Goal: Task Accomplishment & Management: Manage account settings

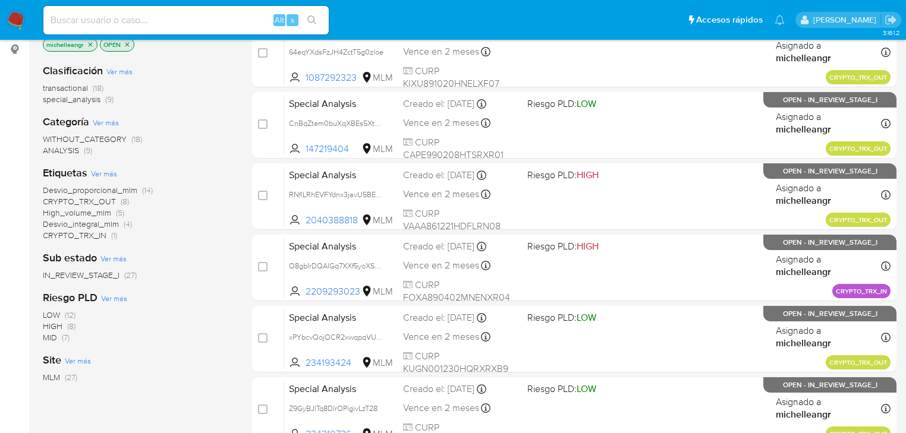
scroll to position [143, 0]
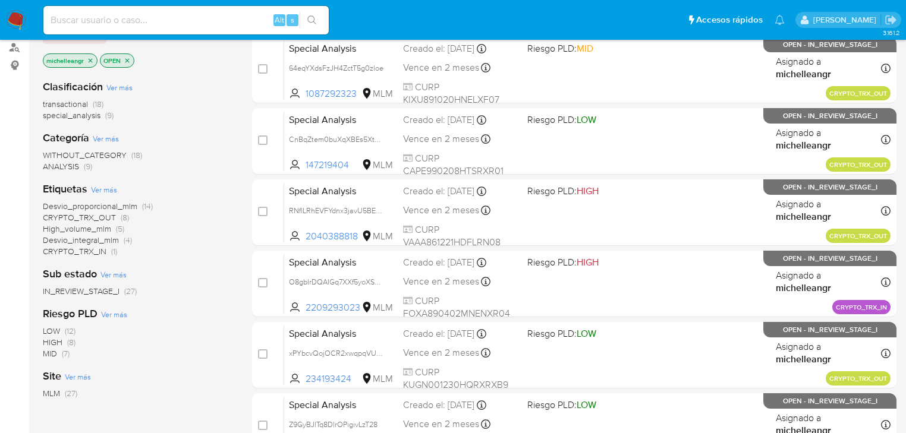
click at [90, 59] on icon "close-filter" at bounding box center [91, 60] width 4 height 4
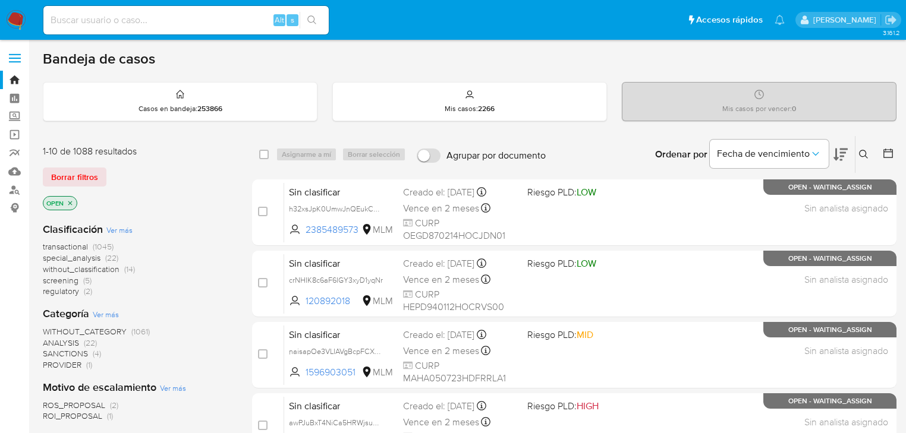
click at [865, 154] on icon at bounding box center [863, 154] width 9 height 9
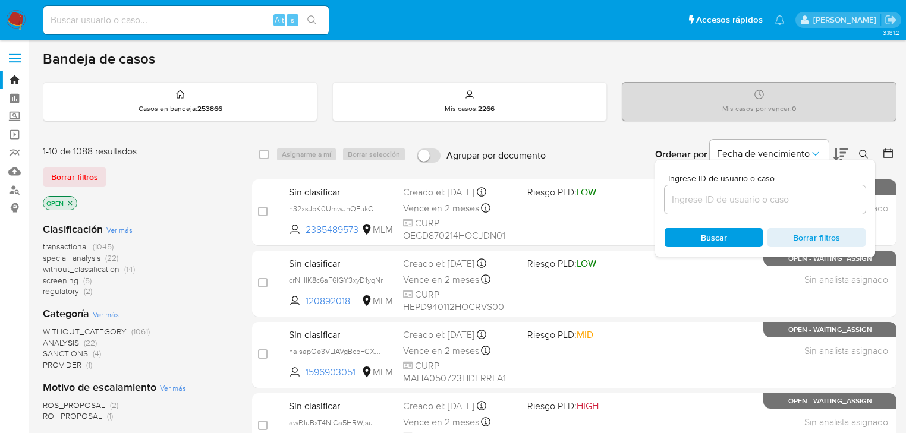
click at [724, 197] on input at bounding box center [764, 199] width 201 height 15
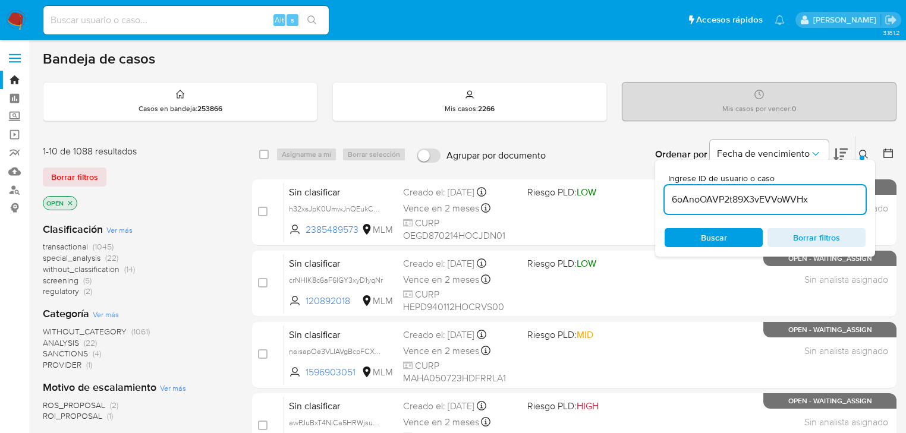
type input "6oAnoOAVP2t89X3vEVVoWVHx"
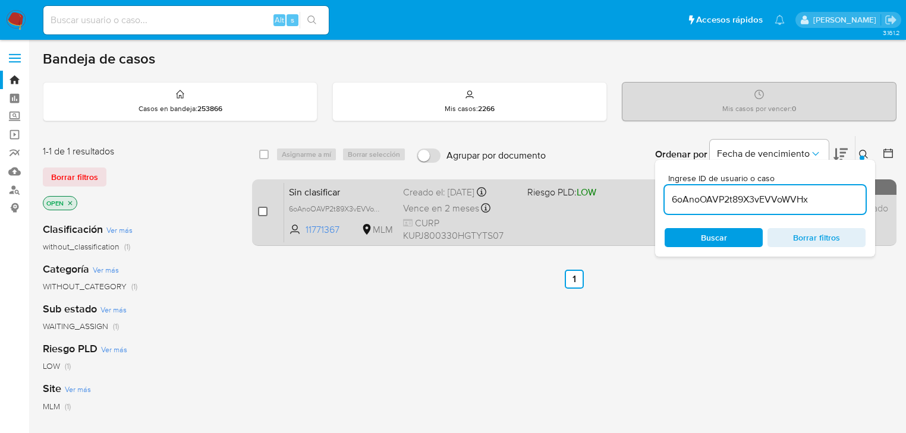
click at [264, 212] on input "checkbox" at bounding box center [263, 212] width 10 height 10
checkbox input "true"
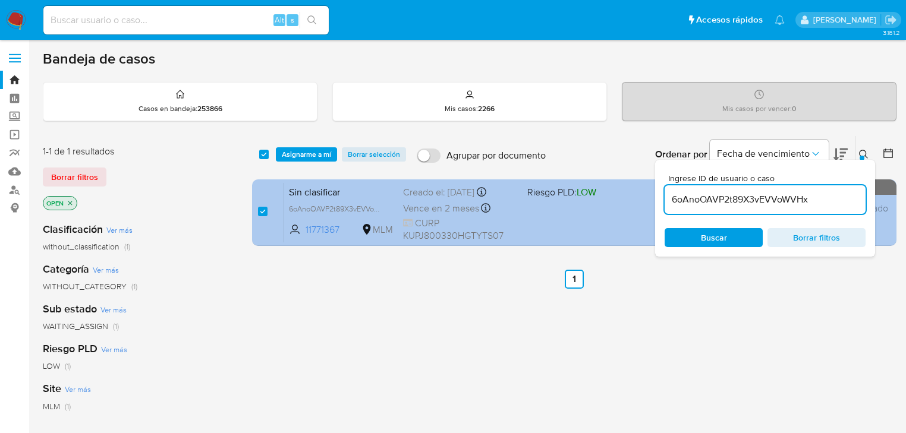
click at [443, 188] on body "Pausado Ver notificaciones Alt s Accesos rápidos Presiona las siguientes teclas…" at bounding box center [453, 362] width 906 height 724
type input "6oAnoOAVP2t89X3vEVVoWVHxIeofWh2FCxd3wZvbaT6ovYWq"
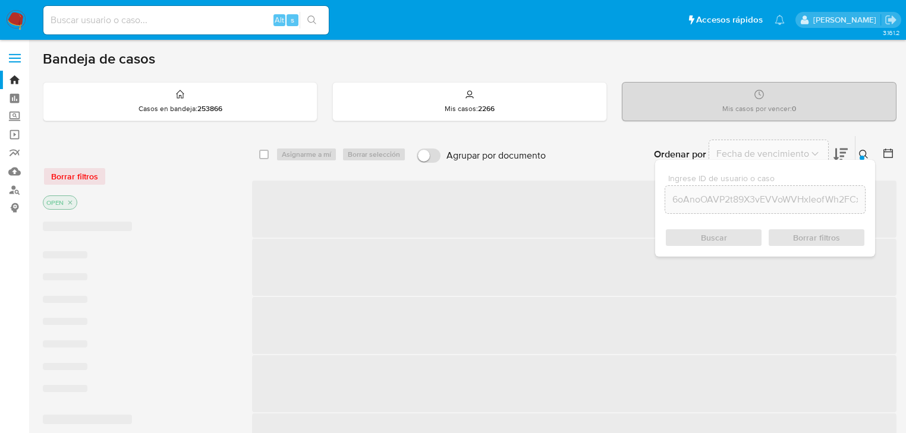
checkbox input "false"
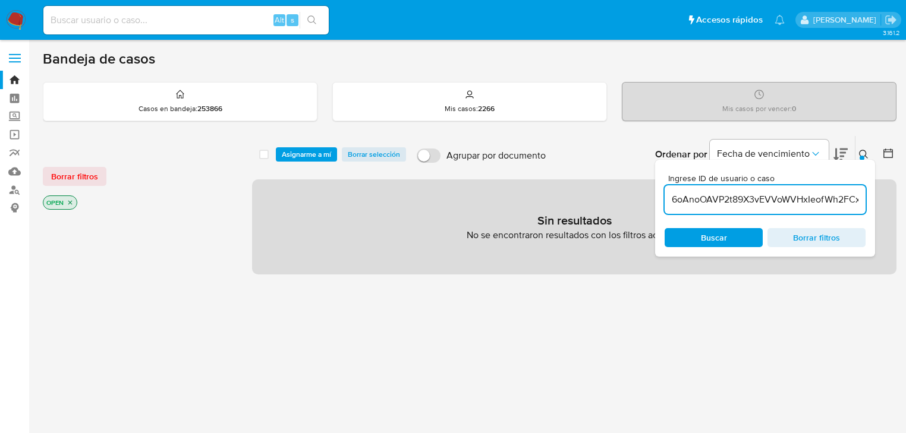
click at [739, 197] on input "6oAnoOAVP2t89X3vEVVoWVHxIeofWh2FCxd3wZvbaT6ovYWq" at bounding box center [764, 199] width 201 height 15
paste input
type input "IeofWh2FCxd3wZvbaT6ovYWq"
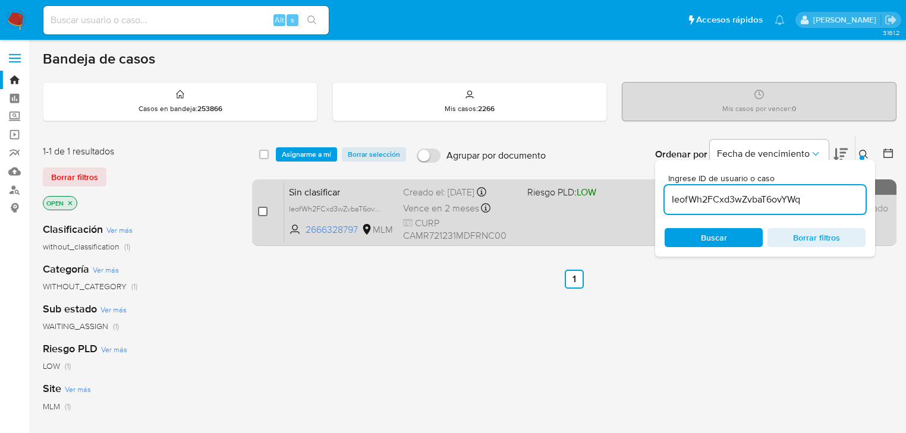
click at [264, 210] on input "checkbox" at bounding box center [263, 212] width 10 height 10
checkbox input "true"
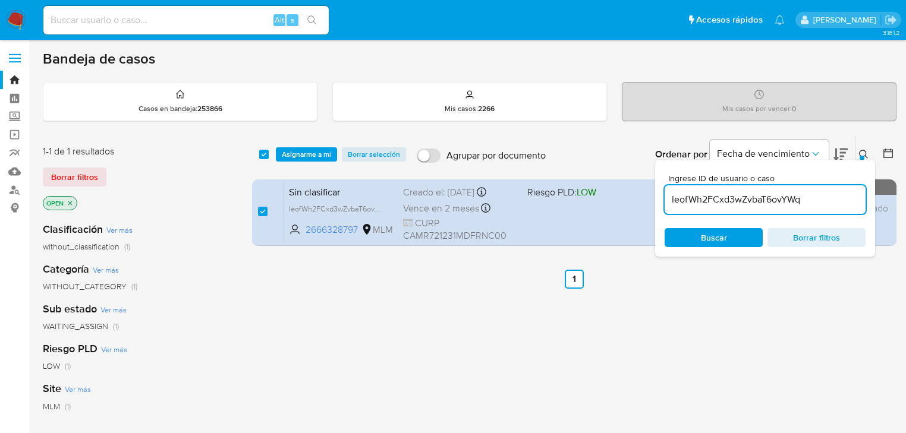
drag, startPoint x: 809, startPoint y: 199, endPoint x: 519, endPoint y: 168, distance: 291.7
click at [520, 168] on div "select-all-cases-checkbox Asignarme a mí Borrar selección Agrupar por documento…" at bounding box center [574, 154] width 644 height 37
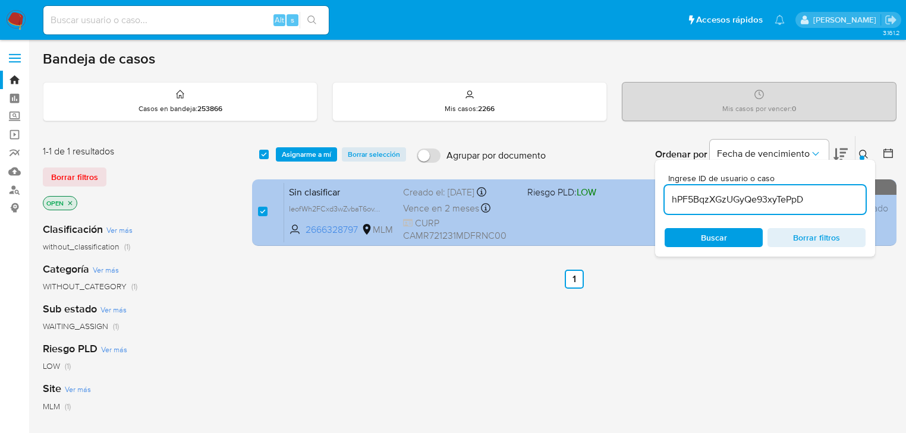
type input "hPF5BqzXGzUGyQe93xyTePpD"
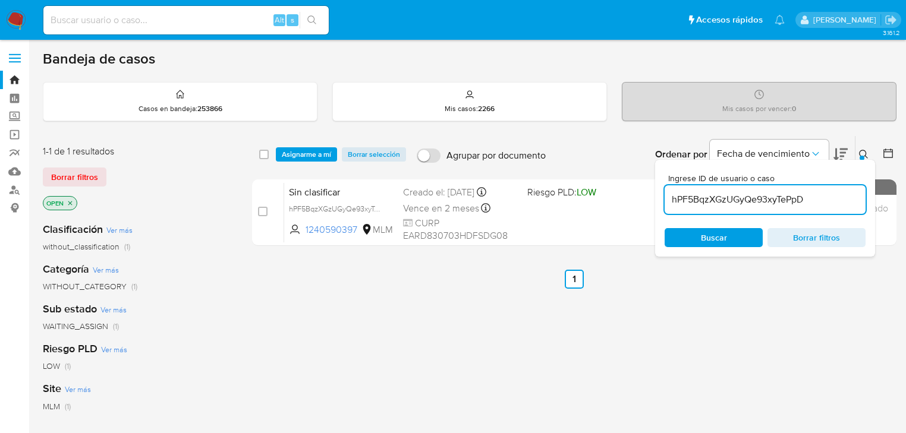
checkbox input "false"
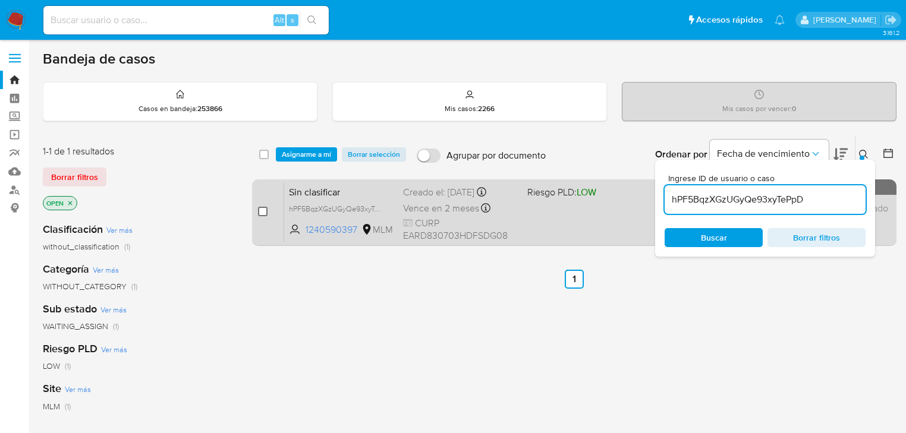
click at [261, 212] on input "checkbox" at bounding box center [263, 212] width 10 height 10
checkbox input "true"
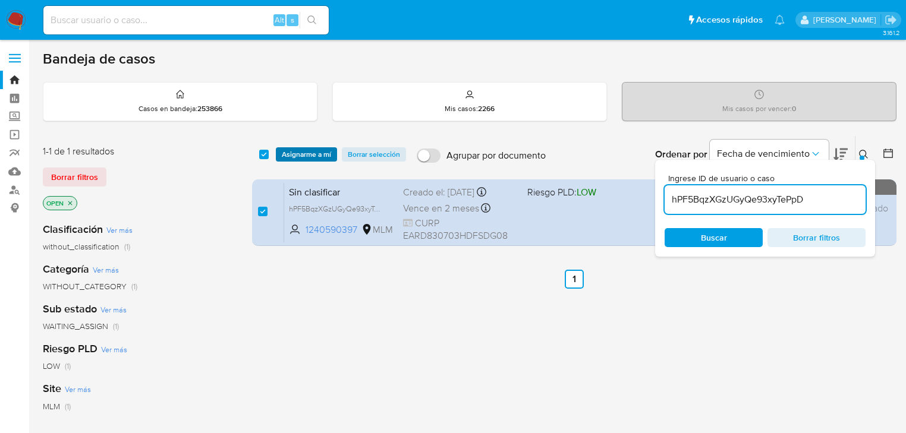
click at [304, 149] on span "Asignarme a mí" at bounding box center [306, 155] width 49 height 12
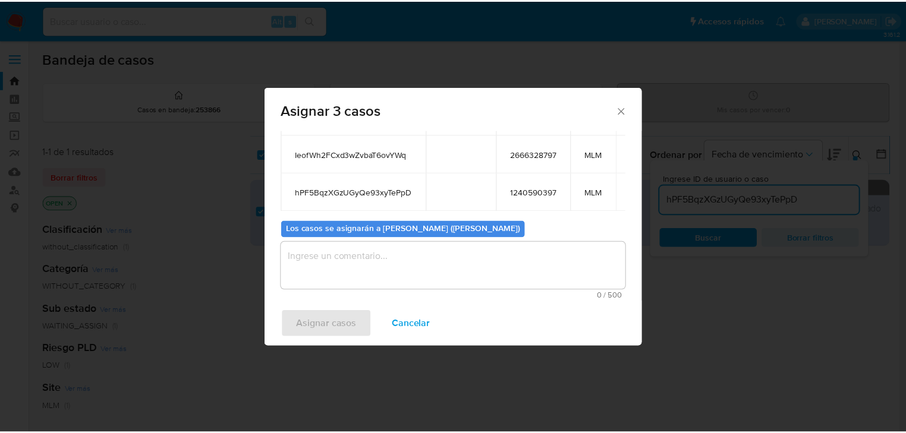
scroll to position [103, 0]
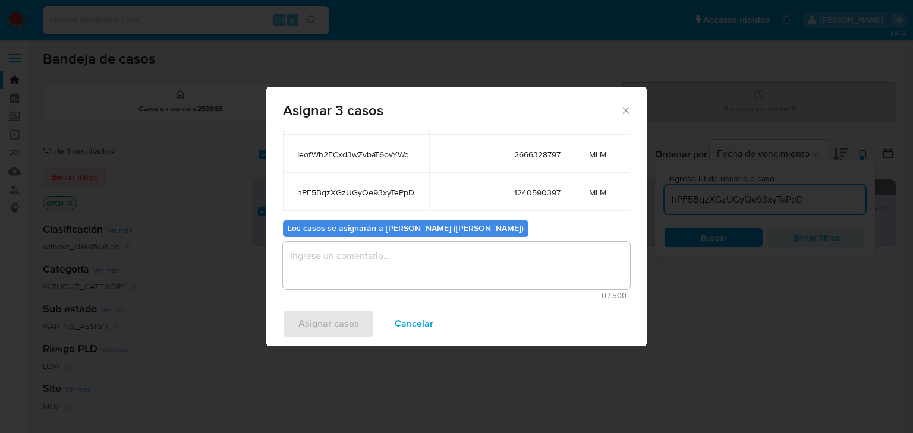
click at [333, 260] on textarea "assign-modal" at bounding box center [456, 266] width 347 height 48
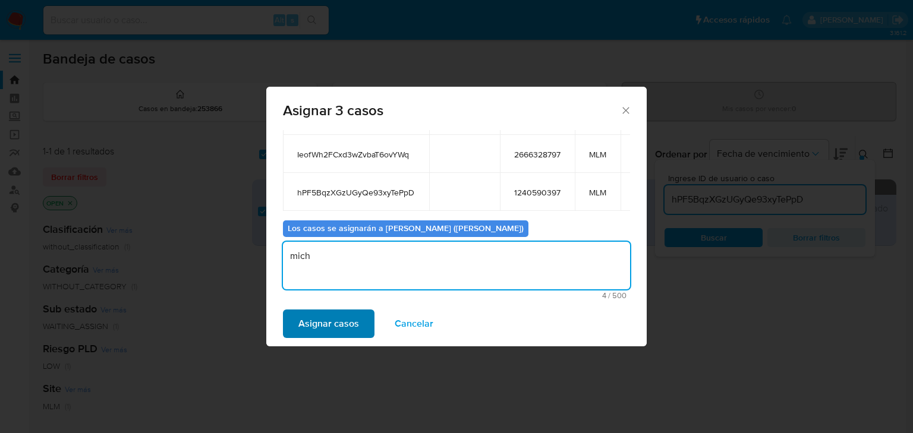
type textarea "mich"
click at [307, 337] on span "Asignar casos" at bounding box center [328, 324] width 61 height 26
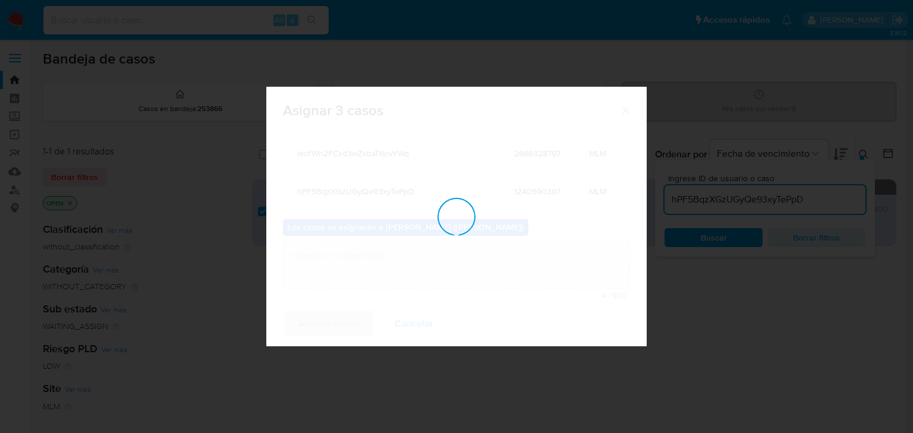
checkbox input "false"
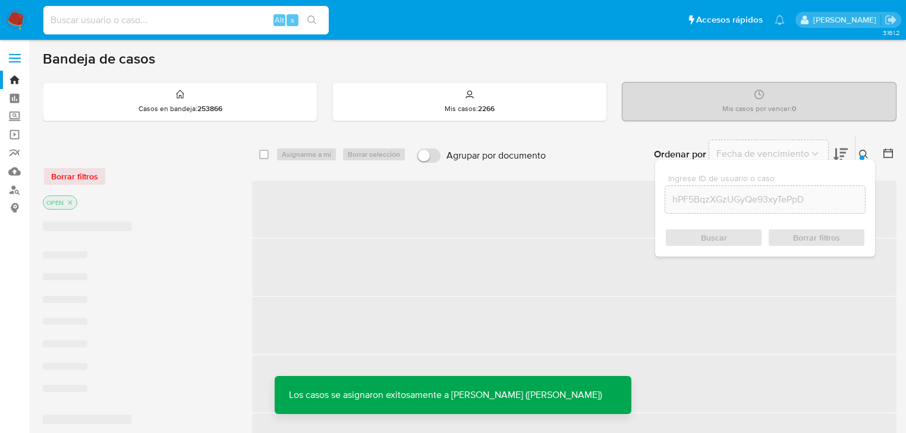
click at [110, 22] on input at bounding box center [185, 19] width 285 height 15
paste input "6oAnoOAVP2t89X3vEVVoWVHx"
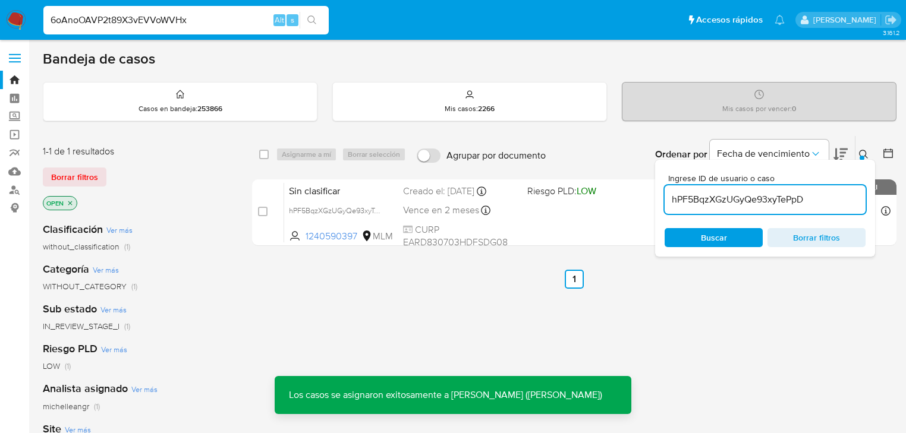
type input "6oAnoOAVP2t89X3vEVVoWVHx"
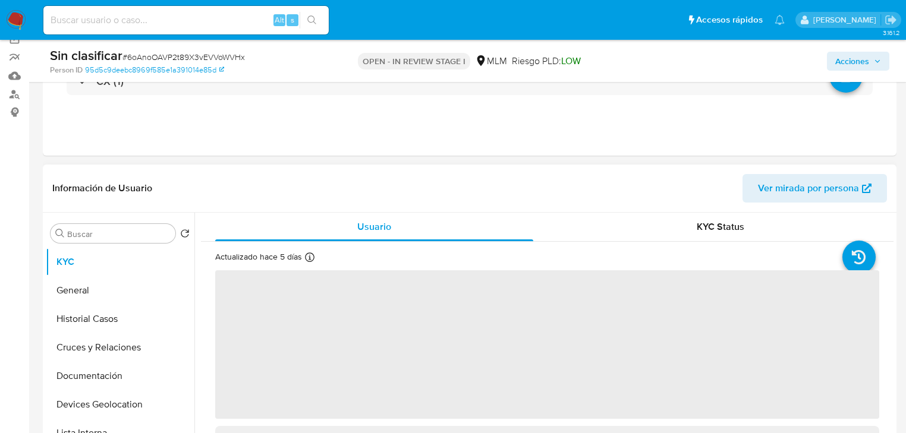
scroll to position [190, 0]
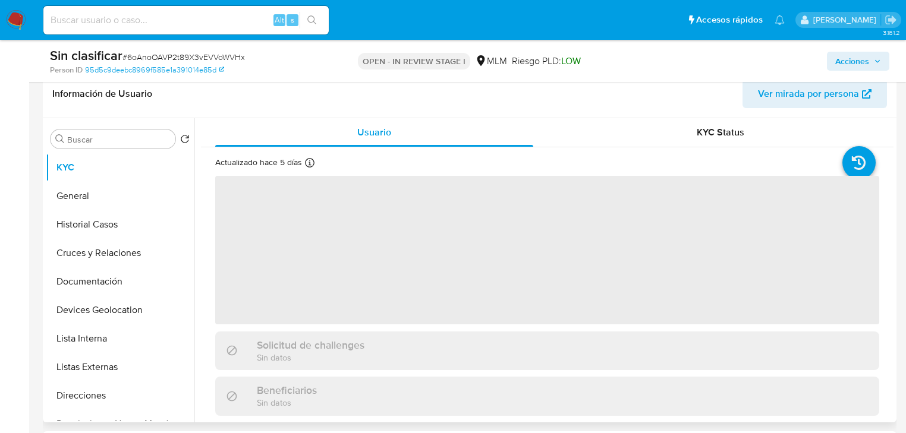
select select "10"
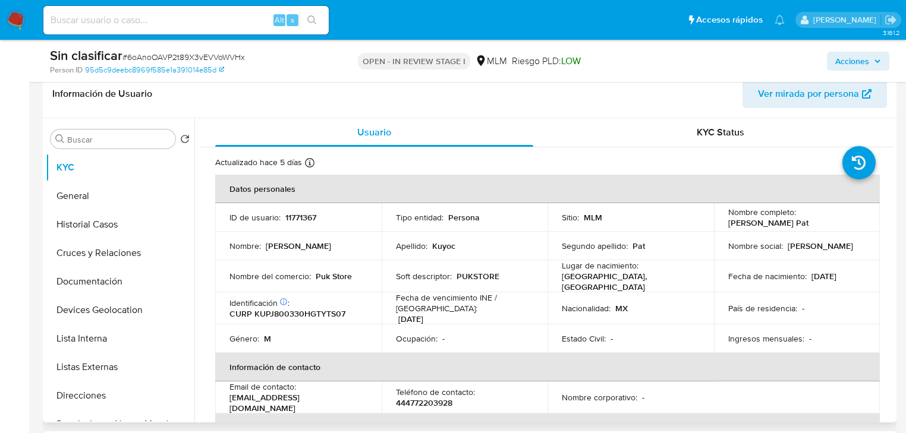
click at [303, 221] on p "11771367" at bounding box center [300, 217] width 31 height 11
copy p "11771367"
drag, startPoint x: 715, startPoint y: 226, endPoint x: 790, endPoint y: 230, distance: 75.0
click at [807, 226] on td "Nombre completo : Josue Kuyoc Pat" at bounding box center [797, 217] width 166 height 29
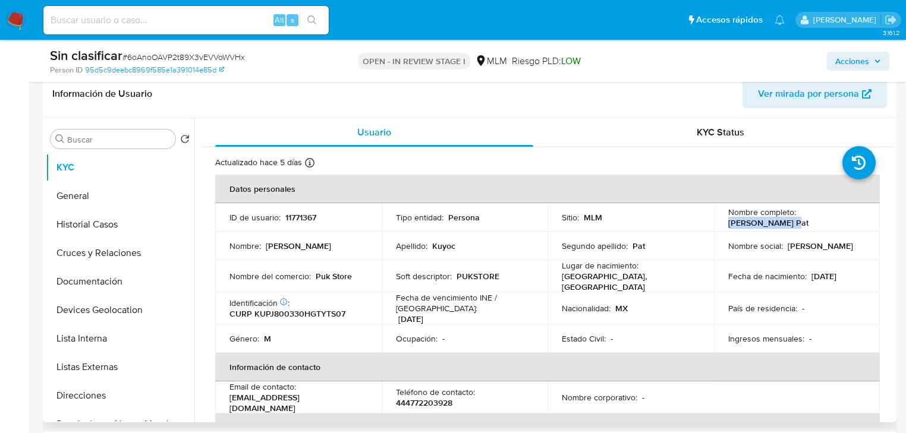
copy p "Josue Kuyoc Pat"
click at [107, 217] on button "Historial Casos" at bounding box center [115, 224] width 139 height 29
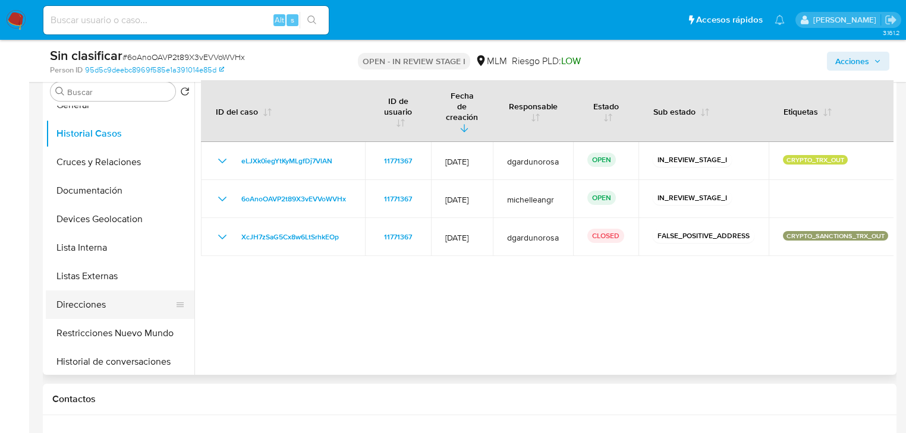
scroll to position [95, 0]
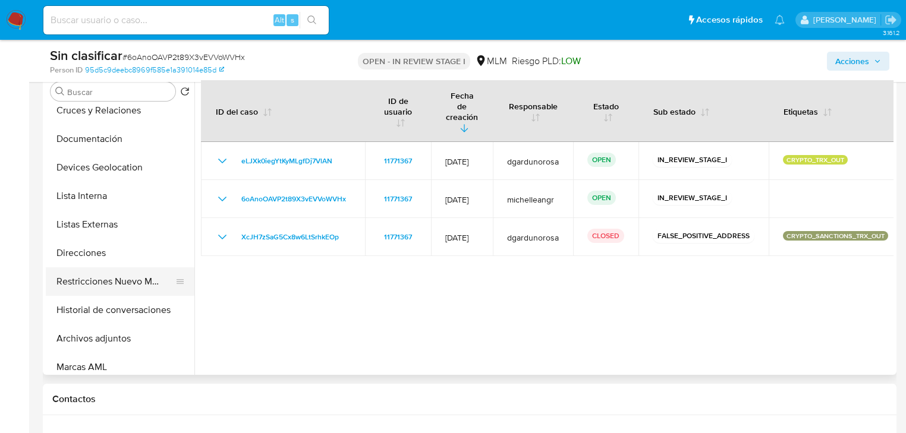
click at [121, 288] on button "Restricciones Nuevo Mundo" at bounding box center [115, 281] width 139 height 29
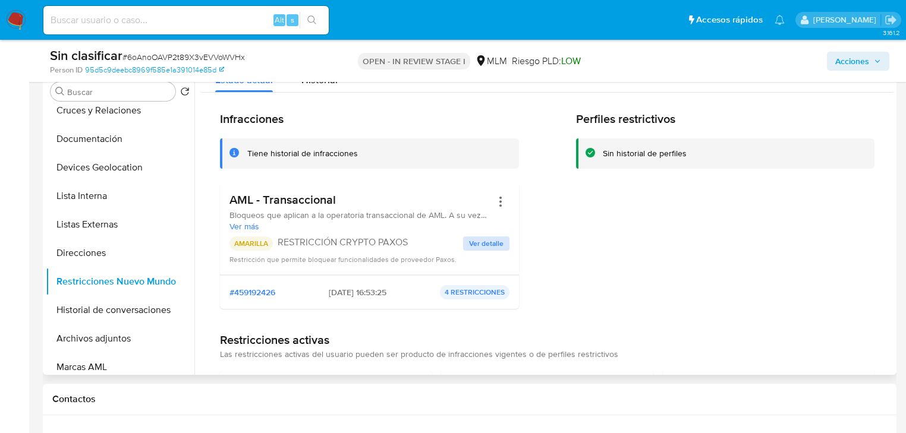
scroll to position [0, 0]
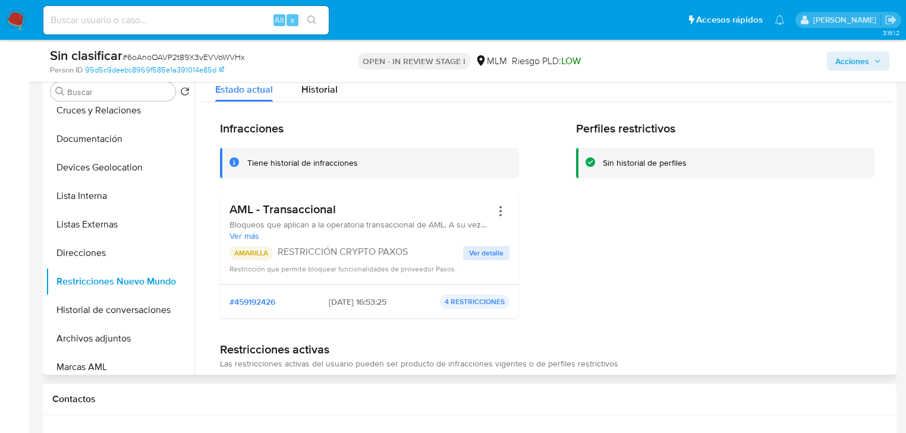
click at [482, 254] on span "Ver detalle" at bounding box center [486, 253] width 34 height 12
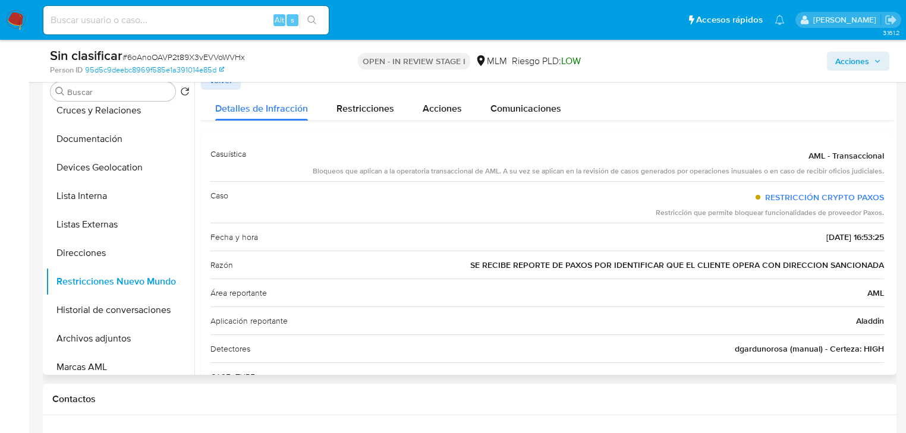
click at [219, 83] on span "Volver" at bounding box center [220, 80] width 23 height 17
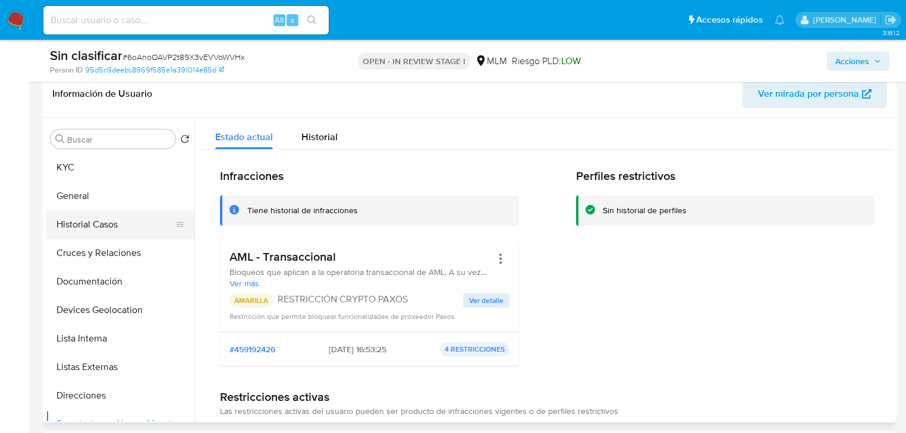
click at [97, 222] on button "Historial Casos" at bounding box center [115, 224] width 139 height 29
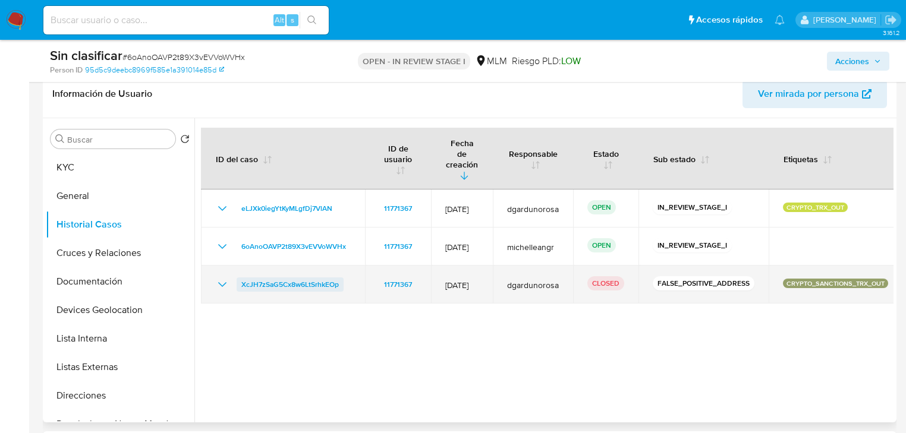
click at [320, 277] on span "XcJH7zSaG5Cx8w6LtSrhkEOp" at bounding box center [289, 284] width 97 height 14
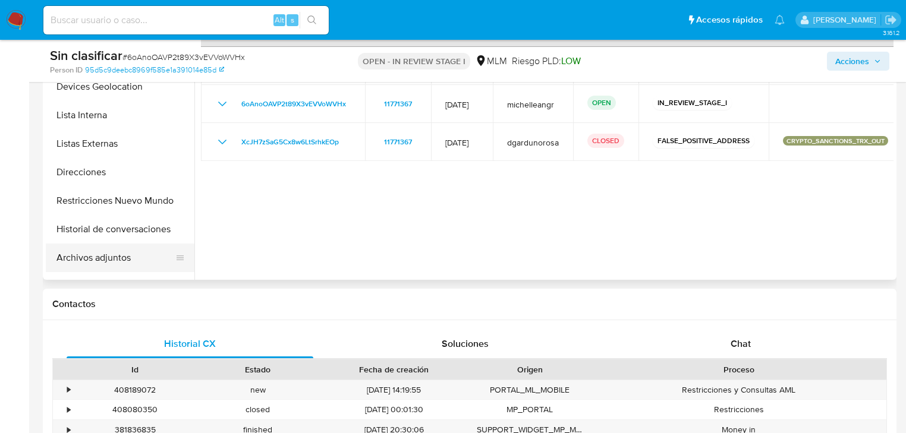
scroll to position [143, 0]
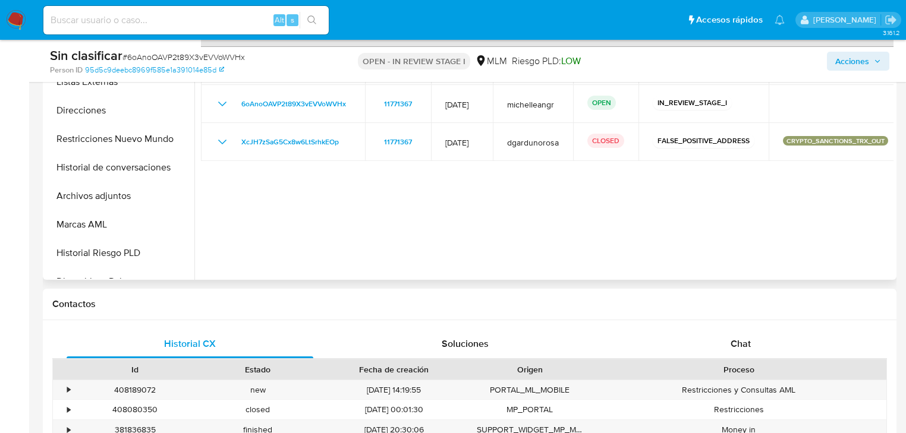
drag, startPoint x: 154, startPoint y: 143, endPoint x: 464, endPoint y: 163, distance: 310.3
click at [159, 141] on button "Restricciones Nuevo Mundo" at bounding box center [120, 139] width 149 height 29
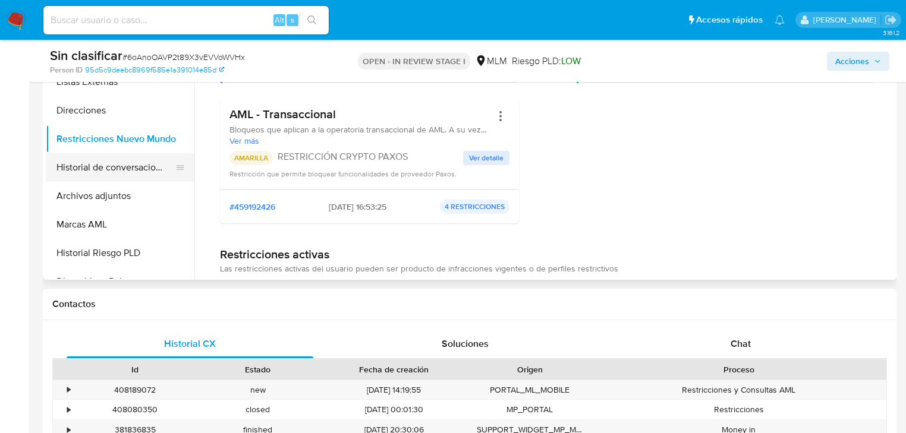
click at [110, 182] on button "Archivos adjuntos" at bounding box center [120, 196] width 149 height 29
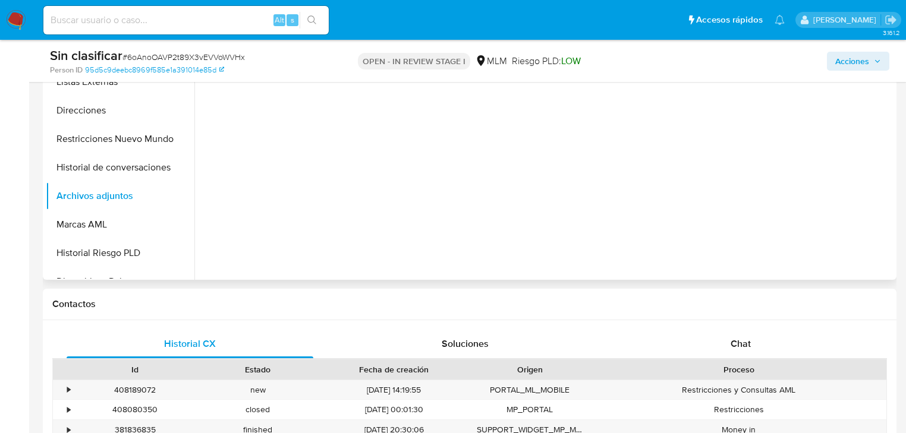
drag, startPoint x: 117, startPoint y: 171, endPoint x: 515, endPoint y: 206, distance: 399.0
click at [118, 171] on button "Historial de conversaciones" at bounding box center [120, 167] width 149 height 29
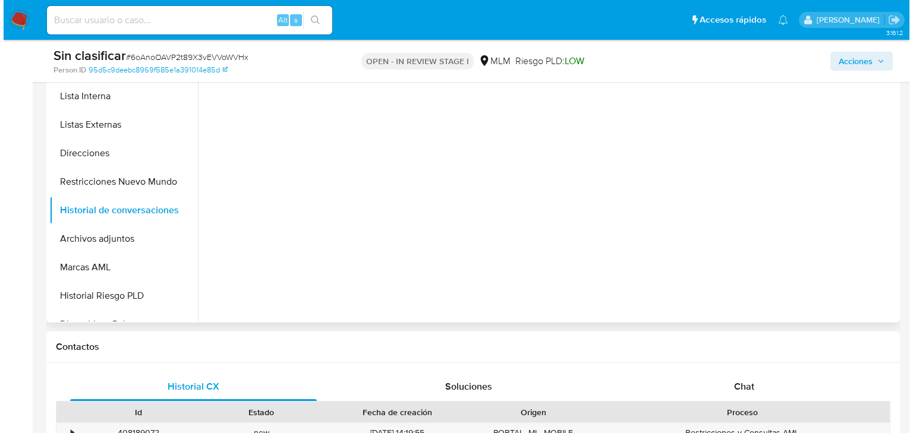
scroll to position [238, 0]
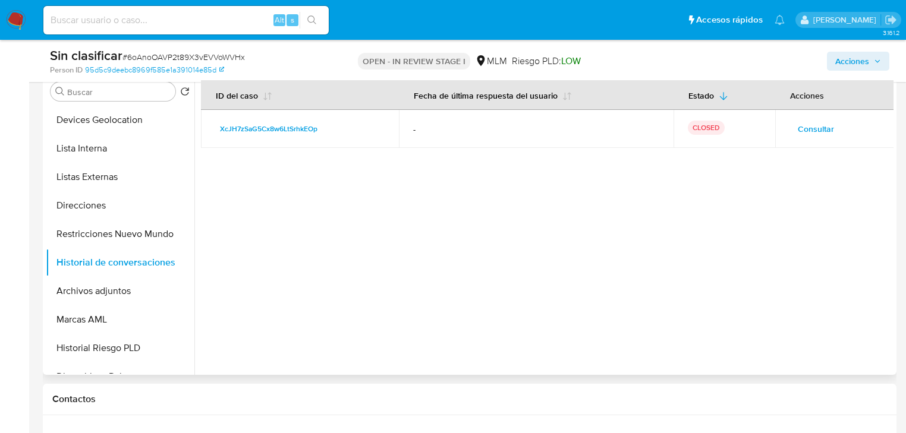
click at [803, 128] on span "Consultar" at bounding box center [815, 129] width 36 height 17
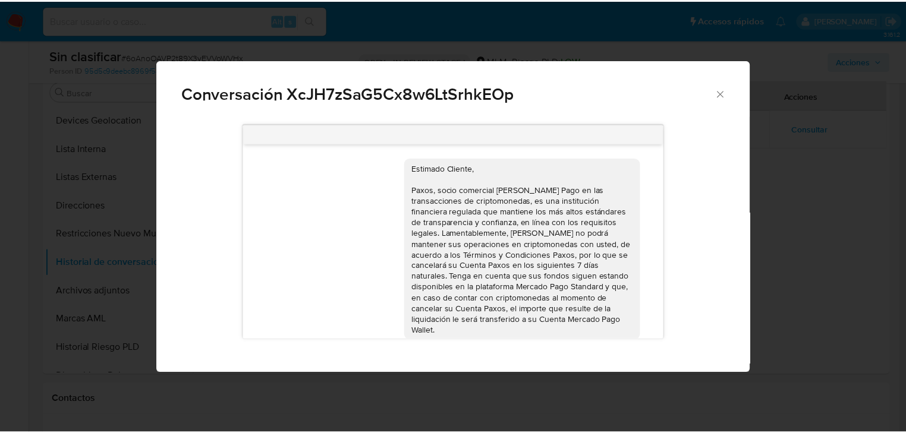
scroll to position [13, 0]
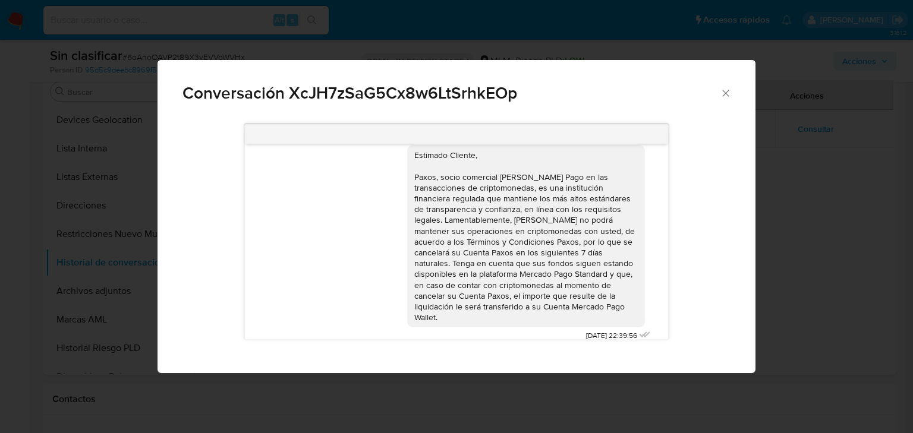
click at [725, 96] on icon "Cerrar" at bounding box center [726, 93] width 12 height 12
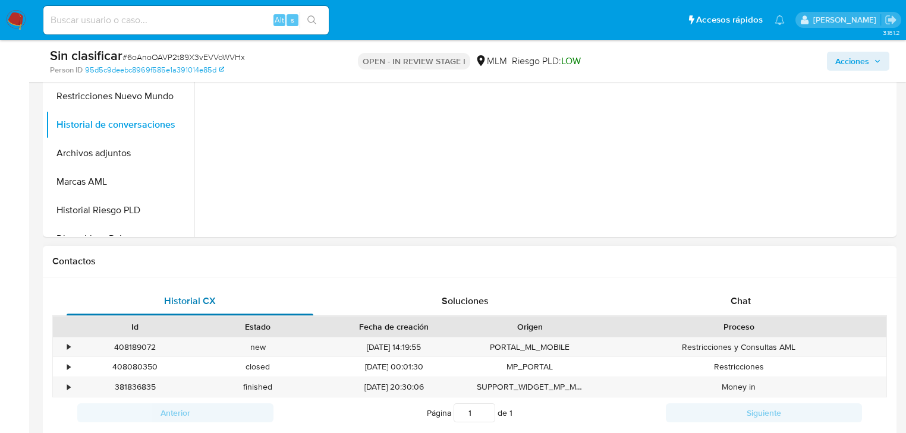
scroll to position [380, 0]
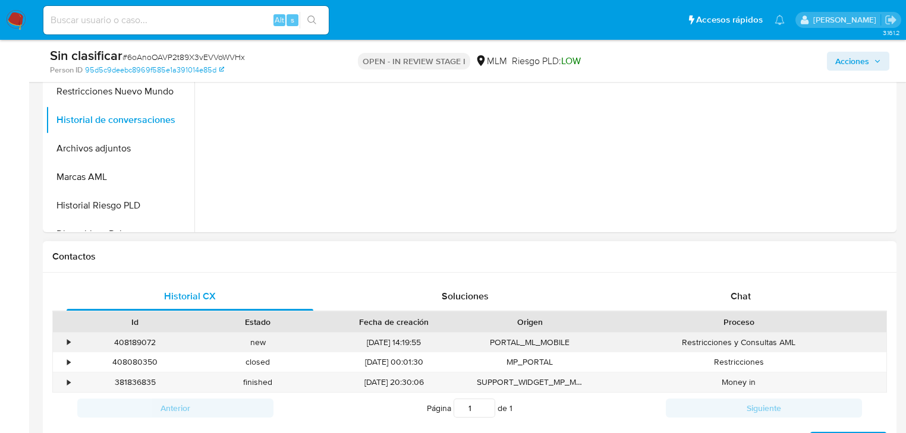
click at [64, 339] on div "•" at bounding box center [63, 343] width 21 height 20
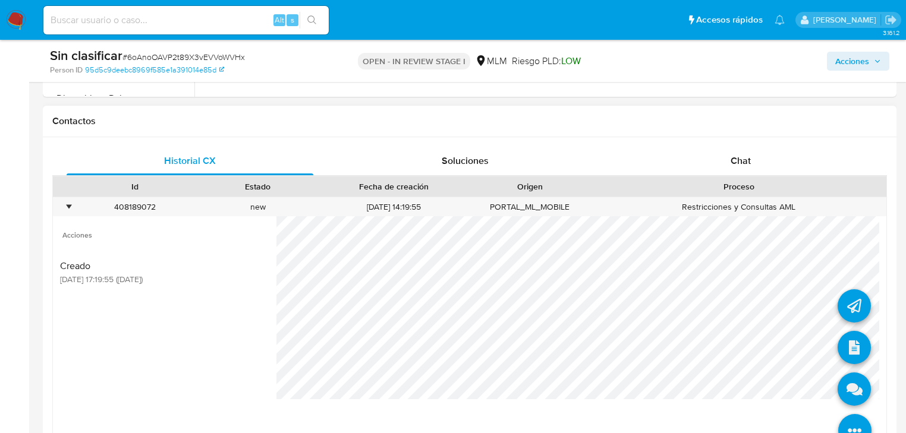
scroll to position [570, 0]
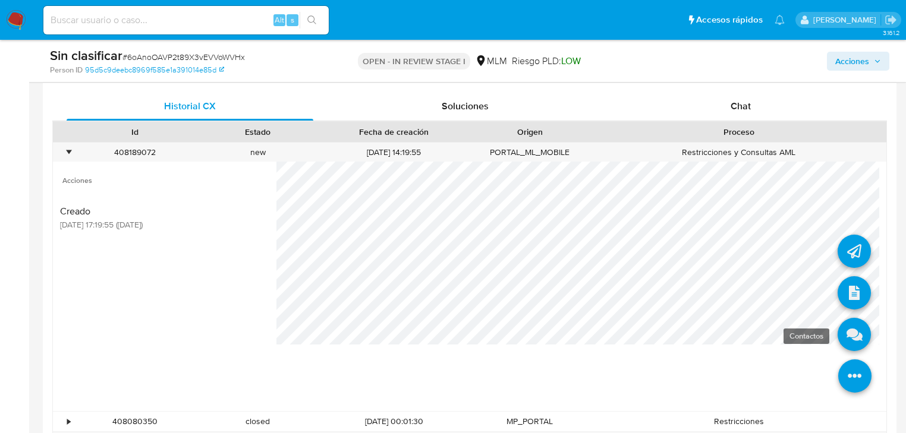
click at [850, 345] on icon at bounding box center [853, 334] width 33 height 33
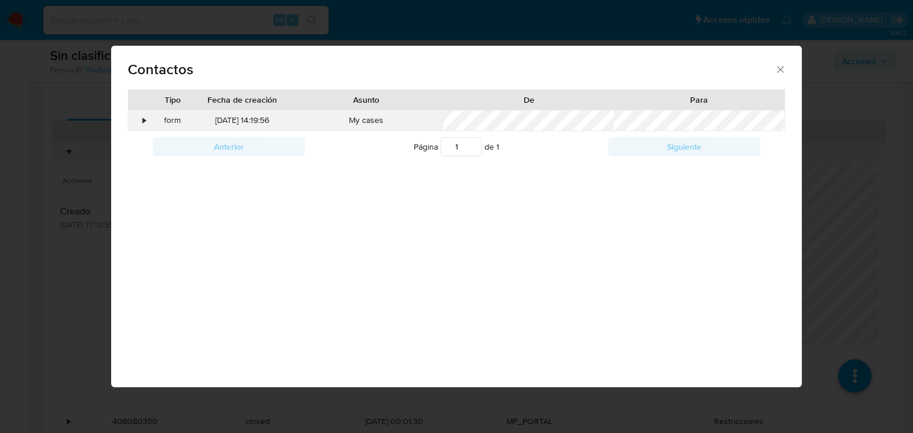
click at [140, 119] on div "•" at bounding box center [138, 121] width 21 height 20
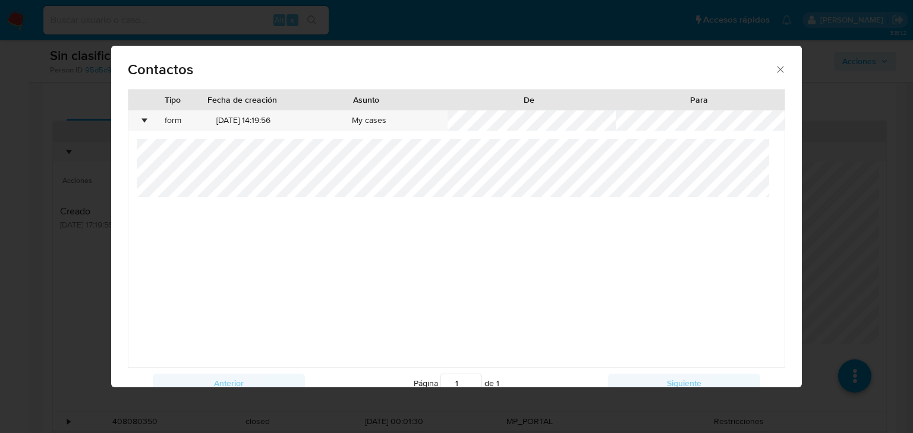
click at [784, 67] on div "Contactos" at bounding box center [456, 67] width 690 height 43
click at [777, 71] on icon "close" at bounding box center [780, 70] width 12 height 12
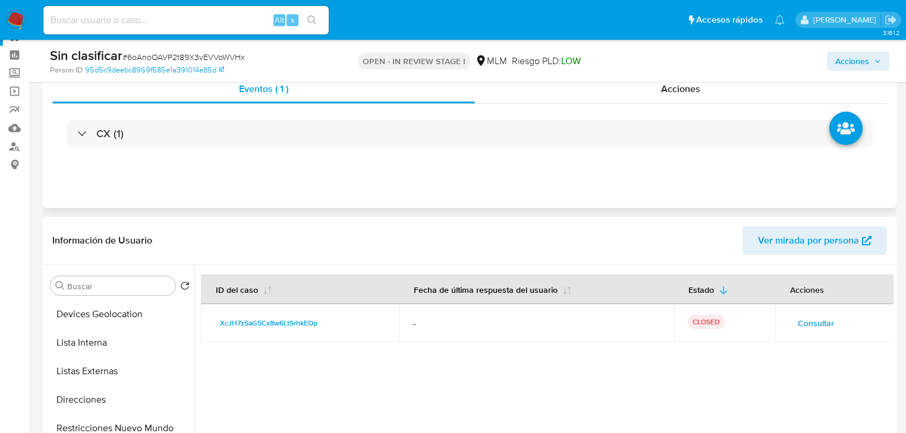
scroll to position [0, 0]
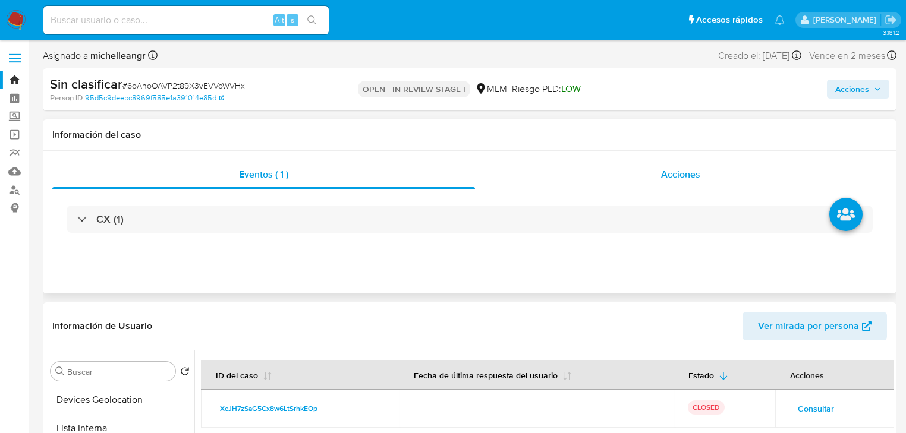
click at [677, 178] on span "Acciones" at bounding box center [680, 175] width 39 height 14
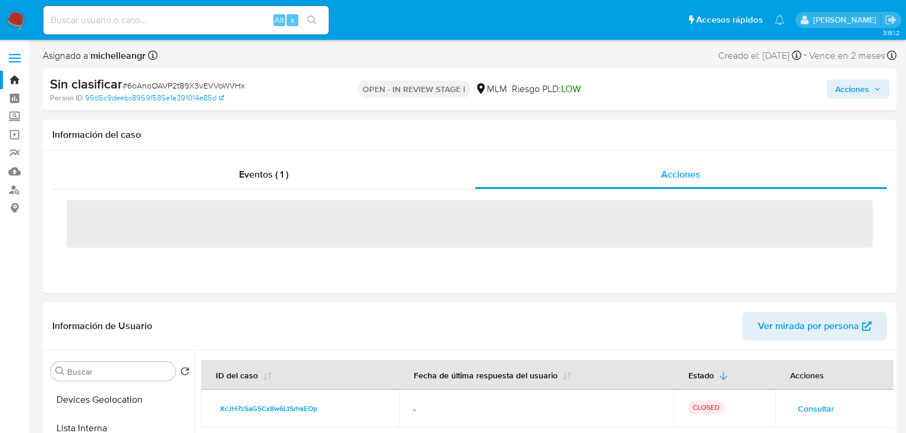
click at [851, 88] on span "Acciones" at bounding box center [852, 89] width 34 height 19
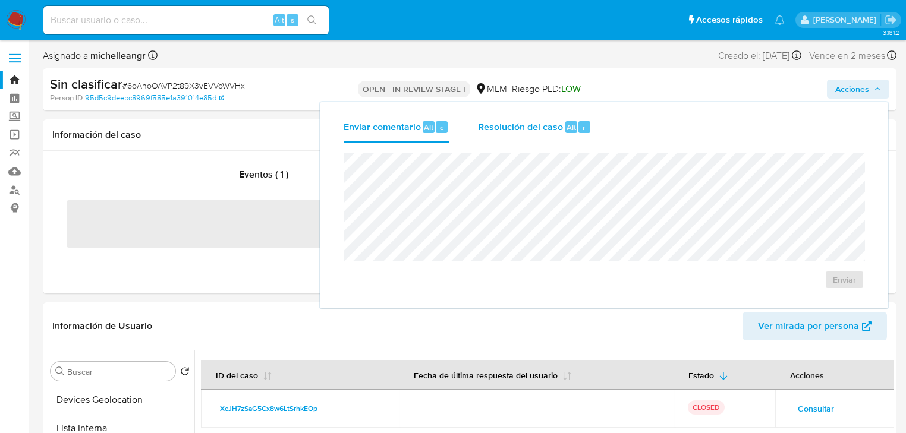
click at [533, 133] on span "Resolución del caso" at bounding box center [520, 127] width 85 height 14
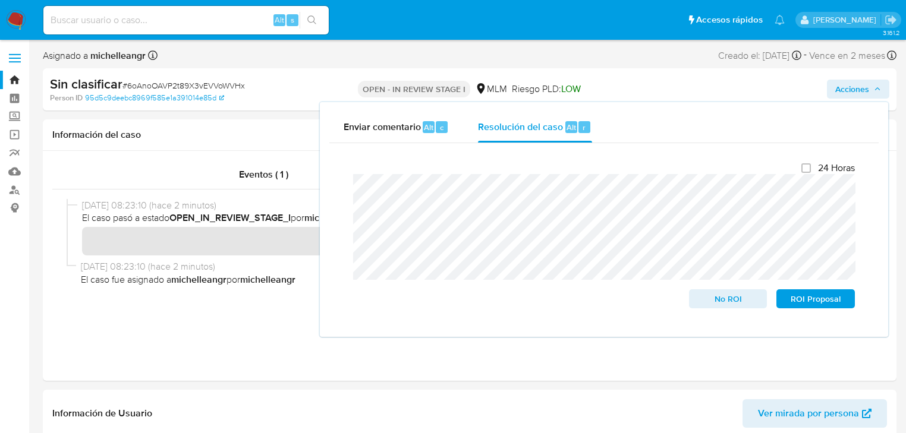
click at [338, 189] on div "Cierre de caso 24 Horas No ROI ROI Proposal" at bounding box center [603, 235] width 549 height 184
click at [712, 301] on span "No ROI" at bounding box center [728, 299] width 62 height 17
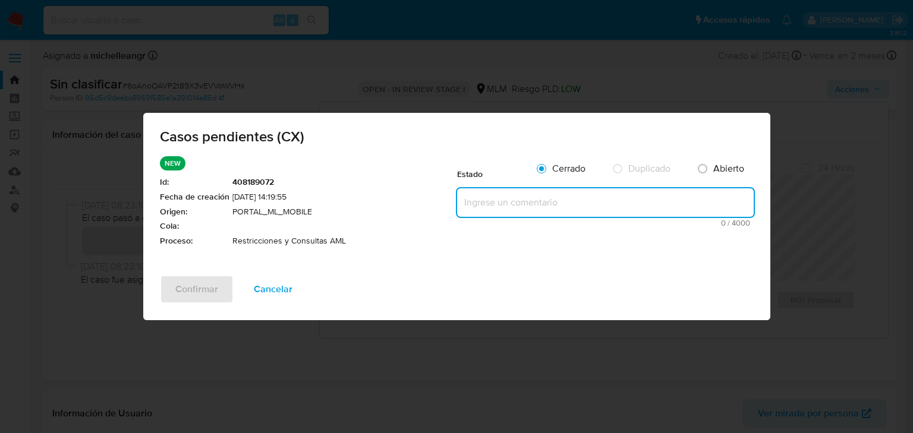
click at [537, 204] on textarea at bounding box center [605, 202] width 297 height 29
paste textarea "Se valida CX donde el cliente cuenta con suspensión de servicio de criptomoneda…"
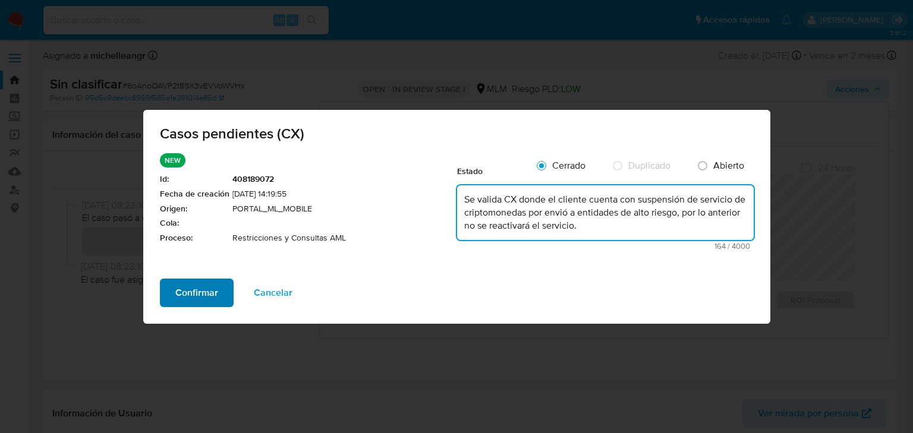
type textarea "Se valida CX donde el cliente cuenta con suspensión de servicio de criptomoneda…"
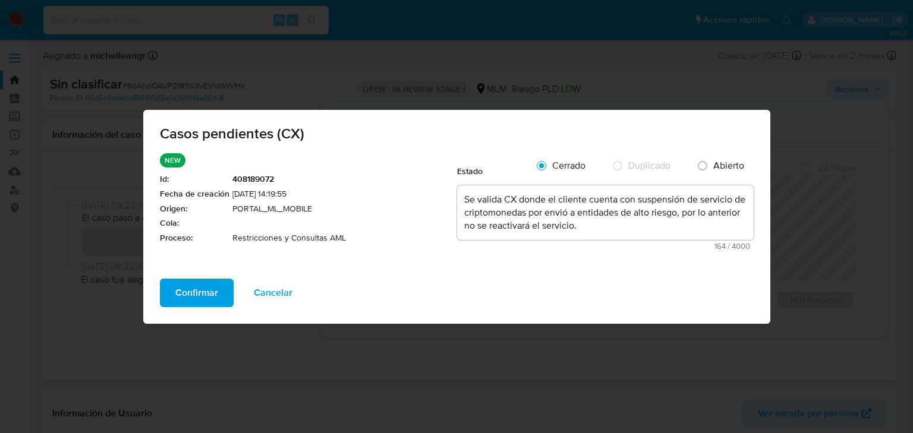
click at [203, 291] on span "Confirmar" at bounding box center [196, 293] width 43 height 26
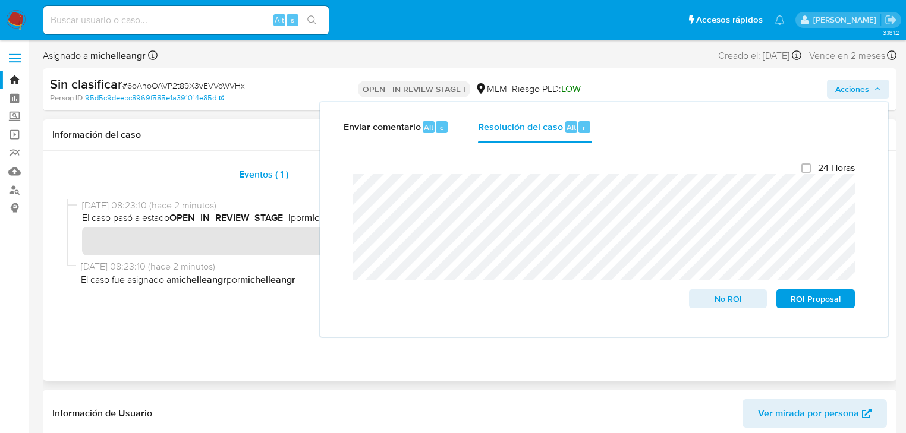
click at [196, 181] on div "Eventos ( 1 )" at bounding box center [263, 174] width 422 height 29
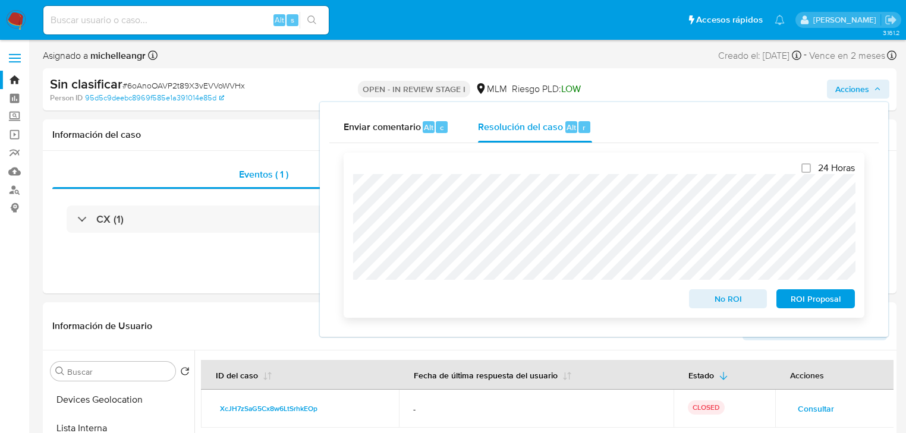
click at [728, 298] on span "No ROI" at bounding box center [728, 299] width 62 height 17
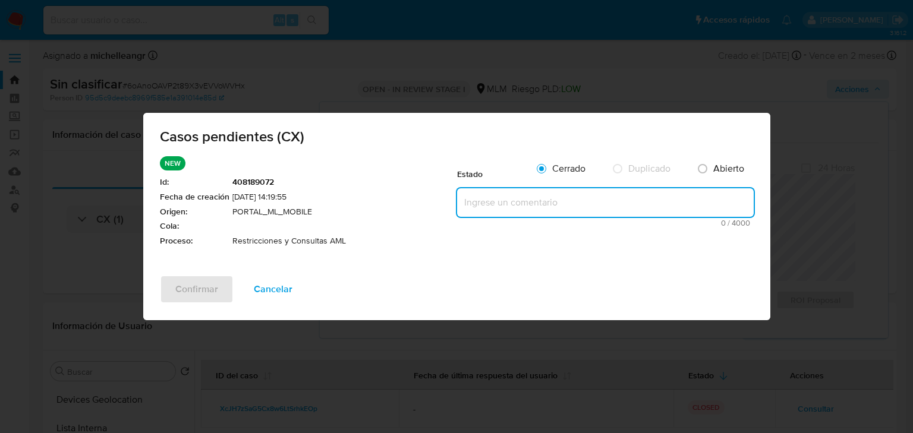
click at [514, 197] on textarea at bounding box center [605, 202] width 297 height 29
paste textarea "Se valida CX donde el cliente cuenta con suspensión de servicio de criptomoneda…"
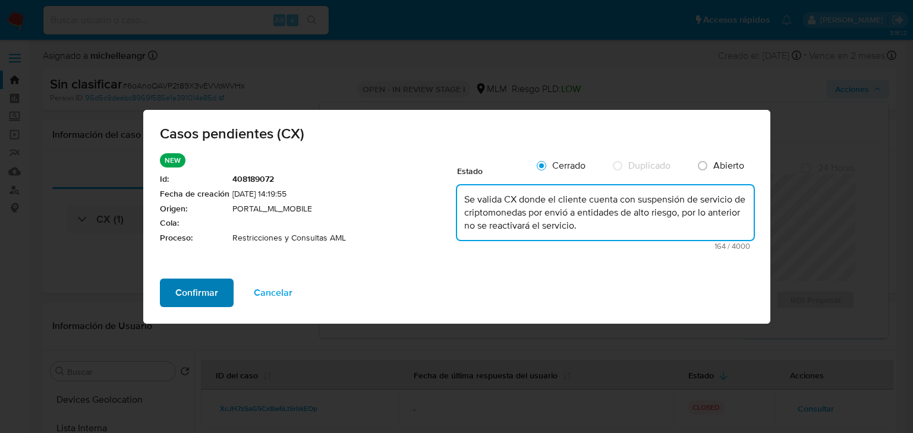
type textarea "Se valida CX donde el cliente cuenta con suspensión de servicio de criptomoneda…"
click at [199, 288] on span "Confirmar" at bounding box center [196, 293] width 43 height 26
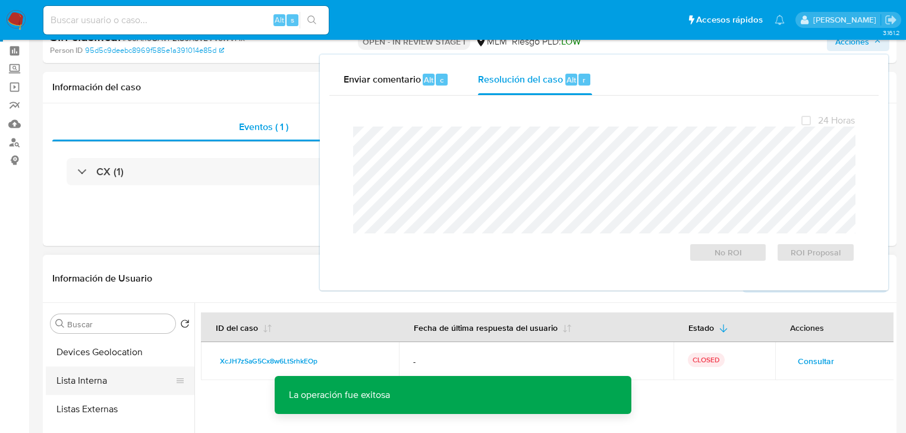
scroll to position [143, 0]
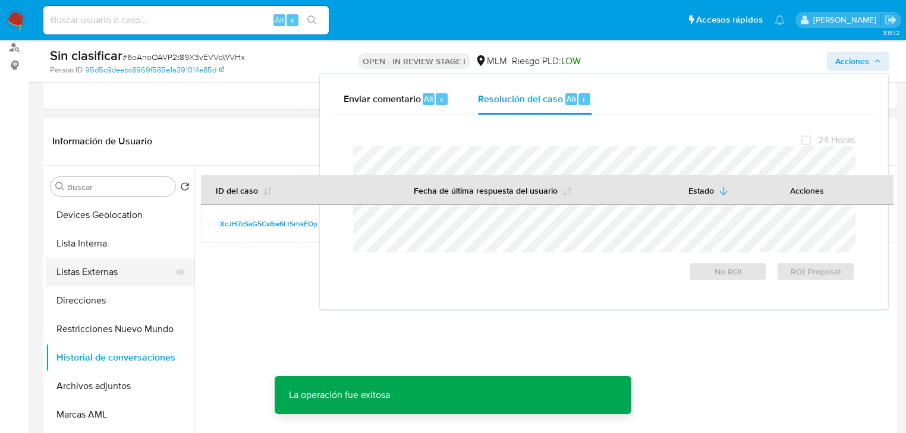
click at [112, 275] on button "Listas Externas" at bounding box center [115, 272] width 139 height 29
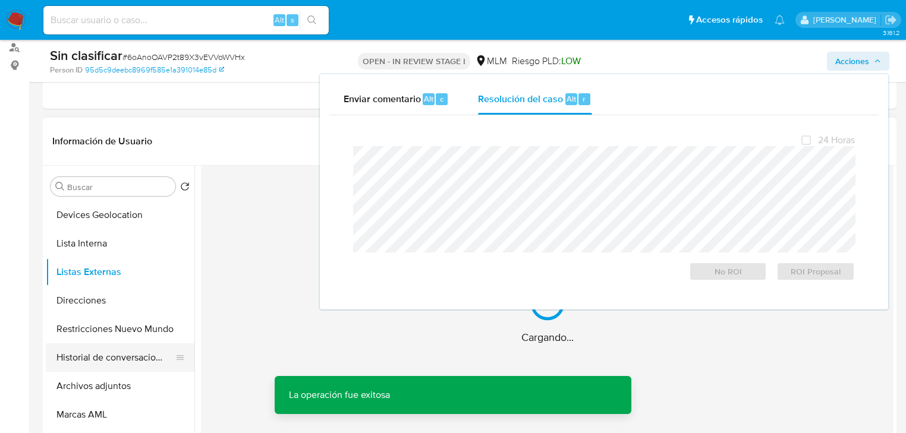
click at [120, 352] on button "Historial de conversaciones" at bounding box center [115, 357] width 139 height 29
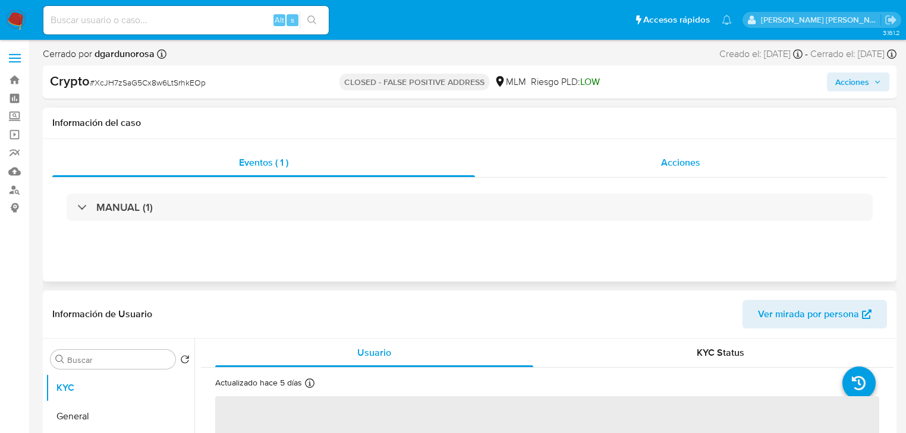
click at [690, 162] on span "Acciones" at bounding box center [680, 163] width 39 height 14
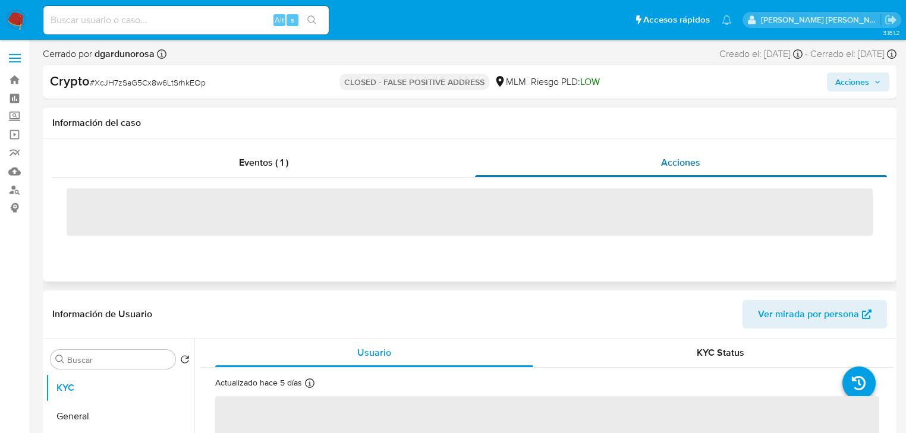
select select "10"
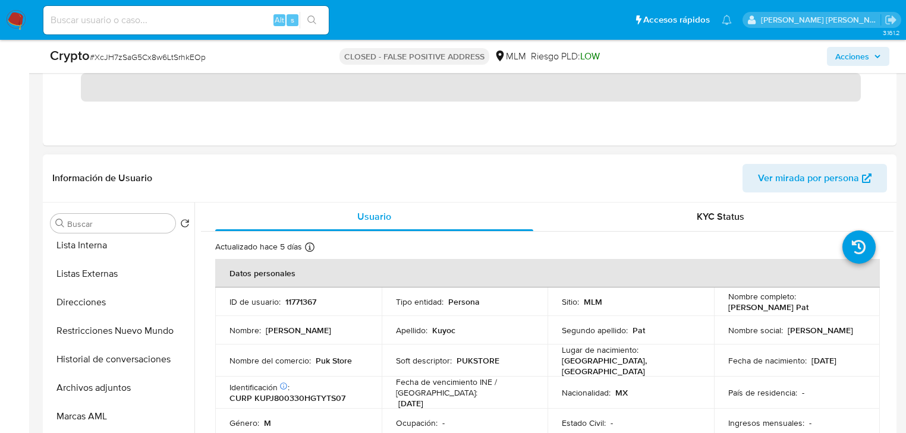
scroll to position [190, 0]
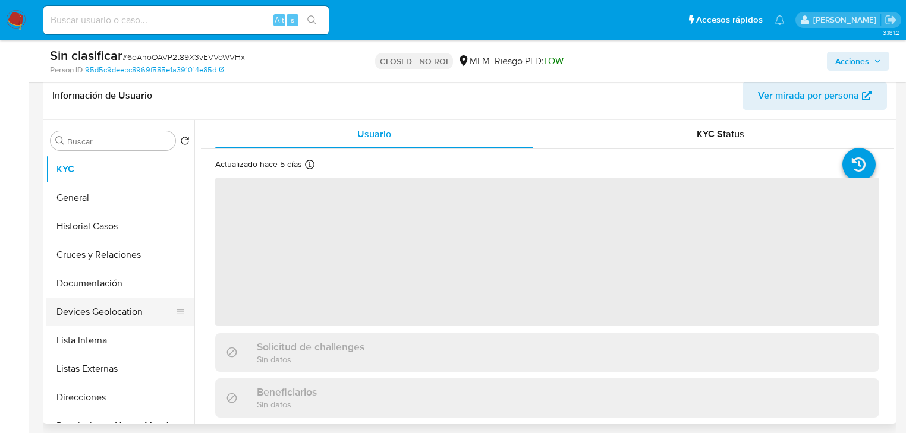
select select "10"
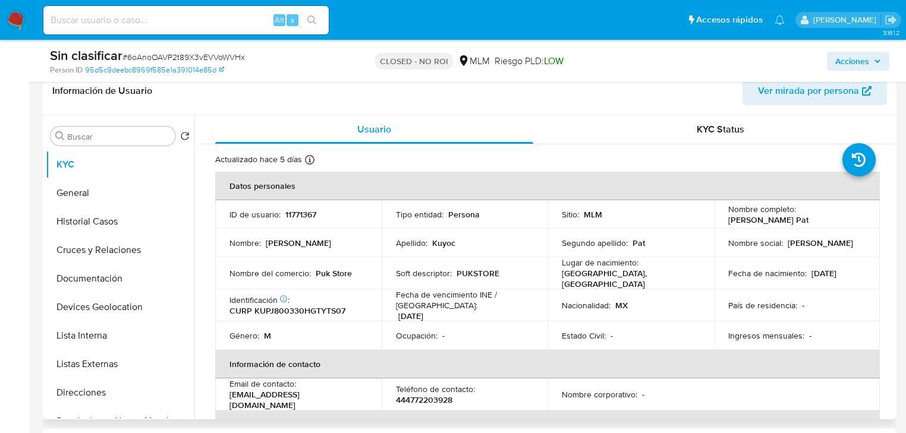
drag, startPoint x: 114, startPoint y: 216, endPoint x: 285, endPoint y: 222, distance: 171.2
click at [114, 216] on button "Historial Casos" at bounding box center [120, 221] width 149 height 29
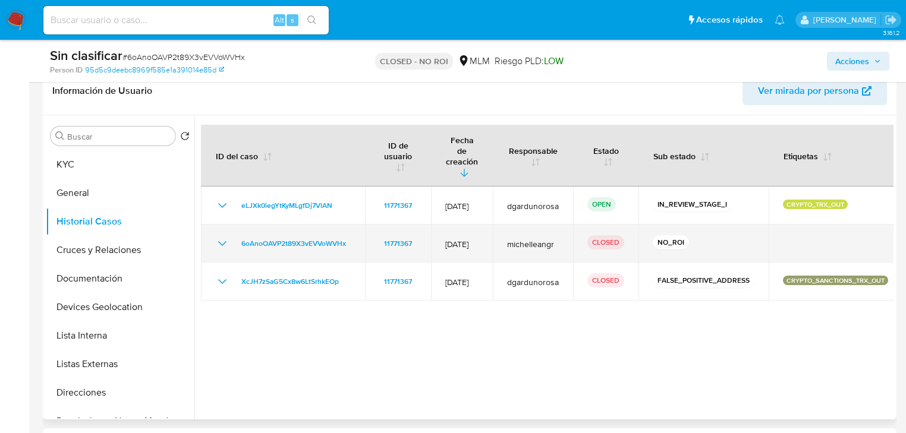
click at [221, 236] on icon "Mostrar/Ocultar" at bounding box center [222, 243] width 14 height 14
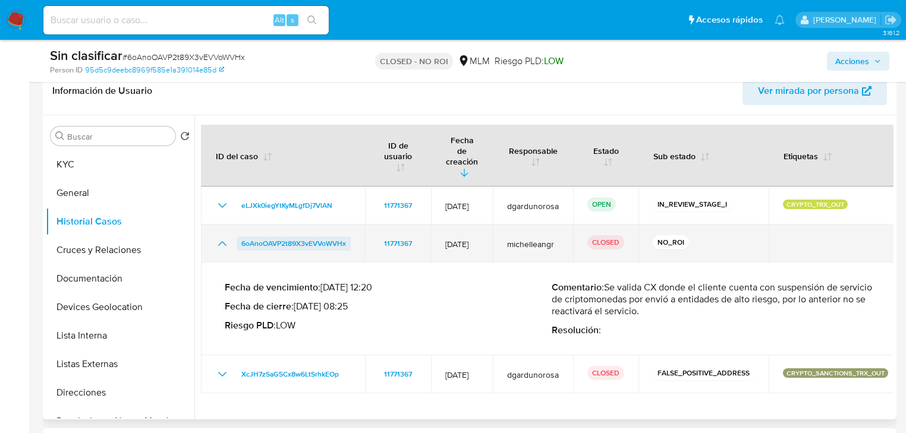
scroll to position [238, 0]
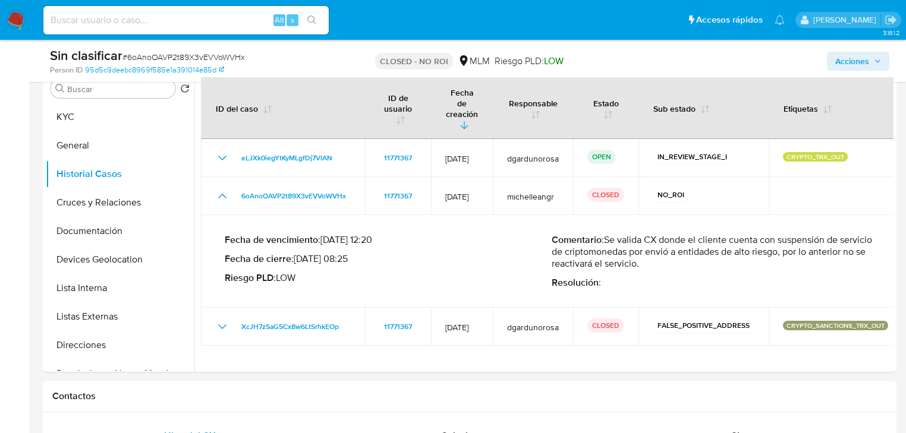
click at [83, 24] on input at bounding box center [185, 19] width 285 height 15
paste input "IeofWh2FCxd3wZvbaT6ovYWq"
type input "IeofWh2FCxd3wZvbaT6ovYWq"
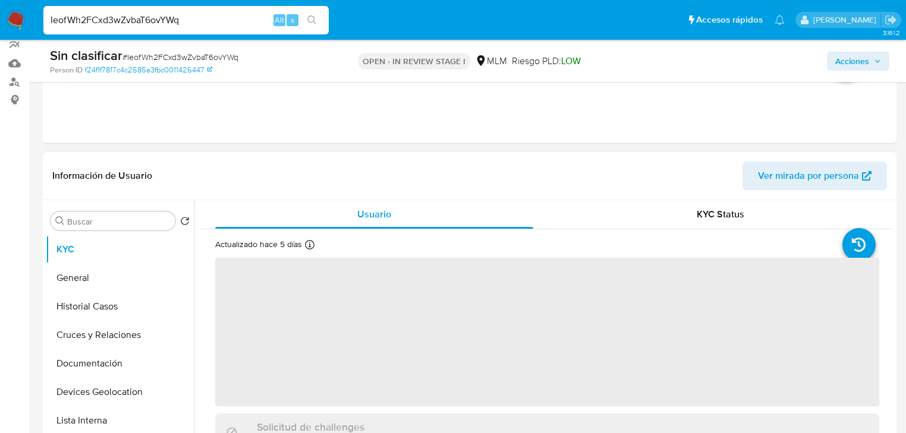
scroll to position [190, 0]
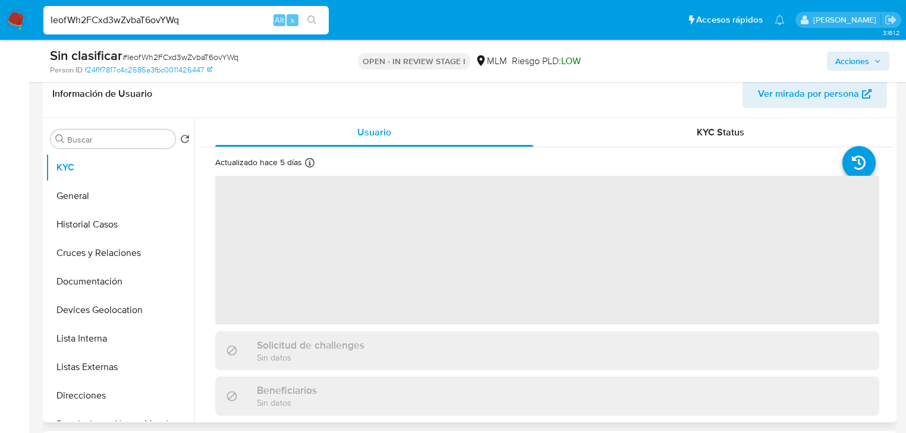
select select "10"
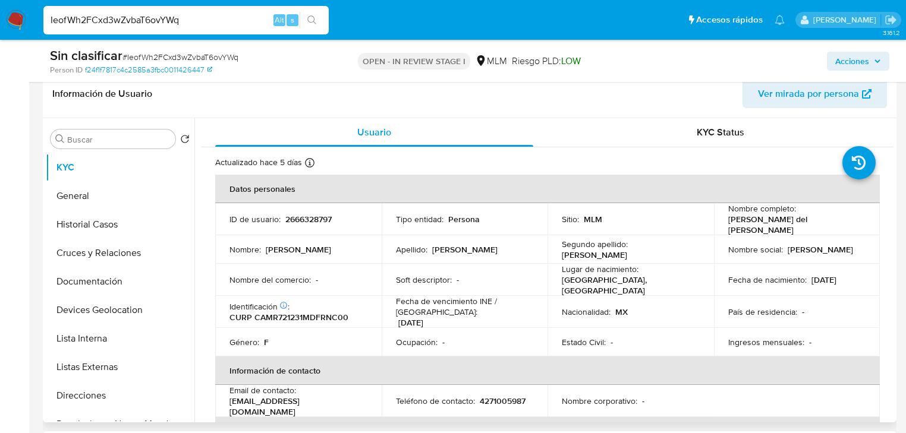
click at [307, 216] on p "2666328797" at bounding box center [308, 219] width 46 height 11
copy p "2666328797"
drag, startPoint x: 719, startPoint y: 226, endPoint x: 862, endPoint y: 226, distance: 143.2
click at [861, 226] on td "Nombre completo : Maria del Rocio Cardenas Mendez" at bounding box center [797, 219] width 166 height 32
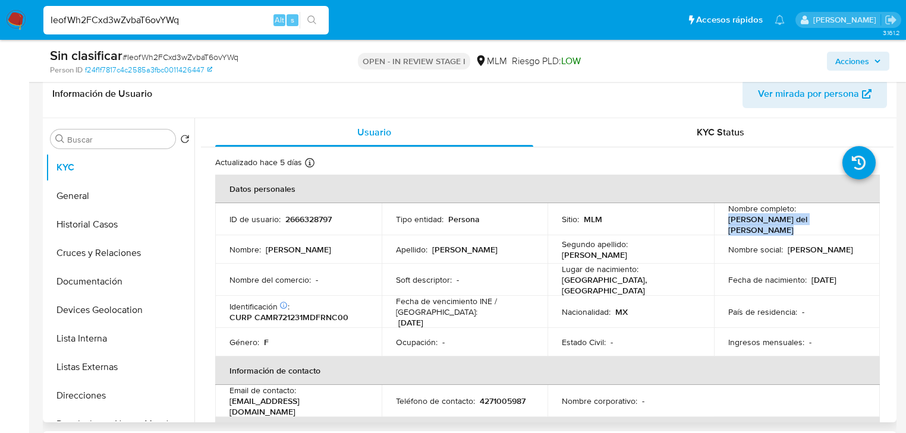
copy p "Maria del Rocio Cardenas Mendez"
click at [63, 211] on button "Historial Casos" at bounding box center [115, 224] width 139 height 29
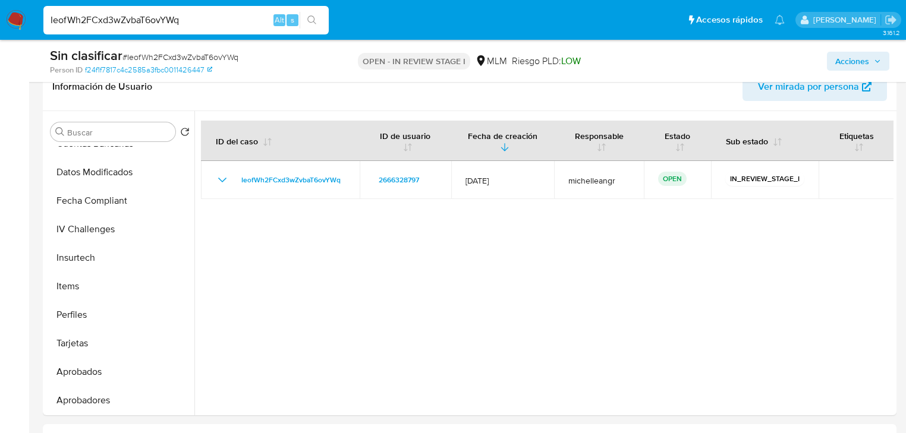
scroll to position [475, 0]
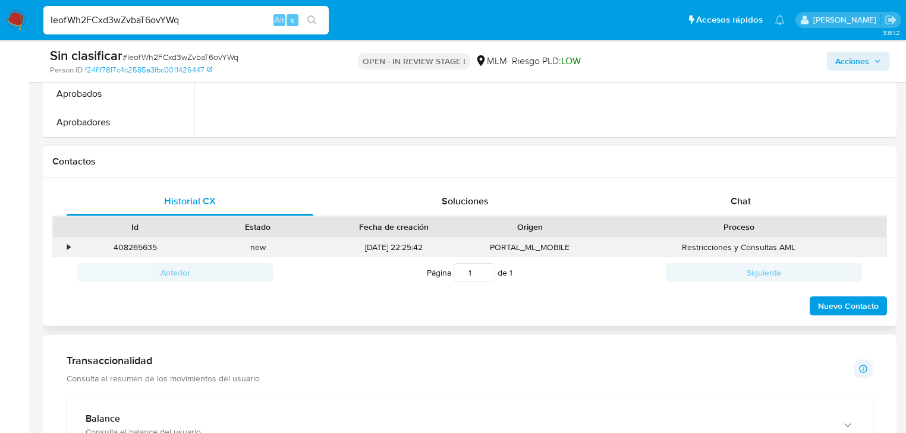
click at [67, 247] on div "•" at bounding box center [63, 248] width 21 height 20
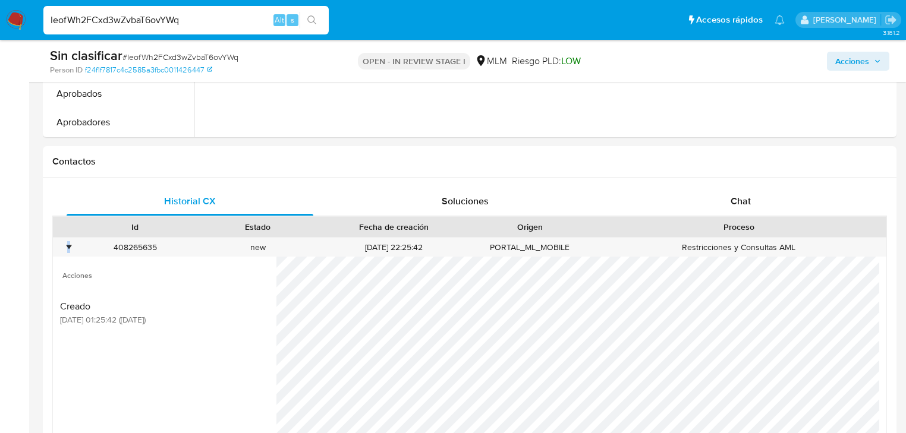
scroll to position [570, 0]
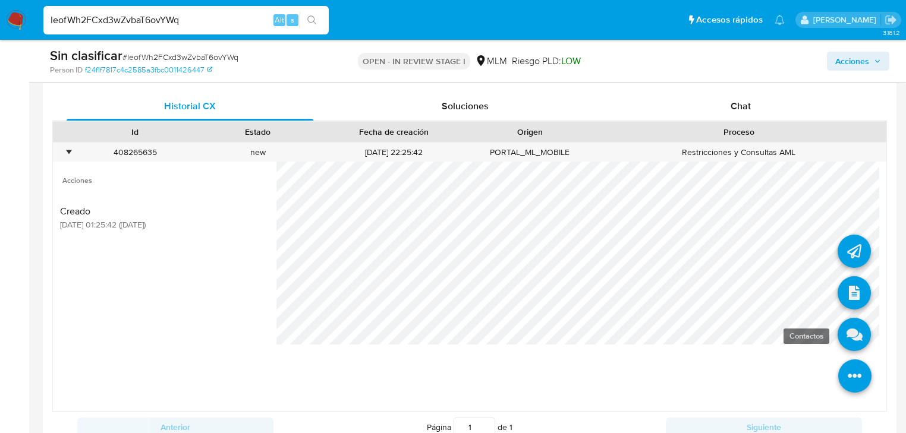
click at [847, 334] on icon at bounding box center [853, 334] width 33 height 33
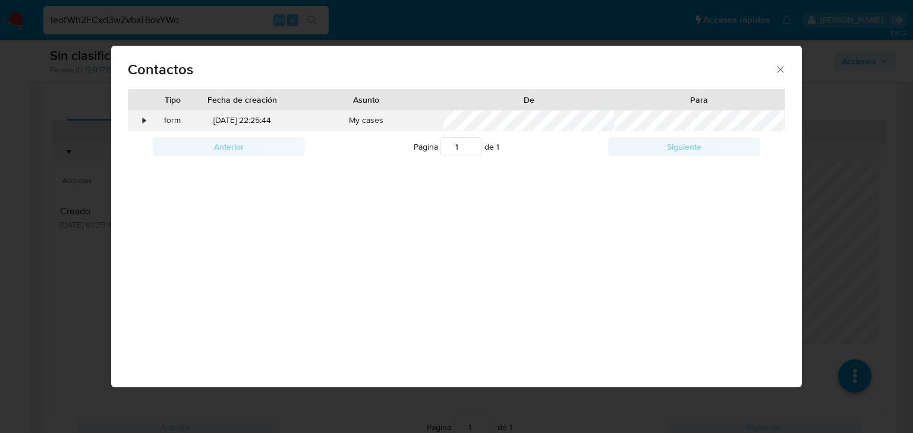
click at [139, 120] on div "•" at bounding box center [138, 121] width 21 height 20
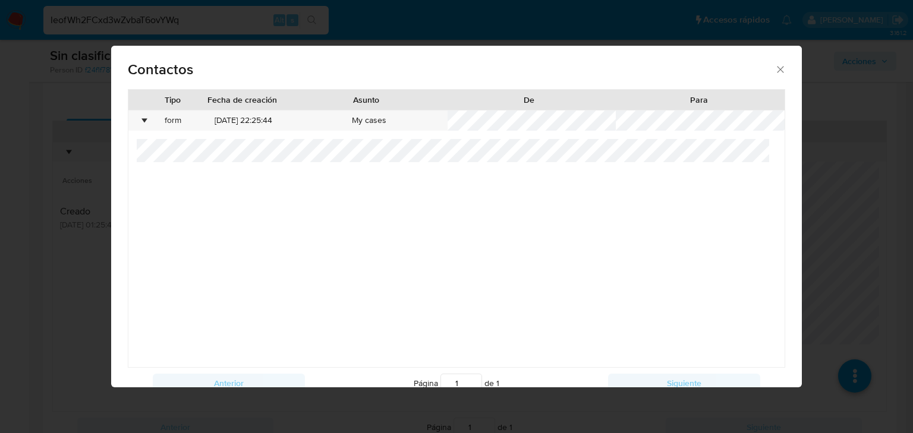
click at [774, 72] on icon "close" at bounding box center [780, 70] width 12 height 12
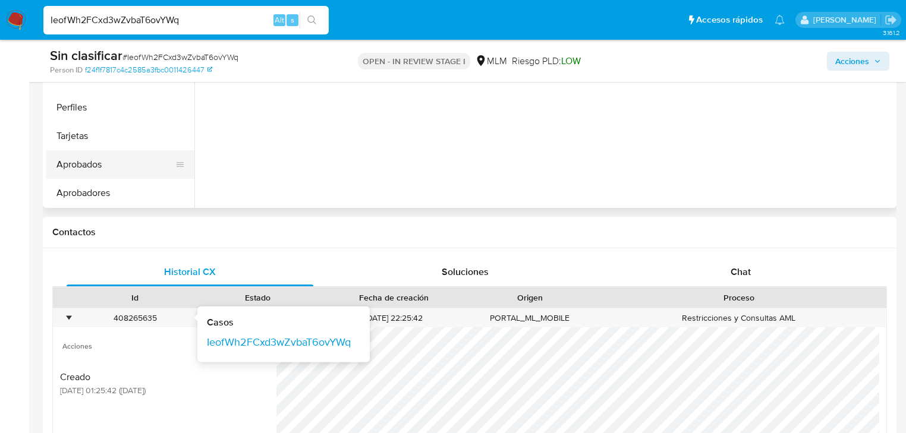
scroll to position [333, 0]
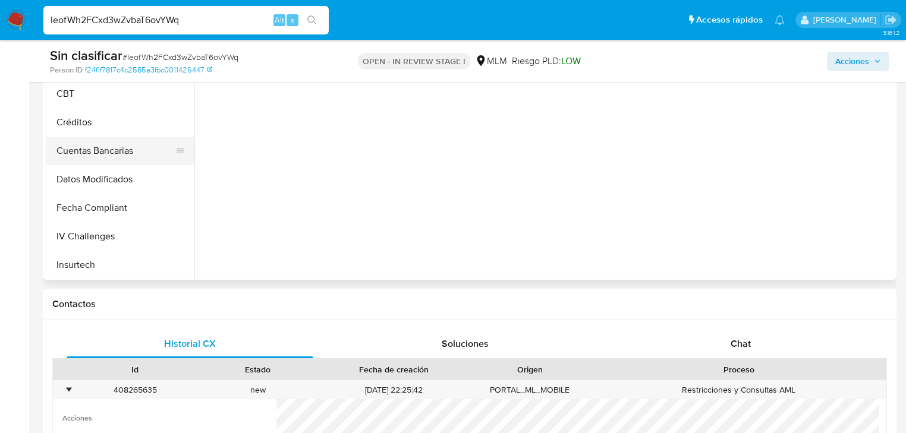
click at [122, 149] on button "Cuentas Bancarias" at bounding box center [115, 151] width 139 height 29
click at [140, 147] on button "Restricciones Nuevo Mundo" at bounding box center [115, 151] width 139 height 29
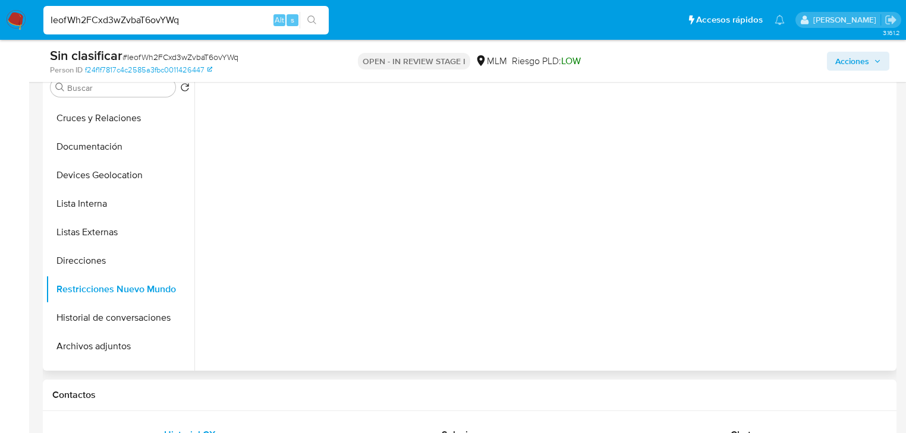
scroll to position [238, 0]
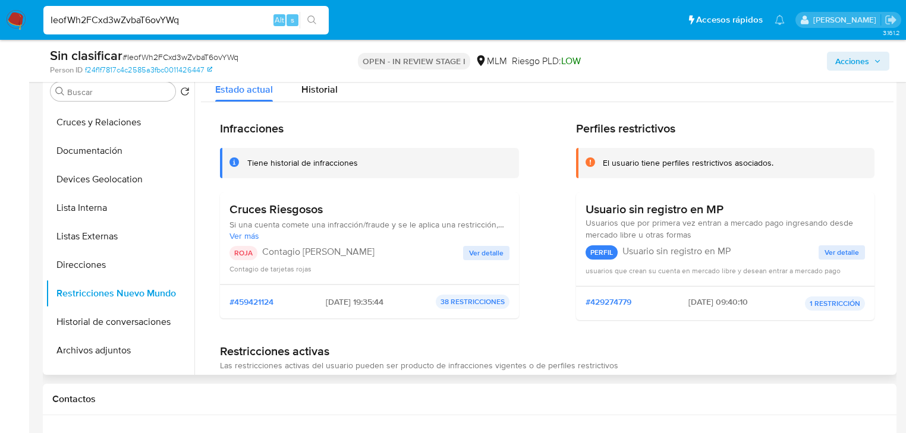
click at [480, 252] on span "Ver detalle" at bounding box center [486, 253] width 34 height 12
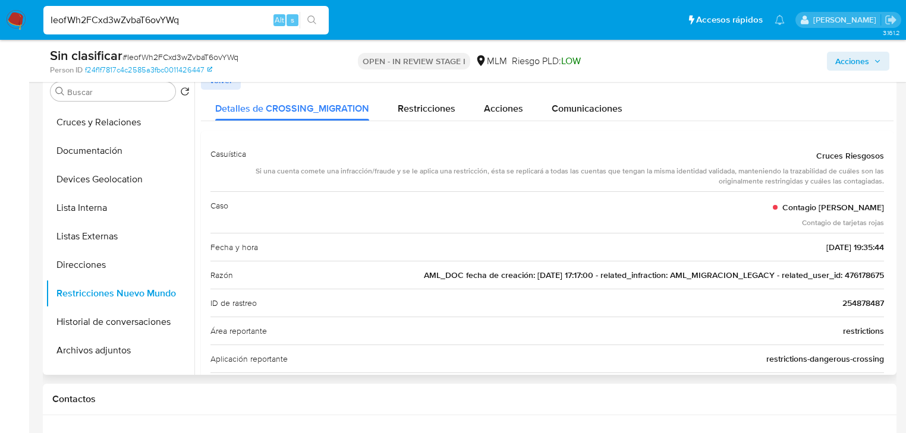
drag, startPoint x: 490, startPoint y: 276, endPoint x: 704, endPoint y: 280, distance: 213.9
click at [632, 278] on span "AML_DOC fecha de creación: 04/03/2020 17:17:00 - related_infraction: AML_MIGRAC…" at bounding box center [654, 275] width 460 height 12
drag, startPoint x: 727, startPoint y: 281, endPoint x: 816, endPoint y: 281, distance: 89.1
click at [739, 281] on div "Razón AML_DOC fecha de creación: 04/03/2020 17:17:00 - related_infraction: AML_…" at bounding box center [546, 275] width 673 height 28
click at [864, 276] on span "AML_DOC fecha de creación: 04/03/2020 17:17:00 - related_infraction: AML_MIGRAC…" at bounding box center [654, 275] width 460 height 12
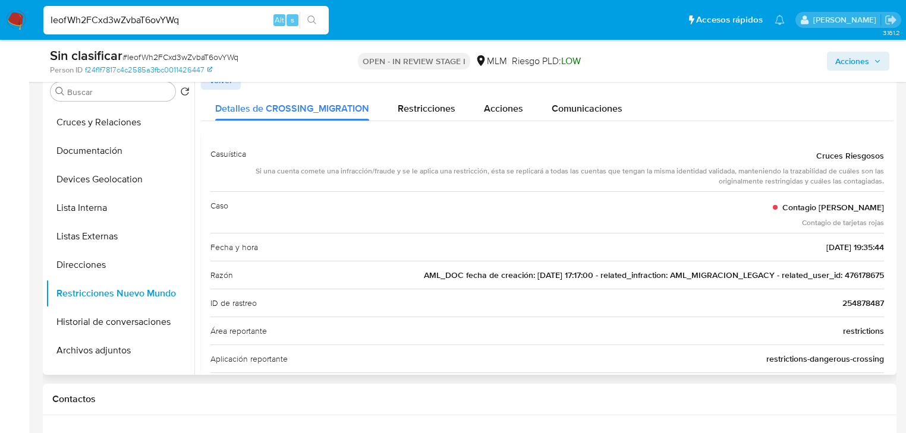
click at [864, 276] on span "AML_DOC fecha de creación: 04/03/2020 17:17:00 - related_infraction: AML_MIGRAC…" at bounding box center [654, 275] width 460 height 12
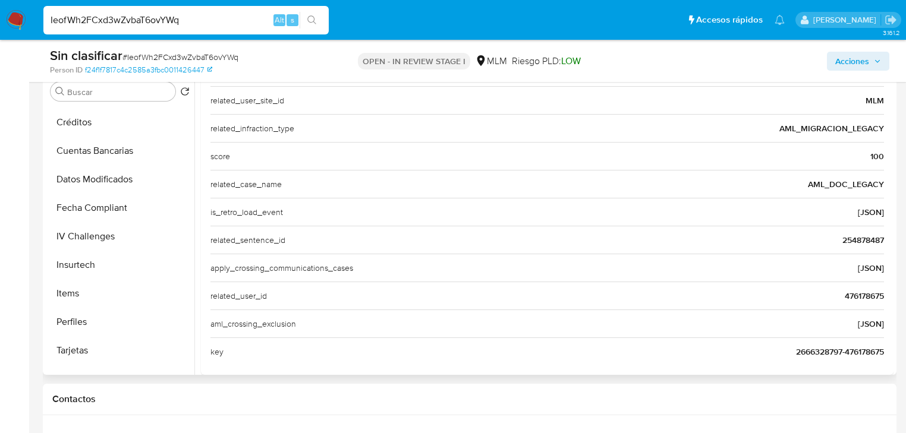
scroll to position [466, 0]
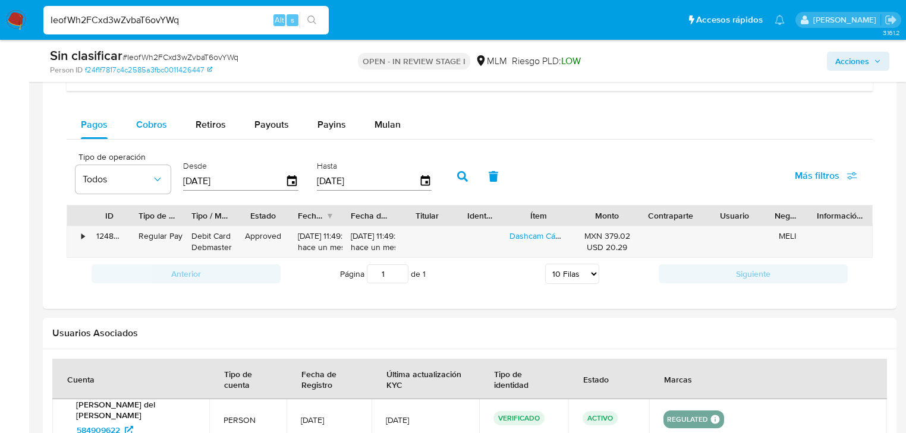
click at [159, 127] on span "Cobros" at bounding box center [151, 125] width 31 height 14
select select "10"
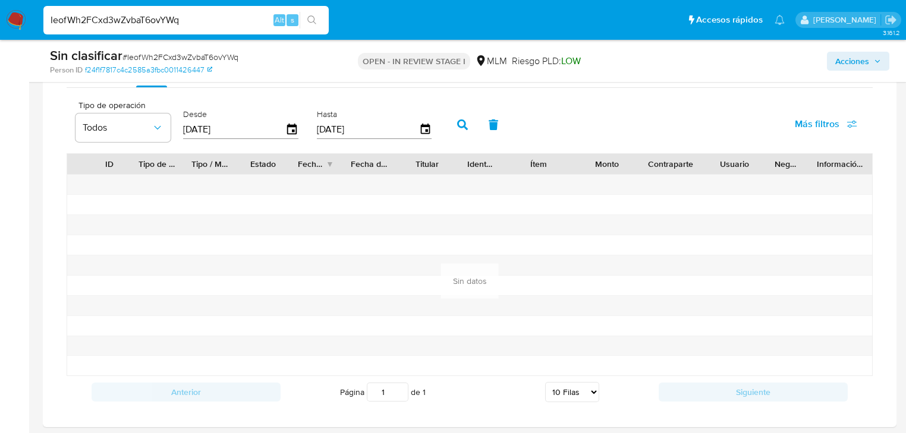
scroll to position [1093, 0]
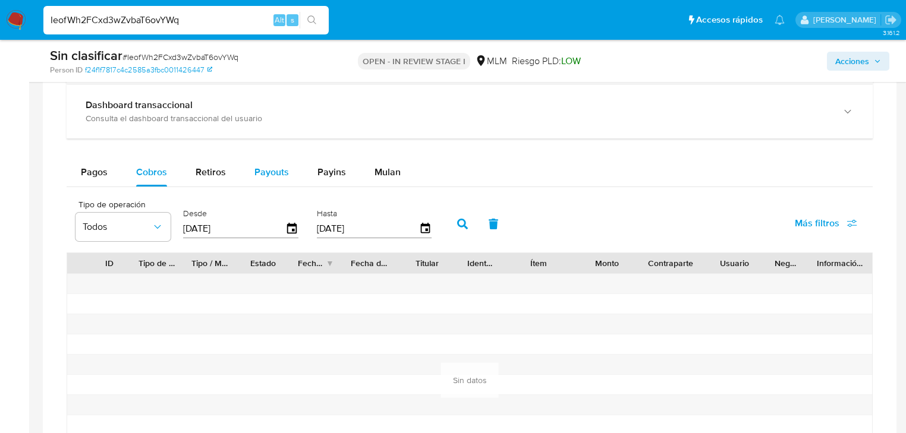
drag, startPoint x: 232, startPoint y: 176, endPoint x: 275, endPoint y: 172, distance: 42.5
click at [234, 175] on button "Retiros" at bounding box center [210, 172] width 59 height 29
select select "10"
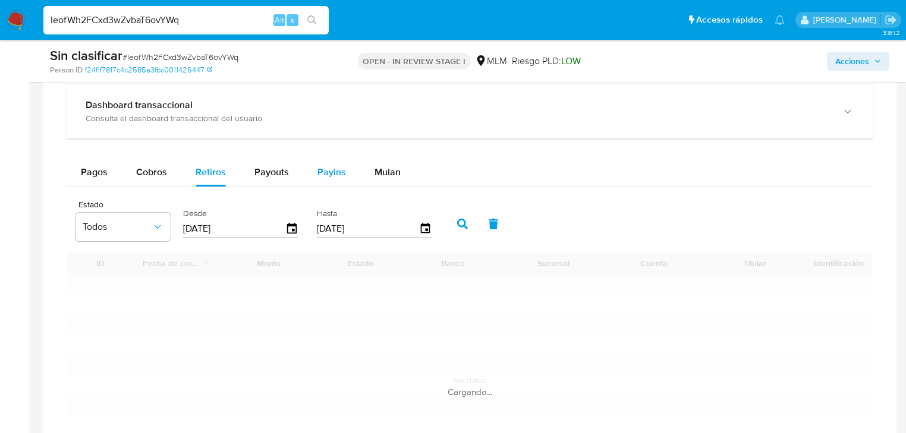
click at [280, 171] on span "Payouts" at bounding box center [271, 172] width 34 height 14
select select "10"
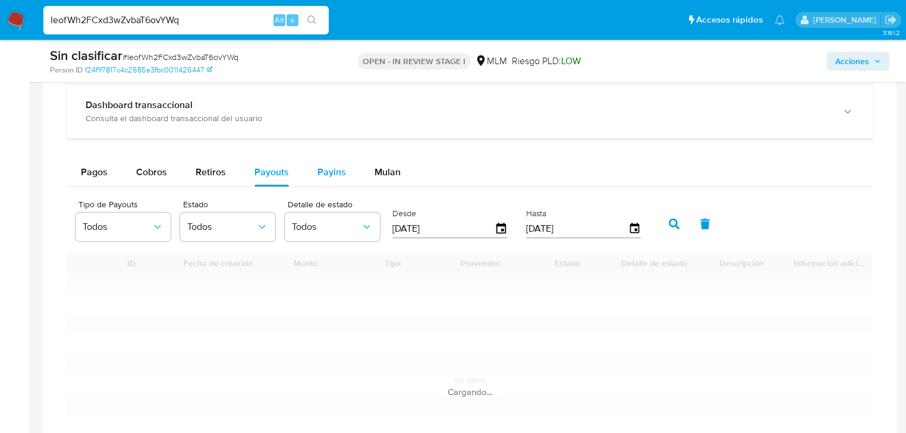
click at [336, 167] on span "Payins" at bounding box center [331, 172] width 29 height 14
select select "10"
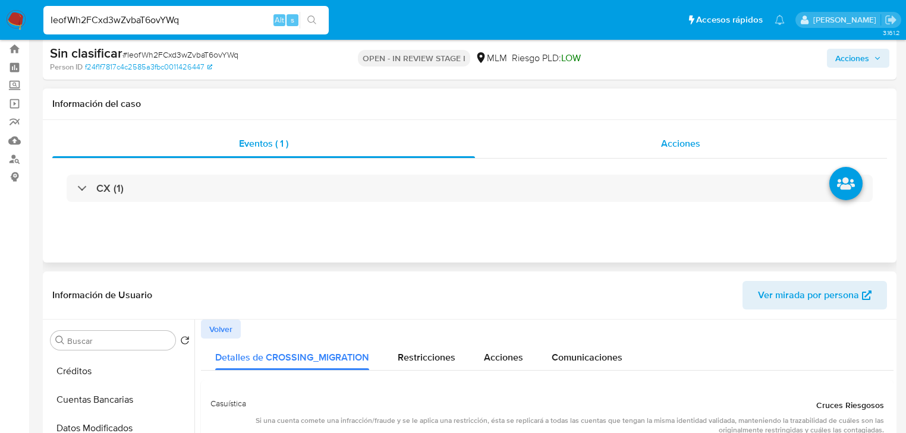
scroll to position [0, 0]
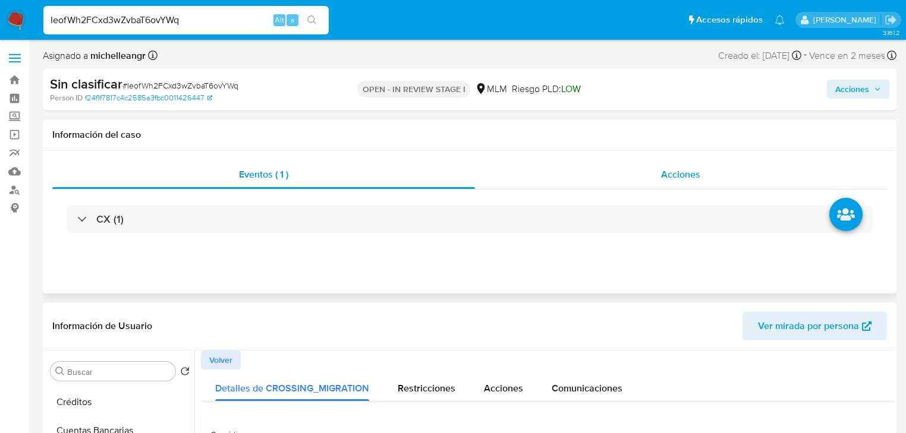
click at [658, 181] on div "Acciones" at bounding box center [681, 174] width 412 height 29
click at [857, 81] on span "Acciones" at bounding box center [852, 89] width 34 height 19
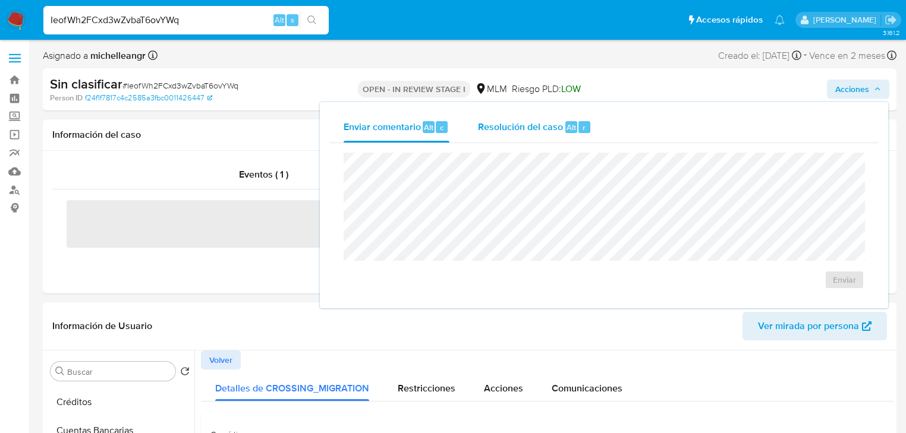
click at [485, 130] on span "Resolución del caso" at bounding box center [520, 127] width 85 height 14
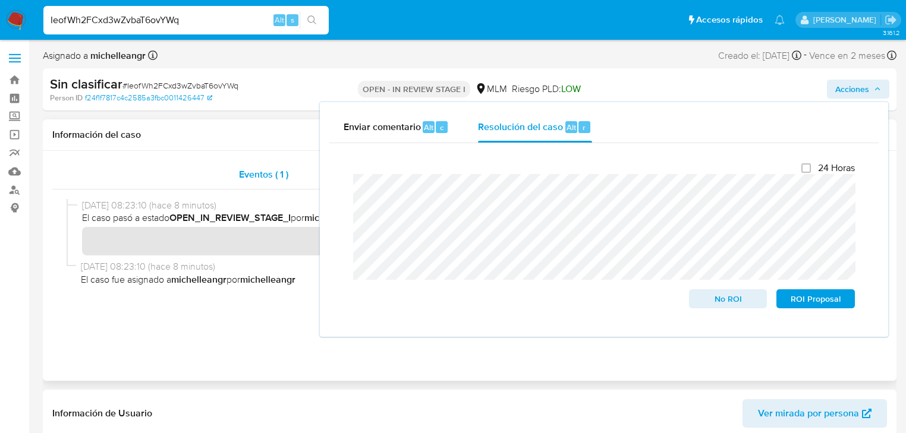
click at [143, 171] on div "Eventos ( 1 )" at bounding box center [263, 174] width 422 height 29
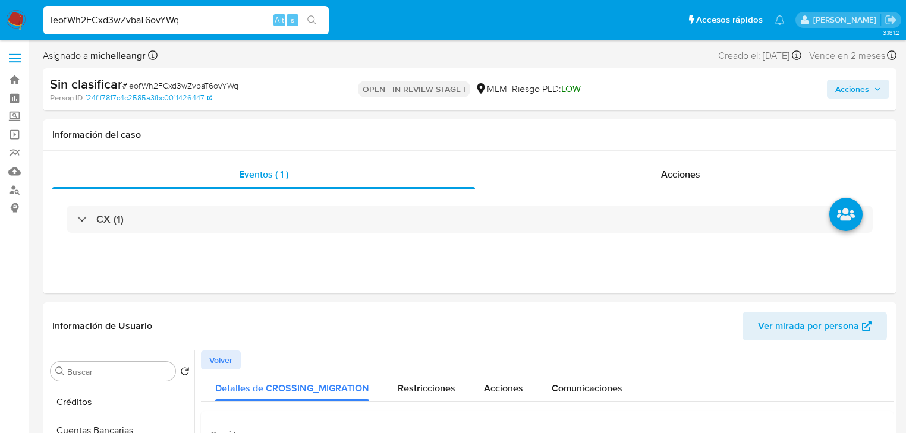
click at [865, 90] on span "Acciones" at bounding box center [852, 89] width 34 height 19
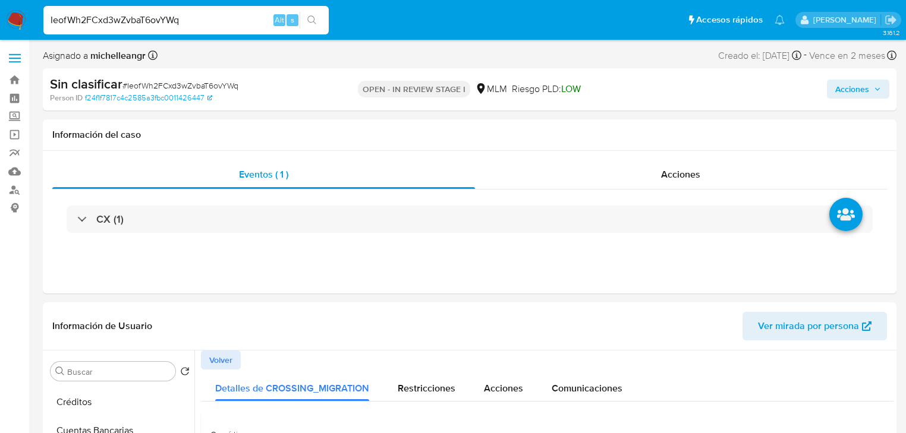
click at [849, 87] on span "Acciones" at bounding box center [852, 89] width 34 height 19
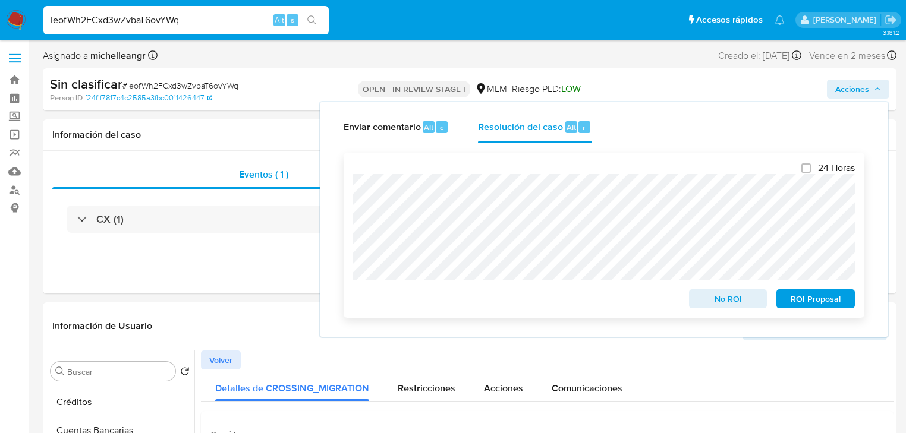
click at [721, 304] on span "No ROI" at bounding box center [728, 299] width 62 height 17
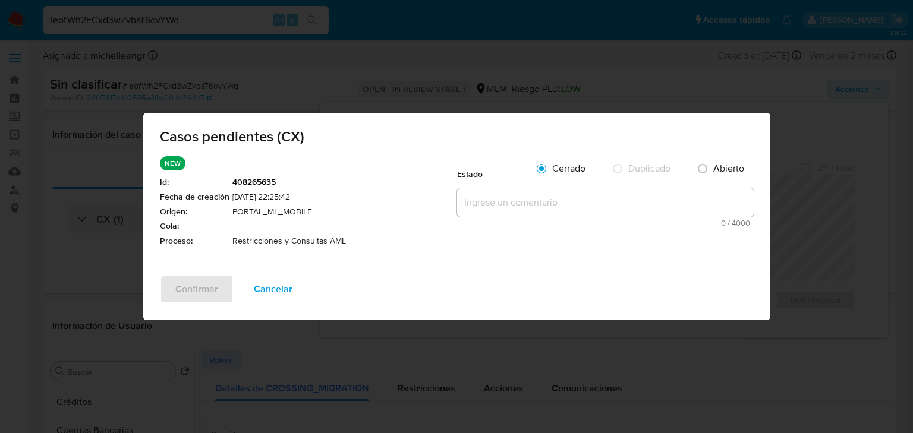
click at [507, 200] on textarea at bounding box center [605, 202] width 297 height 29
paste textarea "Se valida caso CX donde el cliente cuenta con restricción debido a un alertamie…"
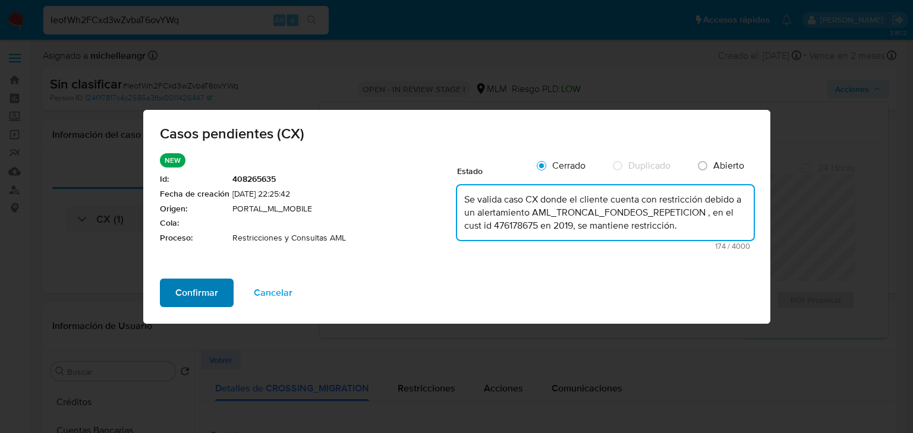
type textarea "Se valida caso CX donde el cliente cuenta con restricción debido a un alertamie…"
click at [216, 286] on button "Confirmar" at bounding box center [197, 293] width 74 height 29
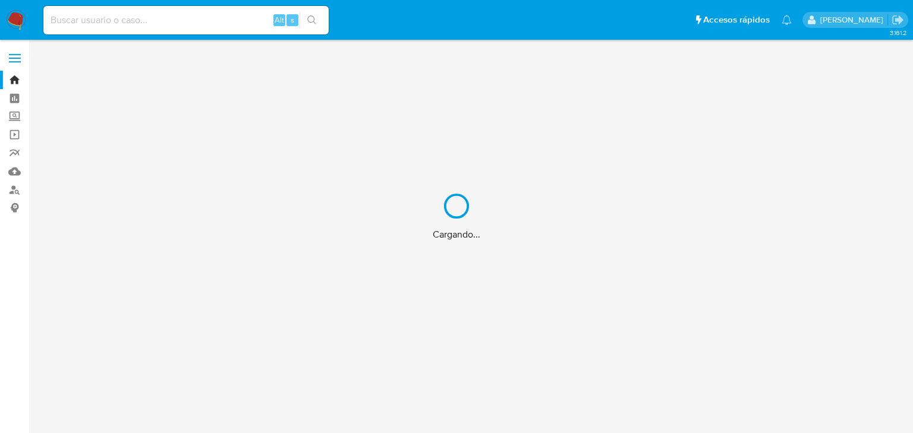
click at [122, 12] on div "Cargando..." at bounding box center [456, 216] width 913 height 433
click at [120, 21] on div "Cargando..." at bounding box center [456, 216] width 913 height 433
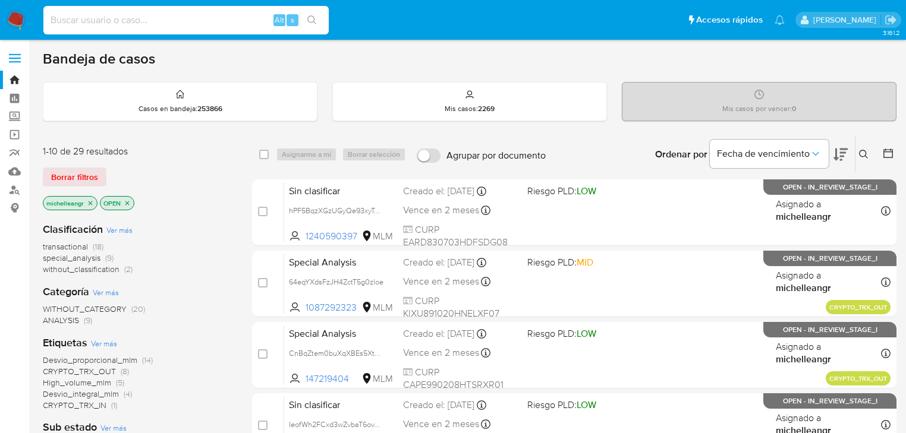
click at [120, 20] on input at bounding box center [185, 19] width 285 height 15
paste input "476178675"
type input "476178675"
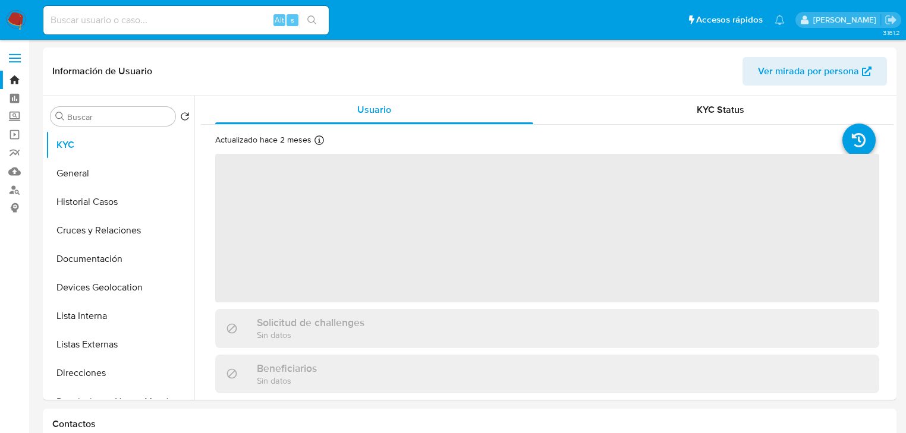
select select "10"
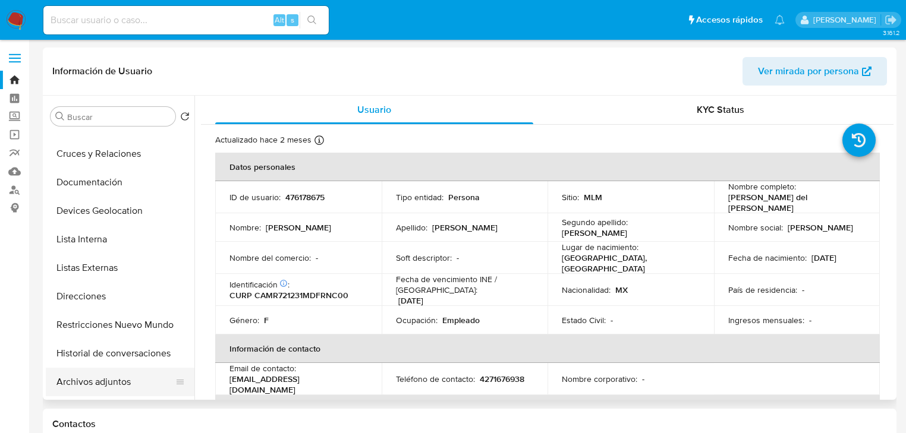
scroll to position [143, 0]
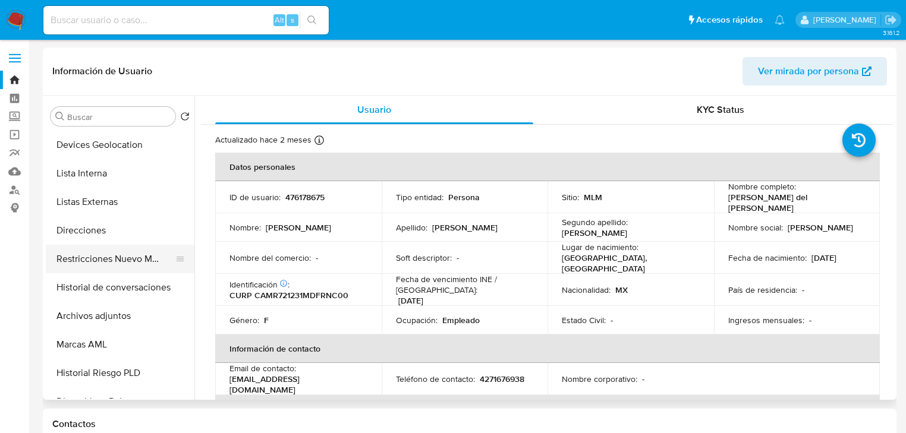
click at [133, 256] on button "Restricciones Nuevo Mundo" at bounding box center [115, 259] width 139 height 29
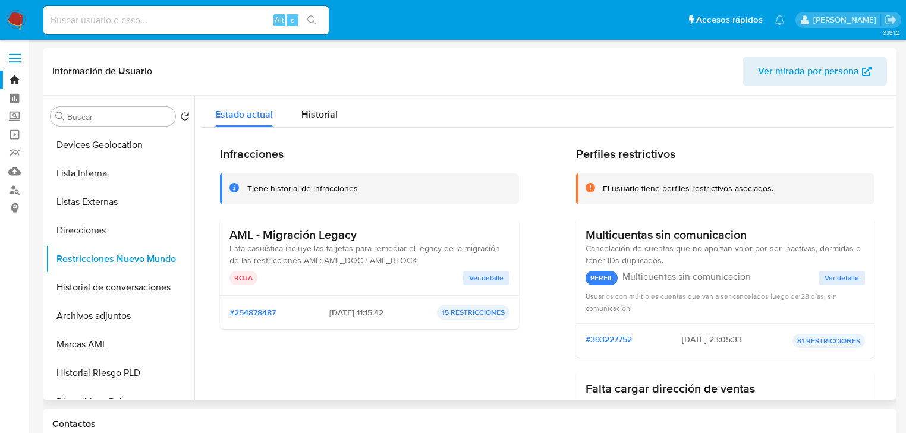
click at [469, 284] on span "Ver detalle" at bounding box center [486, 278] width 34 height 12
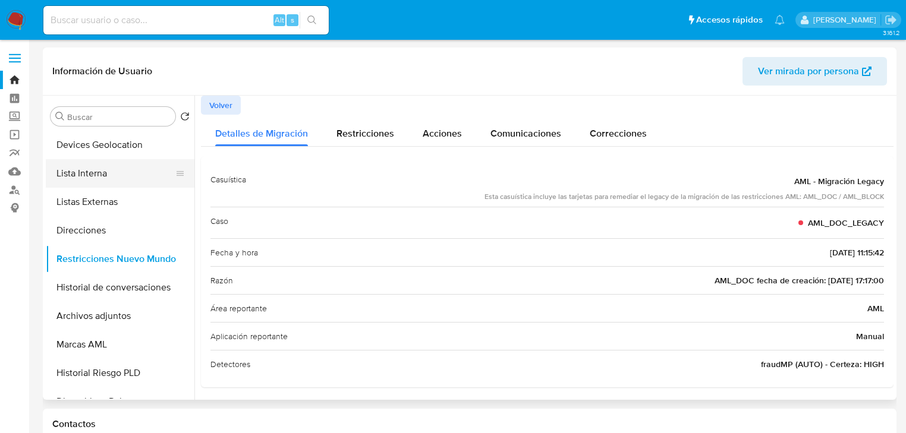
click at [108, 181] on button "Lista Interna" at bounding box center [115, 173] width 139 height 29
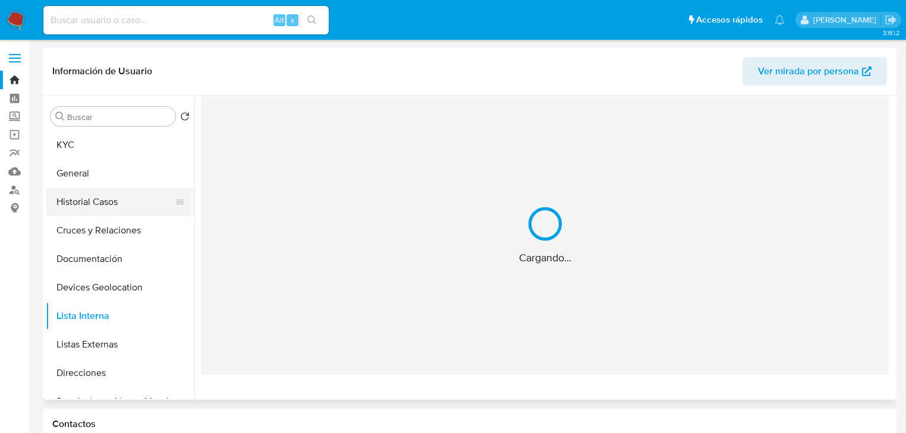
scroll to position [0, 0]
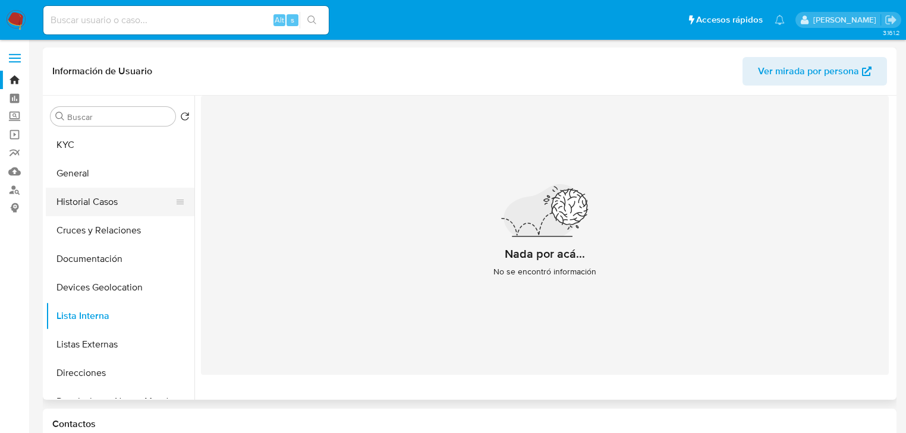
click at [105, 210] on button "Historial Casos" at bounding box center [115, 202] width 139 height 29
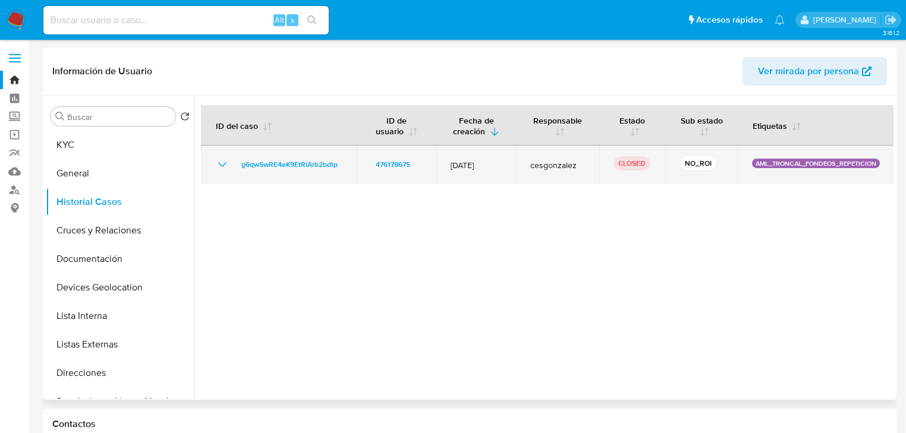
click at [225, 162] on icon "Mostrar/Ocultar" at bounding box center [222, 164] width 14 height 14
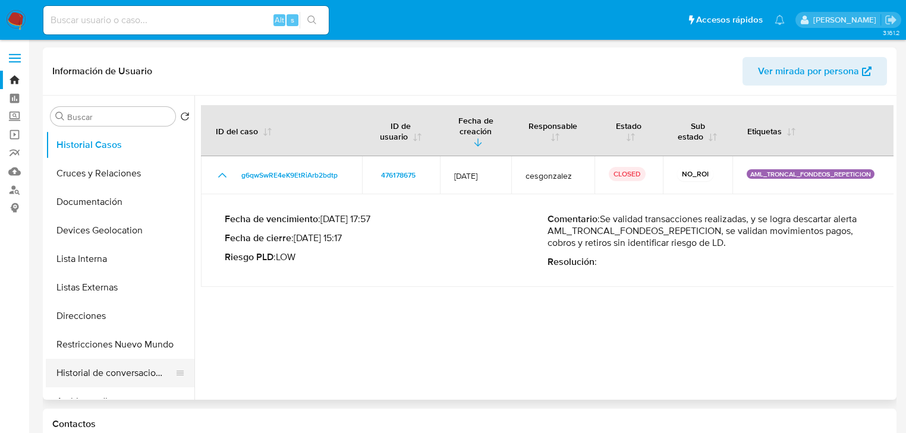
scroll to position [143, 0]
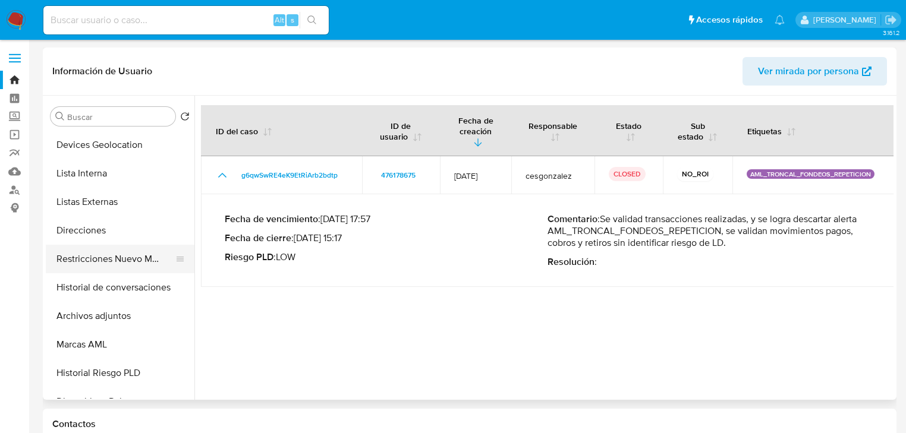
click at [118, 261] on button "Restricciones Nuevo Mundo" at bounding box center [115, 259] width 139 height 29
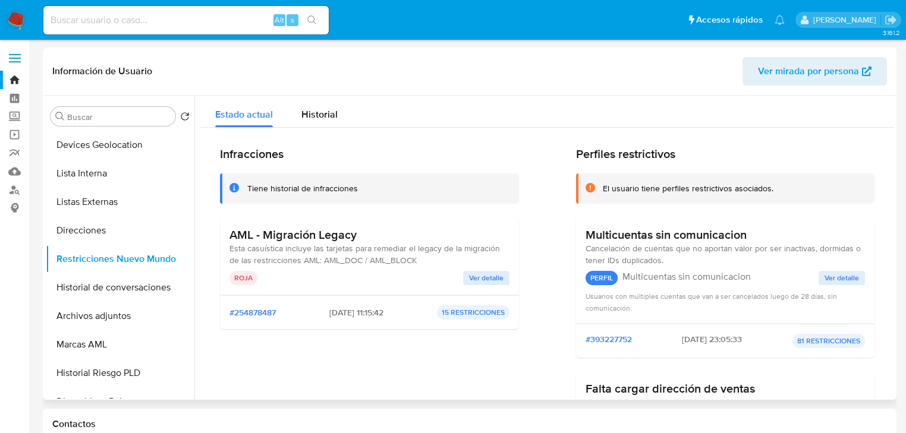
click at [476, 277] on span "Ver detalle" at bounding box center [486, 278] width 34 height 12
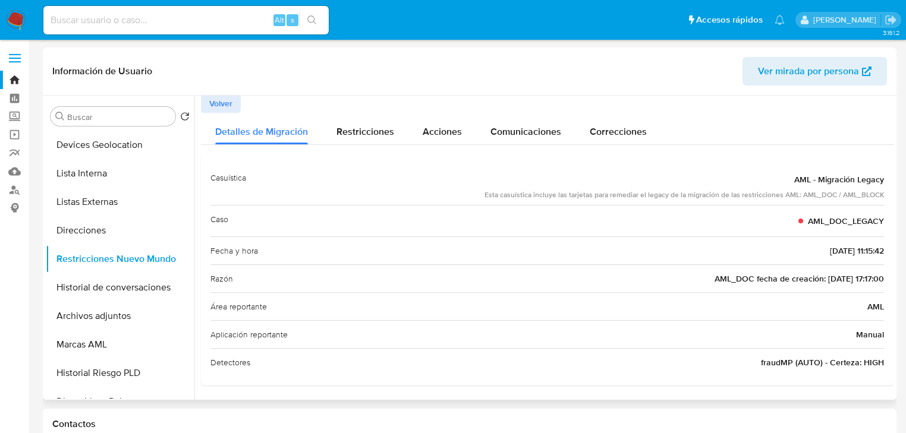
scroll to position [0, 0]
click at [219, 100] on span "Volver" at bounding box center [220, 105] width 23 height 17
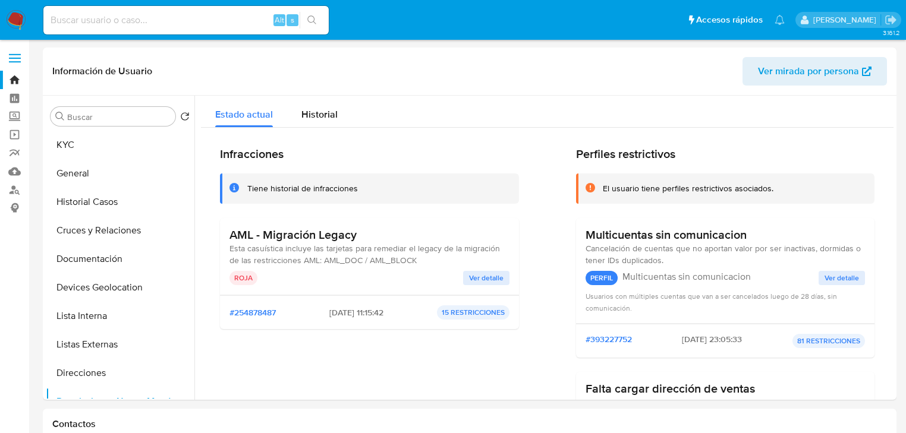
click at [475, 276] on span "Ver detalle" at bounding box center [486, 278] width 34 height 12
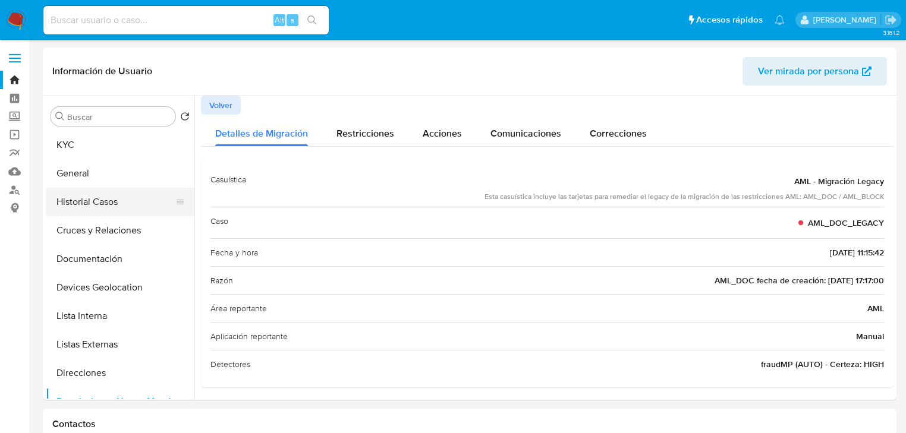
click at [103, 201] on button "Historial Casos" at bounding box center [115, 202] width 139 height 29
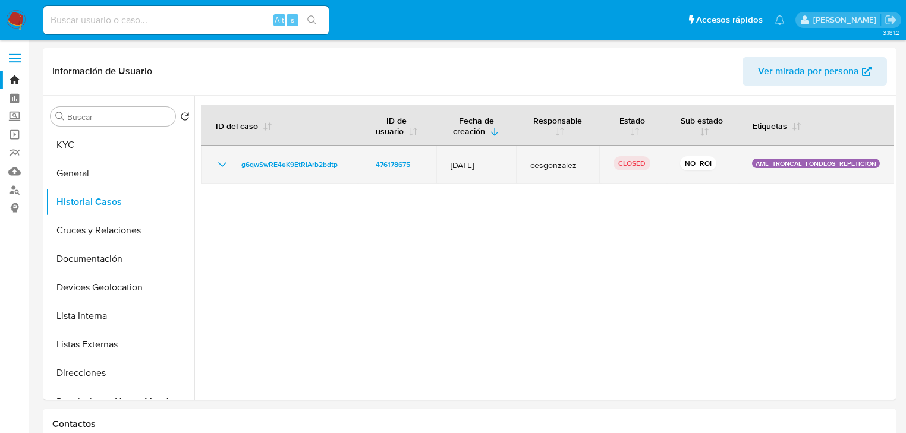
click at [217, 164] on icon "Mostrar/Ocultar" at bounding box center [222, 164] width 14 height 14
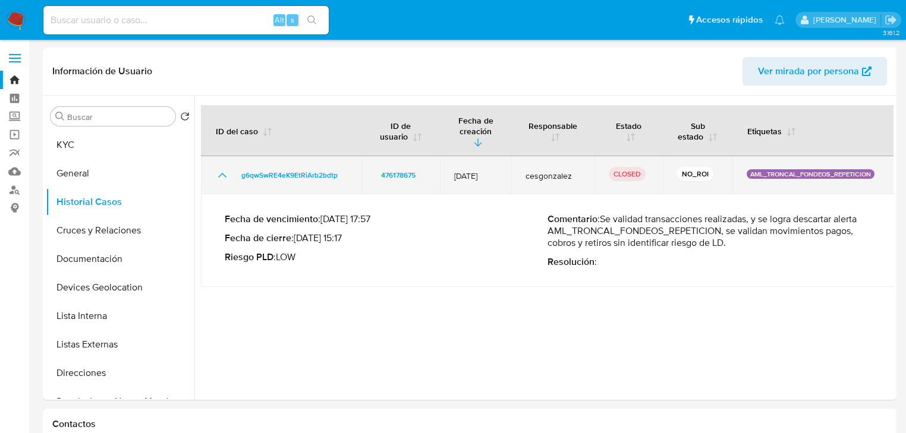
click at [225, 177] on icon "Mostrar/Ocultar" at bounding box center [222, 175] width 8 height 5
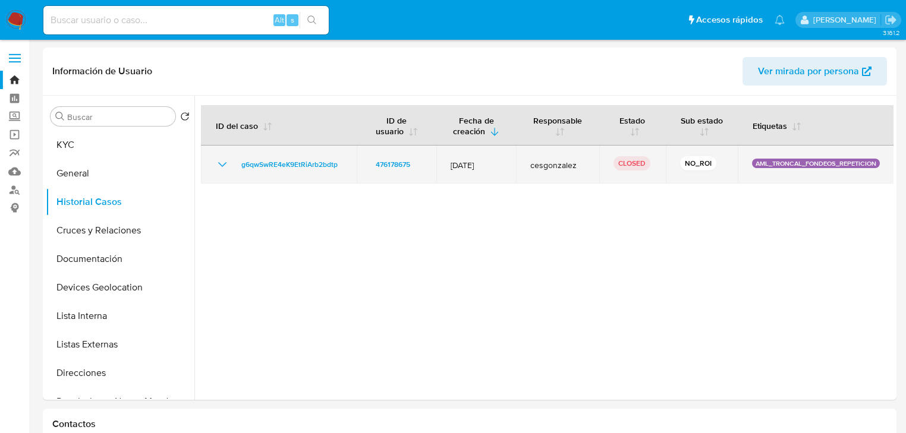
click at [225, 177] on td "g6qwSwRE4eK9EtRiArb2bdtp" at bounding box center [279, 165] width 156 height 38
click at [288, 169] on span "g6qwSwRE4eK9EtRiArb2bdtp" at bounding box center [289, 164] width 96 height 14
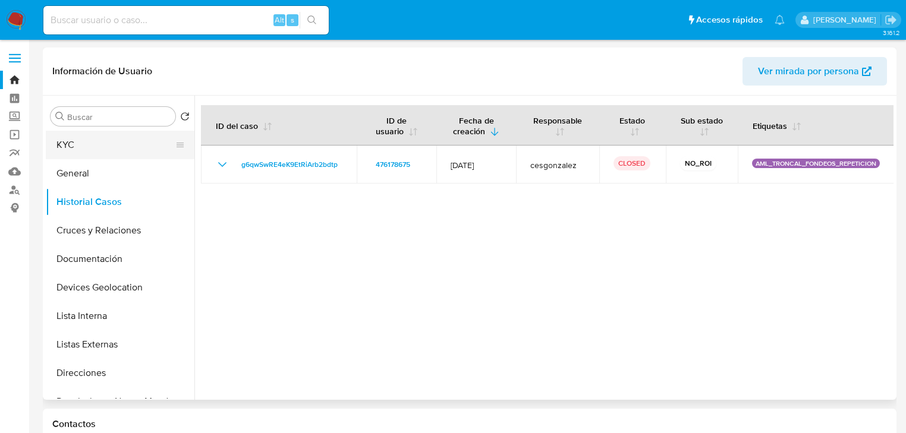
click at [83, 152] on button "KYC" at bounding box center [115, 145] width 139 height 29
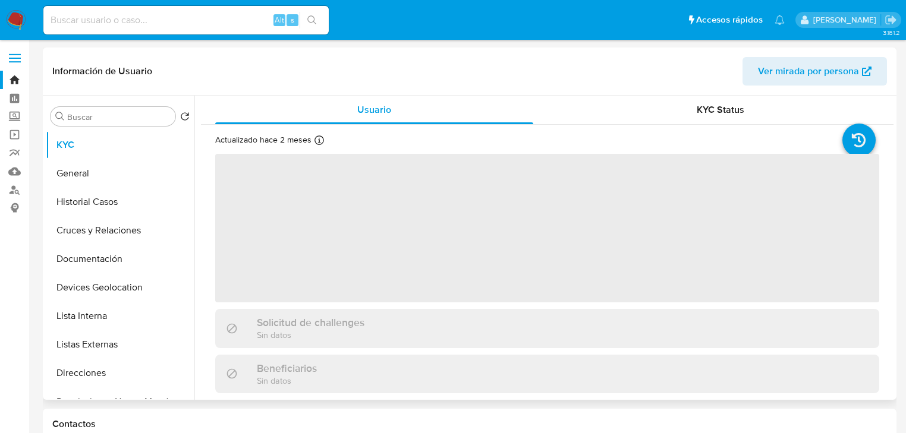
click at [270, 185] on span "‌" at bounding box center [547, 228] width 664 height 149
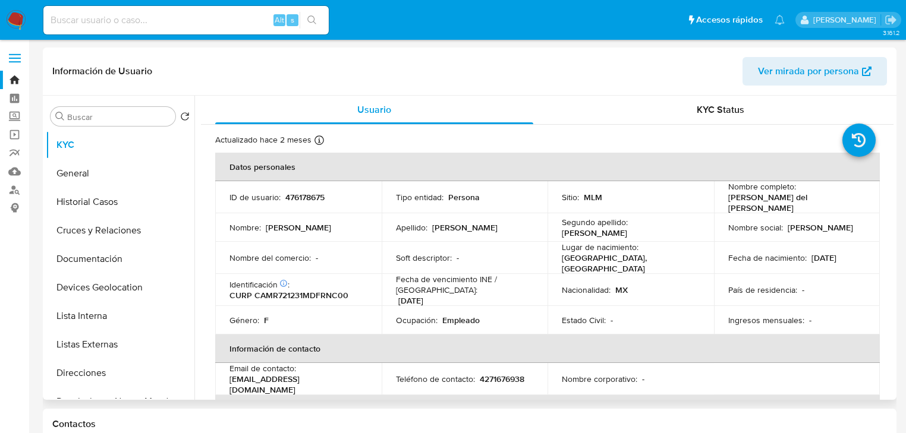
click at [279, 185] on td "ID de usuario : 476178675" at bounding box center [298, 197] width 166 height 32
click at [304, 195] on p "476178675" at bounding box center [304, 197] width 39 height 11
click at [305, 195] on p "476178675" at bounding box center [304, 197] width 39 height 11
copy p "476178675"
click at [147, 199] on button "Historial Casos" at bounding box center [115, 202] width 139 height 29
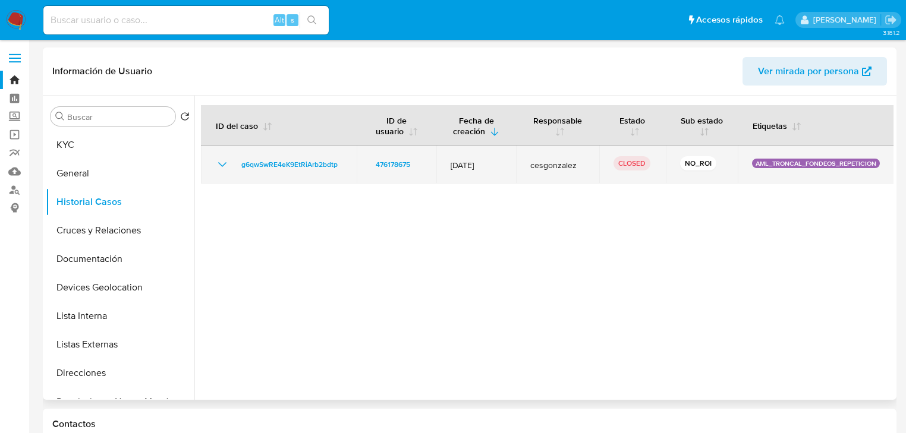
click at [220, 160] on icon "Mostrar/Ocultar" at bounding box center [222, 164] width 14 height 14
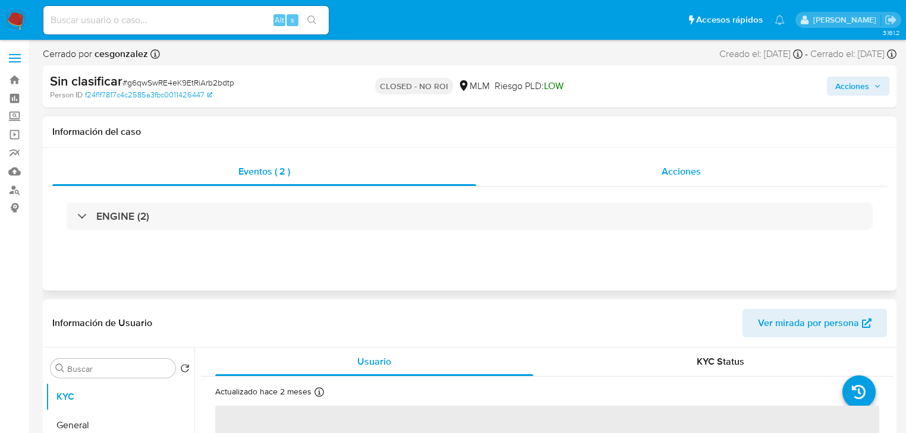
click at [673, 169] on span "Acciones" at bounding box center [680, 172] width 39 height 14
select select "10"
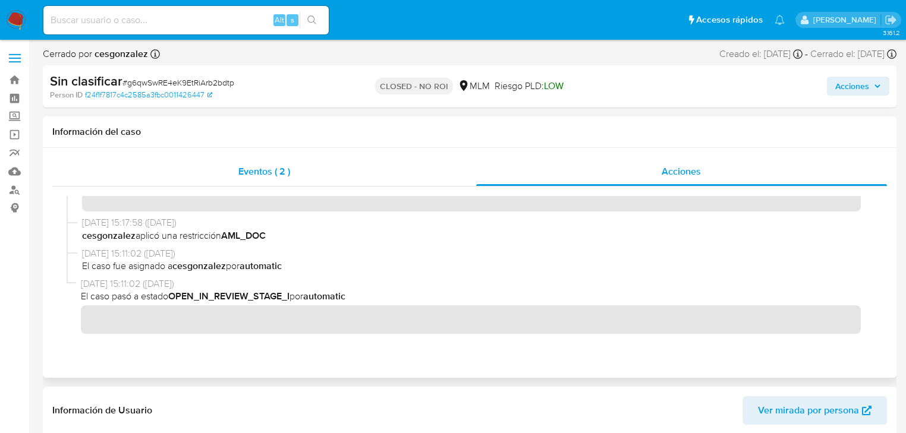
click at [260, 175] on span "Eventos ( 2 )" at bounding box center [264, 172] width 52 height 14
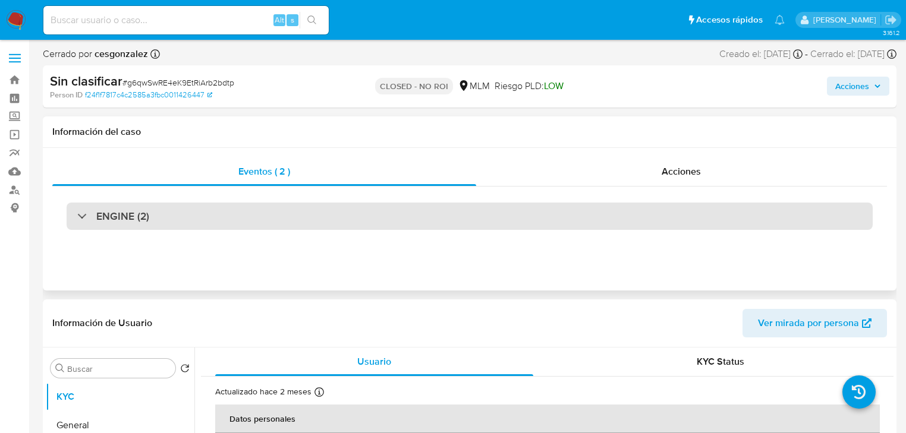
click at [80, 217] on div "ENGINE (2)" at bounding box center [113, 216] width 72 height 13
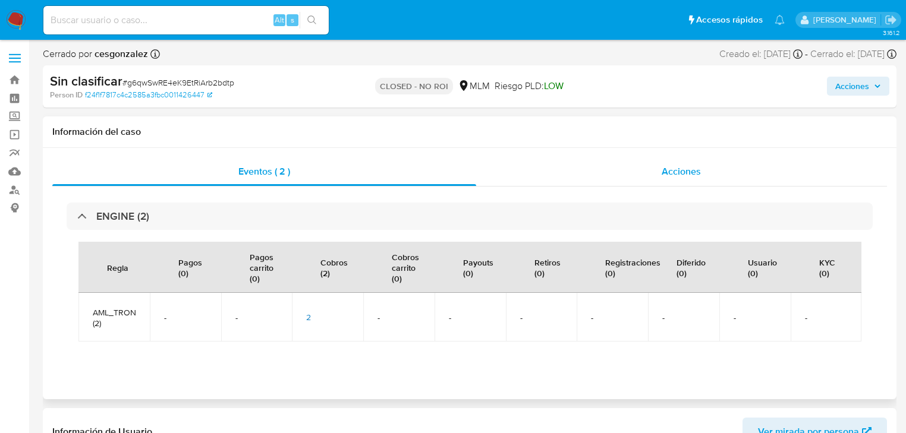
click at [694, 176] on span "Acciones" at bounding box center [680, 172] width 39 height 14
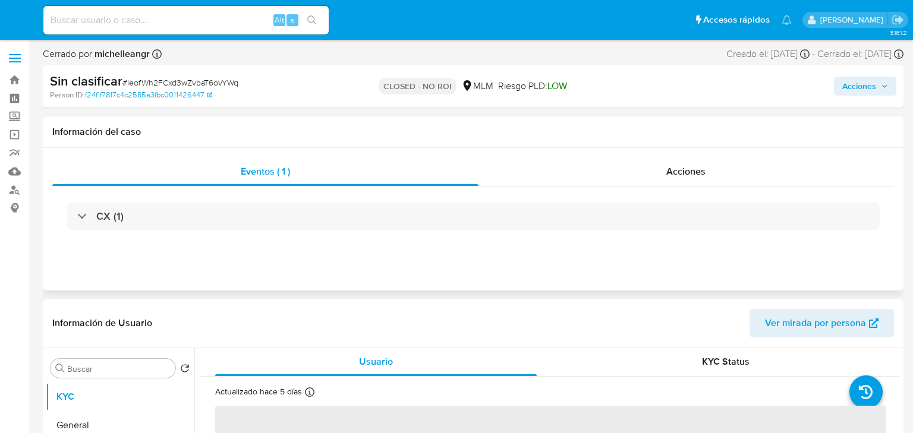
select select "10"
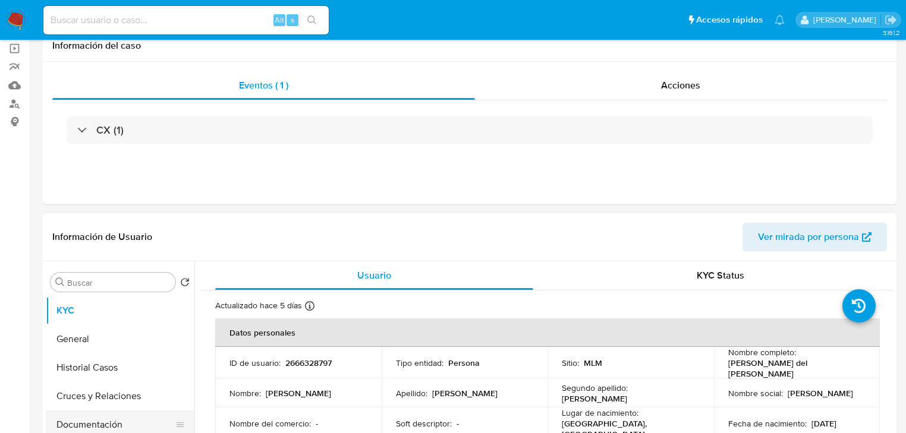
scroll to position [190, 0]
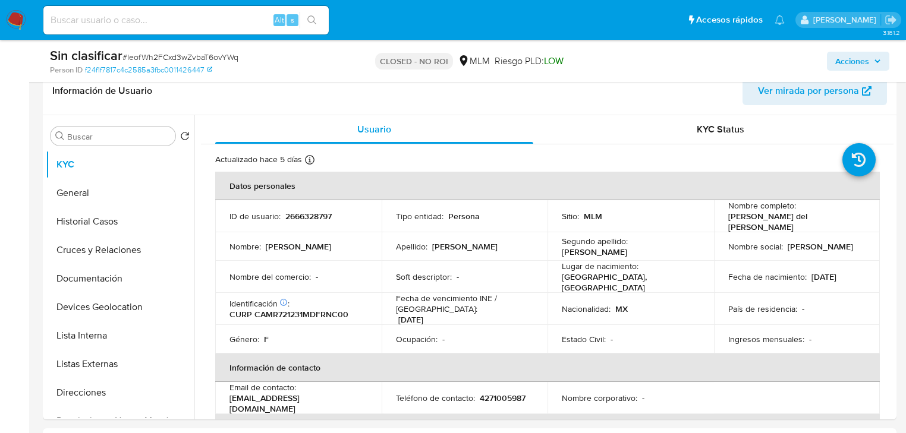
click at [168, 15] on input at bounding box center [185, 19] width 285 height 15
paste input "hPF5BqzXGzUGyQe93xyTePpD"
type input "hPF5BqzXGzUGyQe93xyTePpD"
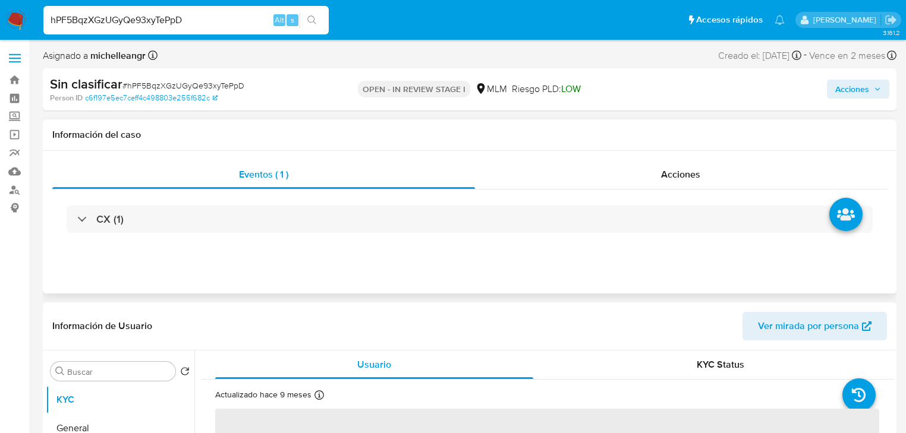
select select "10"
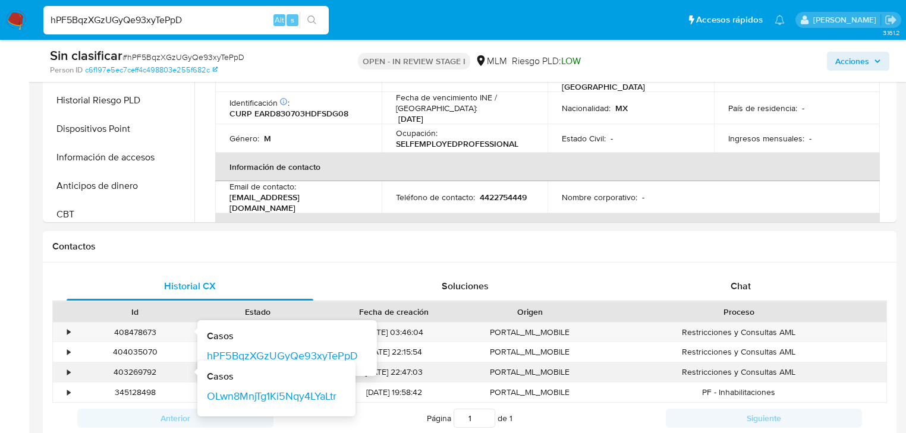
scroll to position [428, 0]
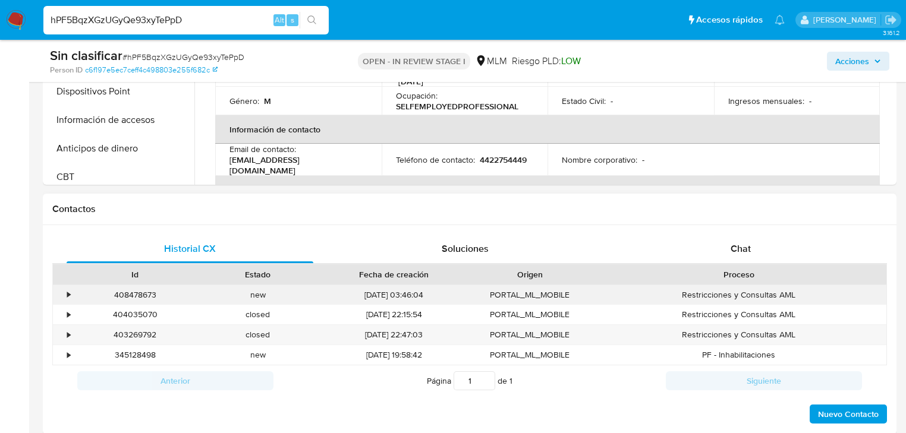
click at [75, 289] on div "408478673 Casos hPF5BqzXGzUGyQe93xyTePpD" at bounding box center [135, 295] width 123 height 20
click at [71, 295] on div "•" at bounding box center [63, 295] width 21 height 20
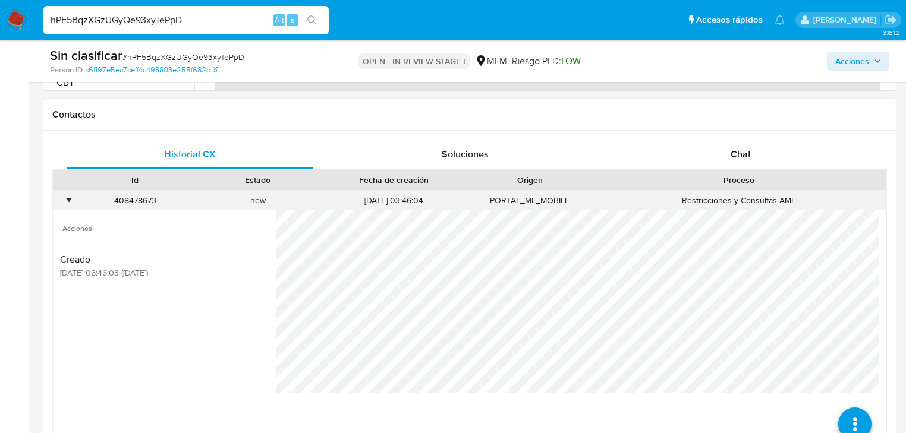
scroll to position [523, 0]
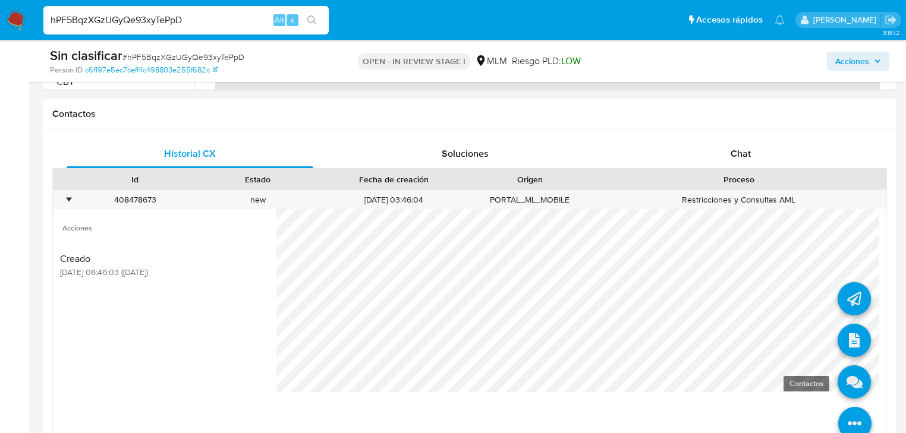
click at [843, 383] on icon at bounding box center [853, 381] width 33 height 33
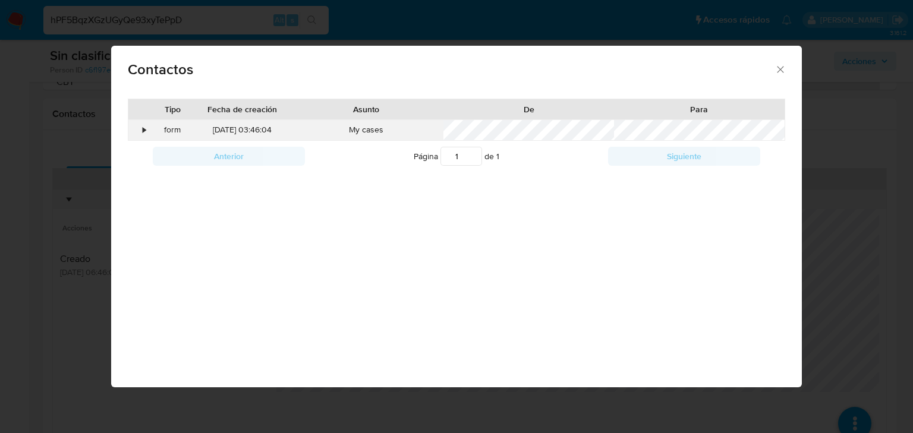
click at [135, 134] on div "•" at bounding box center [138, 130] width 21 height 20
click at [777, 73] on icon "close" at bounding box center [780, 70] width 12 height 12
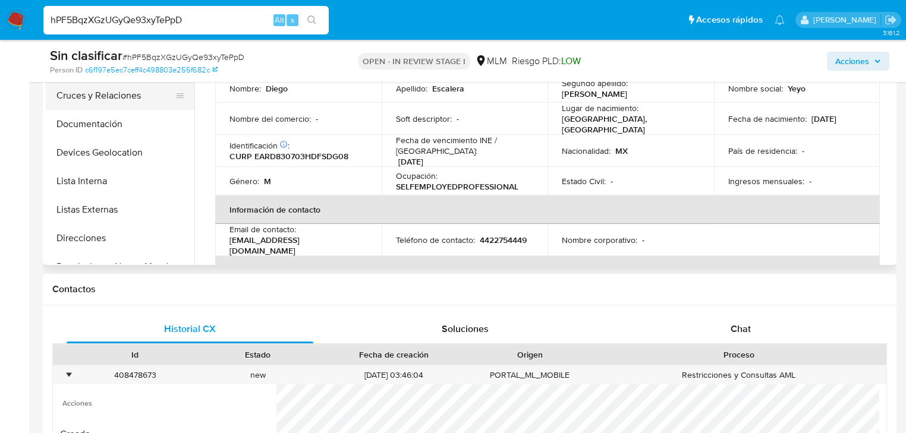
scroll to position [285, 0]
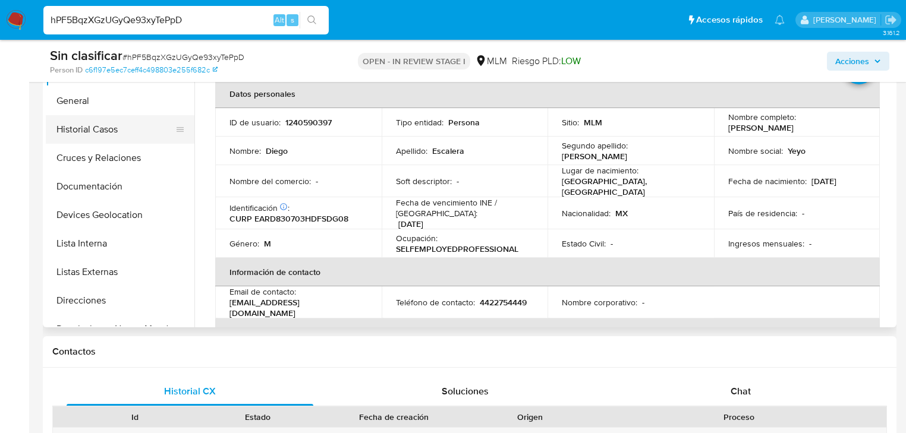
click at [134, 131] on button "Historial Casos" at bounding box center [115, 129] width 139 height 29
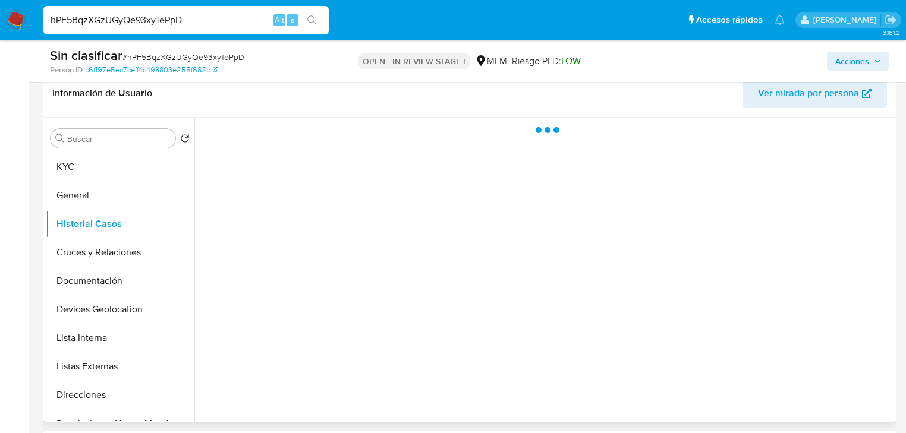
scroll to position [190, 0]
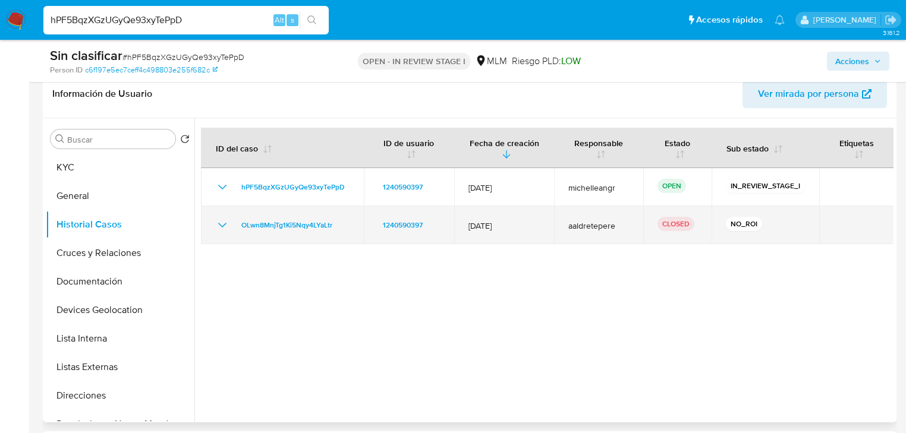
click at [219, 226] on icon "Mostrar/Ocultar" at bounding box center [222, 225] width 14 height 14
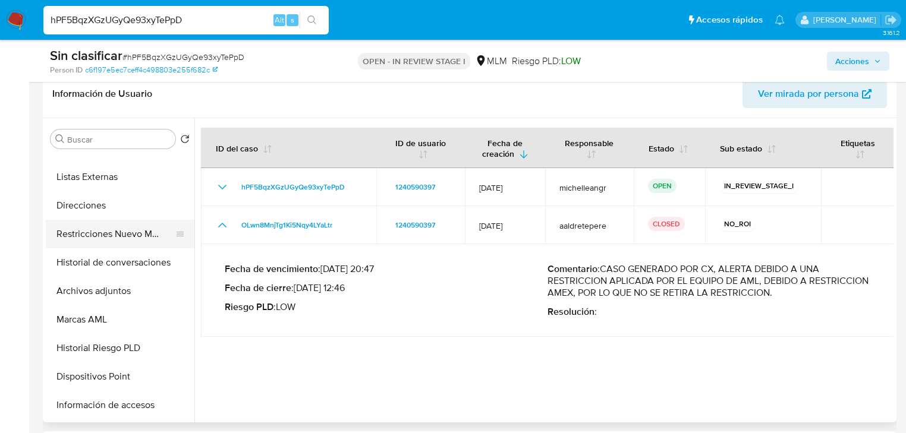
click at [148, 231] on button "Restricciones Nuevo Mundo" at bounding box center [115, 234] width 139 height 29
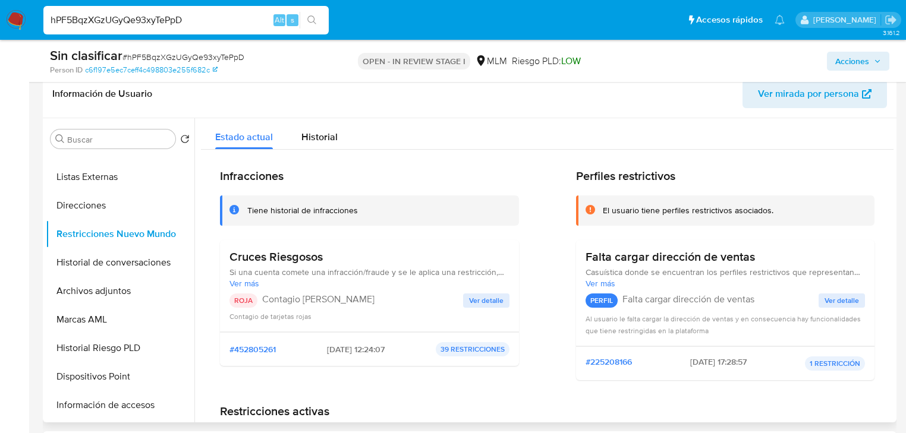
click at [486, 301] on span "Ver detalle" at bounding box center [486, 301] width 34 height 12
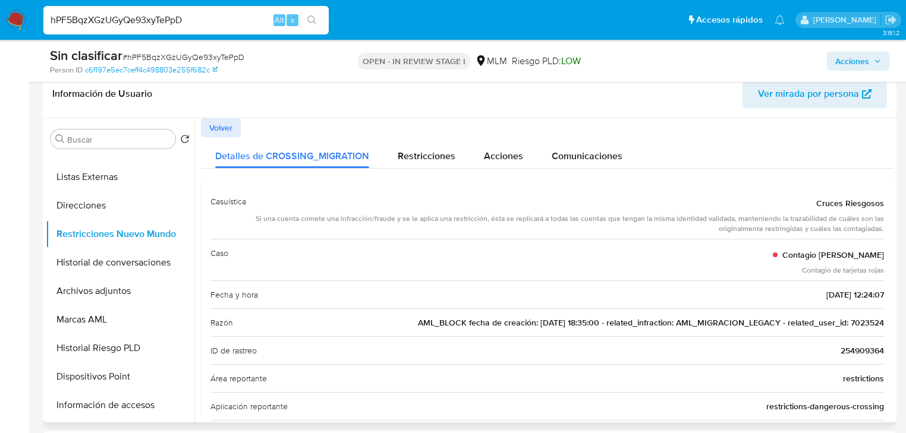
click at [866, 321] on span "AML_BLOCK fecha de creación: 18/08/2022 18:35:00 - related_infraction: AML_MIGR…" at bounding box center [651, 323] width 466 height 12
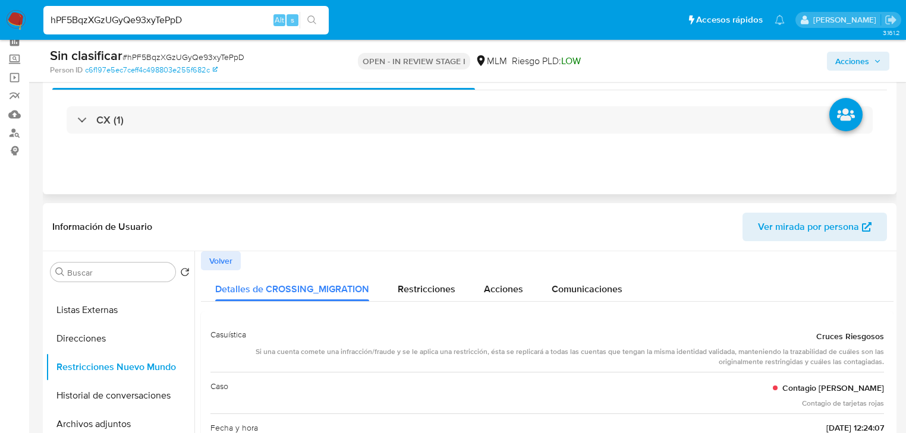
scroll to position [0, 0]
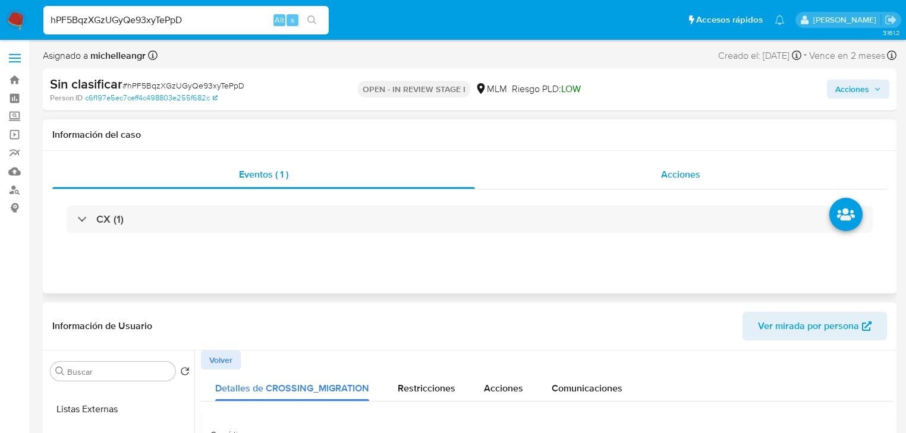
click at [678, 176] on span "Acciones" at bounding box center [680, 175] width 39 height 14
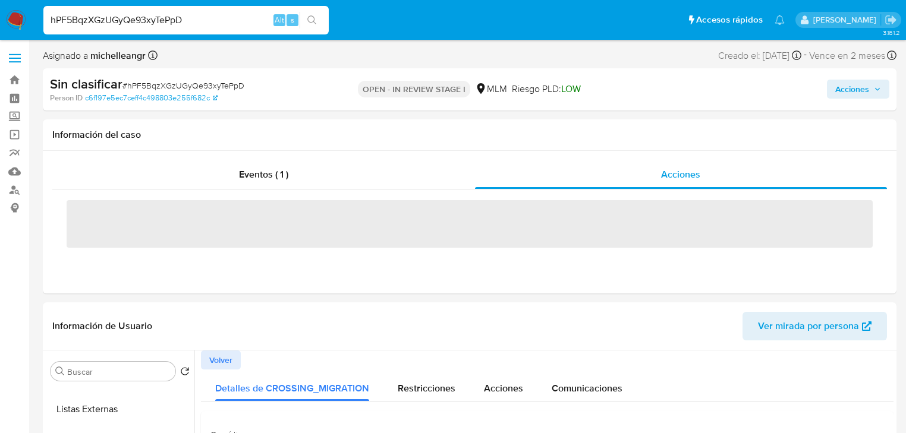
click at [846, 90] on span "Acciones" at bounding box center [852, 89] width 34 height 19
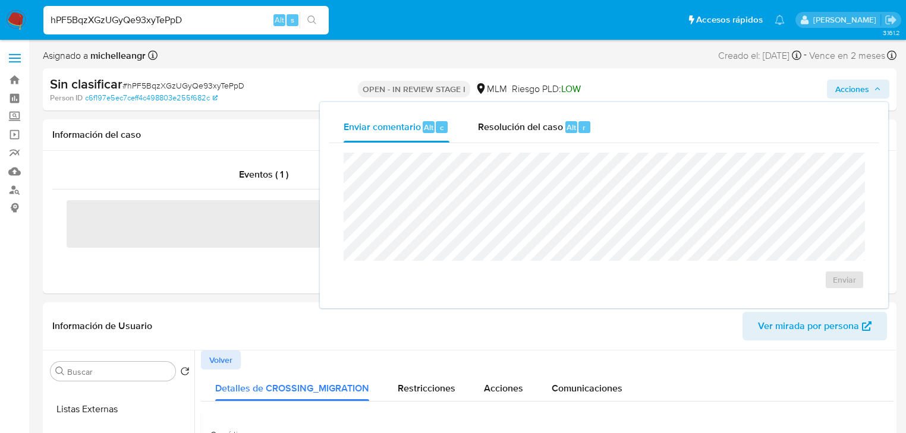
drag, startPoint x: 526, startPoint y: 121, endPoint x: 518, endPoint y: 151, distance: 30.7
click at [527, 121] on span "Resolución del caso" at bounding box center [520, 127] width 85 height 14
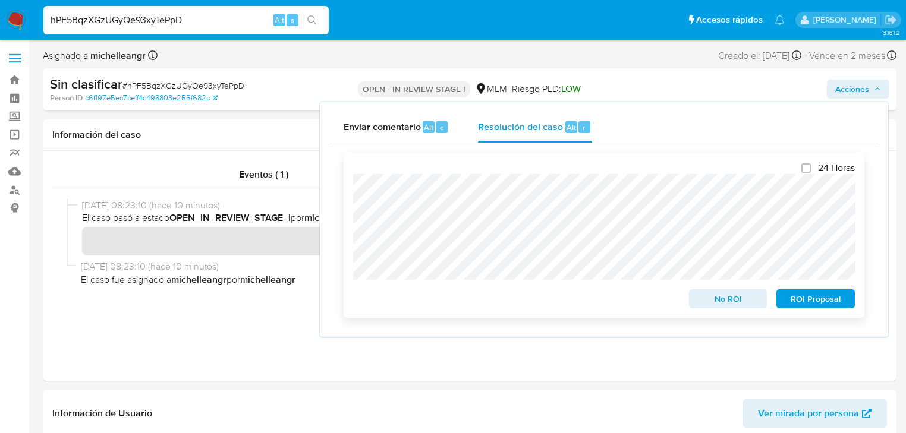
click at [348, 200] on div "24 Horas No ROI ROI Proposal" at bounding box center [603, 235] width 521 height 165
click at [732, 295] on span "No ROI" at bounding box center [728, 299] width 62 height 17
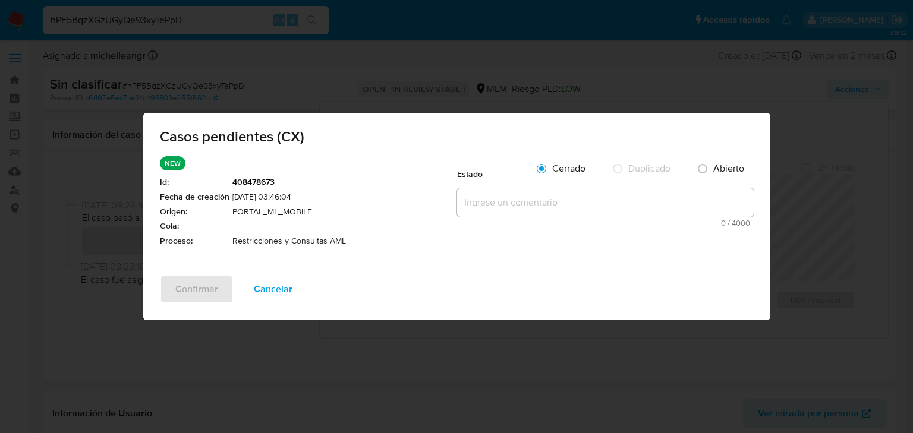
click at [498, 184] on div "Estado" at bounding box center [492, 171] width 71 height 30
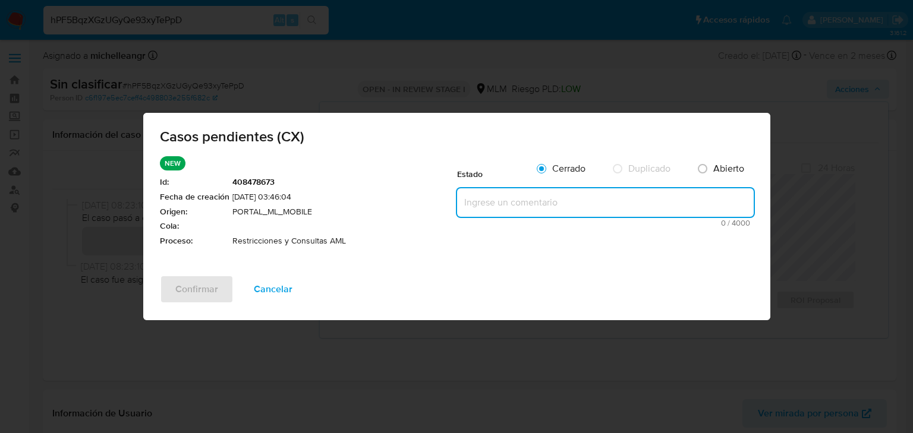
click at [487, 201] on textarea at bounding box center [605, 202] width 297 height 29
paste textarea "Se valida caso CX donde el cliente cuenta con restricción por caso amex: restri…"
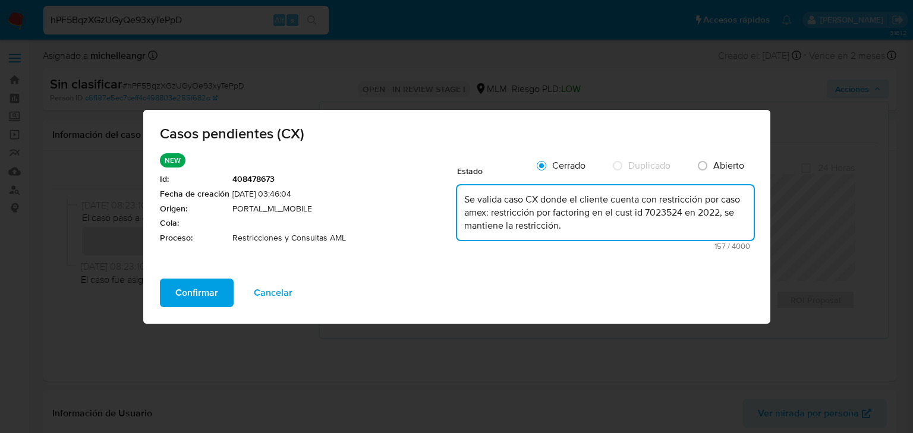
type textarea "Se valida caso CX donde el cliente cuenta con restricción por caso amex: restri…"
click at [178, 287] on span "Confirmar" at bounding box center [196, 293] width 43 height 26
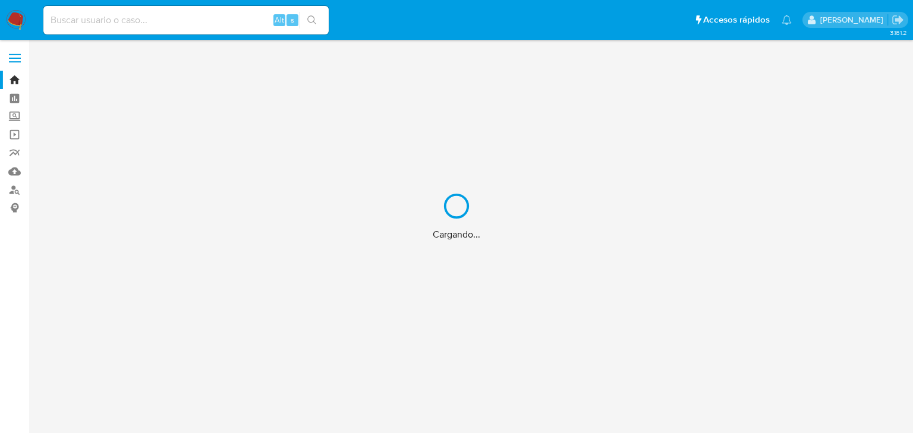
click at [133, 11] on div "Cargando..." at bounding box center [456, 216] width 913 height 433
click at [132, 19] on div "Cargando..." at bounding box center [456, 216] width 913 height 433
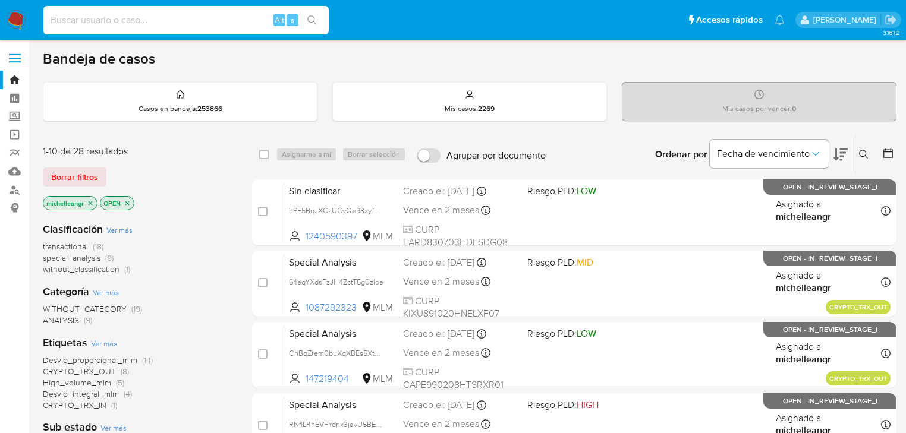
click at [132, 19] on input at bounding box center [185, 19] width 285 height 15
paste input "7023524"
type input "7023524"
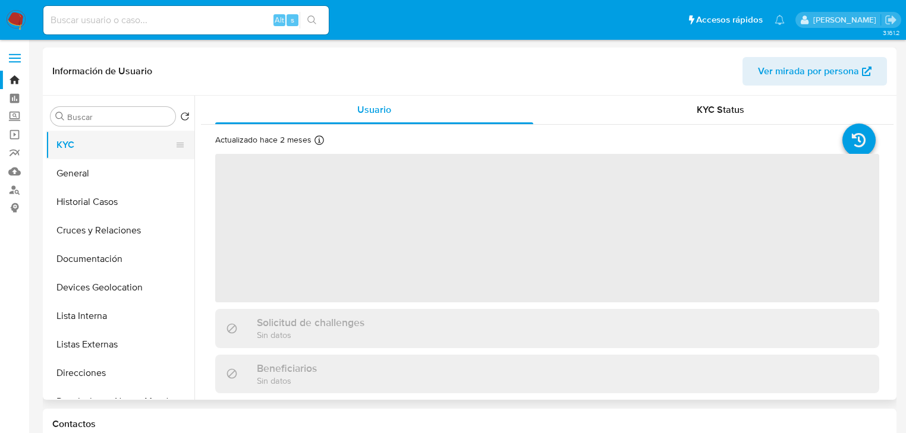
select select "10"
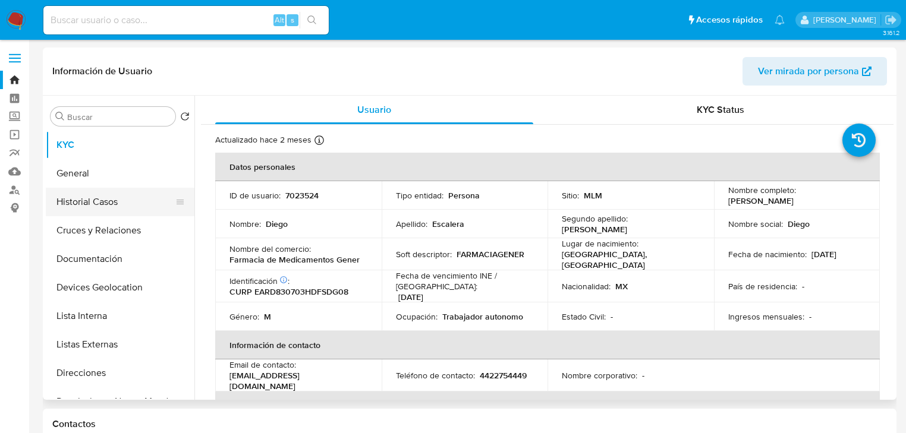
click at [121, 213] on button "Historial Casos" at bounding box center [115, 202] width 139 height 29
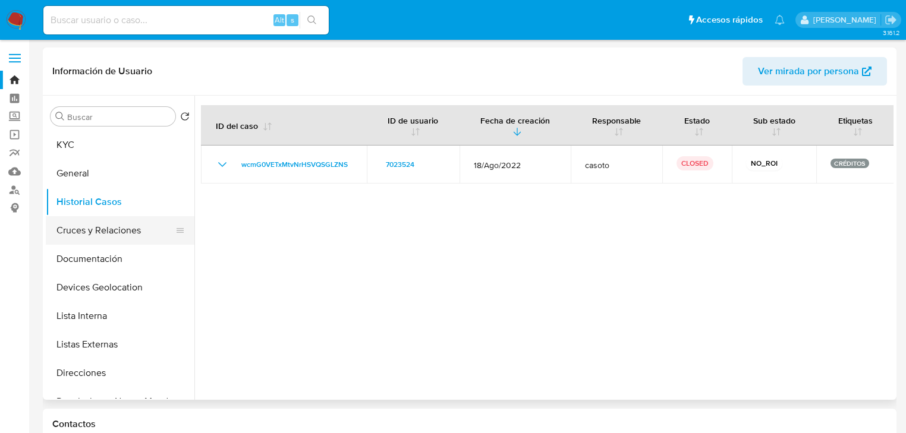
scroll to position [48, 0]
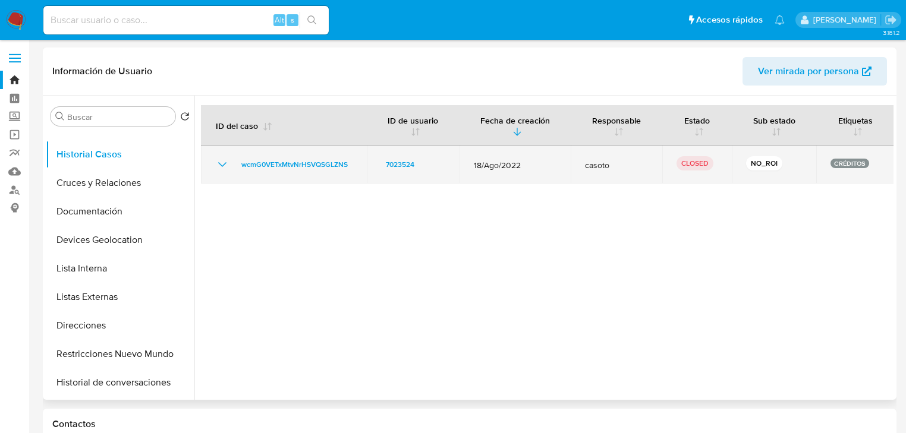
click at [222, 163] on icon "Mostrar/Ocultar" at bounding box center [222, 164] width 14 height 14
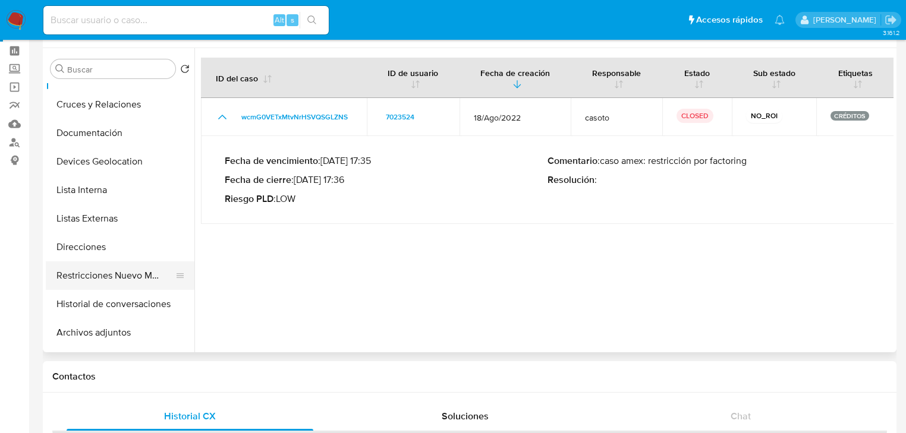
scroll to position [95, 0]
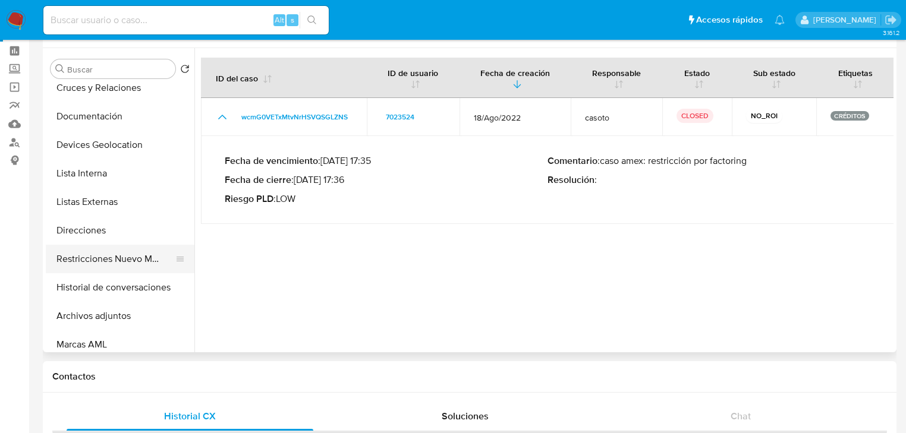
click at [151, 264] on button "Restricciones Nuevo Mundo" at bounding box center [115, 259] width 139 height 29
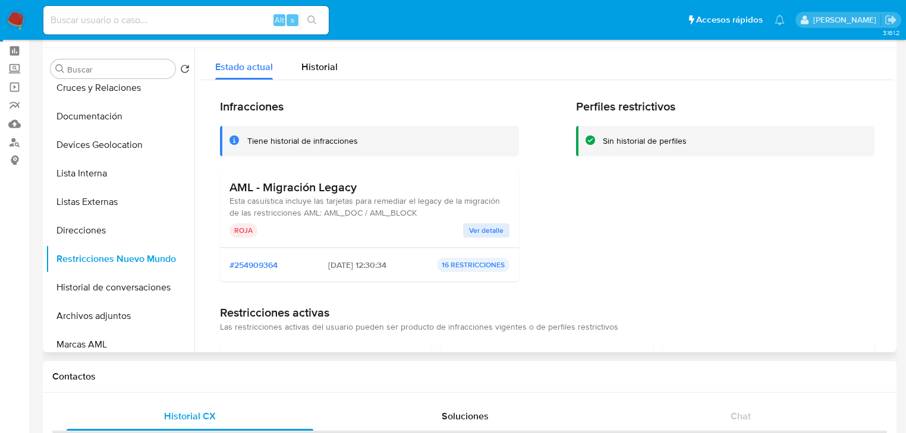
click at [482, 225] on span "Ver detalle" at bounding box center [486, 231] width 34 height 12
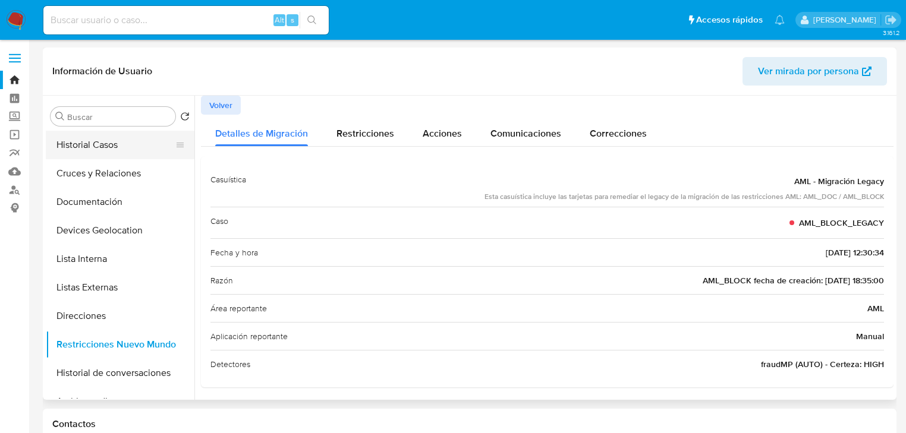
scroll to position [0, 0]
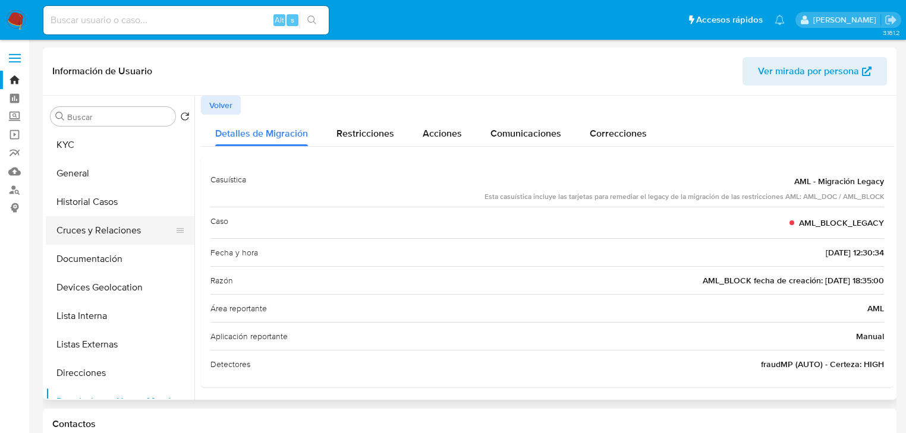
drag, startPoint x: 103, startPoint y: 209, endPoint x: 148, endPoint y: 218, distance: 46.0
click at [105, 207] on button "Historial Casos" at bounding box center [120, 202] width 149 height 29
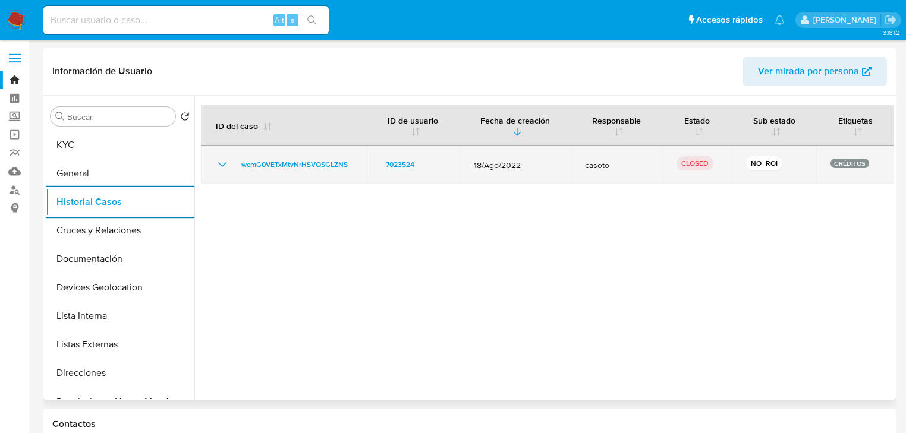
click at [225, 162] on icon "Mostrar/Ocultar" at bounding box center [222, 164] width 14 height 14
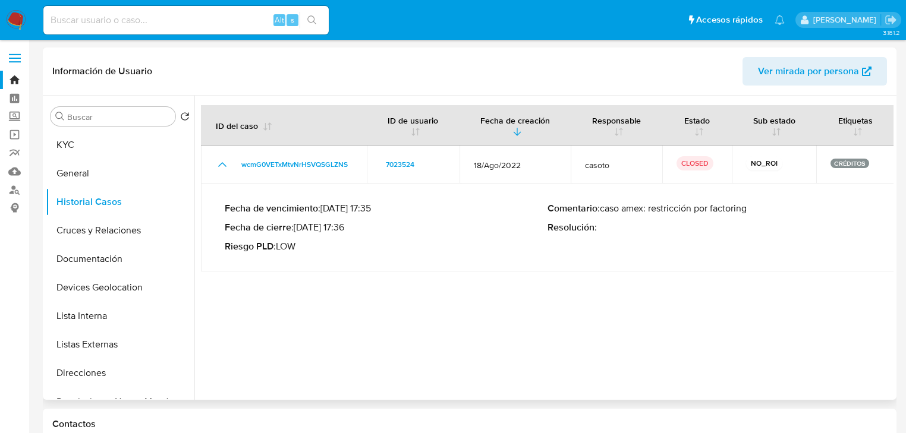
drag, startPoint x: 761, startPoint y: 210, endPoint x: 602, endPoint y: 212, distance: 158.7
click at [602, 212] on p "Comentario : caso amex: restricción por factoring" at bounding box center [708, 209] width 323 height 12
click at [62, 145] on button "KYC" at bounding box center [115, 145] width 139 height 29
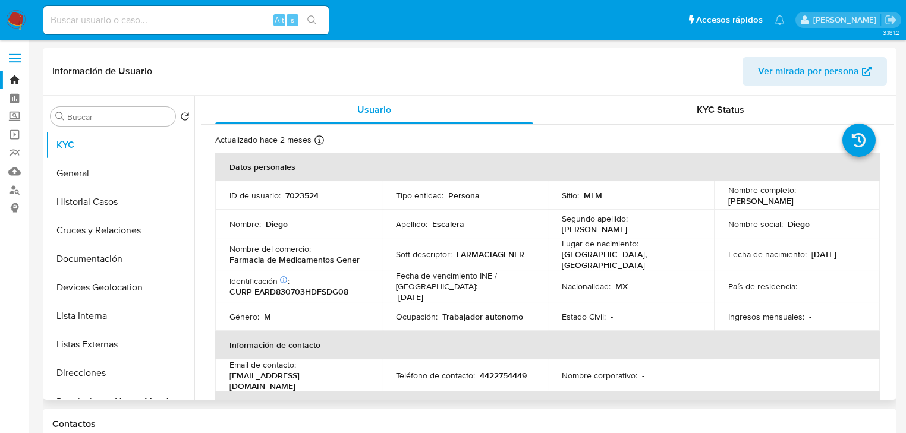
click at [307, 199] on p "7023524" at bounding box center [301, 195] width 33 height 11
copy p "7023524"
click at [99, 212] on button "Historial Casos" at bounding box center [115, 202] width 139 height 29
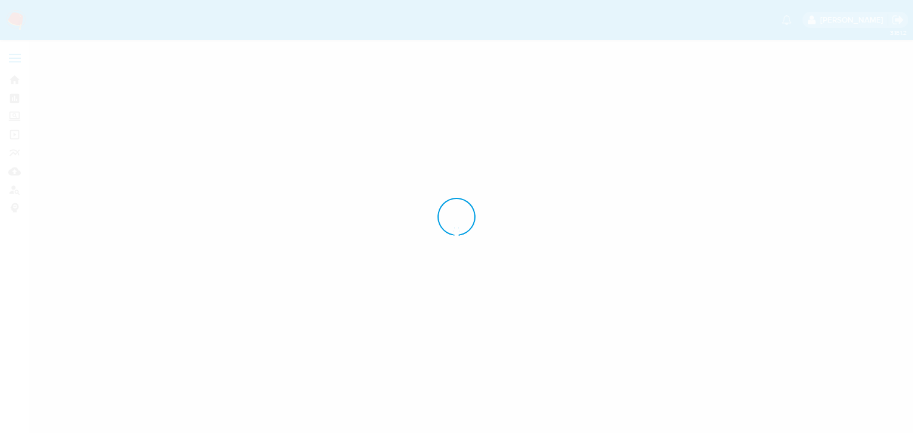
click at [130, 201] on div at bounding box center [456, 216] width 913 height 433
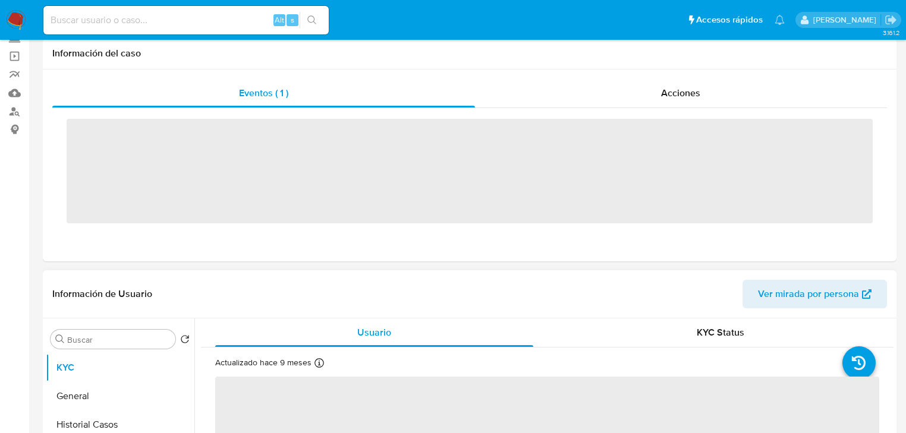
scroll to position [238, 0]
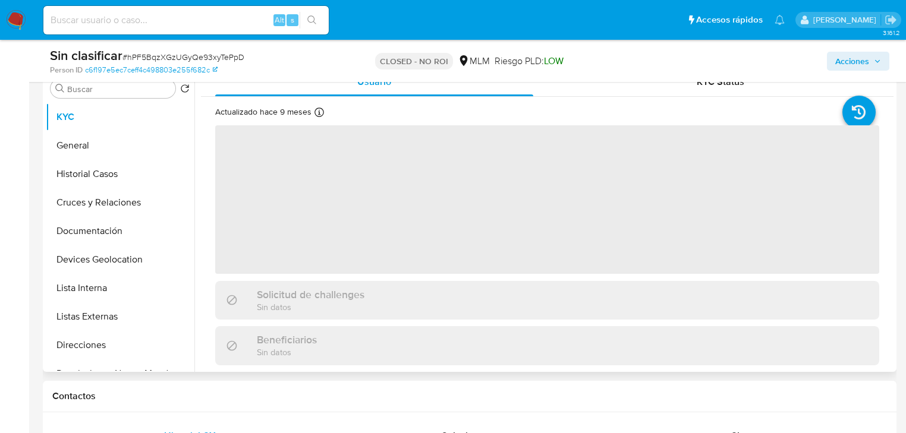
select select "10"
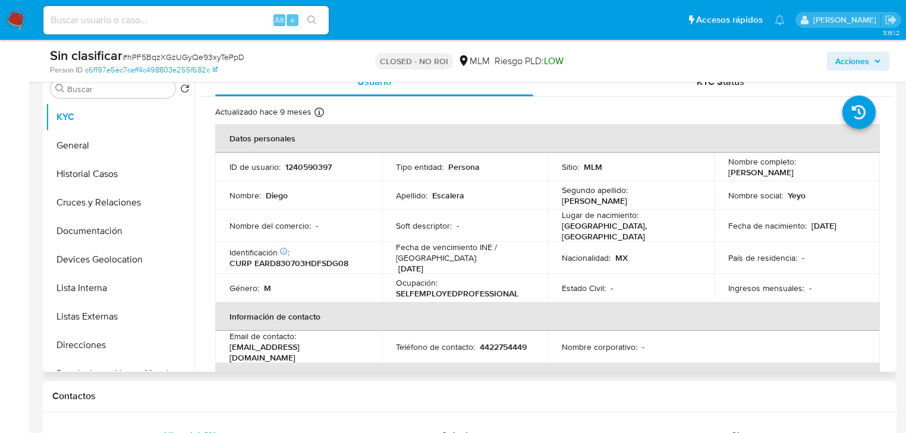
click at [307, 166] on p "1240590397" at bounding box center [308, 167] width 46 height 11
copy p "1240590397"
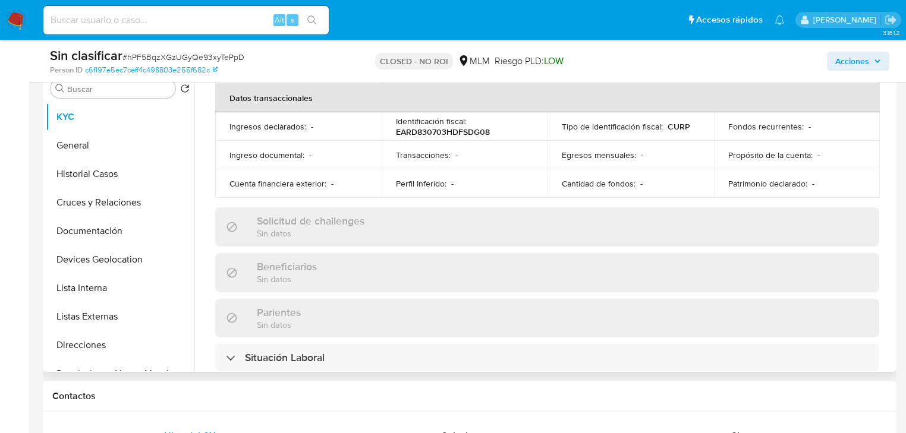
click at [779, 141] on td "Propósito de la cuenta : -" at bounding box center [797, 155] width 166 height 29
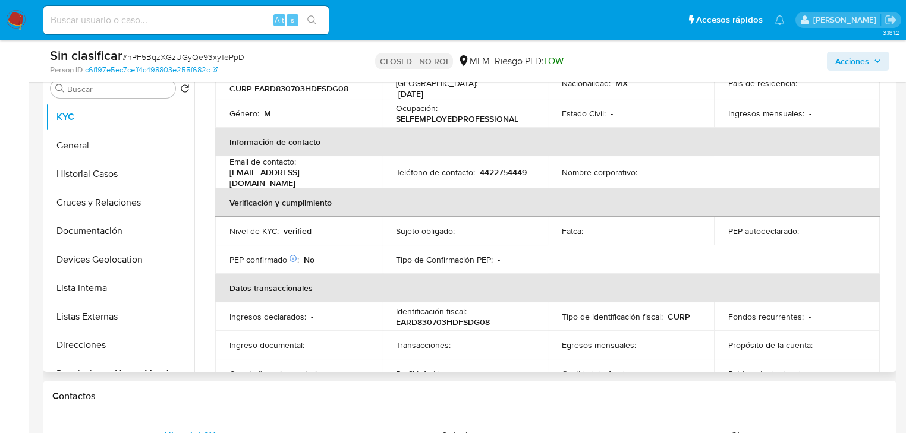
scroll to position [0, 0]
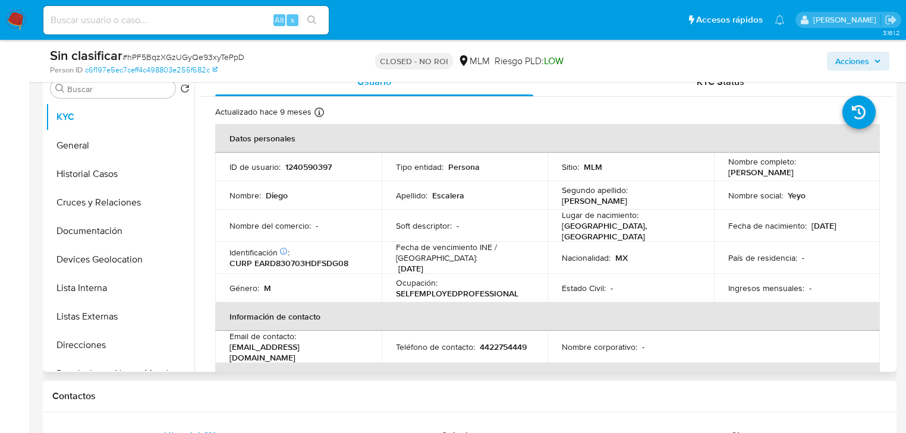
drag, startPoint x: 723, startPoint y: 171, endPoint x: 685, endPoint y: 170, distance: 38.6
click at [831, 173] on td "Nombre completo : Diego Escalera Rodriguez" at bounding box center [797, 167] width 166 height 29
copy p "Diego Escalera Rodriguez"
click at [18, 8] on nav "Pausado Ver notificaciones Alt s Accesos rápidos Presiona las siguientes teclas…" at bounding box center [453, 20] width 906 height 40
click at [12, 20] on img at bounding box center [16, 20] width 20 height 20
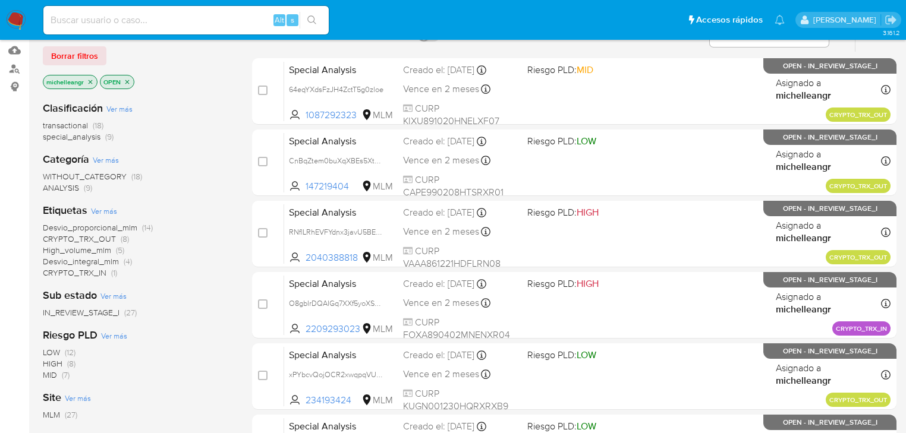
scroll to position [143, 0]
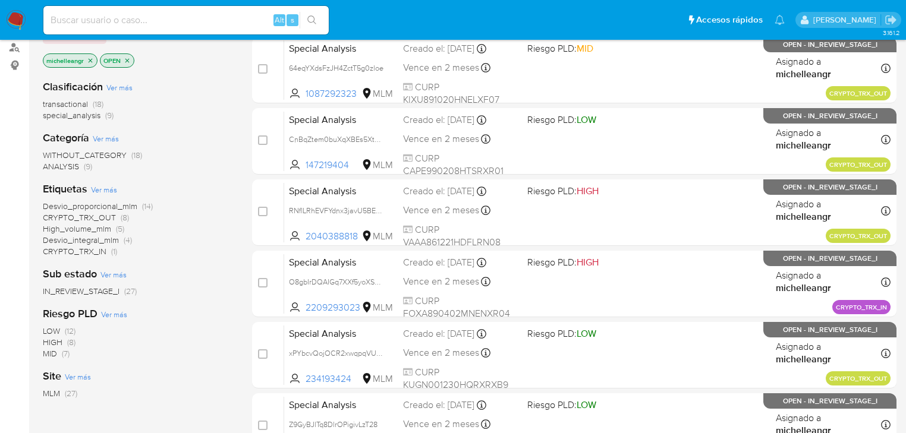
click at [116, 207] on span "Desvio_proporcional_mlm" at bounding box center [90, 206] width 94 height 12
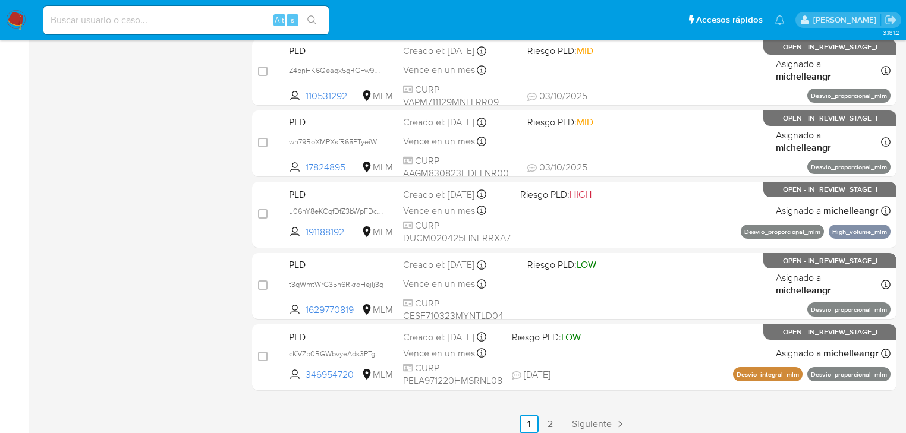
scroll to position [547, 0]
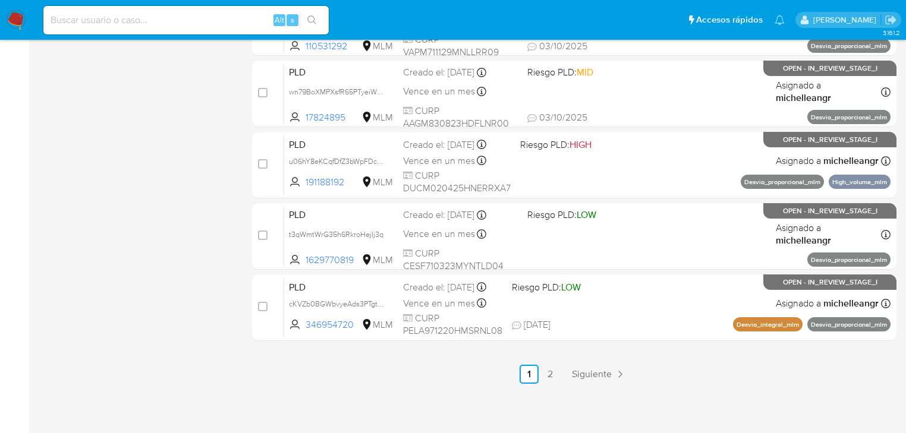
click at [577, 377] on span "Siguiente" at bounding box center [592, 375] width 40 height 10
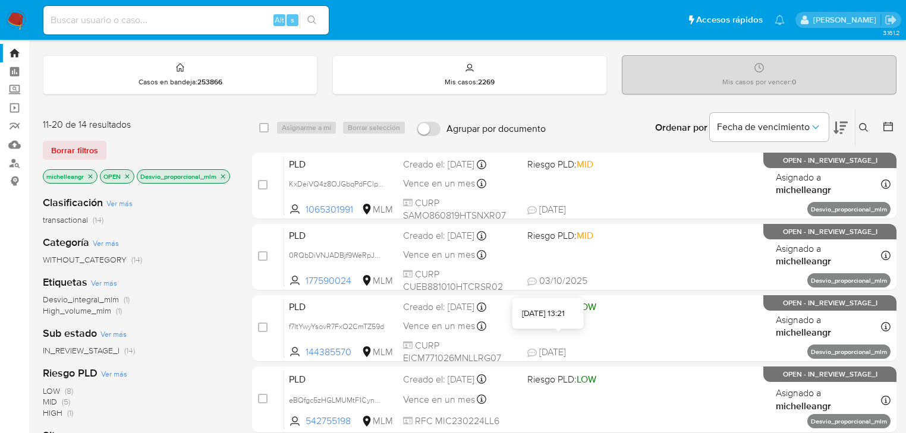
scroll to position [190, 0]
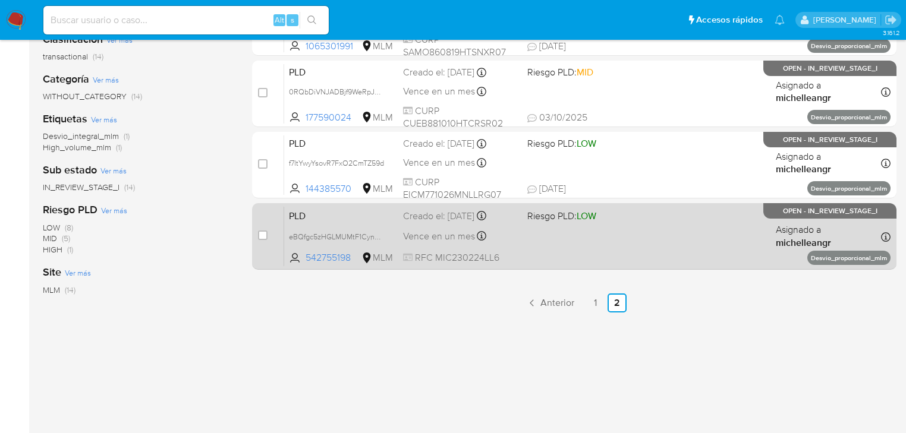
click at [387, 234] on span "eBQfgc5zHGLMUMtF1CyndAr1" at bounding box center [341, 236] width 105 height 13
click at [450, 213] on div "Creado el: [DATE] Creado el: [DATE] 02:05:20" at bounding box center [460, 216] width 115 height 13
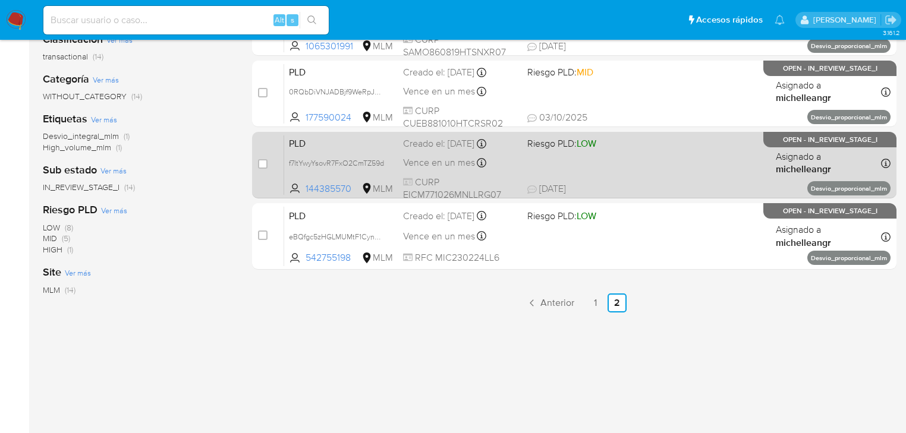
click at [365, 150] on div "PLD f7ltYwyYsovR7FxO2CmTZ59d 144385570 MLM Riesgo PLD: LOW Creado el: [DATE] Cr…" at bounding box center [587, 165] width 606 height 60
click at [335, 139] on span "PLD" at bounding box center [341, 142] width 105 height 15
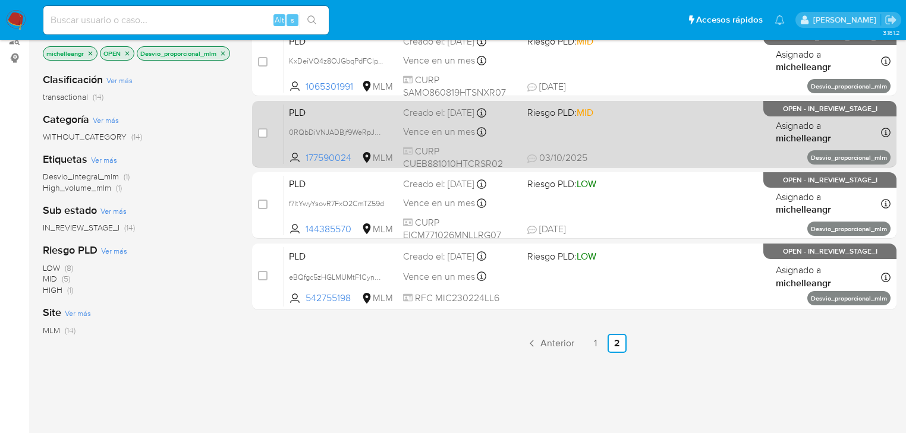
scroll to position [95, 0]
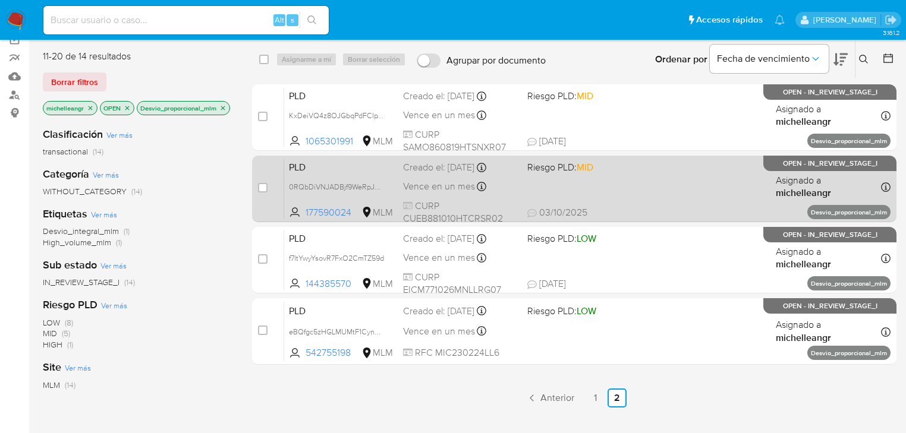
click at [326, 169] on span "PLD" at bounding box center [341, 166] width 105 height 15
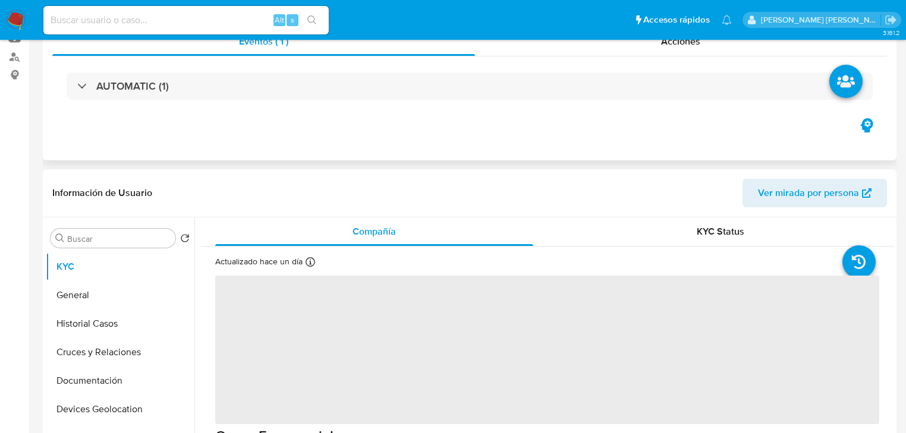
select select "10"
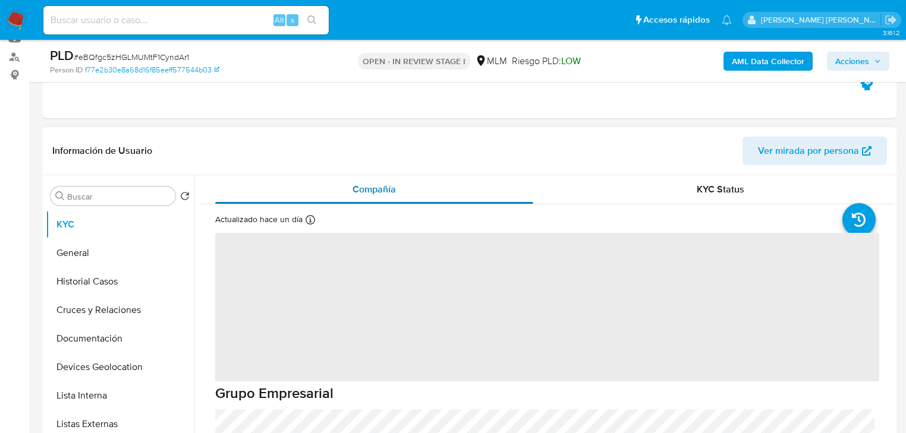
scroll to position [190, 0]
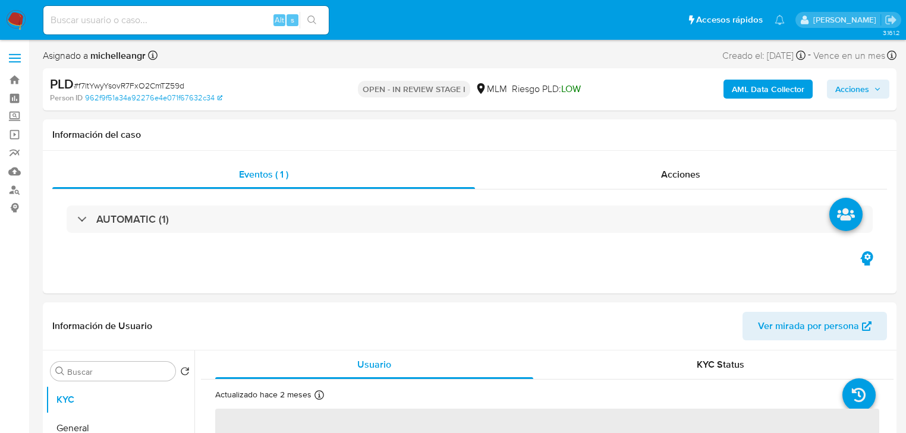
click at [130, 86] on span "# f7ltYwyYsovR7FxO2CmTZ59d" at bounding box center [129, 86] width 111 height 12
copy span "f7ltYwyYsovR7FxO2CmTZ59d"
select select "10"
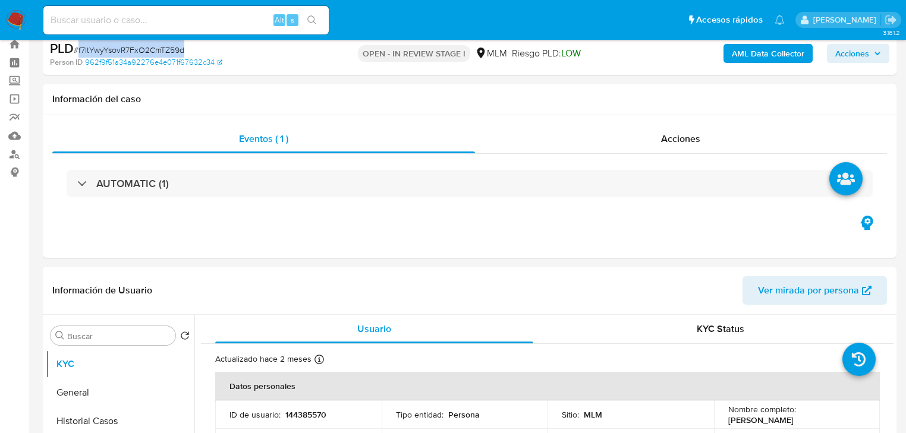
scroll to position [95, 0]
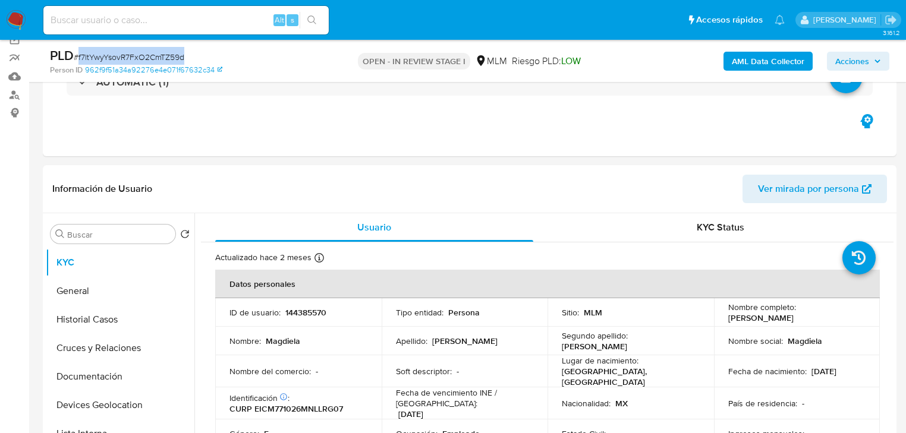
click at [162, 56] on span "# f7ltYwyYsovR7FxO2CmTZ59d" at bounding box center [129, 57] width 111 height 12
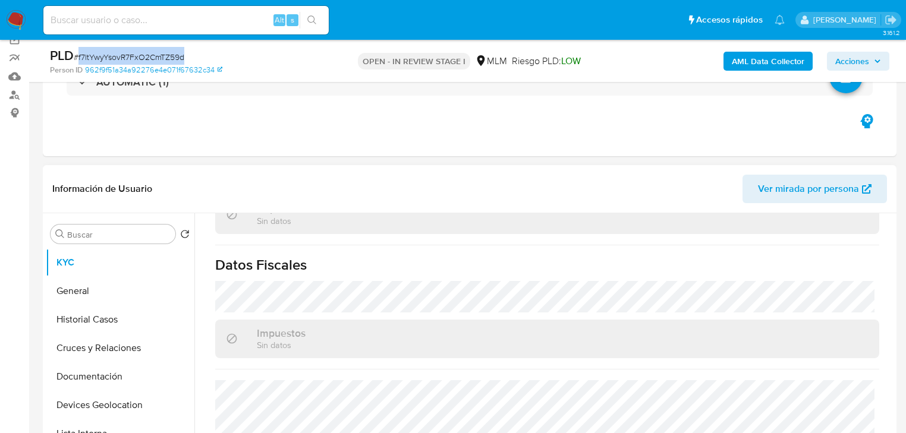
scroll to position [333, 0]
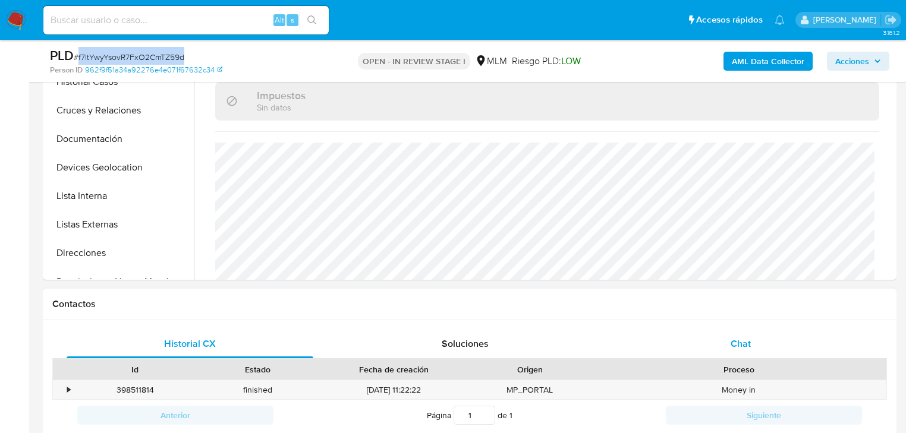
click at [730, 337] on span "Chat" at bounding box center [740, 344] width 20 height 14
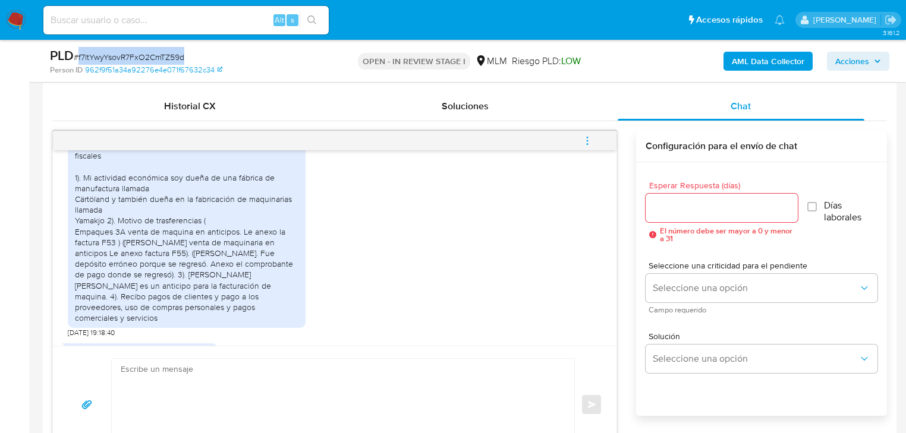
scroll to position [499, 0]
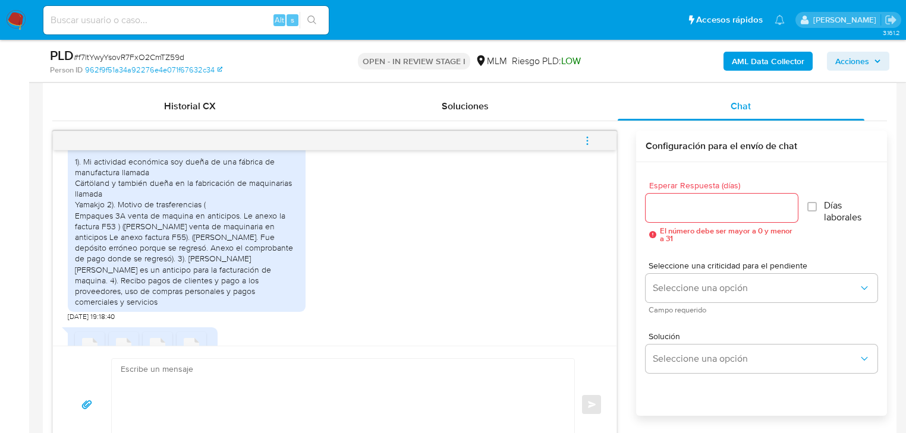
click at [153, 228] on div "Buenas tardes soy Magdiela Elizondo Cardona estoy dada de alta en hacienda como…" at bounding box center [186, 205] width 223 height 206
drag, startPoint x: 176, startPoint y: 223, endPoint x: 291, endPoint y: 238, distance: 115.6
click at [291, 238] on div "Buenas tardes soy Magdiela Elizondo Cardona estoy dada de alta en hacienda como…" at bounding box center [186, 205] width 223 height 206
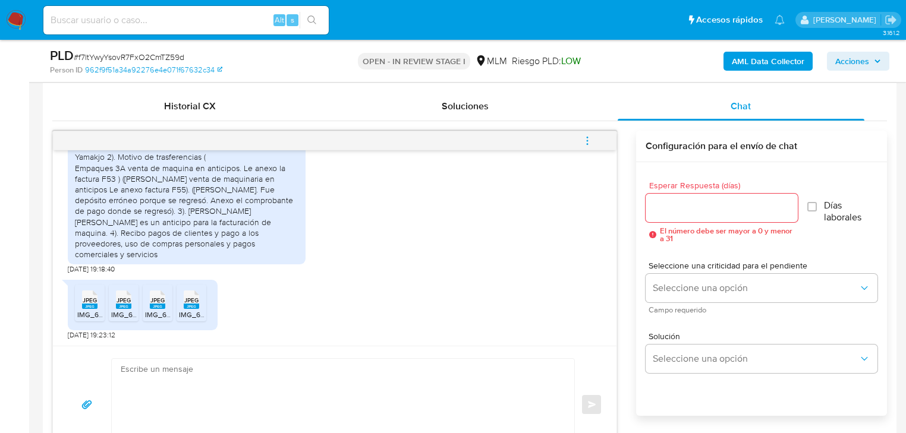
click at [216, 197] on div "Buenas tardes soy Magdiela Elizondo Cardona estoy dada de alta en hacienda como…" at bounding box center [186, 158] width 223 height 206
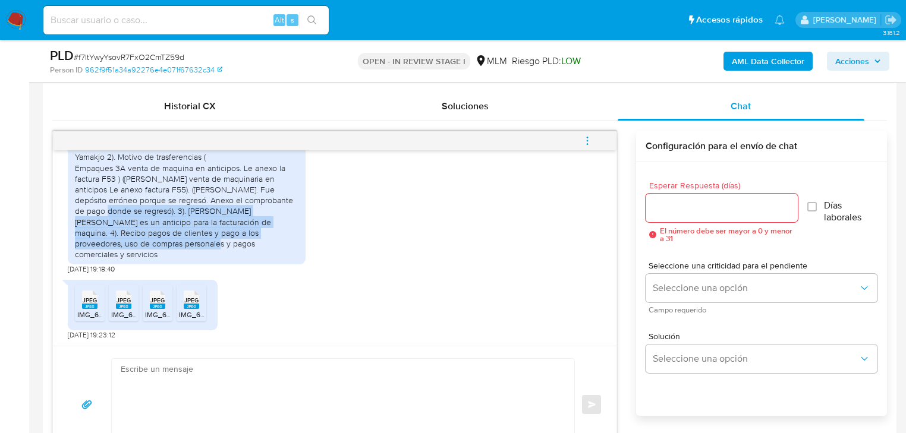
drag, startPoint x: 231, startPoint y: 195, endPoint x: 270, endPoint y: 231, distance: 52.2
click at [270, 231] on div "Buenas tardes soy Magdiela Elizondo Cardona estoy dada de alta en hacienda como…" at bounding box center [186, 158] width 223 height 206
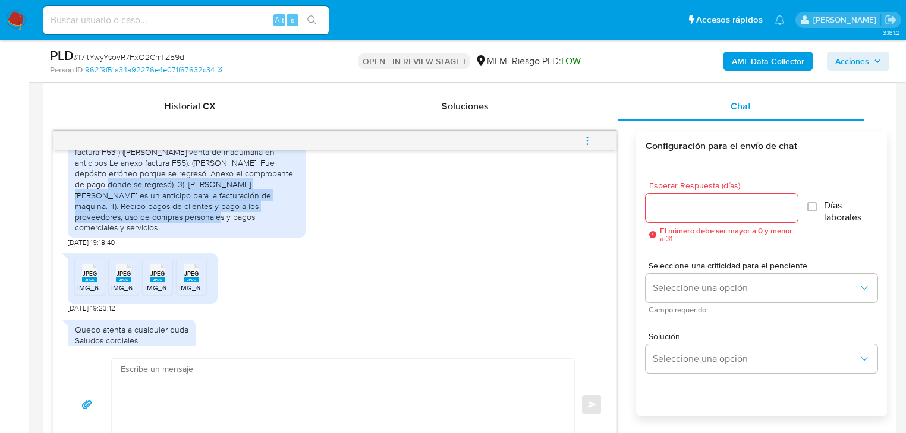
scroll to position [594, 0]
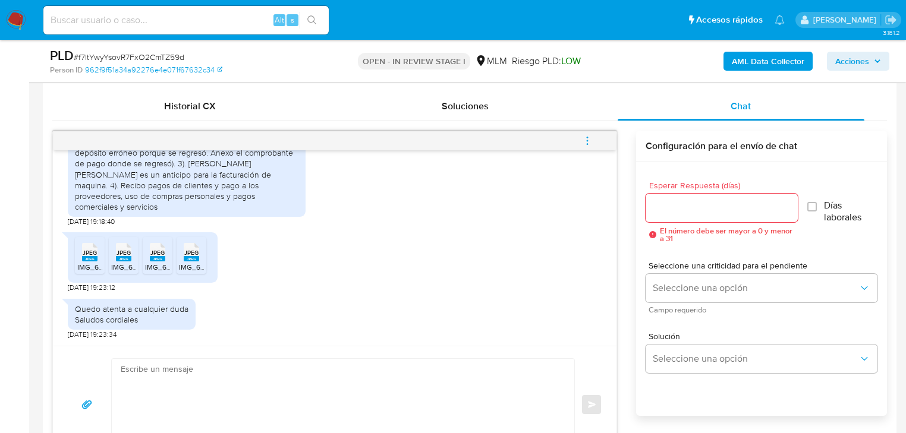
click at [88, 257] on rect at bounding box center [89, 258] width 15 height 5
click at [120, 256] on span "JPEG" at bounding box center [123, 253] width 14 height 8
drag, startPoint x: 161, startPoint y: 255, endPoint x: 174, endPoint y: 259, distance: 13.2
click at [161, 255] on span "JPEG" at bounding box center [157, 253] width 14 height 8
drag, startPoint x: 185, startPoint y: 260, endPoint x: 219, endPoint y: 247, distance: 36.7
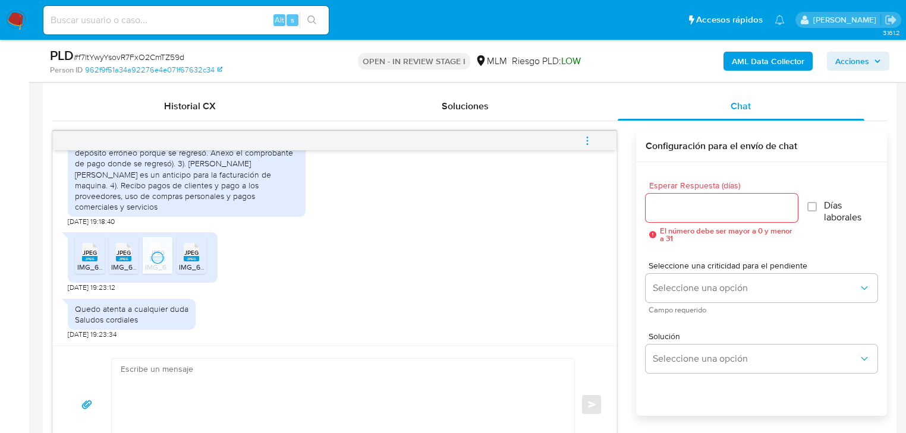
click at [185, 260] on rect at bounding box center [191, 258] width 15 height 5
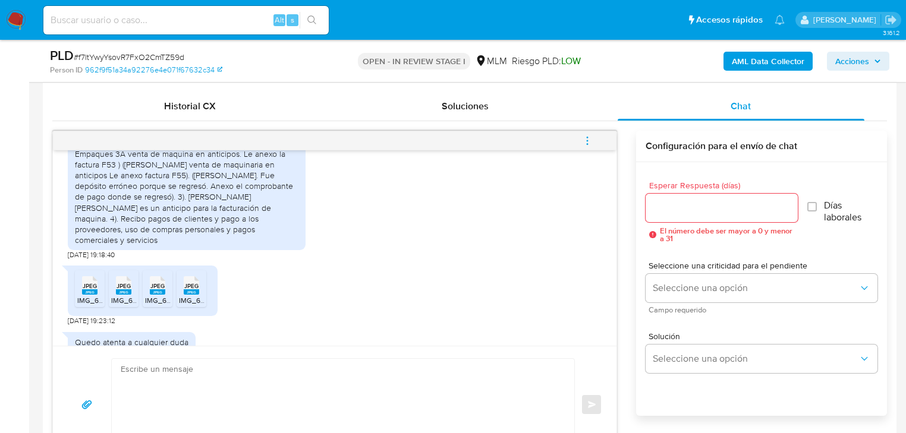
scroll to position [499, 0]
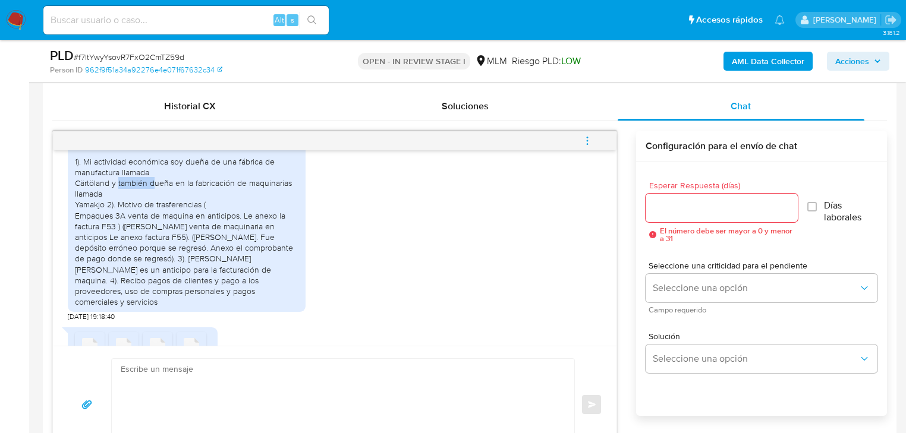
drag, startPoint x: 74, startPoint y: 181, endPoint x: 108, endPoint y: 185, distance: 34.7
click at [108, 185] on div "Buenas tardes soy Magdiela Elizondo Cardona estoy dada de alta en hacienda como…" at bounding box center [187, 204] width 238 height 215
copy div "Cärtöland"
drag, startPoint x: 74, startPoint y: 201, endPoint x: 107, endPoint y: 200, distance: 32.7
click at [107, 200] on div "Buenas tardes soy Magdiela Elizondo Cardona estoy dada de alta en hacienda como…" at bounding box center [186, 205] width 223 height 206
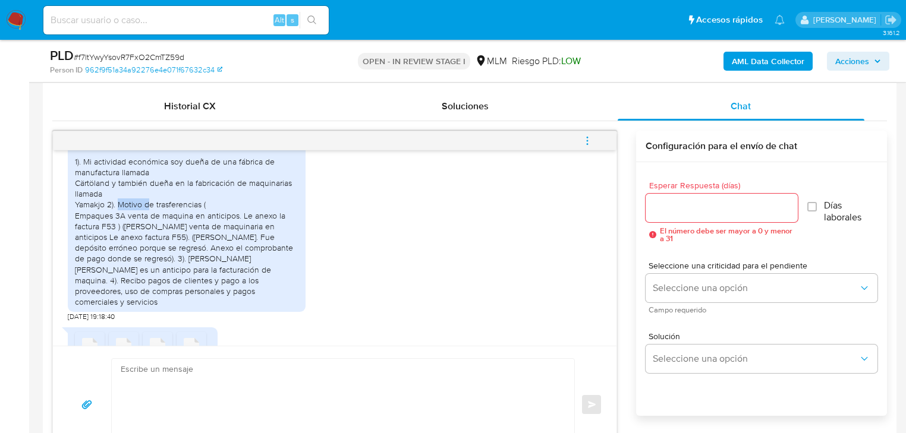
copy div "Yamakjo"
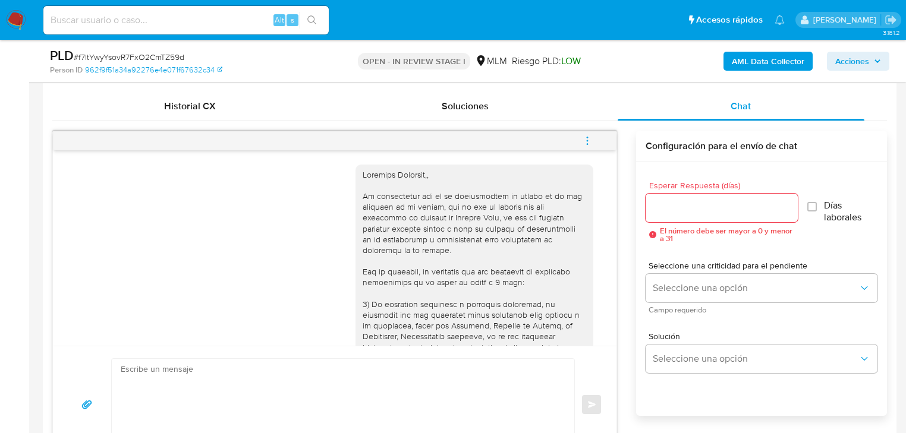
scroll to position [428, 0]
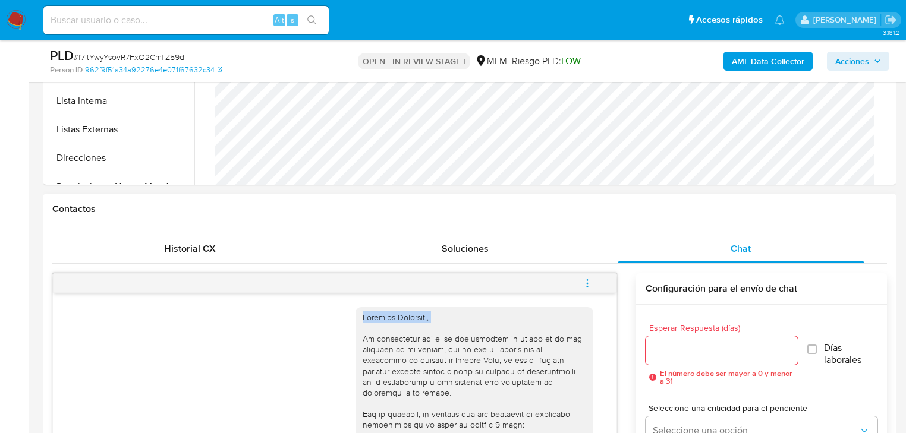
drag, startPoint x: 433, startPoint y: 320, endPoint x: 349, endPoint y: 311, distance: 84.2
copy div "Estimada Magdiela,,"
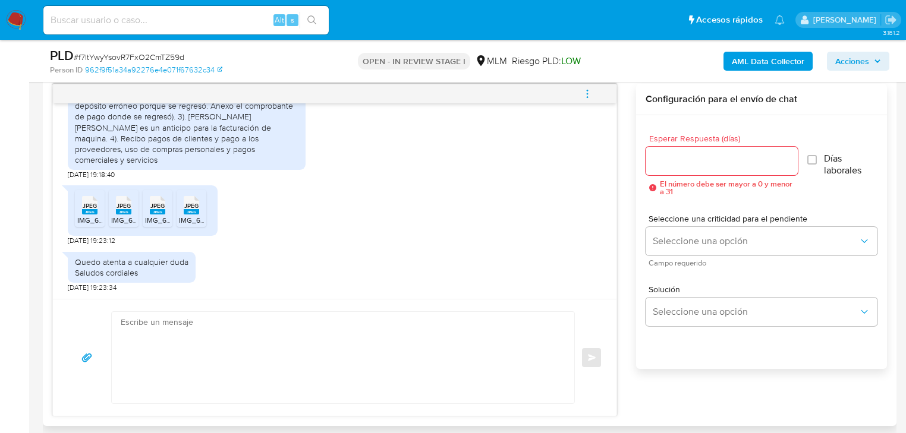
scroll to position [618, 0]
click at [169, 329] on textarea at bounding box center [340, 357] width 439 height 92
paste textarea "Estimada Magdiela,,"
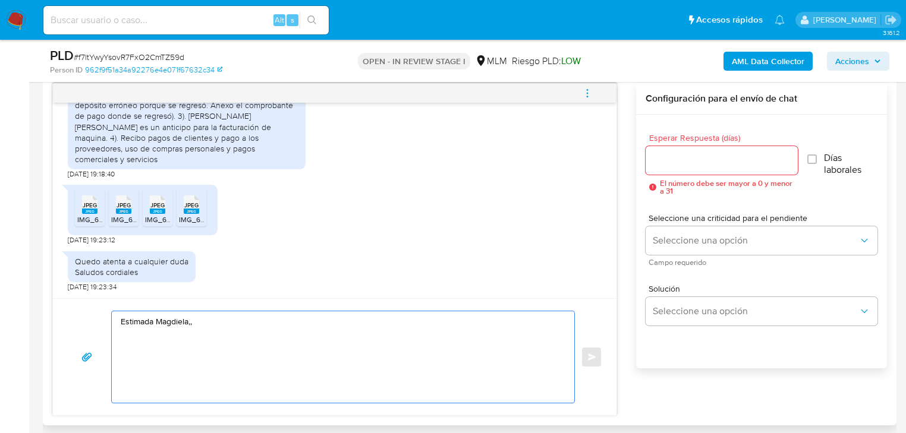
drag, startPoint x: 204, startPoint y: 324, endPoint x: 195, endPoint y: 325, distance: 9.6
click at [195, 325] on textarea "Estimada Magdiela,," at bounding box center [340, 357] width 439 height 92
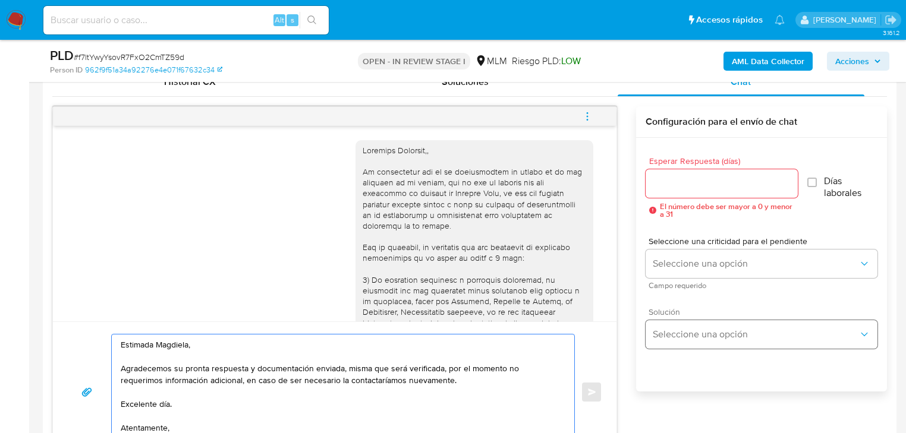
scroll to position [665, 0]
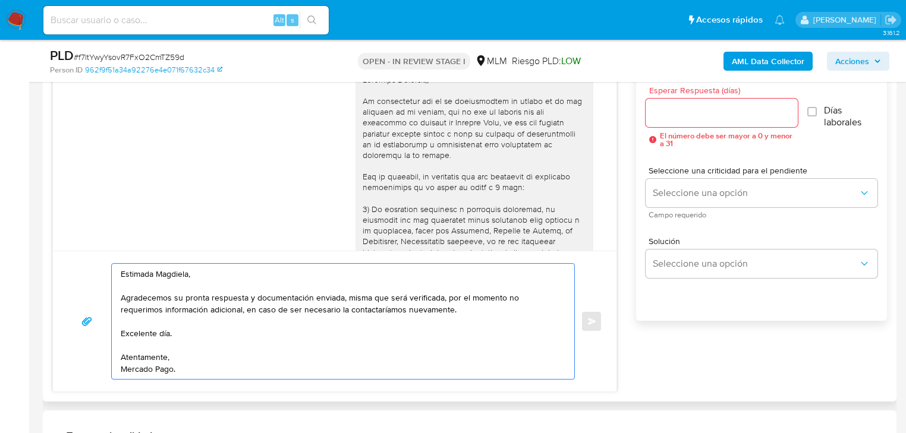
type textarea "Estimada Magdiela, Agradecemos su pronta respuesta y documentación enviada, mis…"
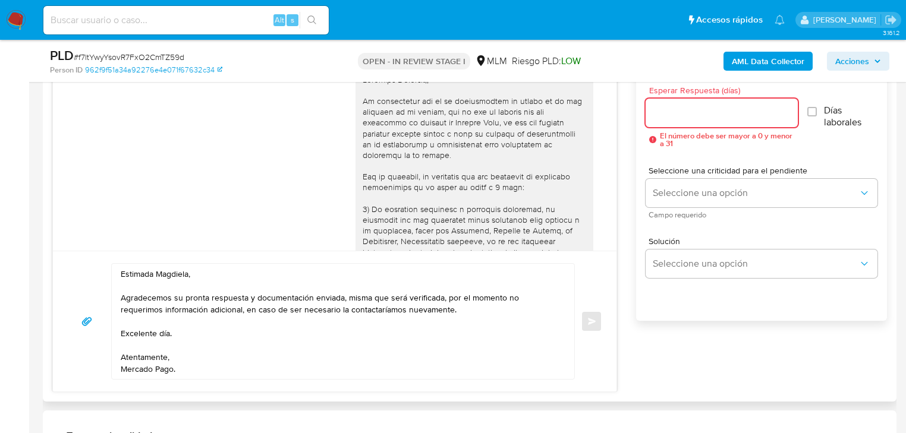
click at [671, 116] on input "Esperar Respuesta (días)" at bounding box center [721, 112] width 152 height 15
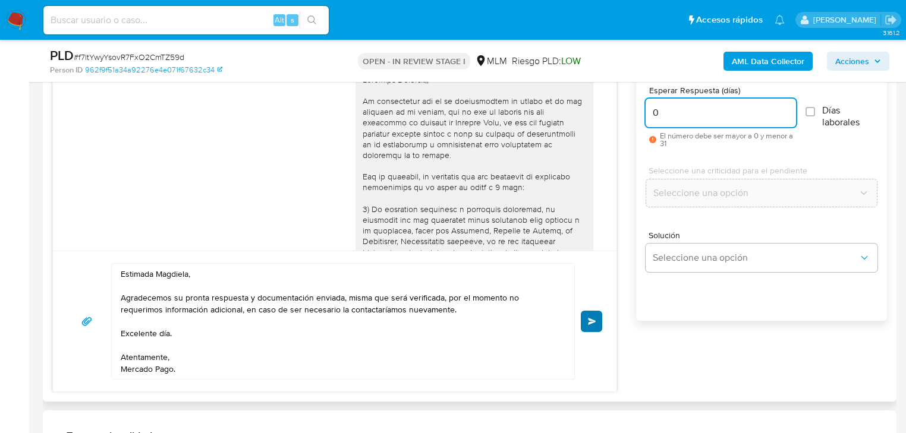
type input "0"
click at [591, 324] on button "Enviar" at bounding box center [591, 321] width 21 height 21
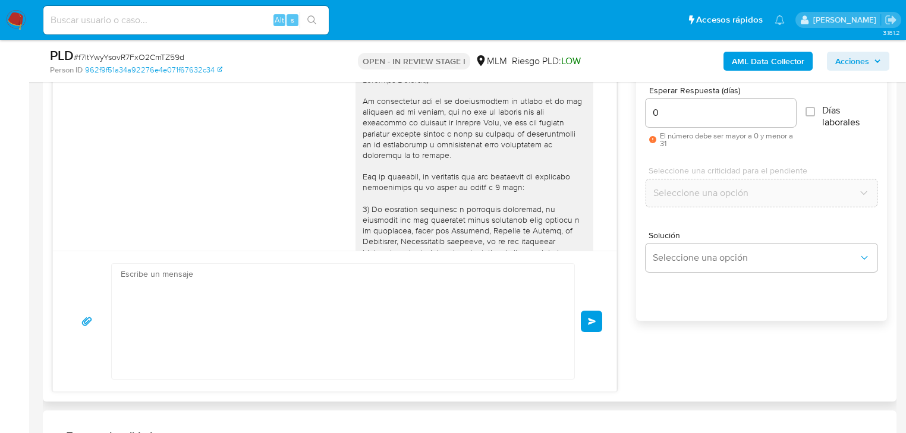
scroll to position [748, 0]
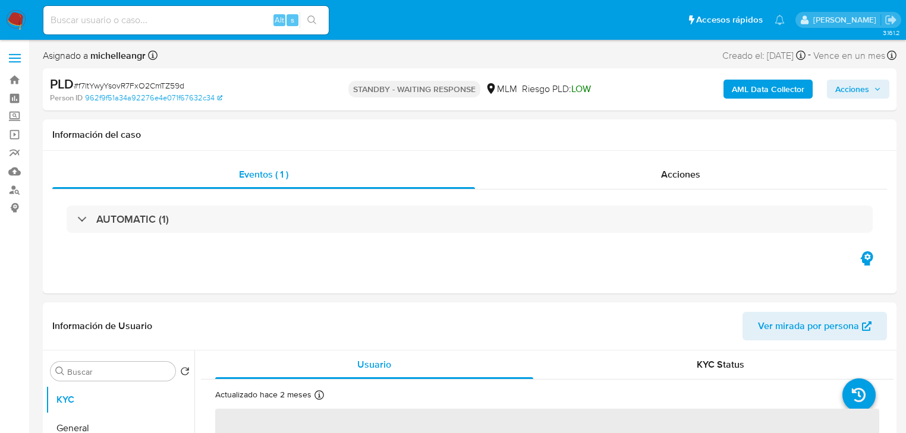
select select "10"
click at [93, 326] on header "Información de Usuario Ver mirada por persona" at bounding box center [469, 326] width 834 height 29
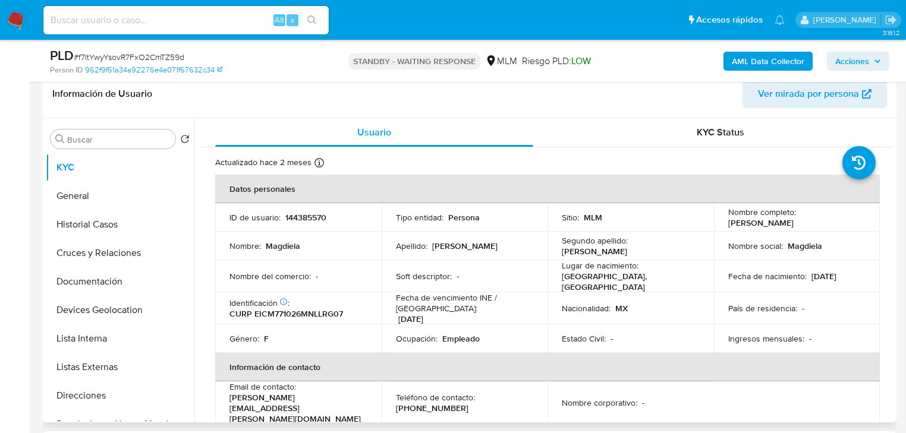
drag, startPoint x: 86, startPoint y: 336, endPoint x: 197, endPoint y: 336, distance: 111.1
click at [87, 336] on button "Lista Interna" at bounding box center [120, 338] width 149 height 29
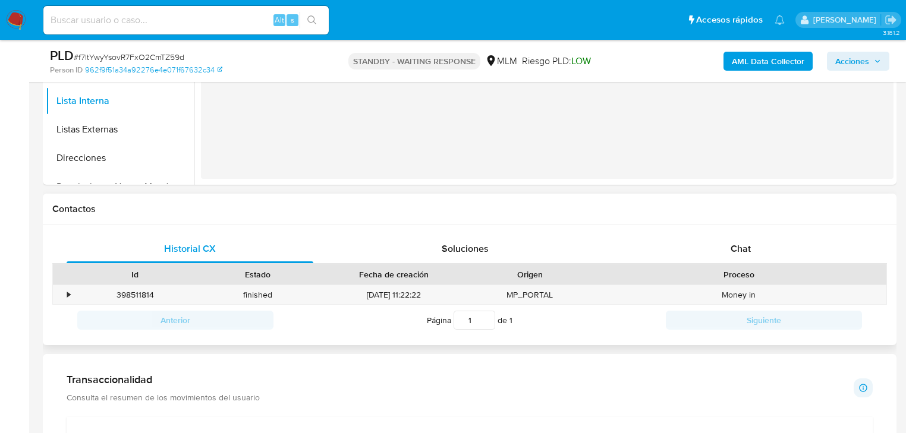
click at [750, 232] on div "Historial CX Soluciones Chat Id Estado Fecha de creación Origen Proceso • 39851…" at bounding box center [469, 285] width 853 height 121
click at [749, 250] on span "Chat" at bounding box center [740, 249] width 20 height 14
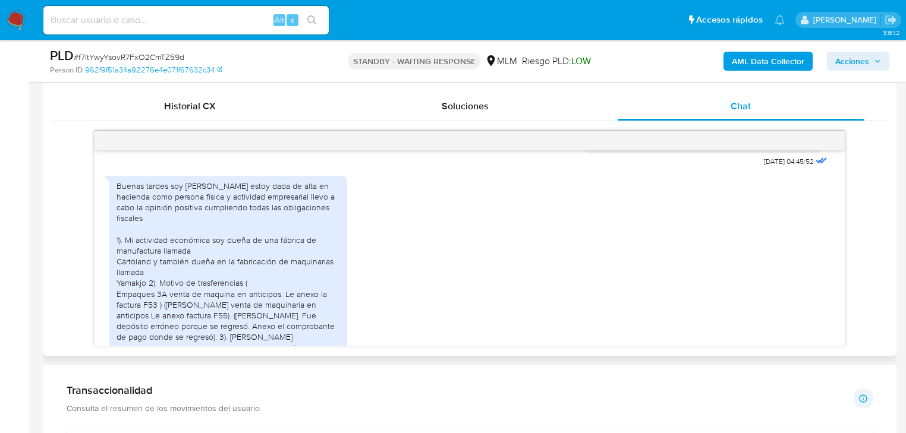
scroll to position [415, 0]
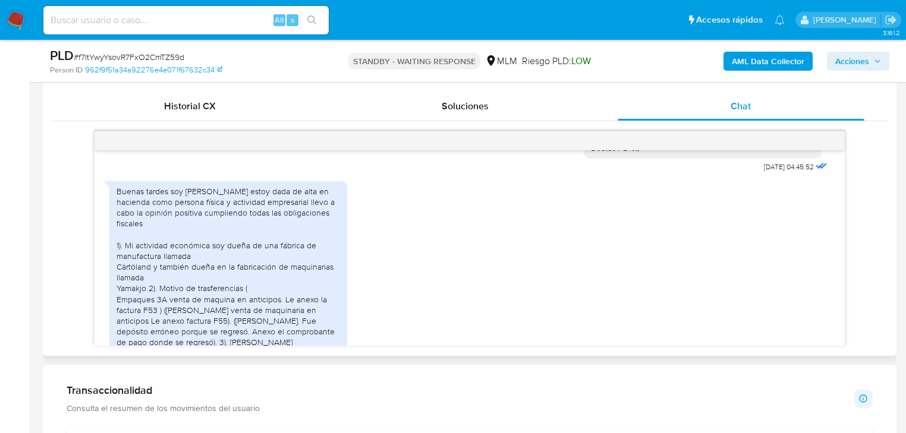
click at [209, 259] on div "Buenas tardes soy Magdiela Elizondo Cardona estoy dada de alta en hacienda como…" at bounding box center [227, 289] width 223 height 206
click at [152, 273] on div "Buenas tardes soy Magdiela Elizondo Cardona estoy dada de alta en hacienda como…" at bounding box center [227, 289] width 223 height 206
drag, startPoint x: 121, startPoint y: 288, endPoint x: 105, endPoint y: 288, distance: 16.6
click at [105, 288] on div "24/09/2025 04:45:52 Buenas tardes soy Magdiela Elizondo Cardona estoy dada de a…" at bounding box center [469, 247] width 750 height 195
copy div "Yamakjo"
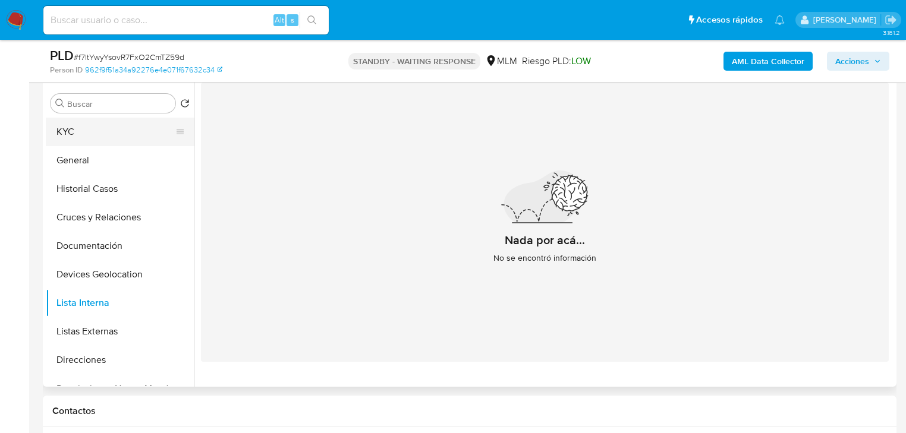
scroll to position [143, 0]
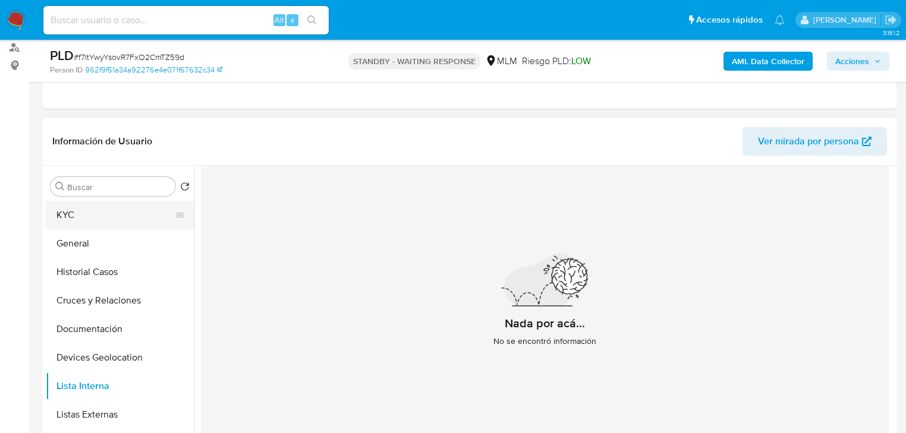
click at [112, 205] on button "KYC" at bounding box center [115, 215] width 139 height 29
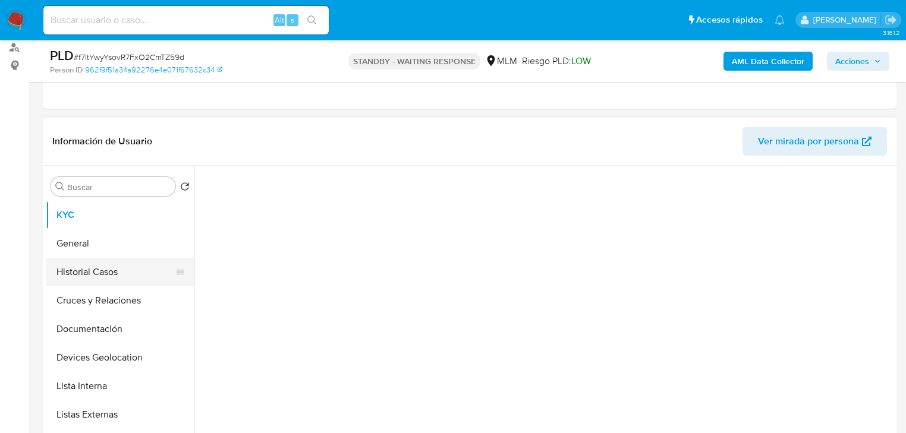
click at [113, 269] on button "Historial Casos" at bounding box center [115, 272] width 139 height 29
click at [115, 273] on button "Historial Casos" at bounding box center [115, 272] width 139 height 29
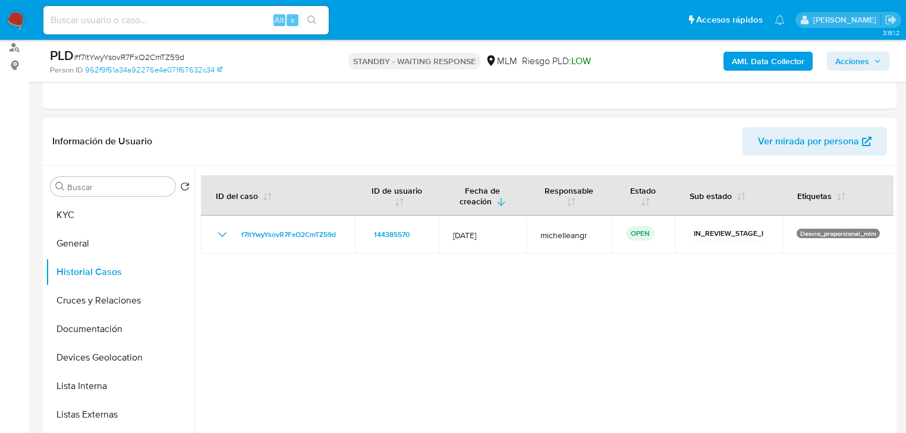
drag, startPoint x: 150, startPoint y: 355, endPoint x: 784, endPoint y: 378, distance: 635.0
click at [150, 355] on button "Devices Geolocation" at bounding box center [120, 357] width 149 height 29
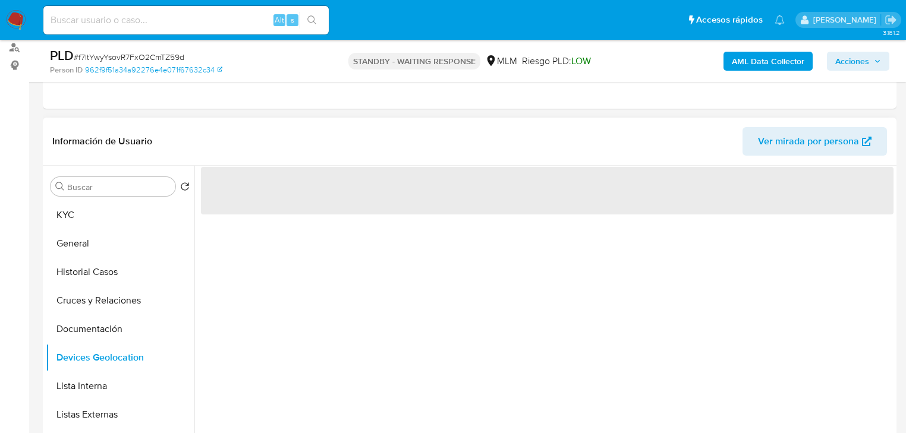
click at [133, 263] on button "Historial Casos" at bounding box center [120, 272] width 149 height 29
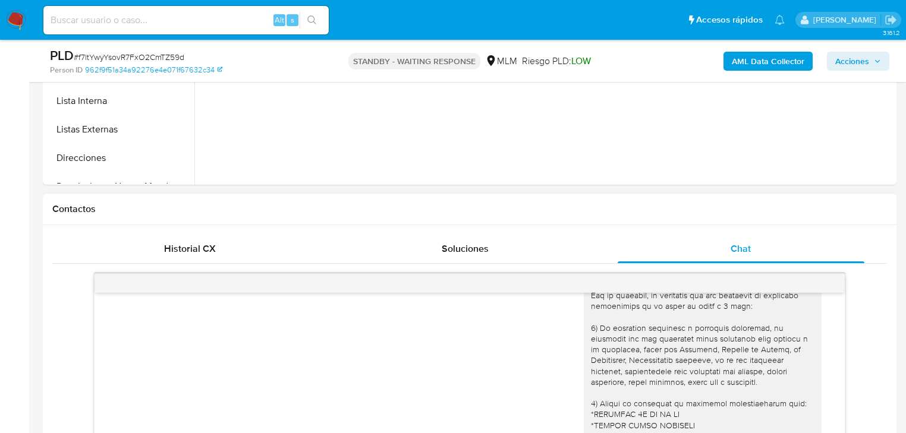
scroll to position [190, 0]
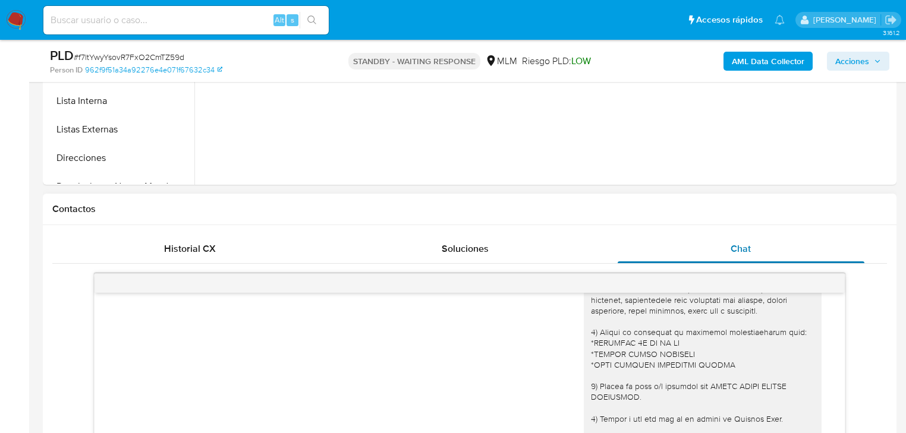
click at [737, 250] on span "Chat" at bounding box center [740, 249] width 20 height 14
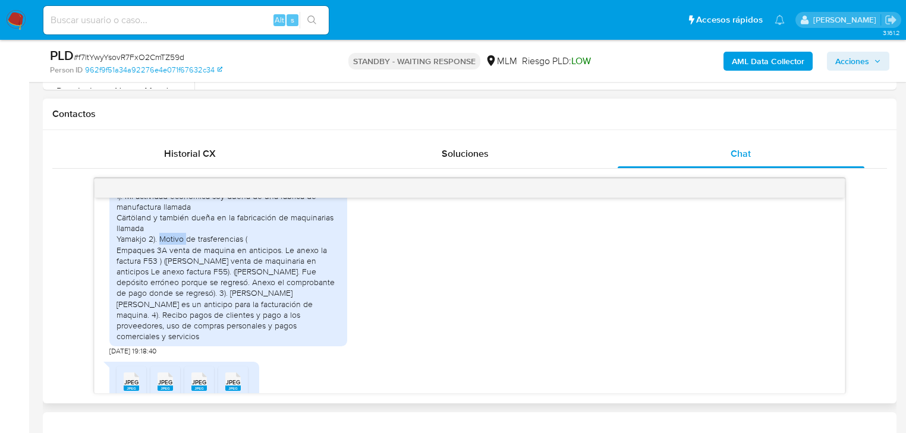
scroll to position [510, 0]
click at [175, 259] on div "Buenas tardes soy Magdiela Elizondo Cardona estoy dada de alta en hacienda como…" at bounding box center [227, 241] width 223 height 206
drag, startPoint x: 157, startPoint y: 271, endPoint x: 323, endPoint y: 323, distance: 173.8
click at [323, 323] on div "Buenas tardes soy Magdiela Elizondo Cardona estoy dada de alta en hacienda como…" at bounding box center [227, 241] width 223 height 206
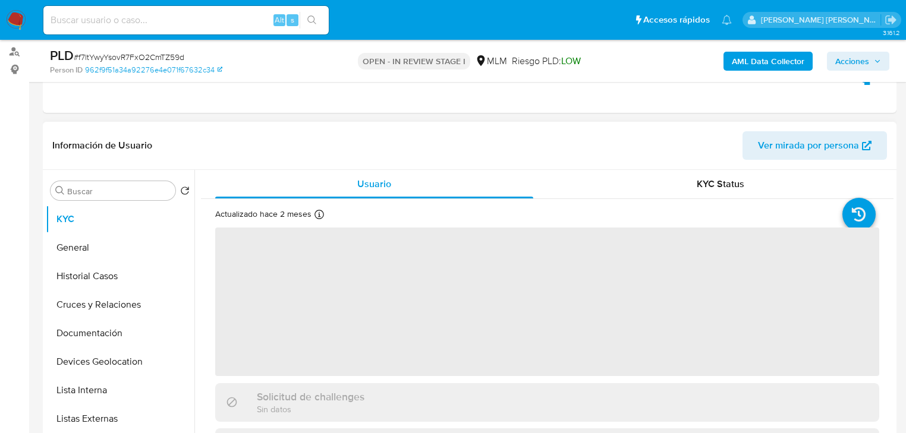
scroll to position [238, 0]
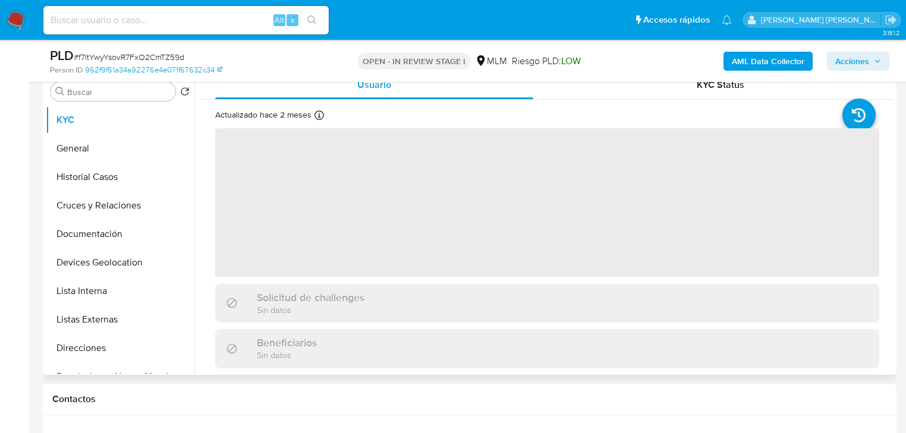
select select "10"
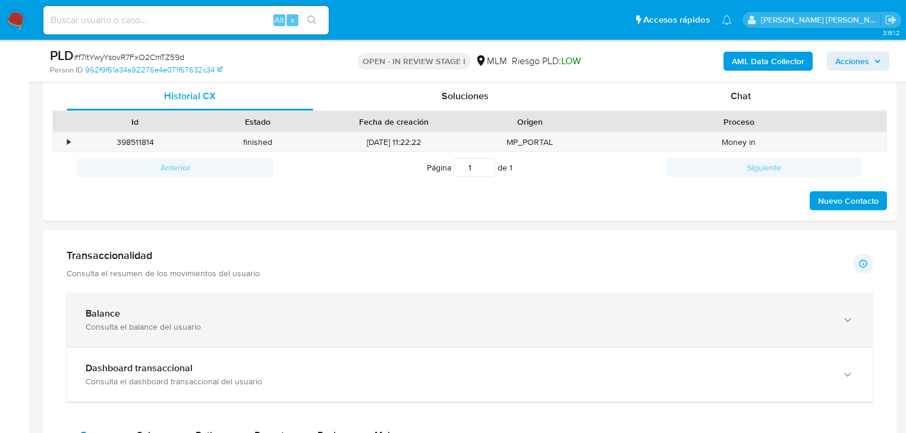
scroll to position [618, 0]
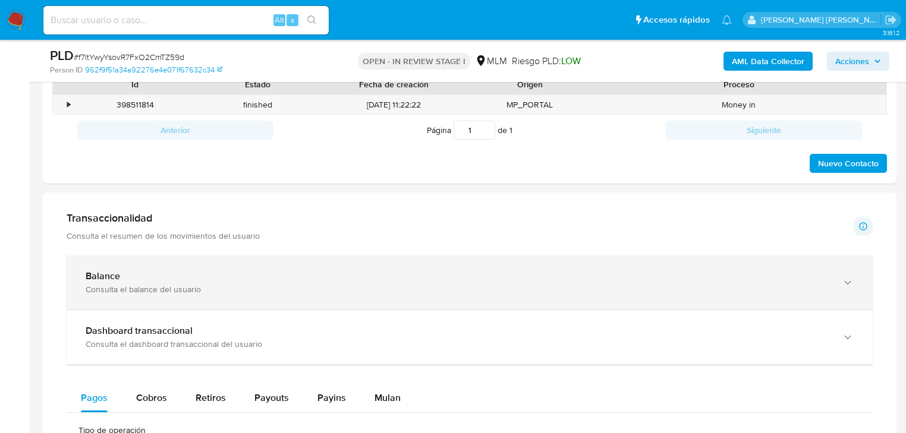
click at [311, 284] on div "Balance Consulta el balance del usuario" at bounding box center [458, 282] width 744 height 24
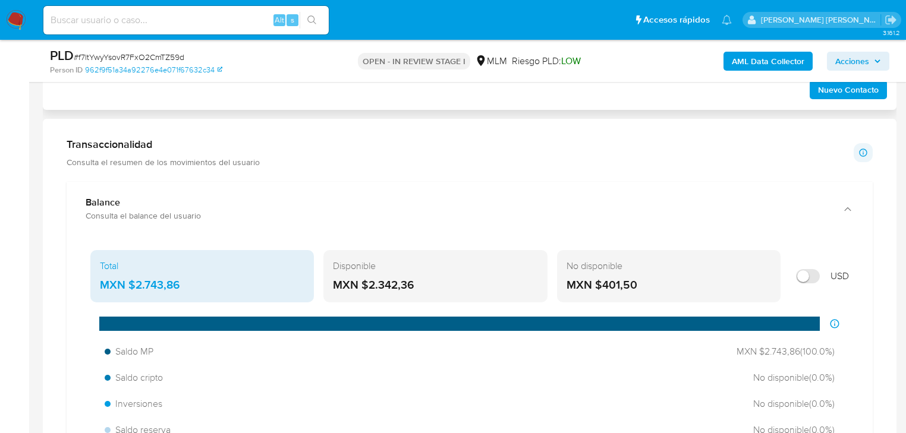
scroll to position [523, 0]
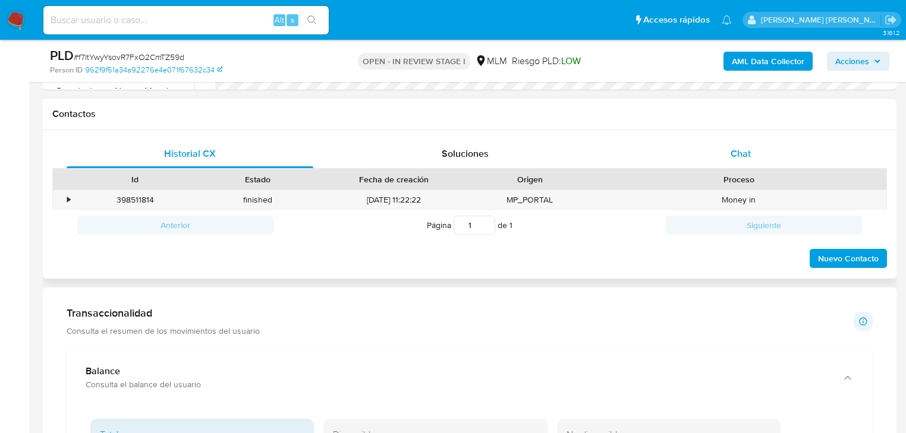
click at [749, 147] on span "Chat" at bounding box center [740, 154] width 20 height 14
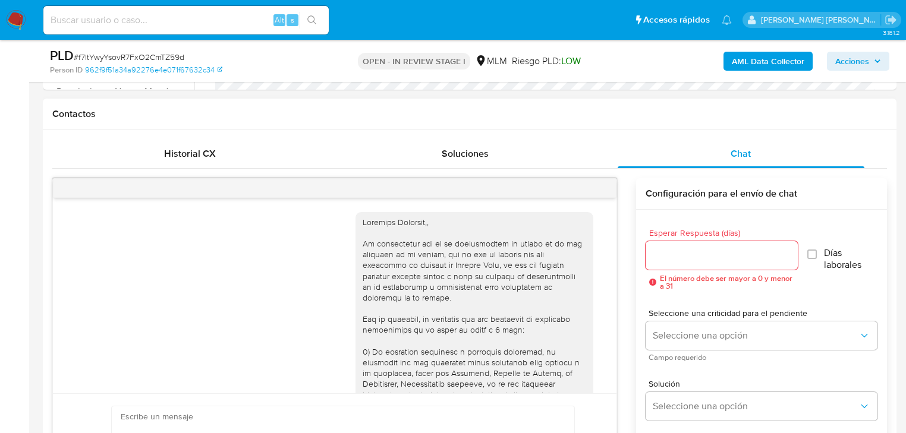
scroll to position [748, 0]
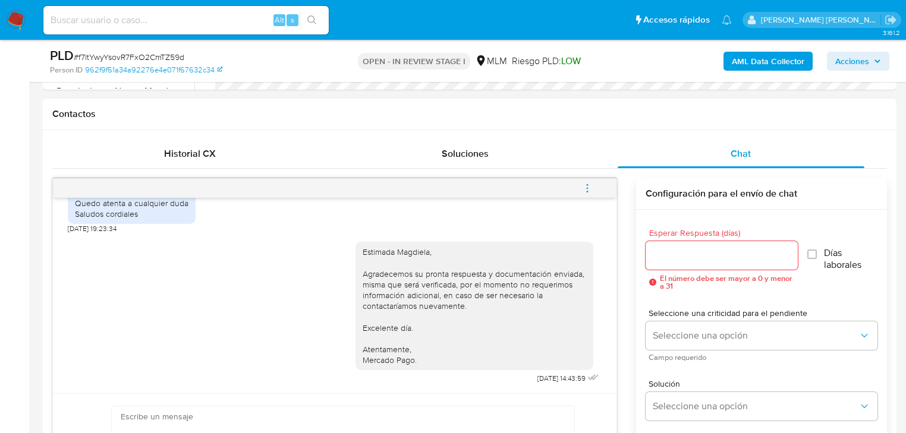
click at [585, 190] on icon "menu-action" at bounding box center [587, 188] width 11 height 11
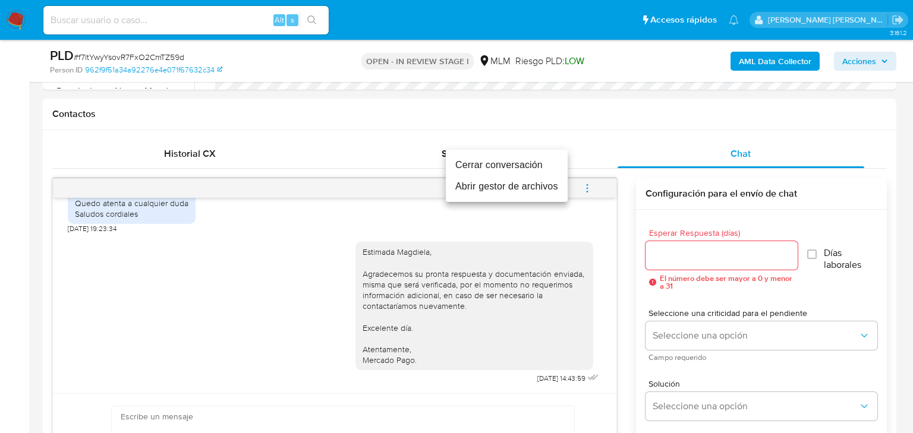
click at [521, 166] on li "Cerrar conversación" at bounding box center [507, 164] width 122 height 21
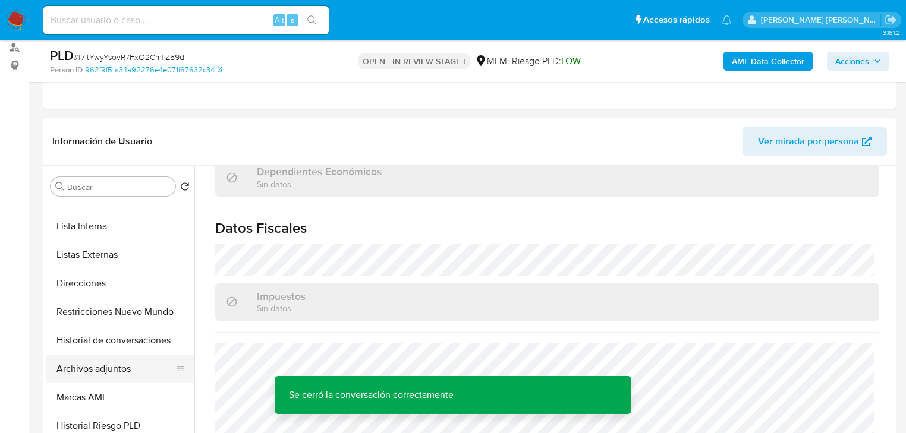
scroll to position [190, 0]
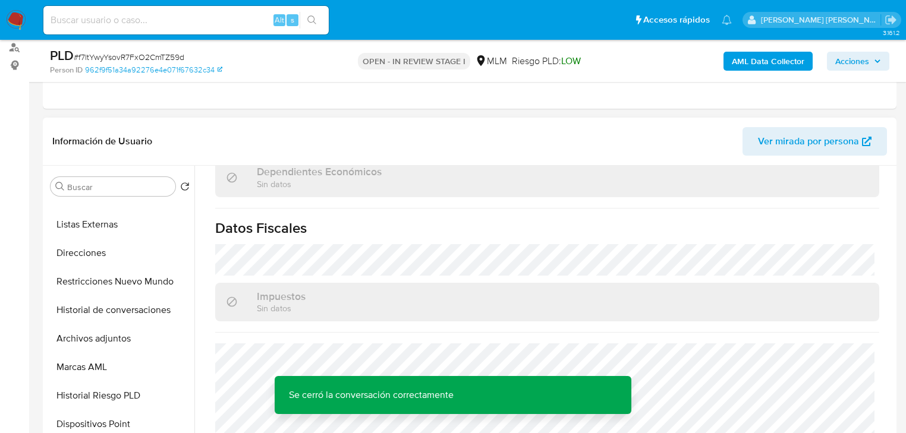
drag, startPoint x: 98, startPoint y: 337, endPoint x: 506, endPoint y: 316, distance: 408.7
click at [97, 337] on button "Archivos adjuntos" at bounding box center [120, 338] width 149 height 29
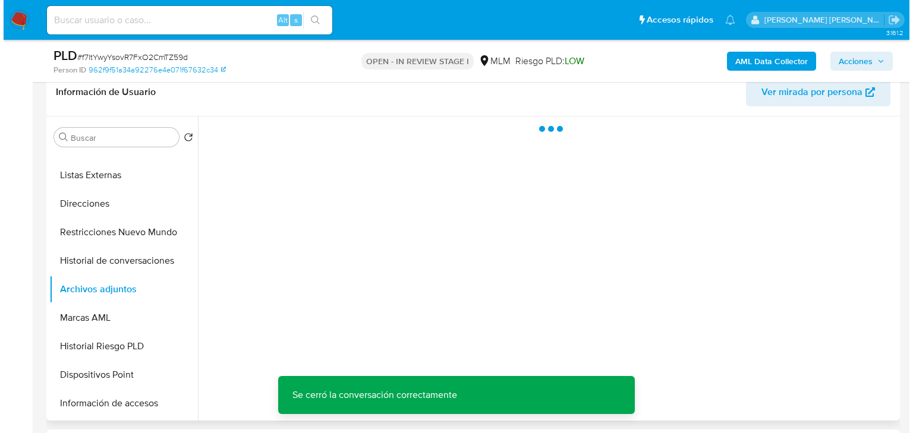
scroll to position [238, 0]
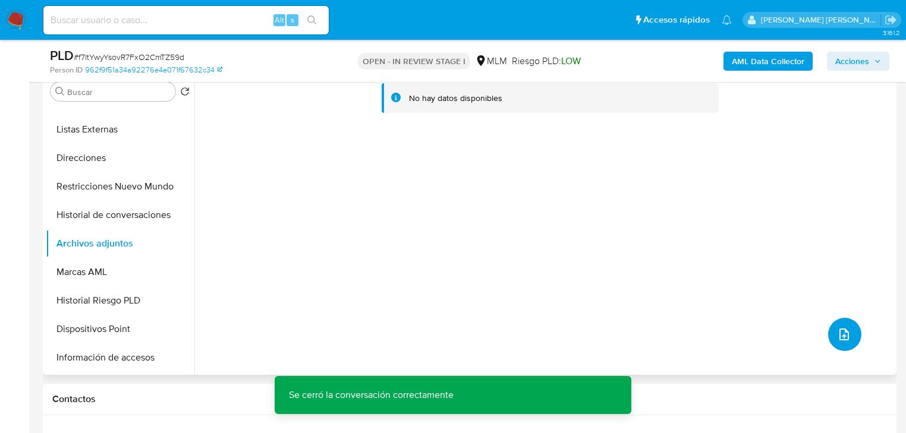
click at [839, 332] on icon "upload-file" at bounding box center [844, 335] width 10 height 12
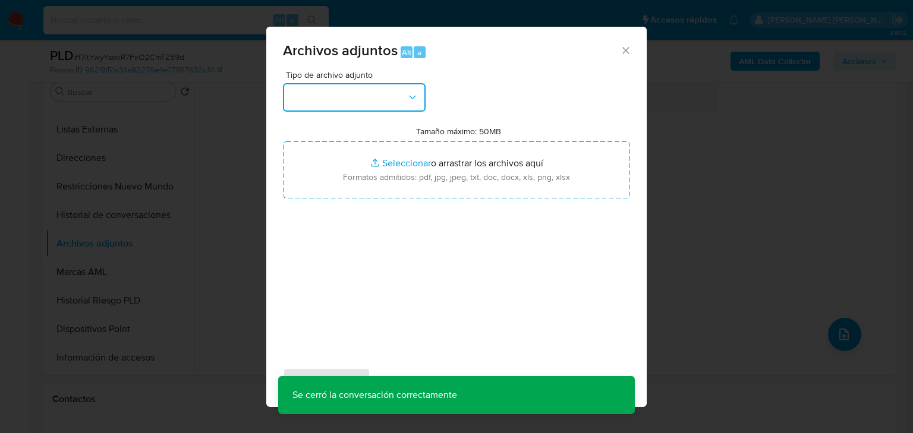
click at [318, 93] on button "button" at bounding box center [354, 97] width 143 height 29
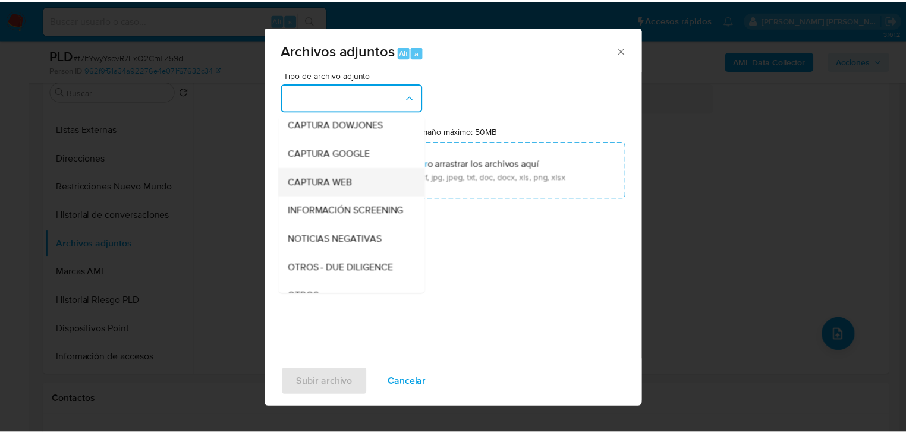
scroll to position [81, 0]
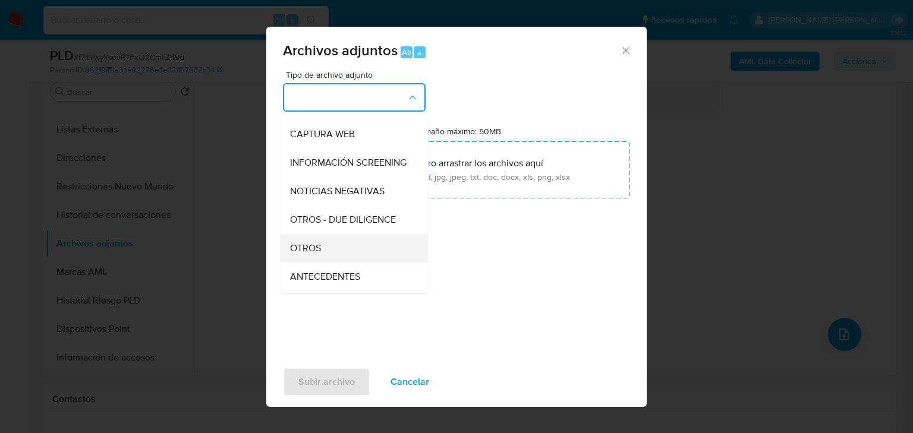
click at [313, 254] on span "OTROS" at bounding box center [305, 248] width 31 height 12
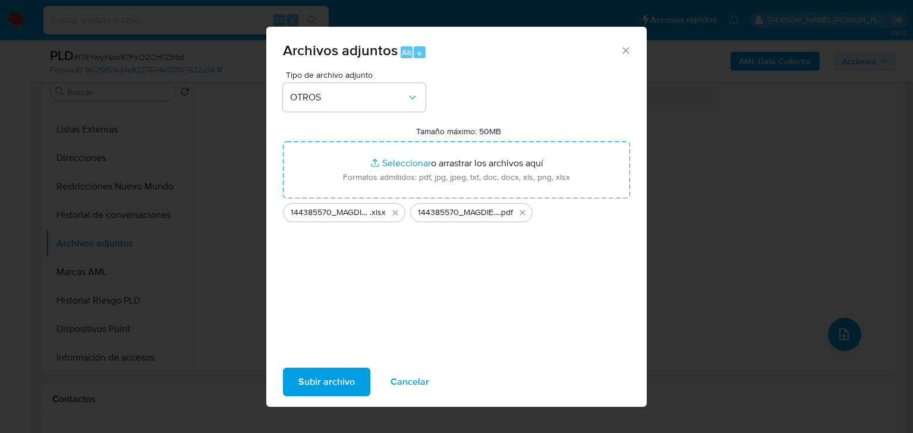
drag, startPoint x: 329, startPoint y: 385, endPoint x: 556, endPoint y: 433, distance: 231.9
click at [330, 385] on span "Subir archivo" at bounding box center [326, 382] width 56 height 26
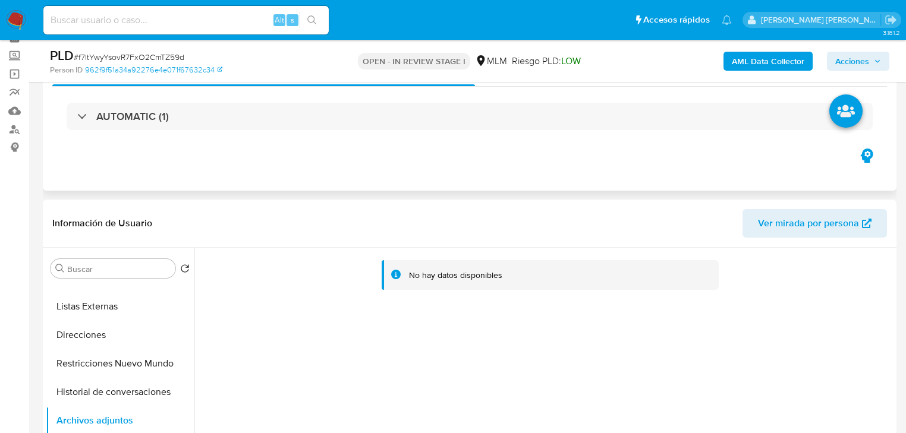
scroll to position [0, 0]
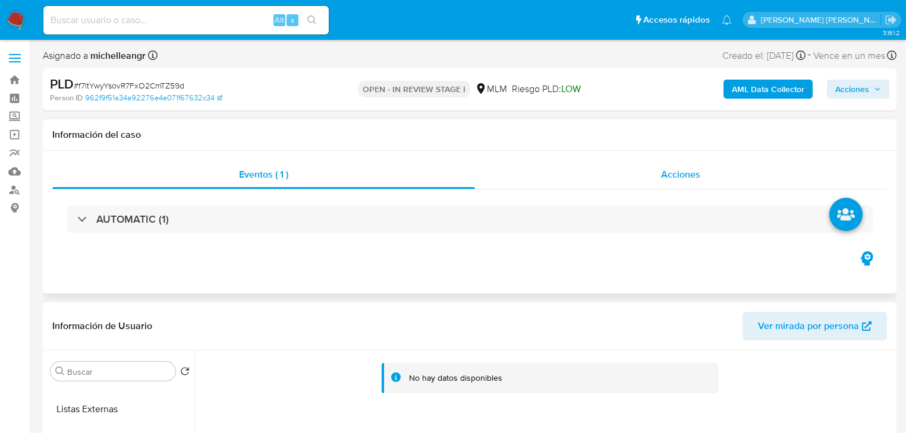
click at [646, 188] on div "Eventos ( 1 ) Acciones AUTOMATIC (1)" at bounding box center [469, 204] width 834 height 89
drag, startPoint x: 695, startPoint y: 178, endPoint x: 727, endPoint y: 162, distance: 36.7
click at [695, 177] on span "Acciones" at bounding box center [680, 175] width 39 height 14
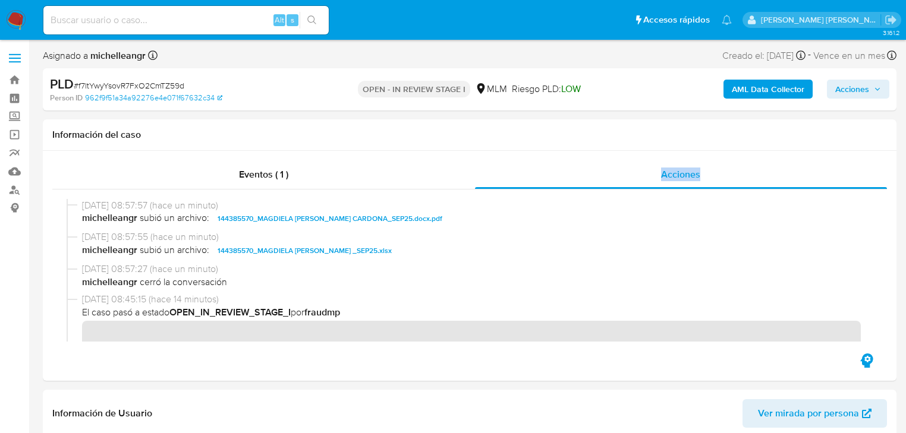
click at [860, 88] on span "Acciones" at bounding box center [852, 89] width 34 height 19
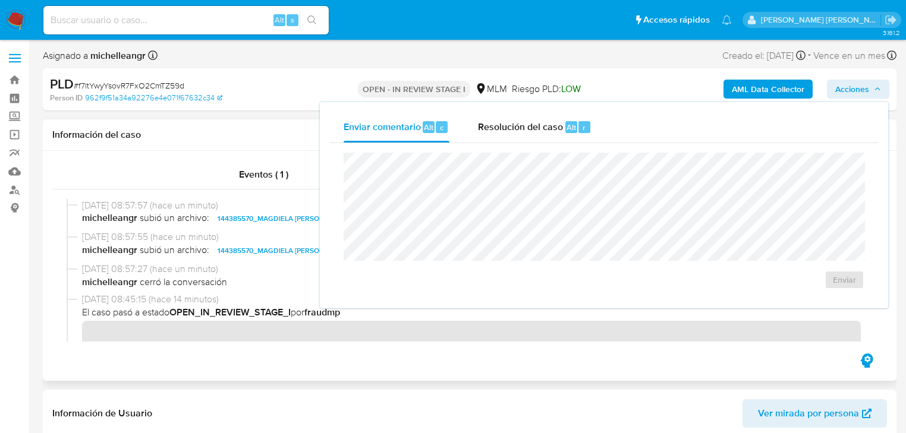
drag, startPoint x: 55, startPoint y: 255, endPoint x: 56, endPoint y: 269, distance: 13.7
click at [56, 256] on div at bounding box center [469, 271] width 834 height 162
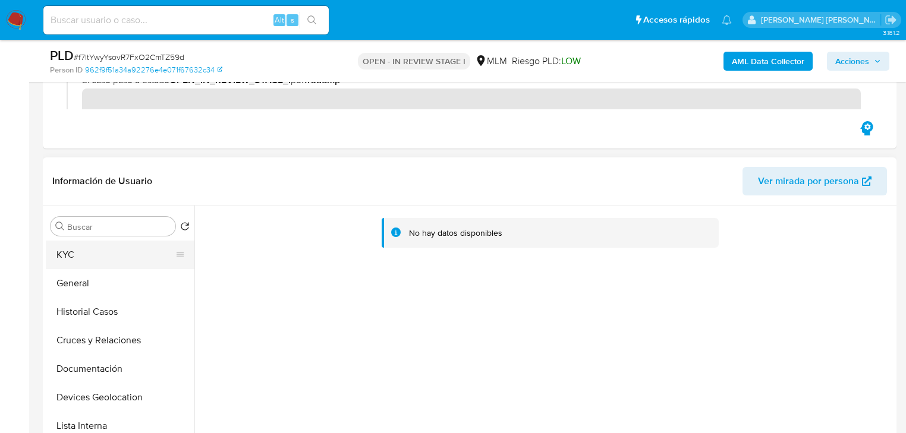
click at [77, 259] on button "KYC" at bounding box center [115, 255] width 139 height 29
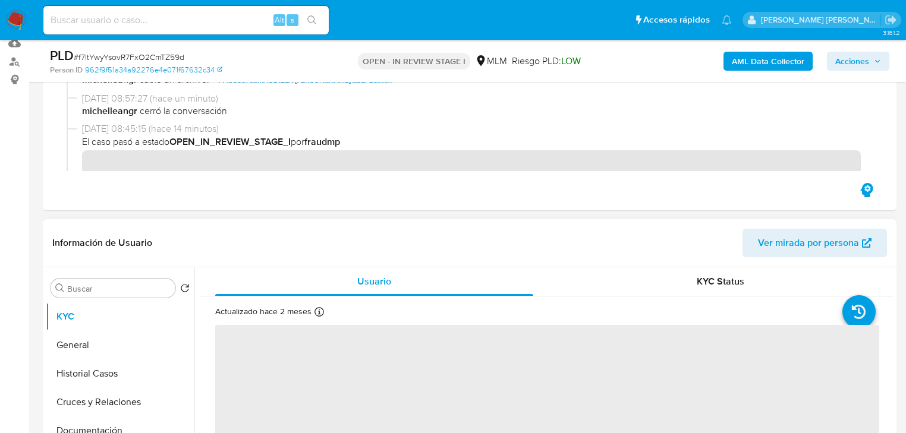
scroll to position [95, 0]
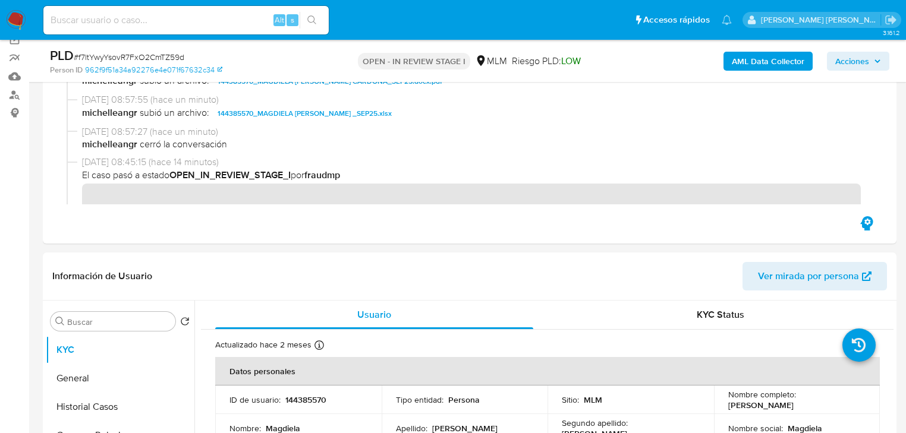
click at [850, 55] on span "Acciones" at bounding box center [852, 61] width 34 height 19
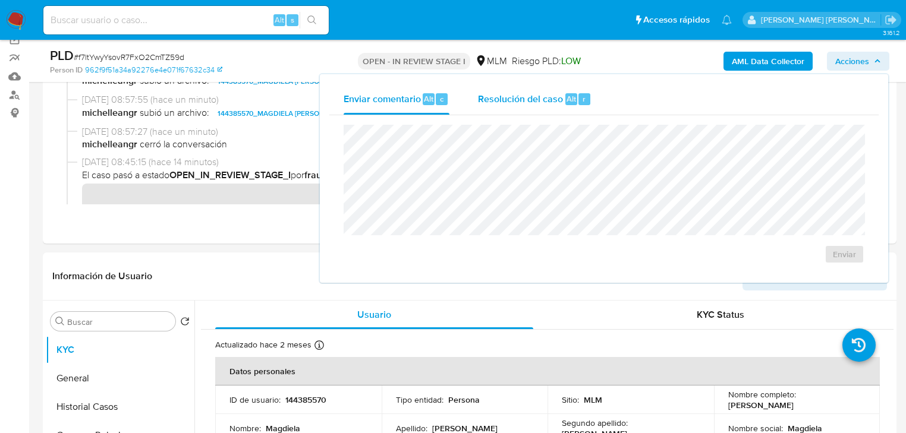
drag, startPoint x: 494, startPoint y: 115, endPoint x: 500, endPoint y: 103, distance: 13.3
click at [497, 111] on div "Enviar comentario Alt c Resolución del caso Alt r Enviar" at bounding box center [603, 179] width 549 height 190
click at [500, 101] on span "Resolución del caso" at bounding box center [520, 99] width 85 height 14
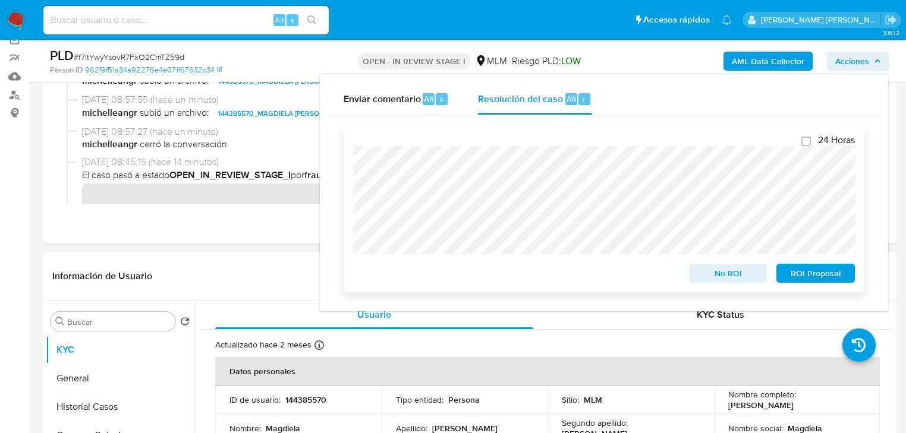
click at [746, 276] on span "No ROI" at bounding box center [728, 273] width 62 height 17
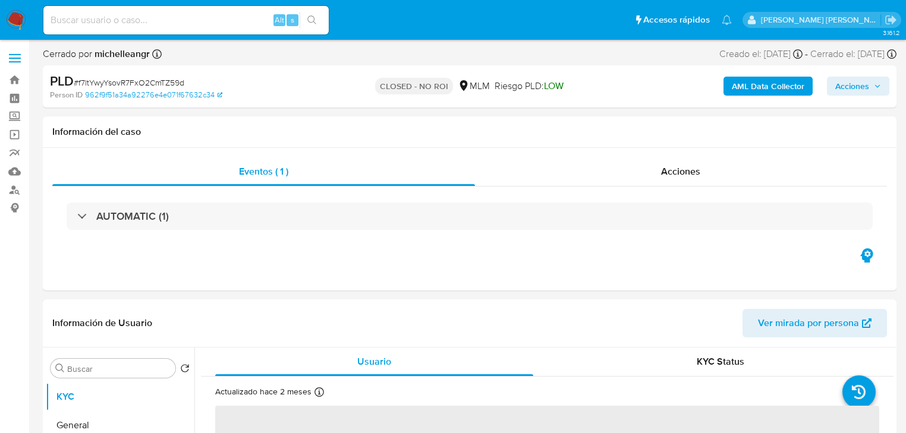
select select "10"
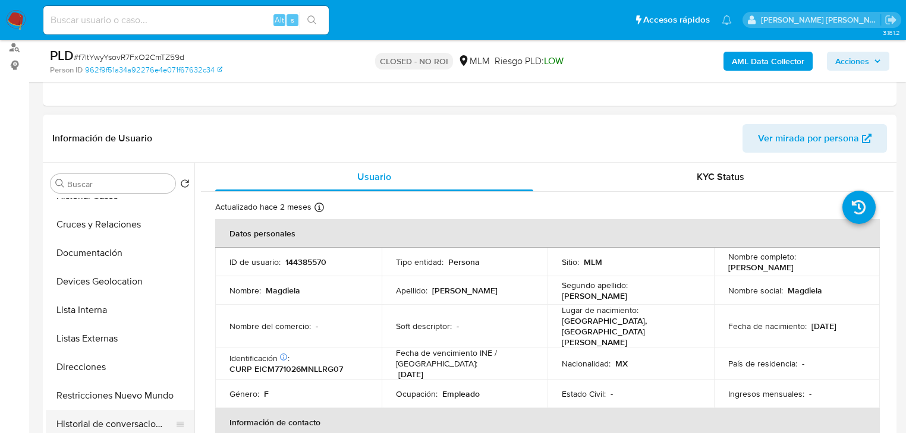
scroll to position [143, 0]
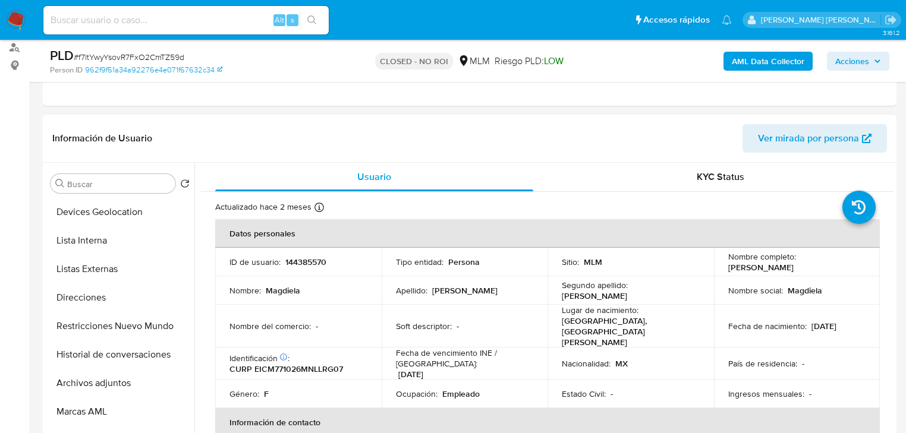
drag, startPoint x: 119, startPoint y: 415, endPoint x: 239, endPoint y: 380, distance: 125.4
click at [119, 415] on button "Marcas AML" at bounding box center [120, 412] width 149 height 29
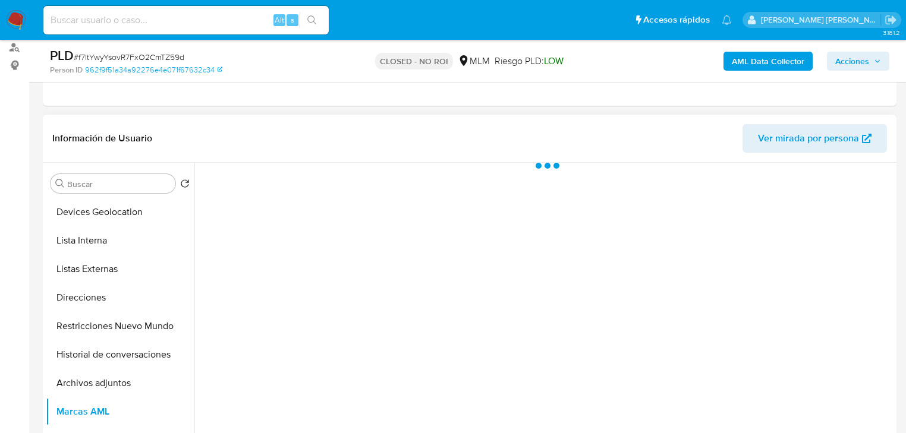
drag, startPoint x: 130, startPoint y: 377, endPoint x: 266, endPoint y: 358, distance: 137.4
click at [131, 377] on button "Archivos adjuntos" at bounding box center [120, 383] width 149 height 29
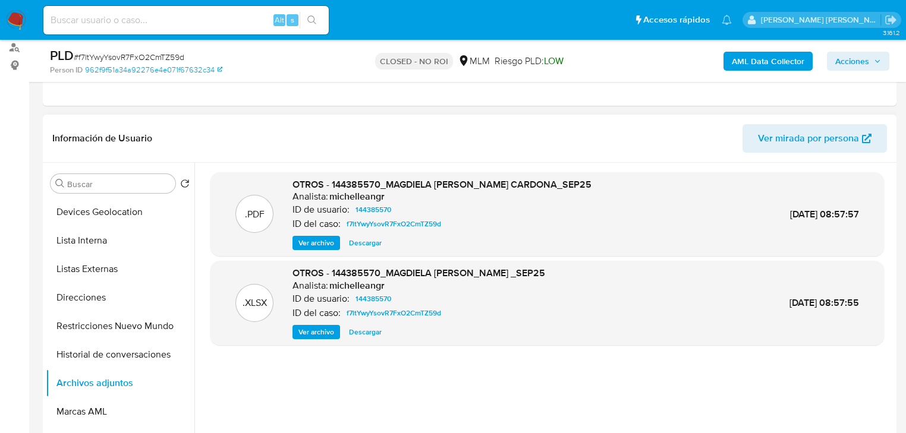
click at [314, 245] on span "Ver archivo" at bounding box center [316, 243] width 36 height 12
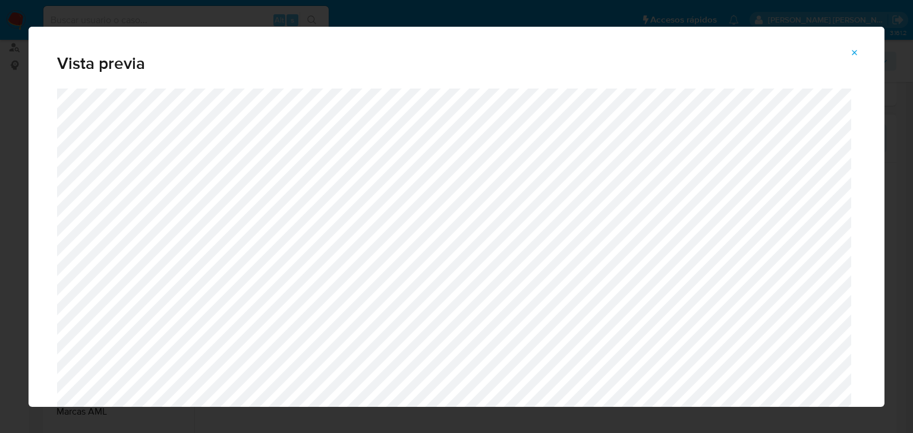
click at [853, 57] on span "Attachment preview" at bounding box center [855, 53] width 10 height 17
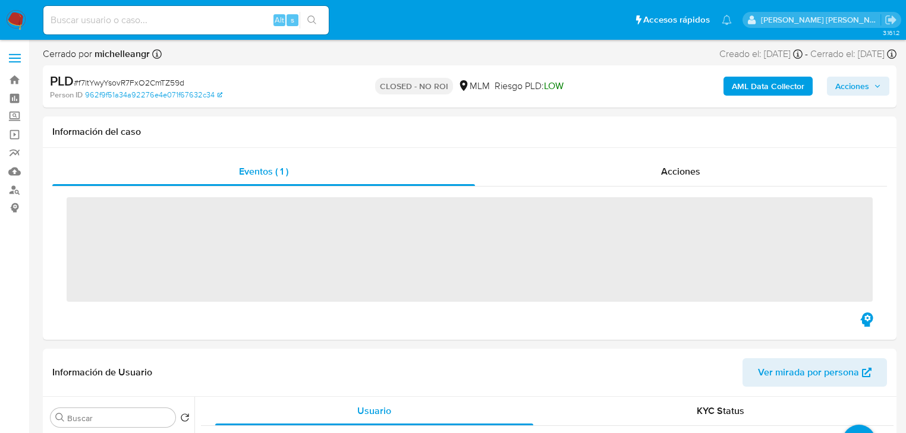
click at [172, 81] on span "# f7ltYwyYsovR7FxO2CmTZ59d" at bounding box center [129, 83] width 111 height 12
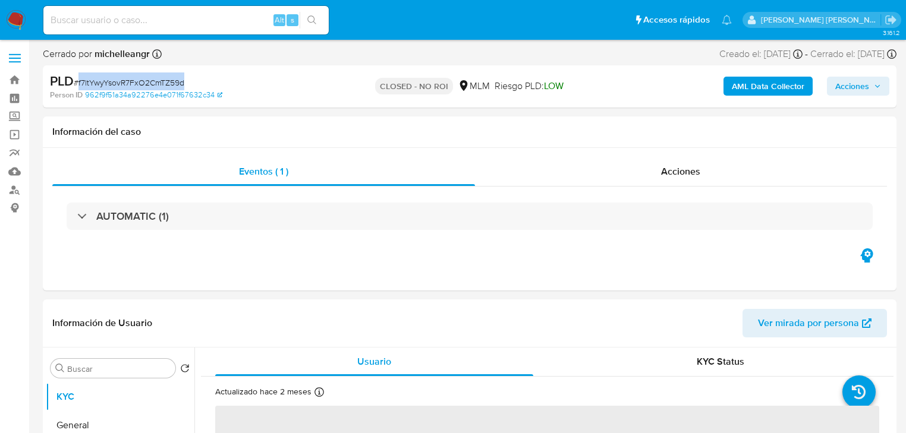
click at [172, 81] on span "# f7ltYwyYsovR7FxO2CmTZ59d" at bounding box center [129, 83] width 111 height 12
copy span "f7ltYwyYsovR7FxO2CmTZ59d"
select select "10"
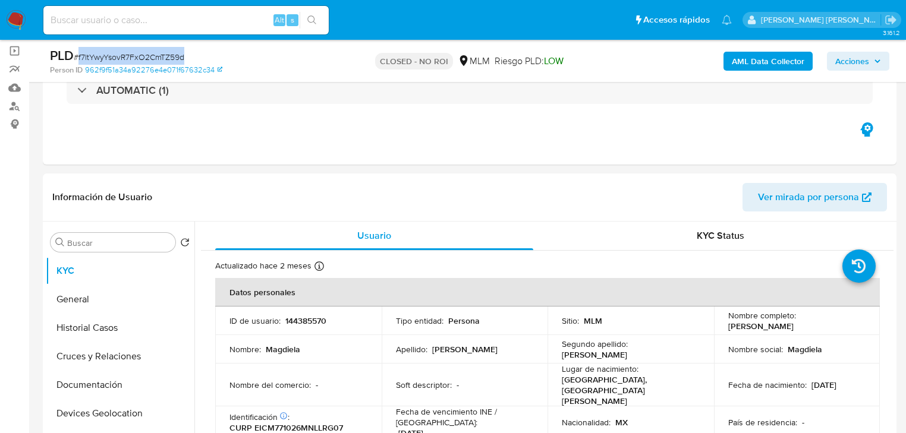
scroll to position [48, 0]
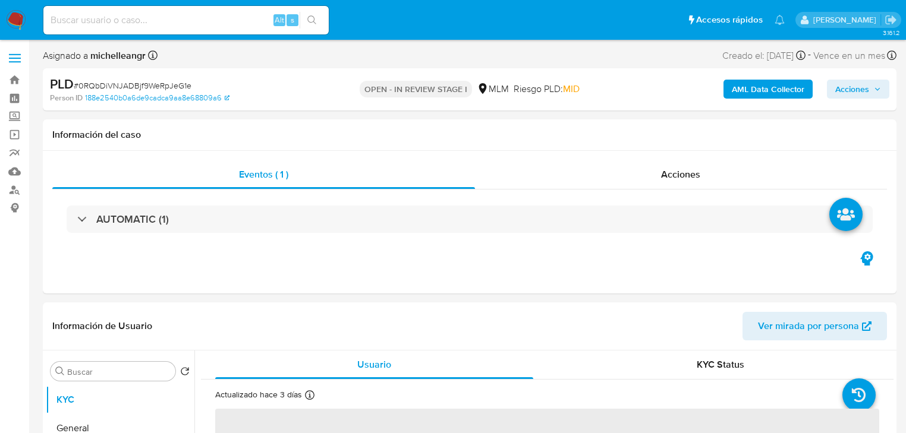
click at [118, 90] on span "# 0RQbDiVNJADBjf9WeRpJeG1e" at bounding box center [133, 86] width 118 height 12
copy span "0RQbDiVNJADBjf9WeRpJeG1e"
select select "10"
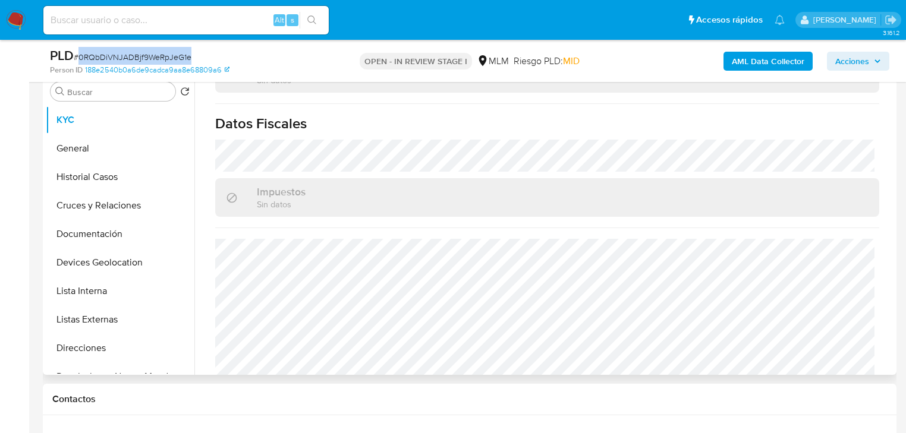
scroll to position [739, 0]
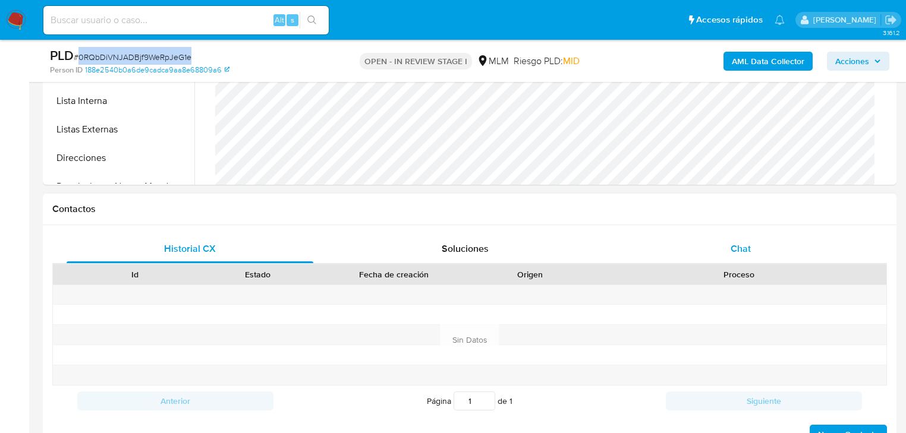
click at [744, 240] on div "Chat" at bounding box center [740, 249] width 247 height 29
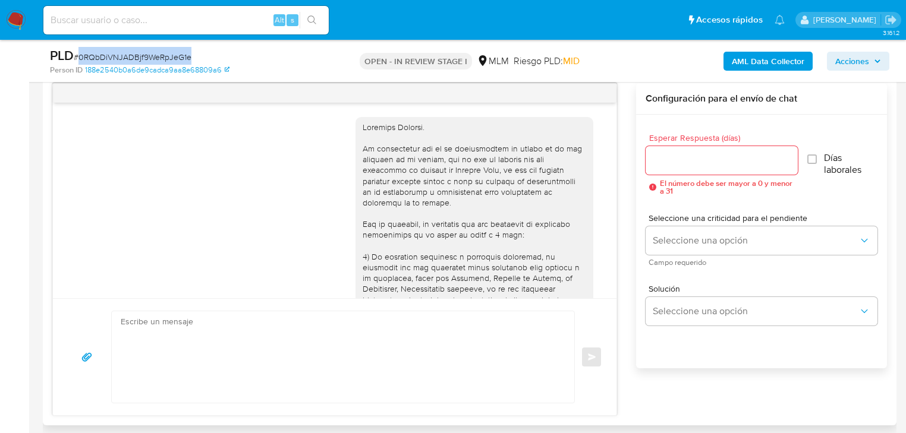
scroll to position [431, 0]
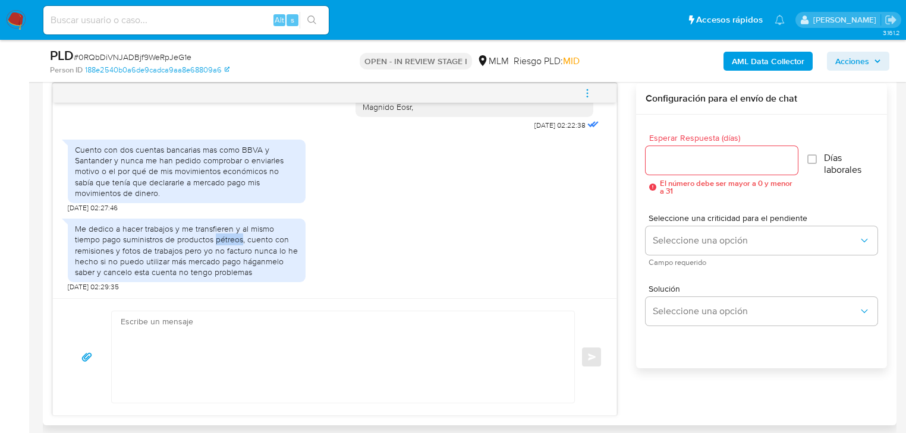
drag, startPoint x: 243, startPoint y: 241, endPoint x: 216, endPoint y: 242, distance: 26.8
click at [216, 242] on div "Me dedico a hacer trabajos y me transfieren y al mismo tiempo pago suministros …" at bounding box center [186, 250] width 223 height 54
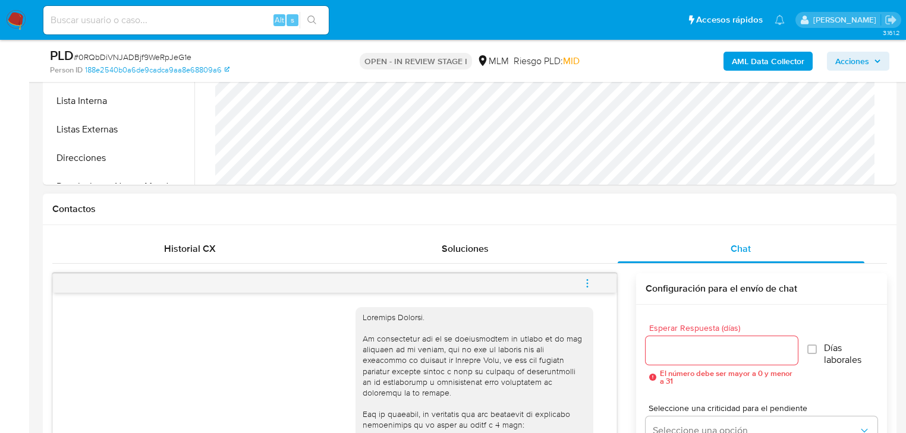
scroll to position [428, 0]
drag, startPoint x: 427, startPoint y: 316, endPoint x: 356, endPoint y: 316, distance: 70.7
copy div "[PERSON_NAME]."
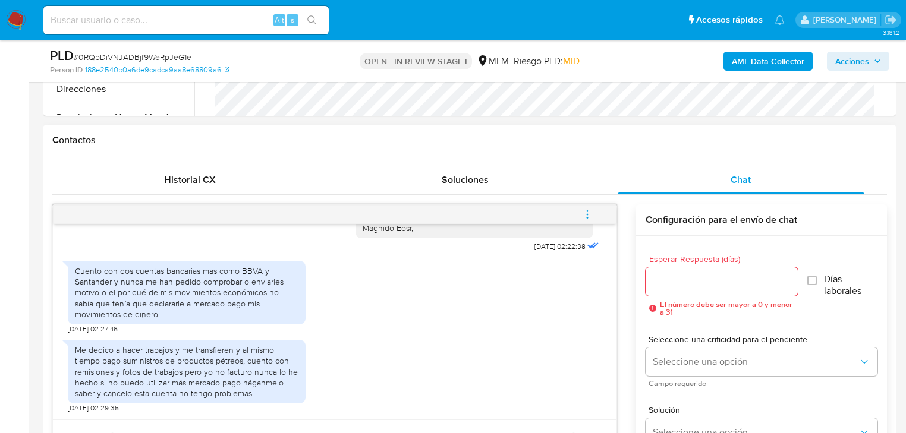
scroll to position [618, 0]
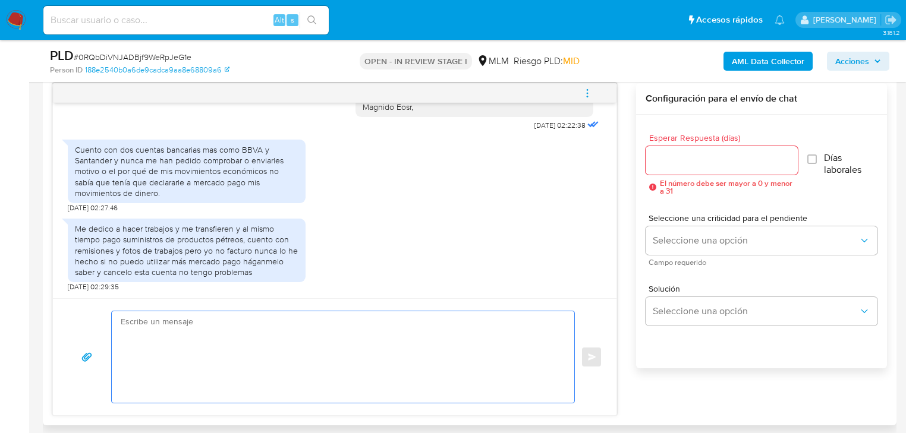
drag, startPoint x: 140, startPoint y: 322, endPoint x: 146, endPoint y: 320, distance: 6.8
click at [141, 321] on textarea at bounding box center [340, 357] width 439 height 92
paste textarea "[PERSON_NAME]."
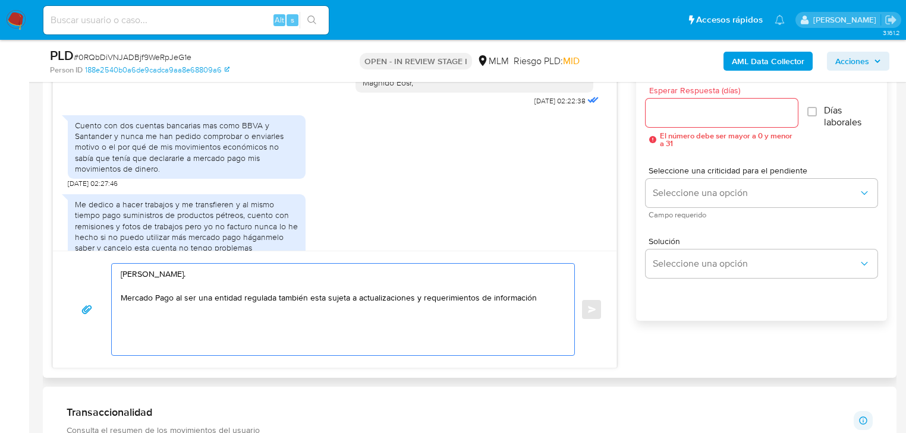
scroll to position [431, 0]
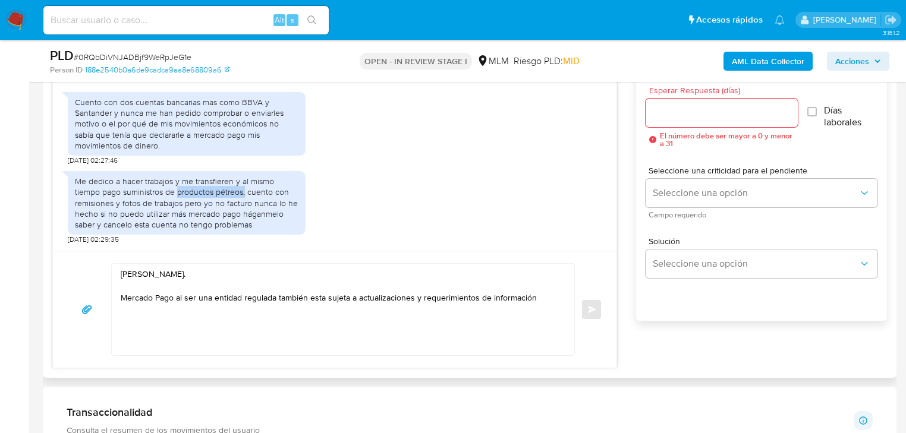
drag, startPoint x: 190, startPoint y: 192, endPoint x: 245, endPoint y: 191, distance: 55.3
click at [245, 191] on div "Me dedico a hacer trabajos y me transfieren y al mismo tiempo pago suministros …" at bounding box center [186, 203] width 223 height 54
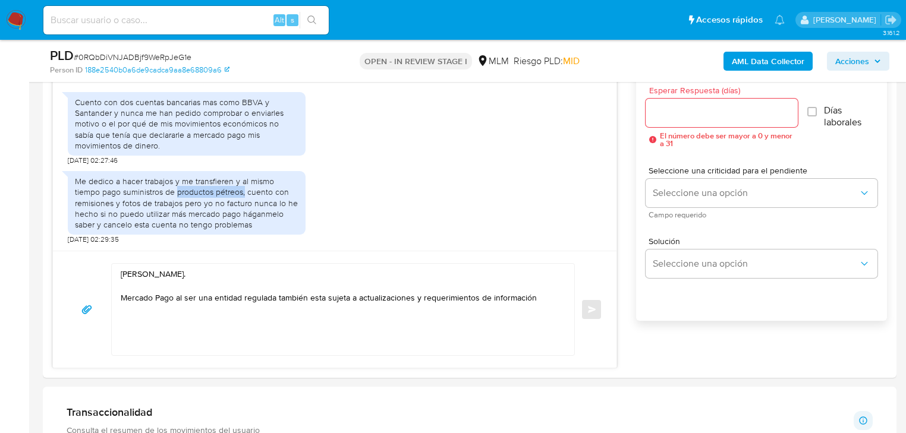
copy div "productos pétreos,"
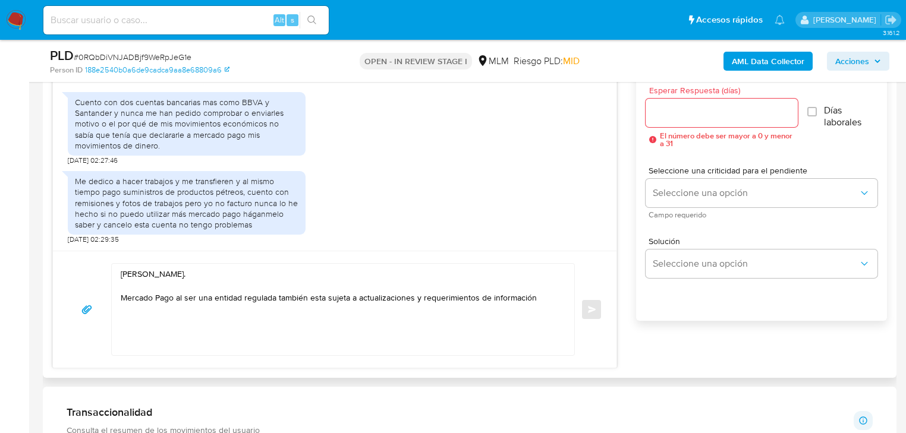
click at [542, 299] on textarea "[PERSON_NAME]. Mercado Pago al ser una entidad regulada también esta sujeta a a…" at bounding box center [340, 310] width 439 height 92
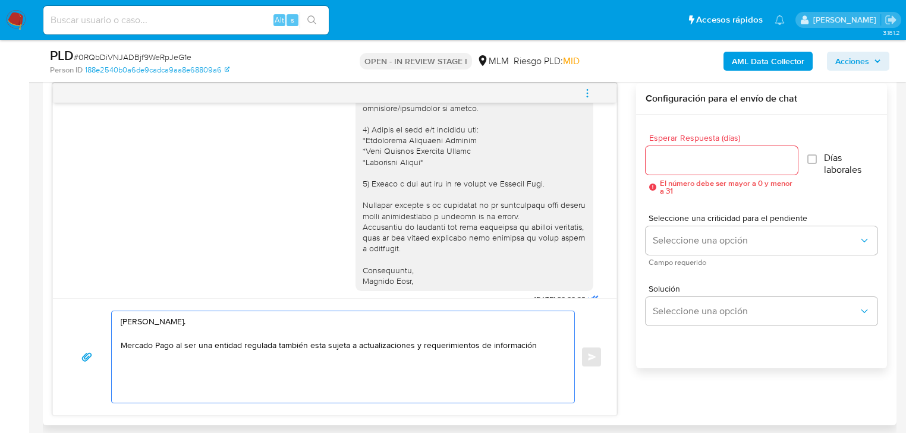
scroll to position [241, 0]
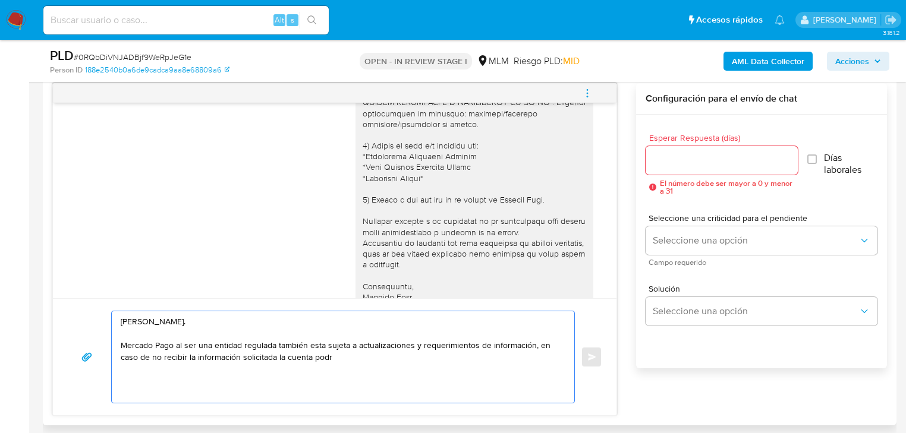
drag, startPoint x: 298, startPoint y: 357, endPoint x: 333, endPoint y: 362, distance: 35.0
click at [326, 362] on textarea "[PERSON_NAME]. Mercado Pago al ser una entidad regulada también esta sujeta a a…" at bounding box center [340, 357] width 439 height 92
click at [347, 362] on textarea "[PERSON_NAME]. Mercado Pago al ser una entidad regulada también esta sujeta a a…" at bounding box center [340, 357] width 439 height 92
drag, startPoint x: 345, startPoint y: 358, endPoint x: 334, endPoint y: 359, distance: 10.7
click at [334, 359] on textarea "[PERSON_NAME]. Mercado Pago al ser una entidad regulada también esta sujeta a a…" at bounding box center [340, 357] width 439 height 92
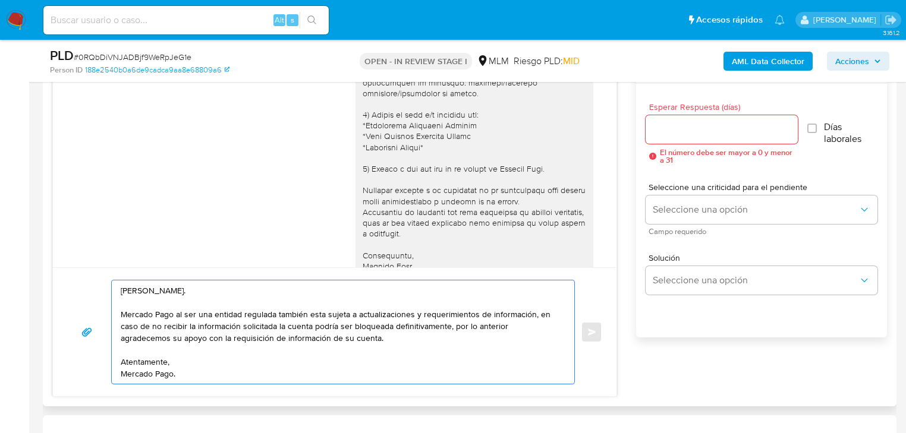
scroll to position [665, 0]
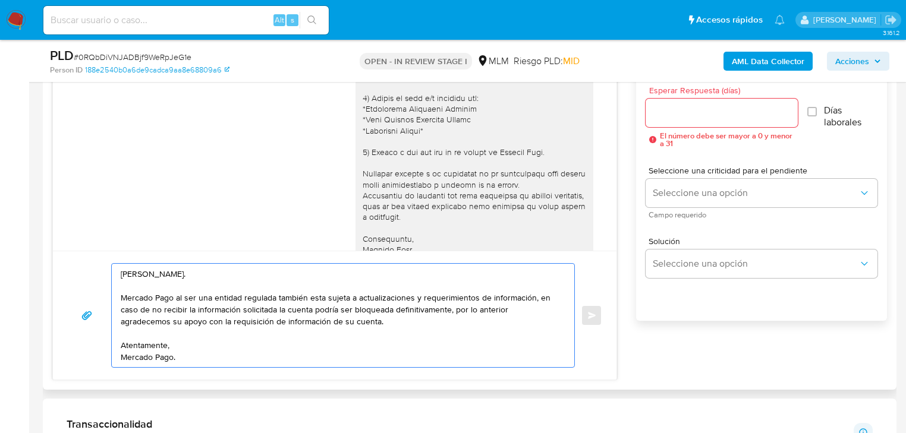
type textarea "[PERSON_NAME]. Mercado Pago al ser una entidad regulada también esta sujeta a a…"
click at [680, 115] on input "Esperar Respuesta (días)" at bounding box center [721, 112] width 152 height 15
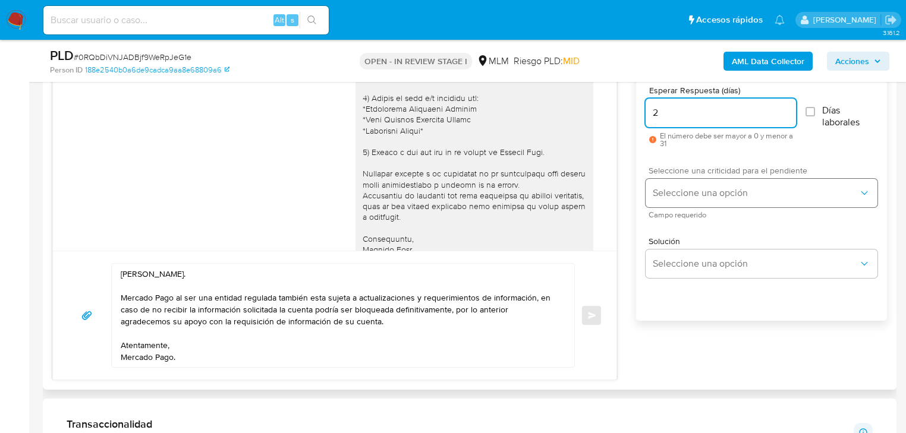
type input "2"
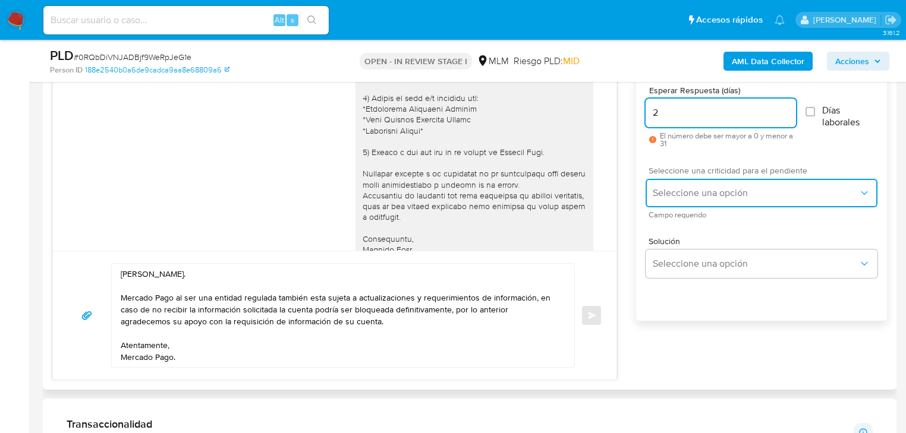
click at [687, 187] on button "Seleccione una opción" at bounding box center [761, 193] width 232 height 29
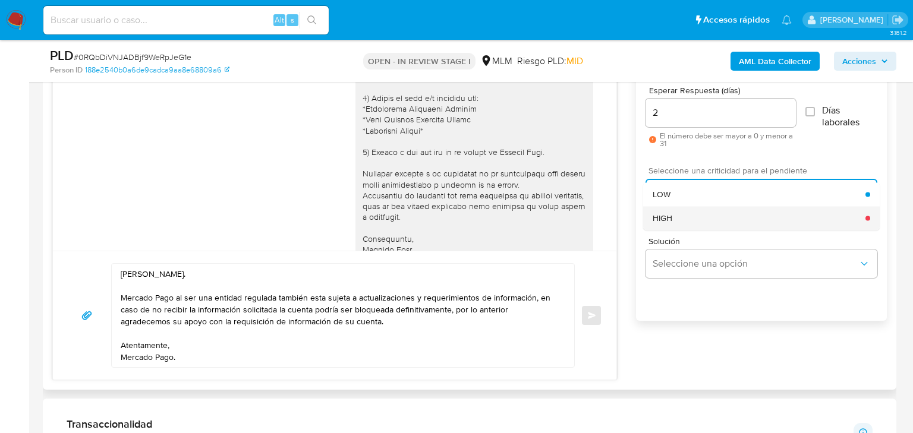
click at [665, 216] on span "HIGH" at bounding box center [662, 218] width 20 height 11
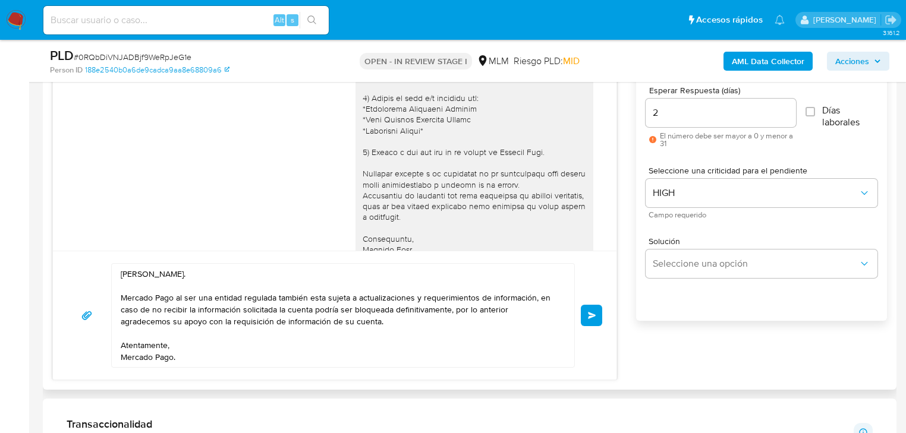
click at [582, 316] on button "Enviar" at bounding box center [591, 315] width 21 height 21
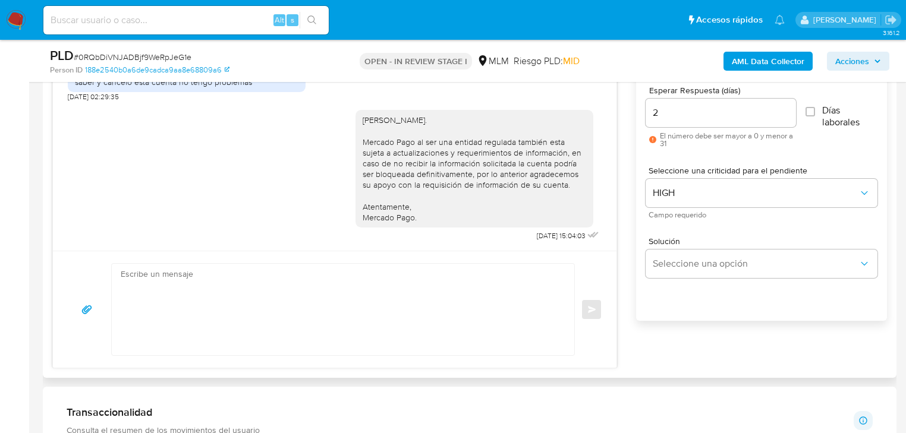
scroll to position [523, 0]
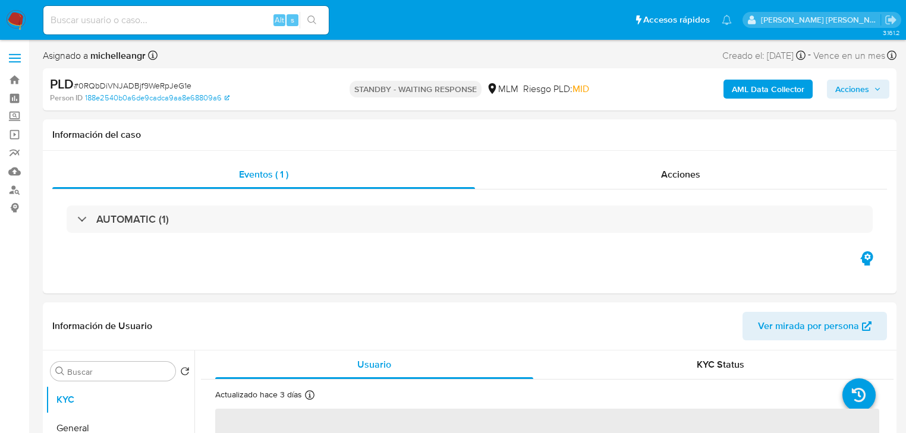
select select "10"
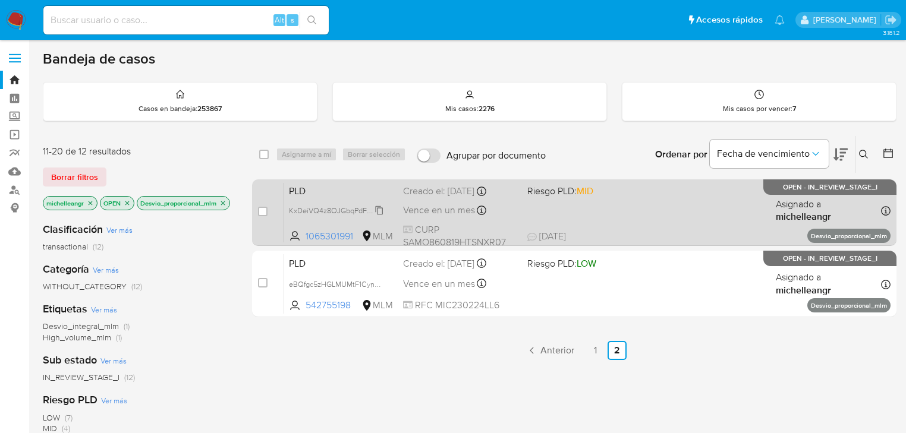
click at [380, 209] on span "KxDeiVQ4z8OJGbqPdFClpYRY" at bounding box center [340, 209] width 102 height 13
click at [346, 200] on div "PLD KxDeiVQ4z8OJGbqPdFClpYRY Copiado Copiado 1065301991 MLM Riesgo PLD: MID Cre…" at bounding box center [587, 212] width 606 height 60
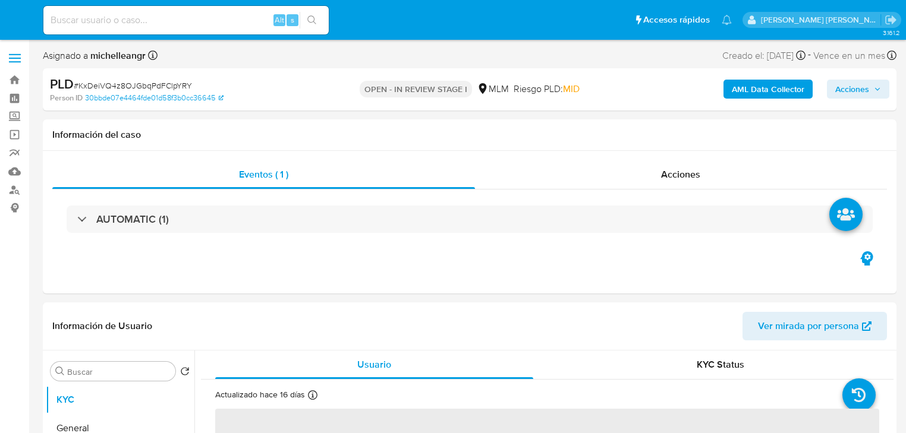
select select "10"
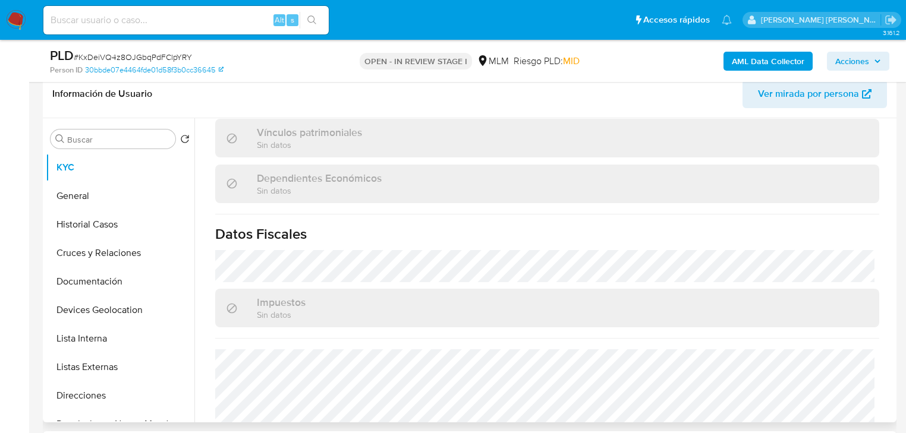
scroll to position [739, 0]
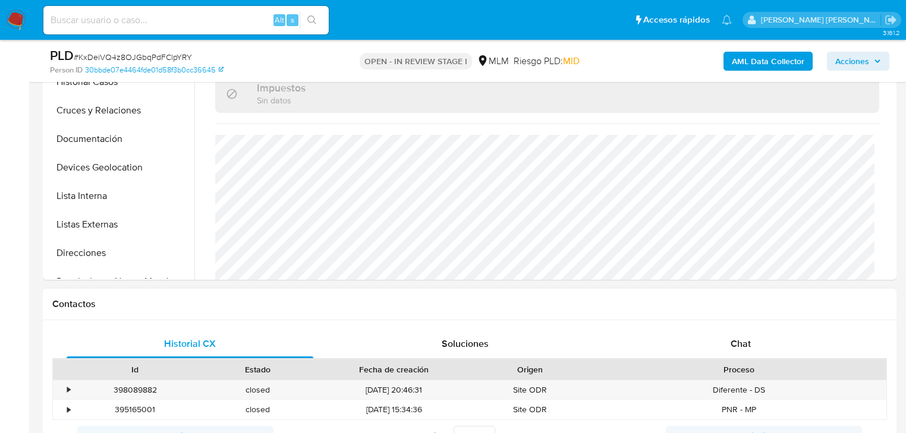
drag, startPoint x: 743, startPoint y: 345, endPoint x: 638, endPoint y: 319, distance: 108.4
click at [741, 342] on span "Chat" at bounding box center [740, 344] width 20 height 14
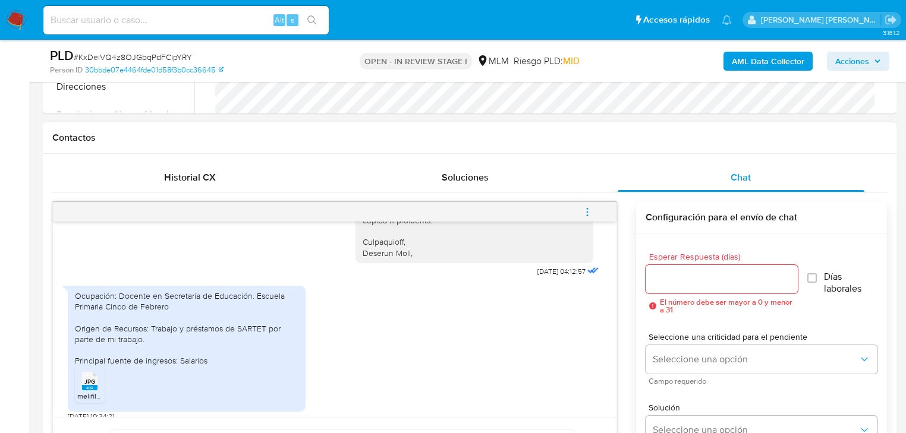
scroll to position [523, 0]
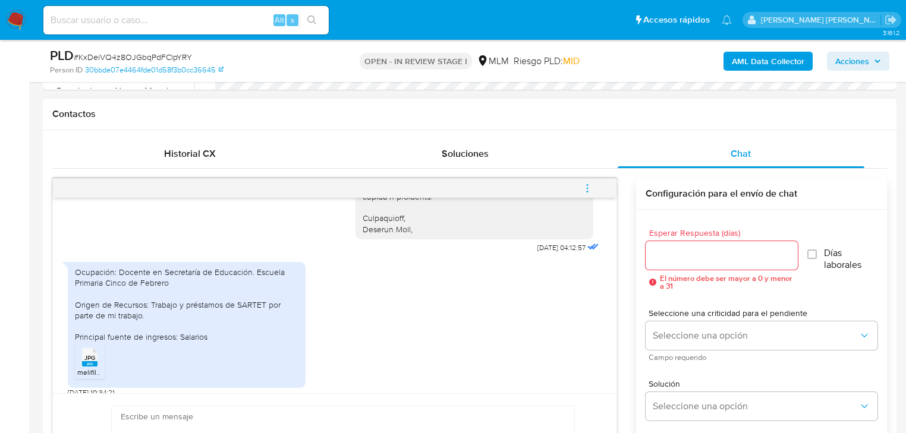
click at [88, 367] on span "melifile311183503466432997.jpg" at bounding box center [128, 372] width 103 height 10
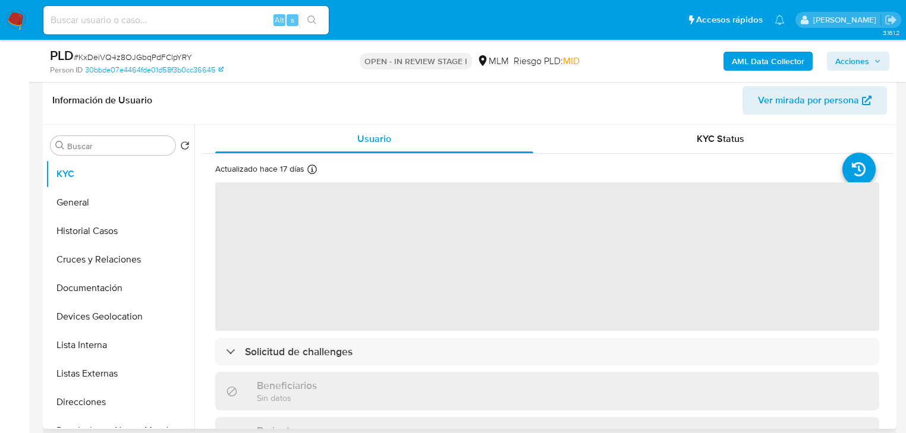
scroll to position [190, 0]
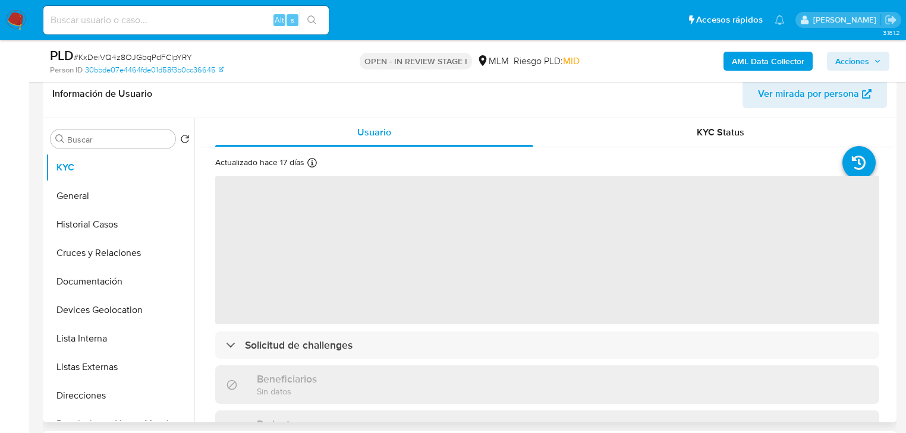
select select "10"
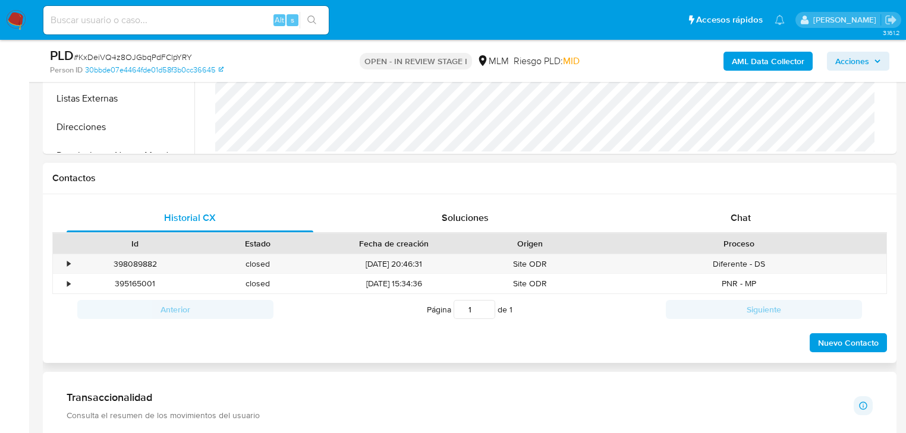
scroll to position [523, 0]
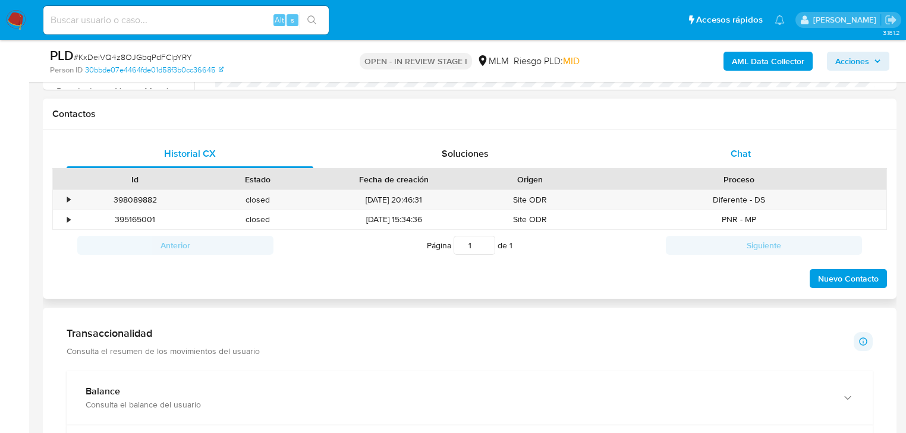
click at [745, 158] on span "Chat" at bounding box center [740, 154] width 20 height 14
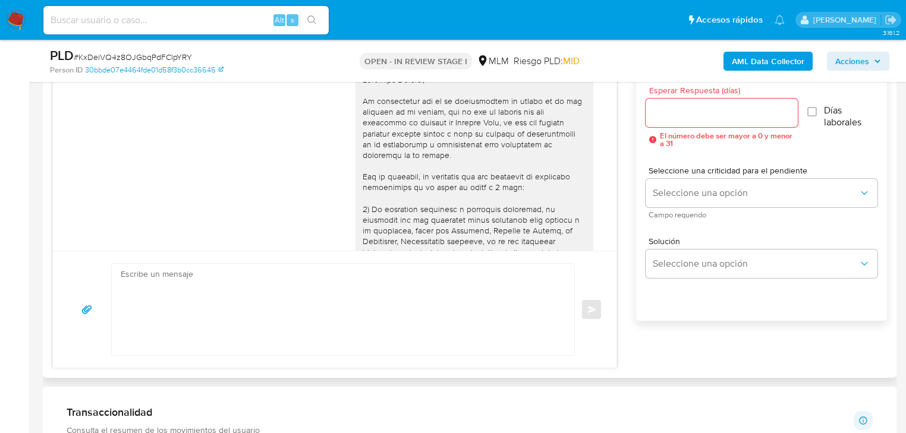
scroll to position [339, 0]
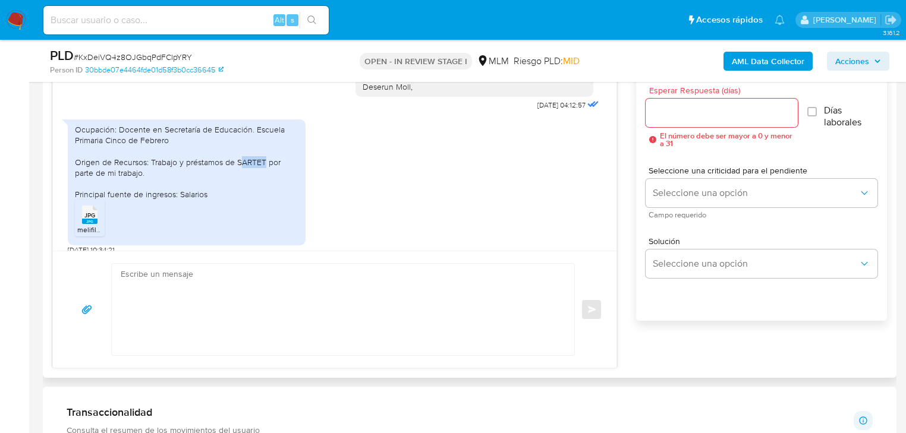
drag, startPoint x: 242, startPoint y: 149, endPoint x: 263, endPoint y: 148, distance: 21.4
click at [263, 148] on div "Ocupación: Docente en Secretaría de Educación. Escuela Primaria Cinco de Febrer…" at bounding box center [186, 161] width 223 height 75
click at [264, 149] on div "Ocupación: Docente en Secretaría de Educación. Escuela Primaria Cinco de Febrer…" at bounding box center [186, 161] width 223 height 75
click at [266, 150] on div "Ocupación: Docente en Secretaría de Educación. Escuela Primaria Cinco de Febrer…" at bounding box center [186, 161] width 223 height 75
drag, startPoint x: 236, startPoint y: 152, endPoint x: 266, endPoint y: 153, distance: 30.3
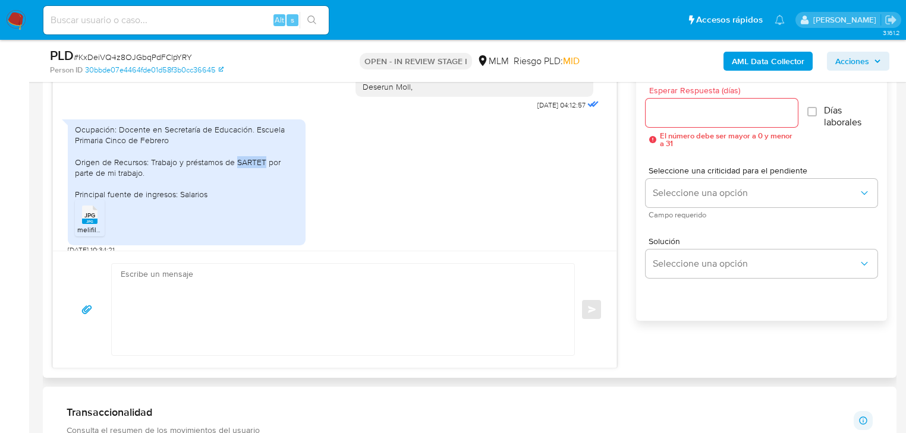
click at [266, 153] on div "Ocupación: Docente en Secretaría de Educación. Escuela Primaria Cinco de Febrer…" at bounding box center [186, 161] width 223 height 75
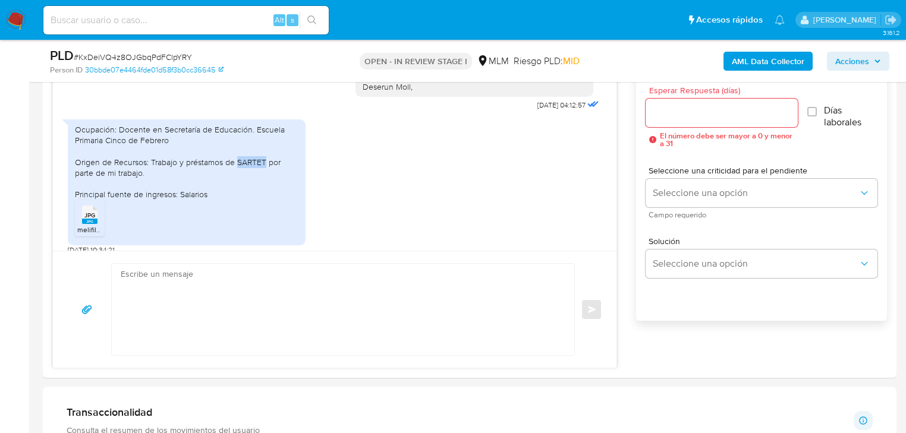
copy div "SARTET"
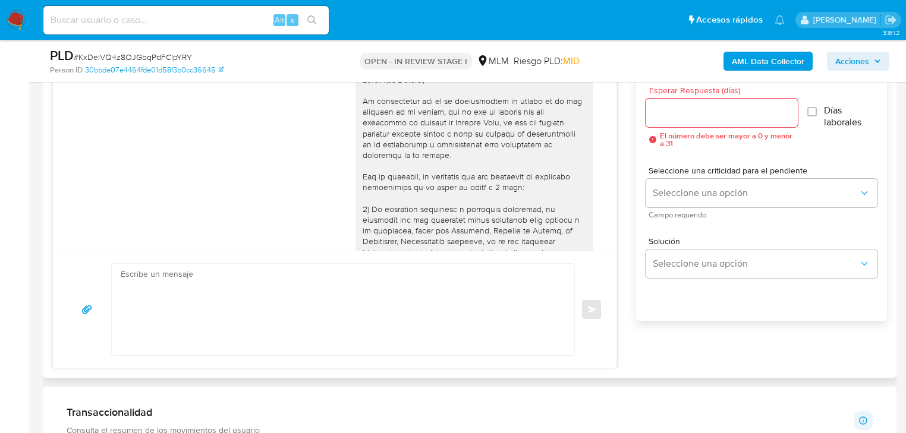
scroll to position [570, 0]
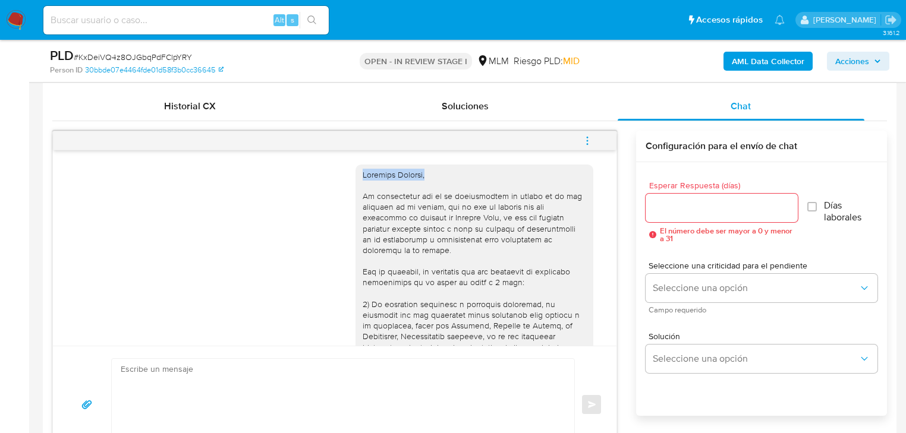
drag, startPoint x: 437, startPoint y: 174, endPoint x: 348, endPoint y: 173, distance: 88.5
click at [355, 173] on div at bounding box center [474, 348] width 238 height 366
copy div "Estimado [PERSON_NAME],"
click at [174, 376] on textarea at bounding box center [340, 405] width 439 height 92
paste textarea "Estimado [PERSON_NAME],"
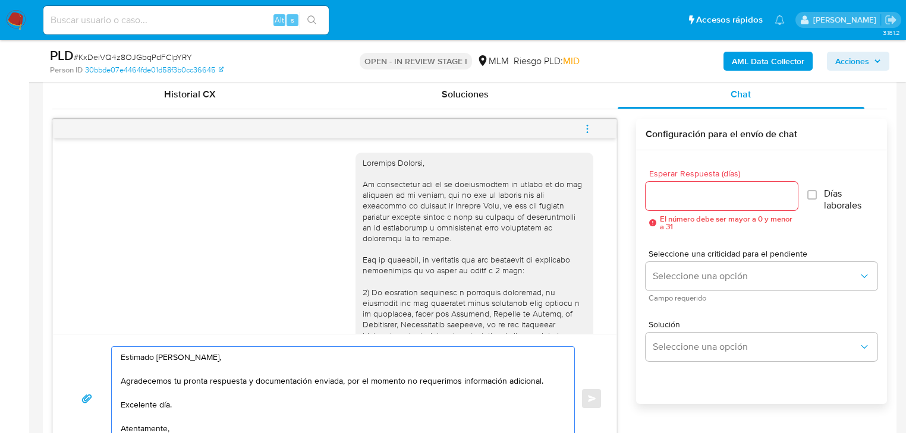
scroll to position [594, 0]
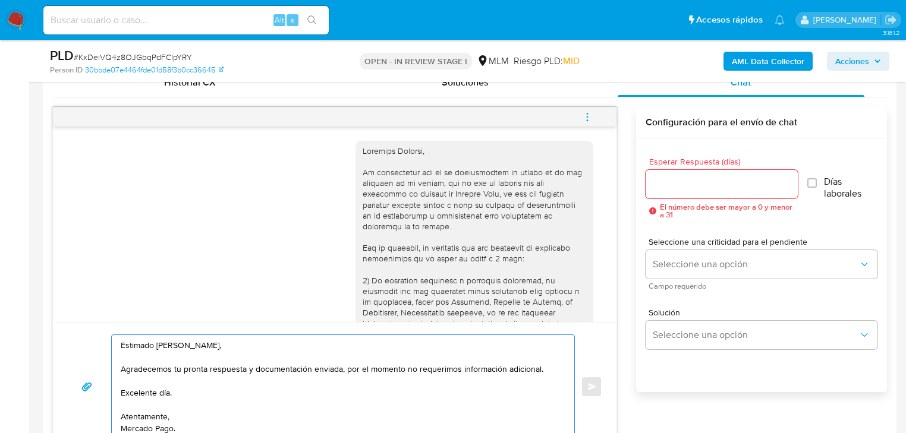
type textarea "Estimado [PERSON_NAME], Agradecemos tu pronta respuesta y documentación enviada…"
click at [680, 192] on div at bounding box center [721, 184] width 152 height 29
click at [689, 185] on input "Esperar Respuesta (días)" at bounding box center [721, 183] width 152 height 15
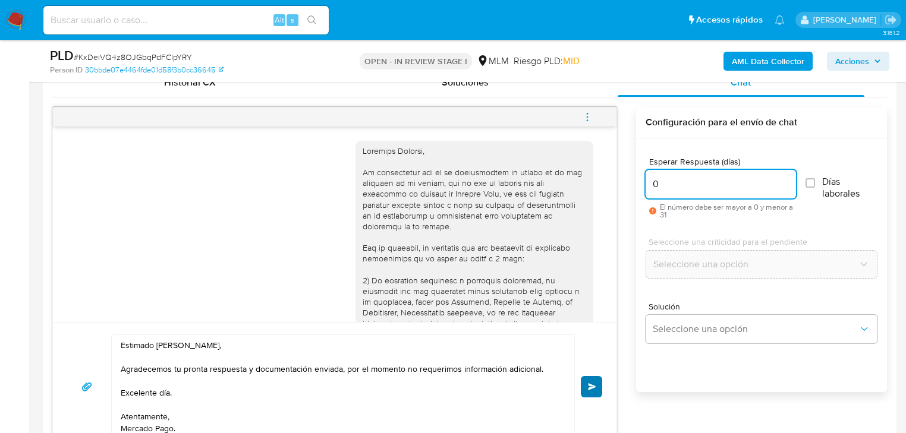
type input "0"
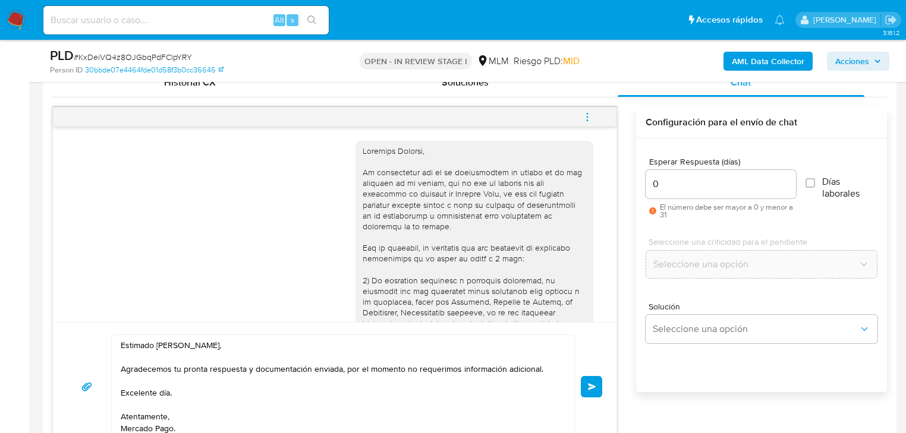
click at [592, 381] on button "Enviar" at bounding box center [591, 386] width 21 height 21
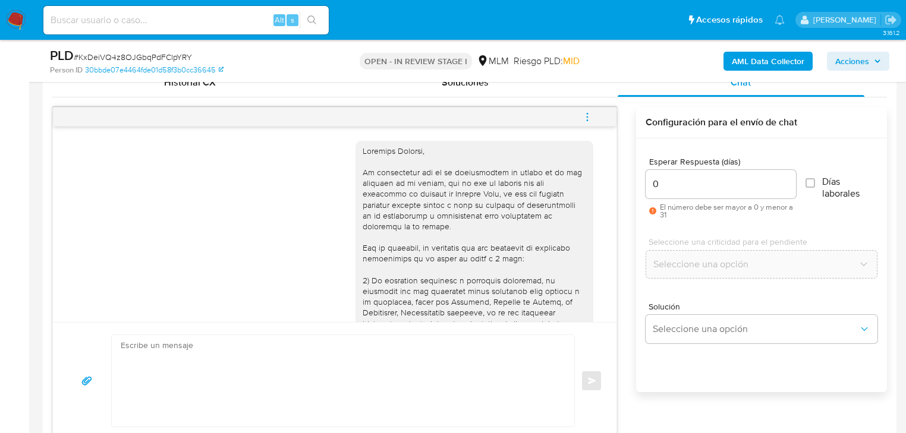
scroll to position [471, 0]
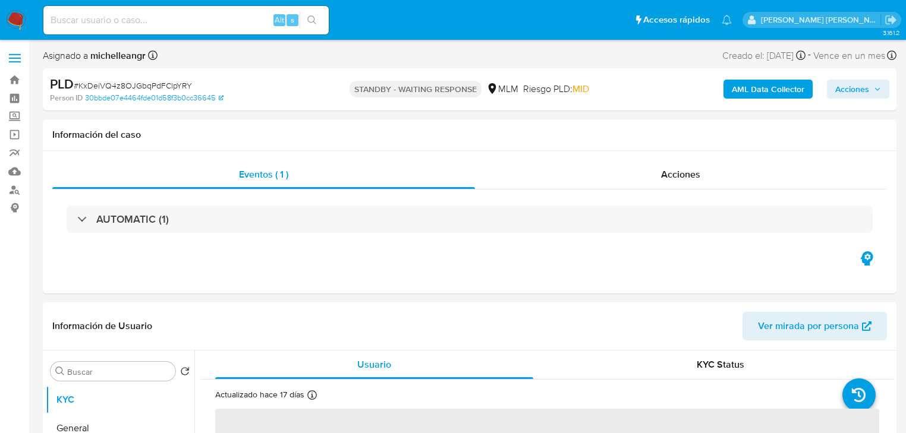
select select "10"
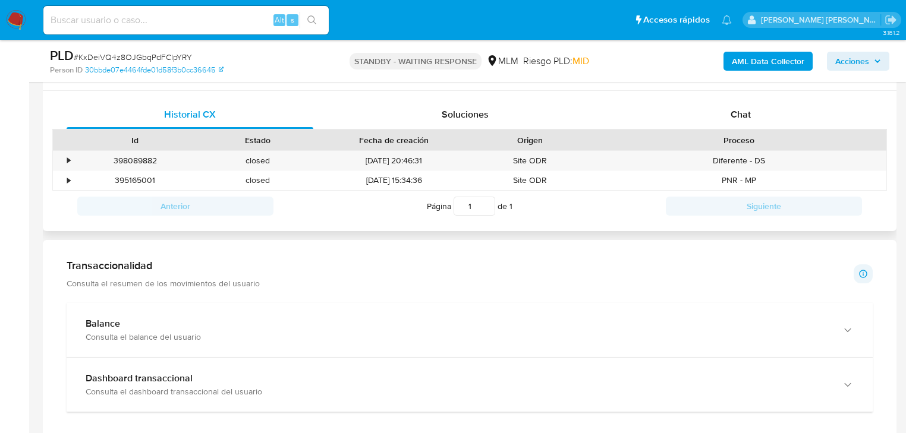
scroll to position [523, 0]
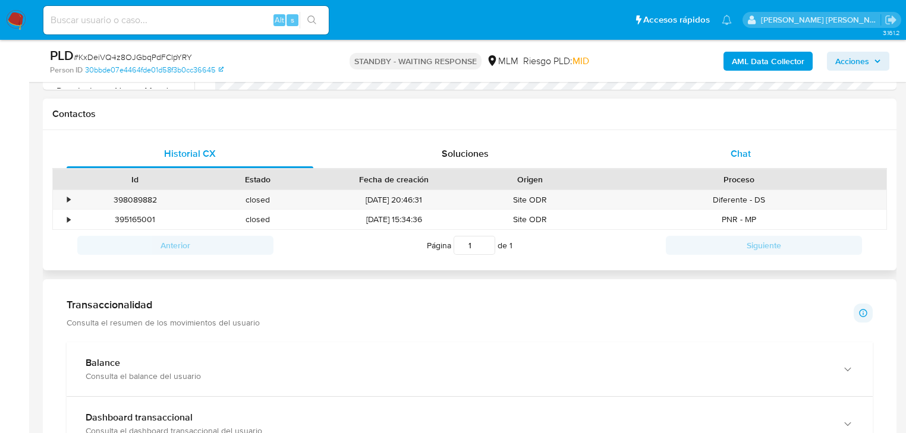
click at [759, 157] on div "Chat" at bounding box center [740, 154] width 247 height 29
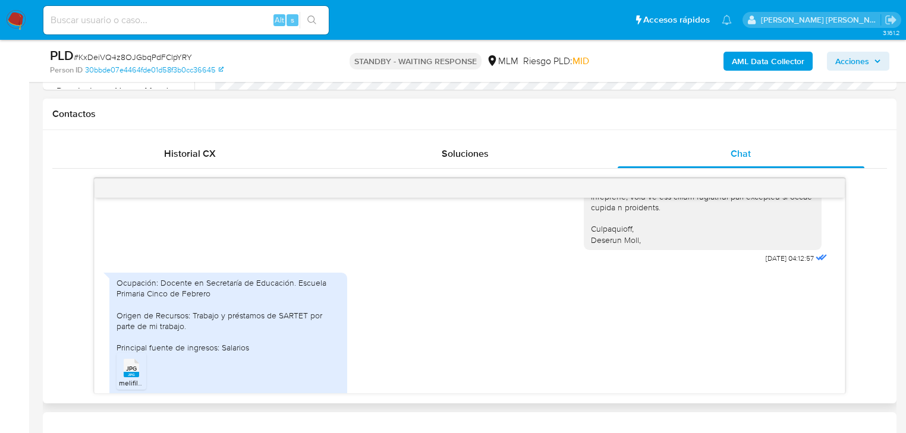
scroll to position [328, 0]
click at [77, 245] on div "[DATE] 04:12:57 Ocupación: Docente en Secretaría de Educación. Escuela Primaria…" at bounding box center [469, 286] width 834 height 216
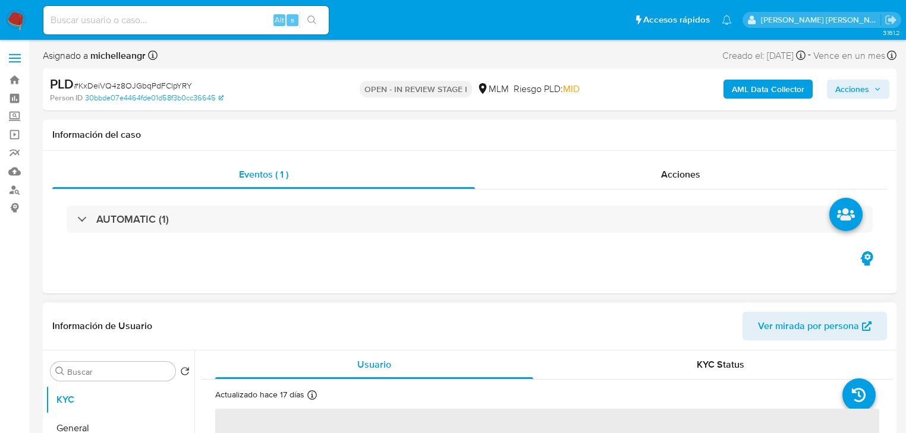
select select "10"
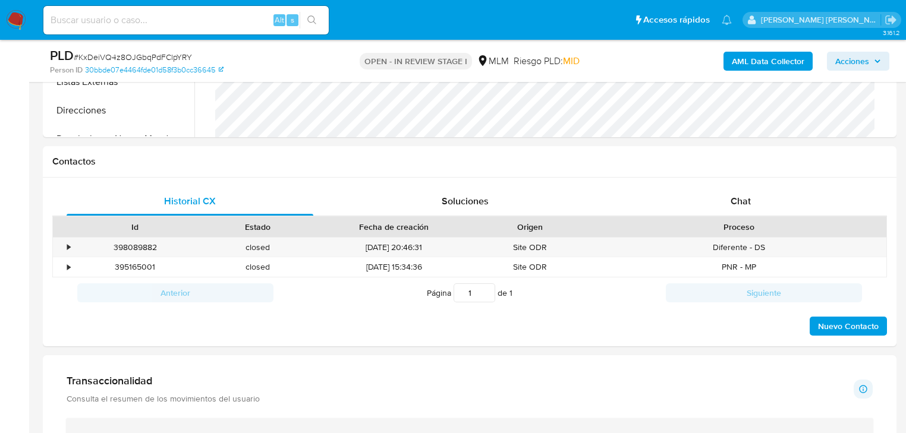
scroll to position [665, 0]
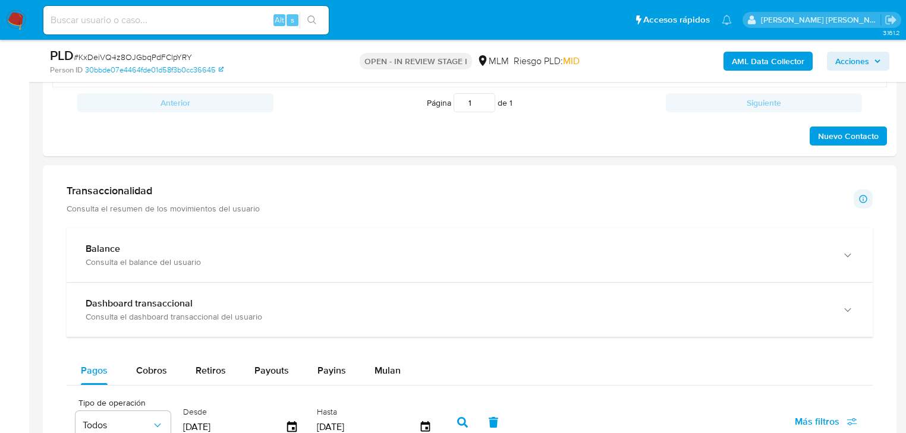
drag, startPoint x: 366, startPoint y: 256, endPoint x: 569, endPoint y: 287, distance: 205.5
click at [367, 257] on div "Balance Consulta el balance del usuario" at bounding box center [458, 255] width 744 height 24
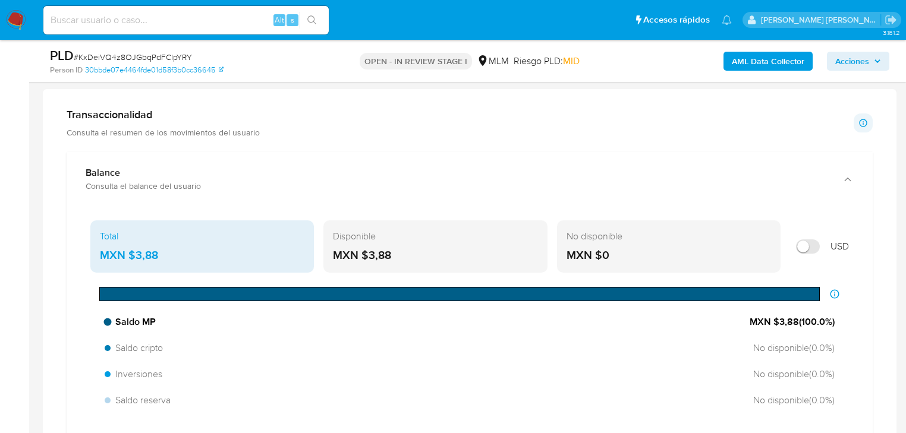
scroll to position [808, 0]
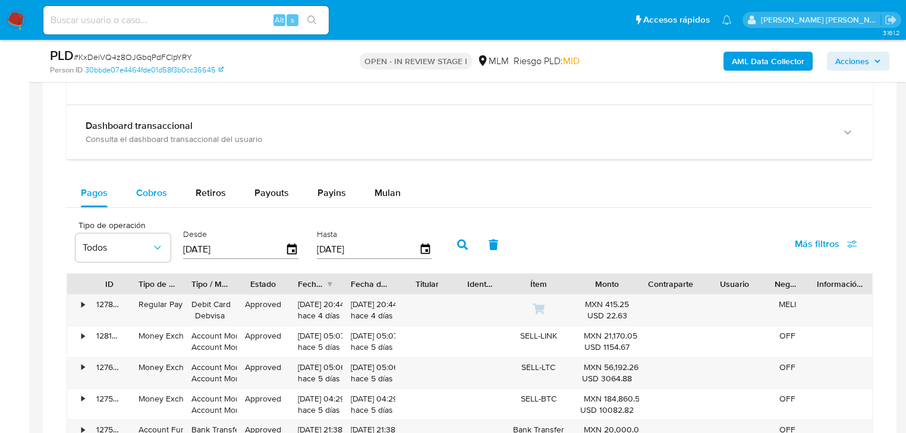
click at [153, 190] on span "Cobros" at bounding box center [151, 193] width 31 height 14
select select "10"
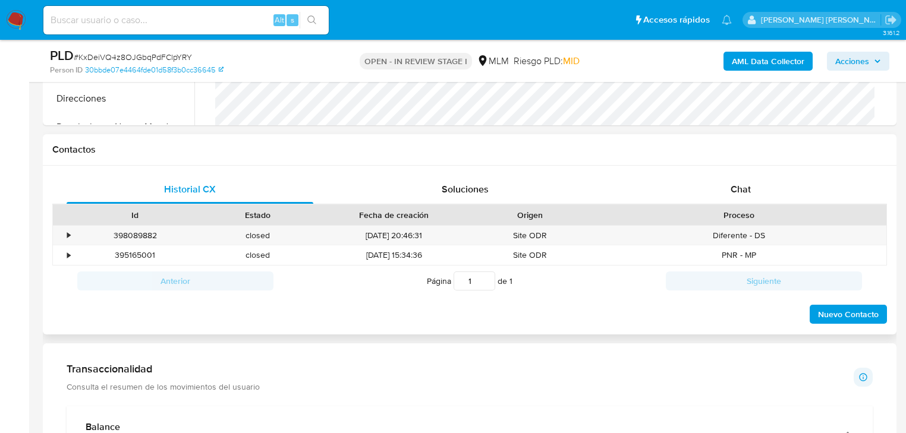
scroll to position [428, 0]
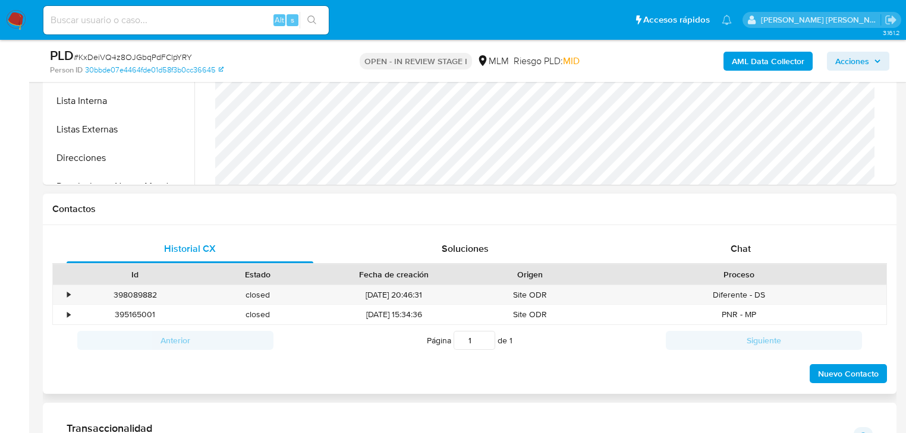
drag, startPoint x: 755, startPoint y: 250, endPoint x: 661, endPoint y: 269, distance: 96.4
click at [755, 250] on div "Chat" at bounding box center [740, 249] width 247 height 29
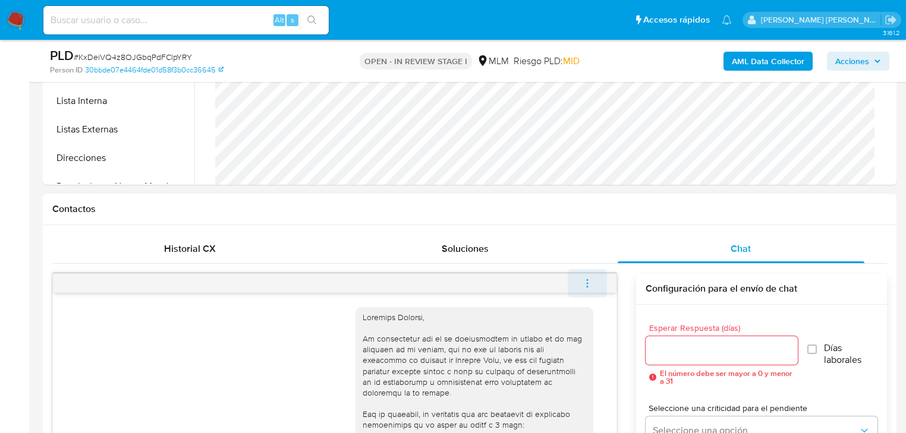
scroll to position [471, 0]
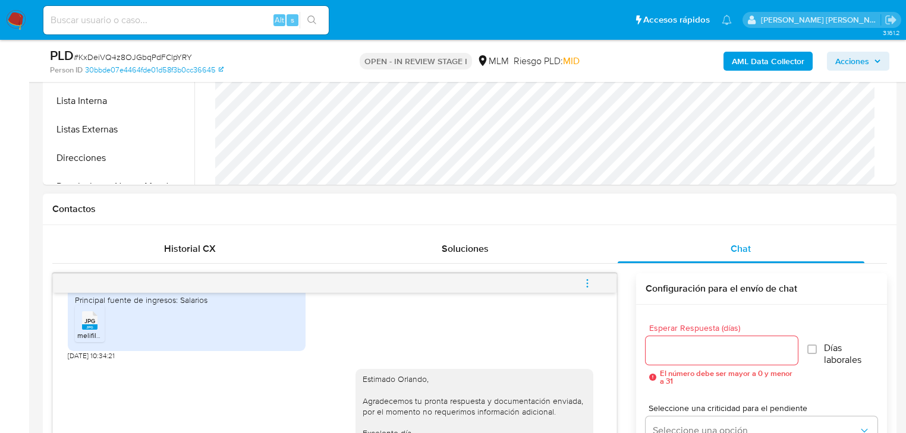
click at [592, 284] on button "menu-action" at bounding box center [586, 283] width 39 height 29
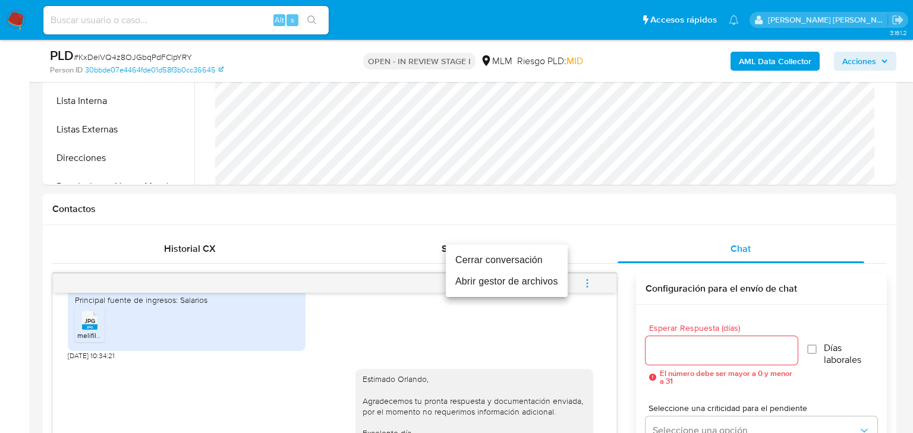
click at [543, 262] on li "Cerrar conversación" at bounding box center [507, 260] width 122 height 21
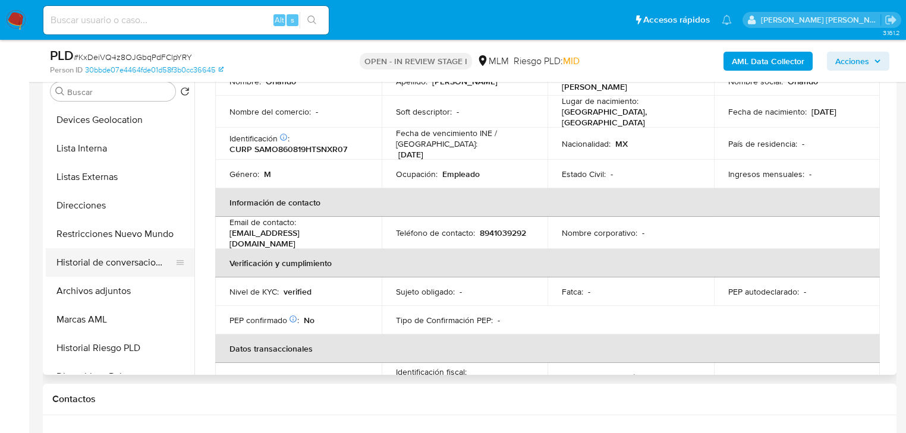
scroll to position [238, 0]
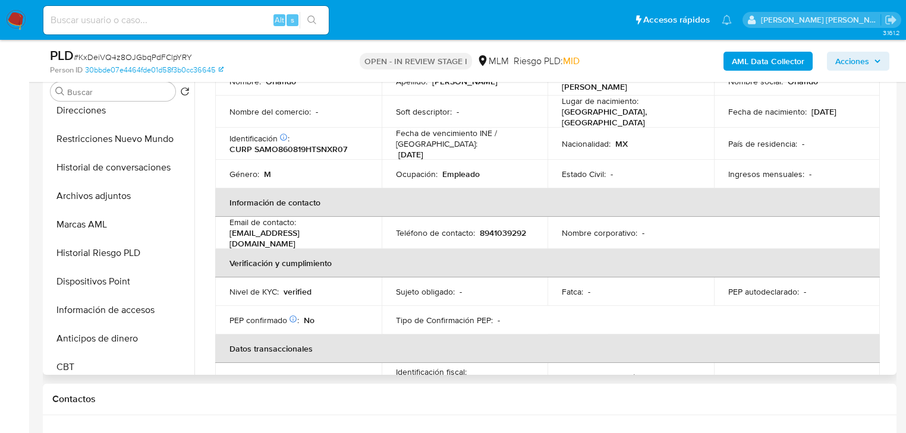
drag, startPoint x: 109, startPoint y: 198, endPoint x: 295, endPoint y: 207, distance: 185.6
click at [113, 198] on button "Archivos adjuntos" at bounding box center [120, 196] width 149 height 29
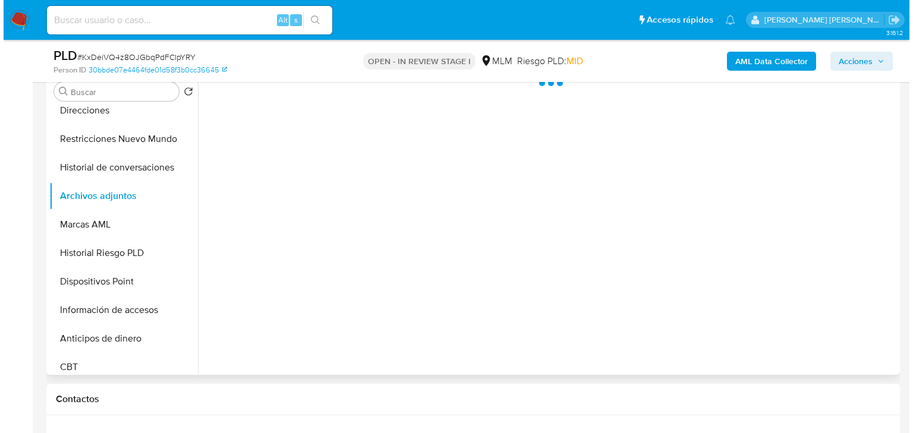
scroll to position [0, 0]
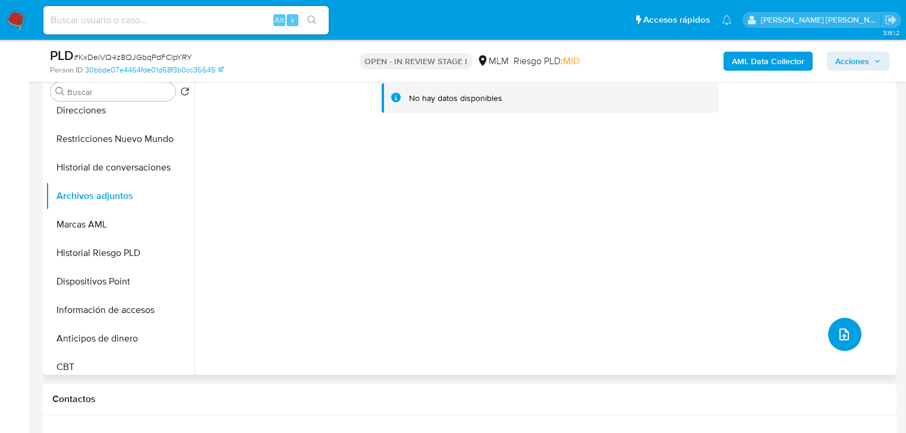
click at [837, 333] on icon "upload-file" at bounding box center [844, 334] width 14 height 14
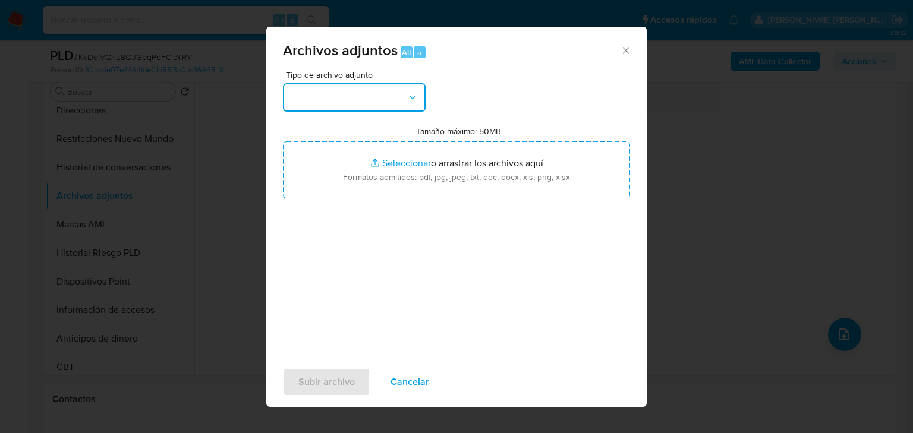
click at [314, 106] on button "button" at bounding box center [354, 97] width 143 height 29
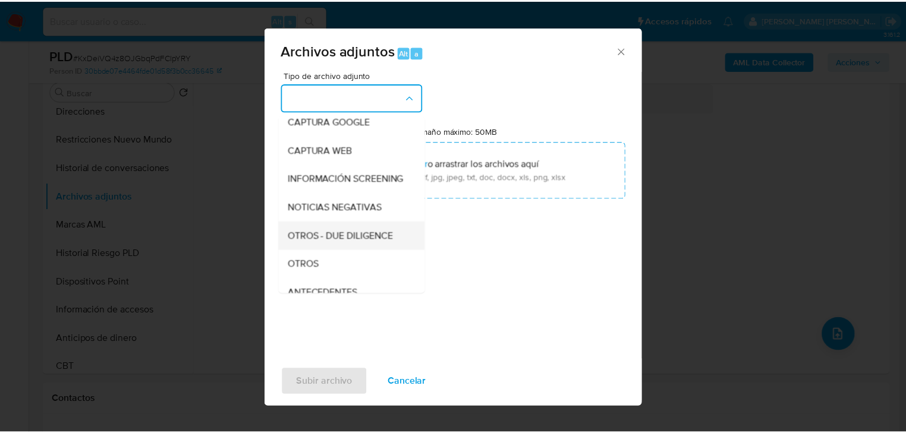
scroll to position [81, 0]
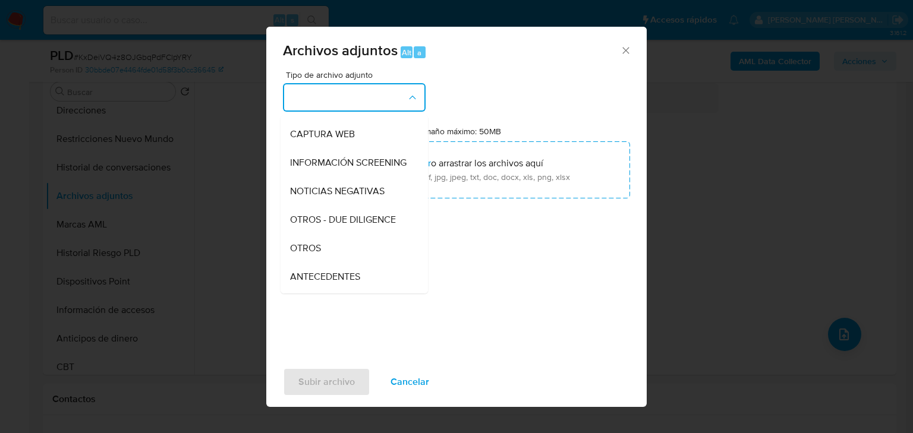
click at [316, 254] on span "OTROS" at bounding box center [305, 248] width 31 height 12
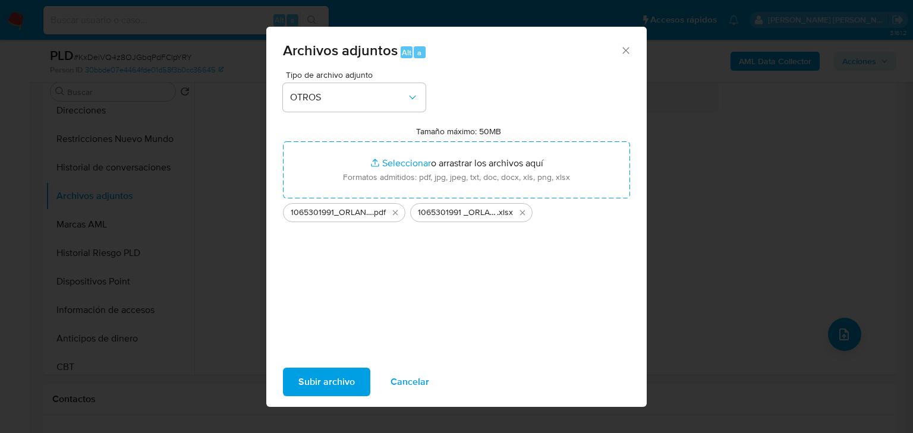
click at [343, 383] on span "Subir archivo" at bounding box center [326, 382] width 56 height 26
click at [345, 376] on span "Subir archivo" at bounding box center [326, 382] width 56 height 26
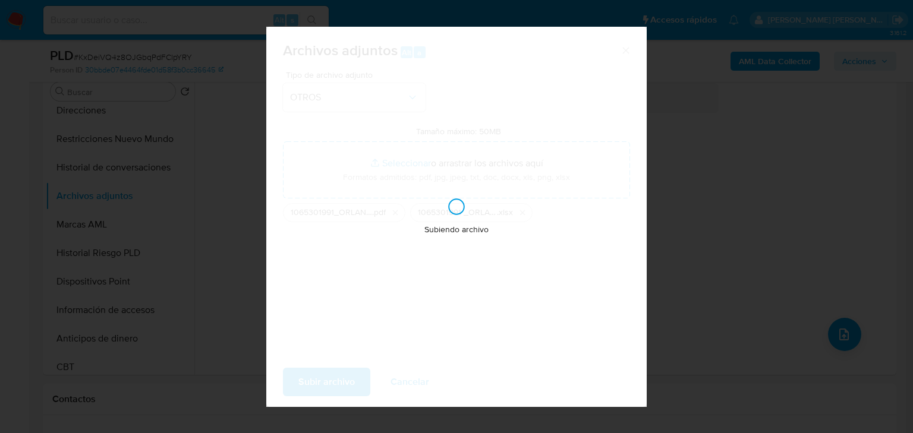
click at [415, 359] on div "Subiendo archivo" at bounding box center [456, 217] width 380 height 380
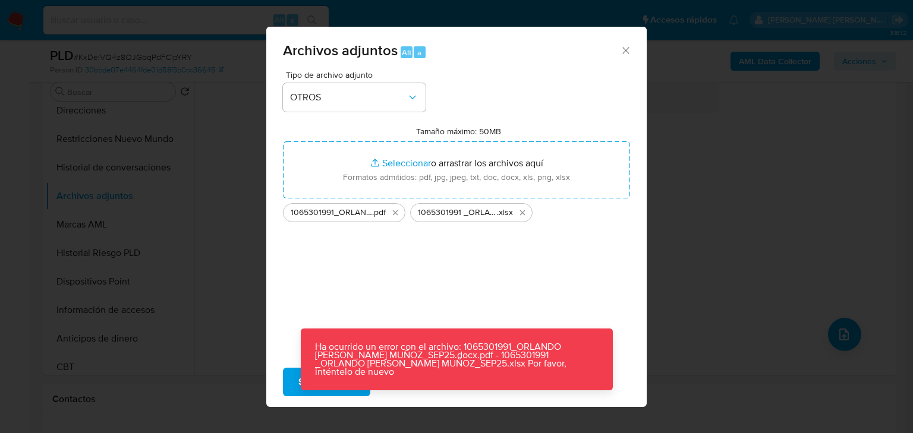
click at [626, 53] on icon "Cerrar" at bounding box center [626, 51] width 12 height 12
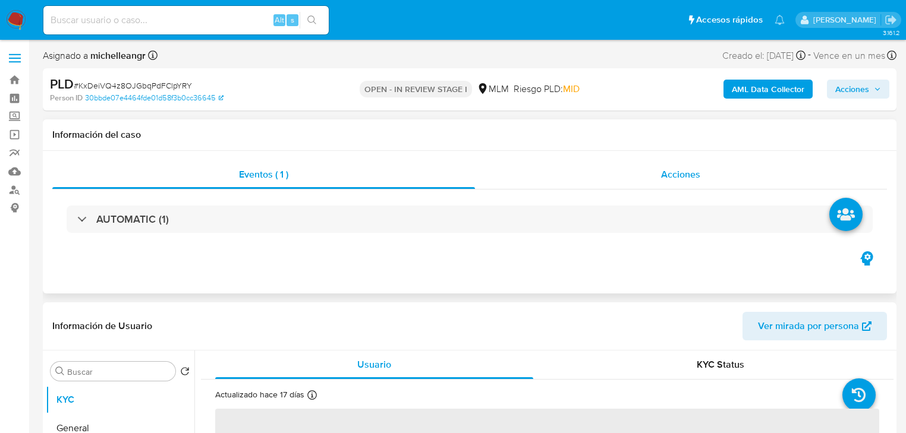
select select "10"
click at [677, 176] on span "Acciones" at bounding box center [680, 175] width 39 height 14
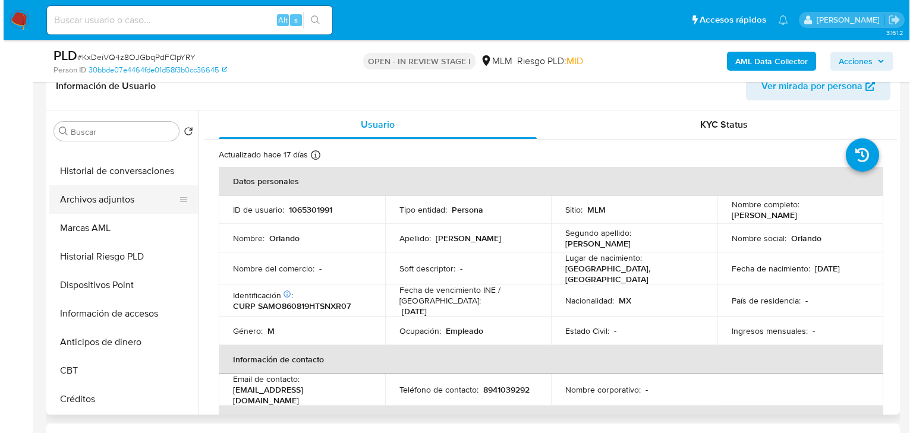
scroll to position [285, 0]
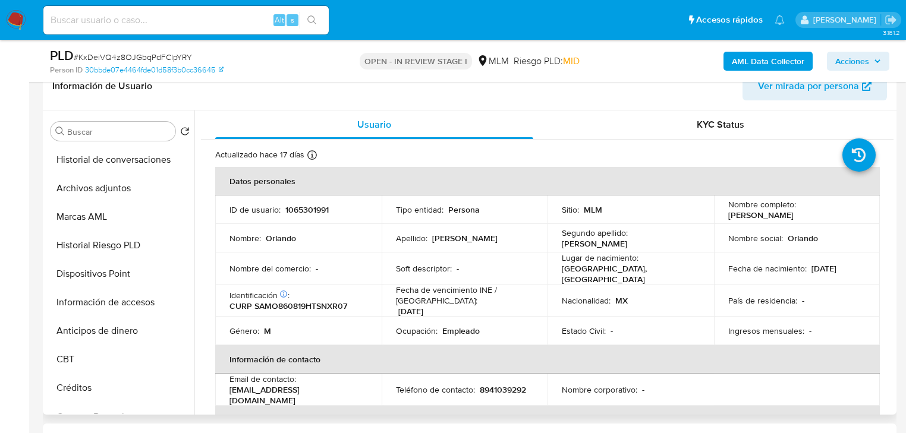
drag, startPoint x: 128, startPoint y: 178, endPoint x: 473, endPoint y: 221, distance: 347.3
click at [132, 178] on button "Archivos adjuntos" at bounding box center [120, 188] width 149 height 29
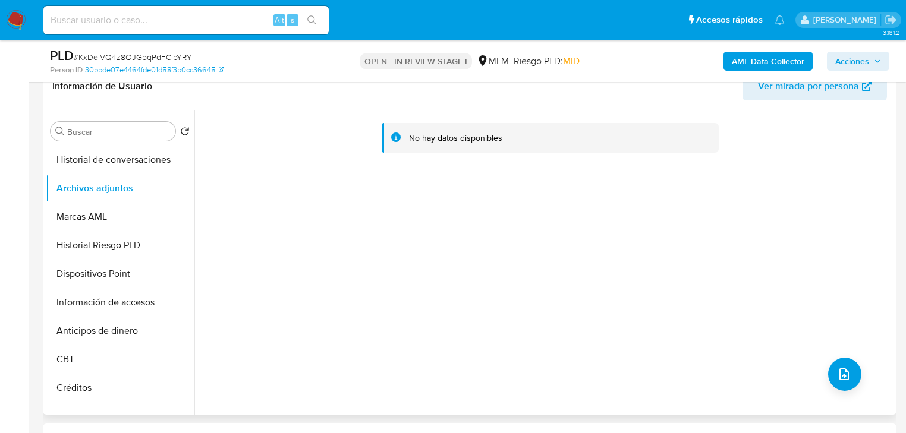
click at [480, 301] on div "No hay datos disponibles" at bounding box center [543, 263] width 699 height 304
click at [846, 370] on icon "upload-file" at bounding box center [844, 374] width 14 height 14
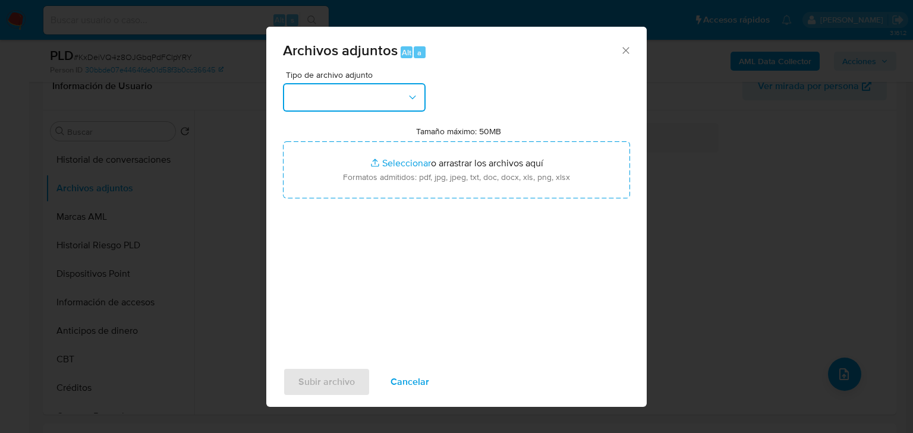
click at [367, 94] on button "button" at bounding box center [354, 97] width 143 height 29
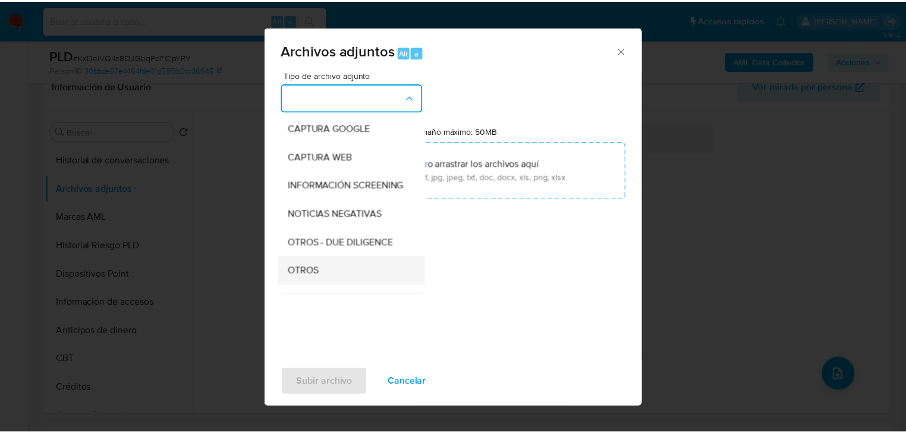
scroll to position [81, 0]
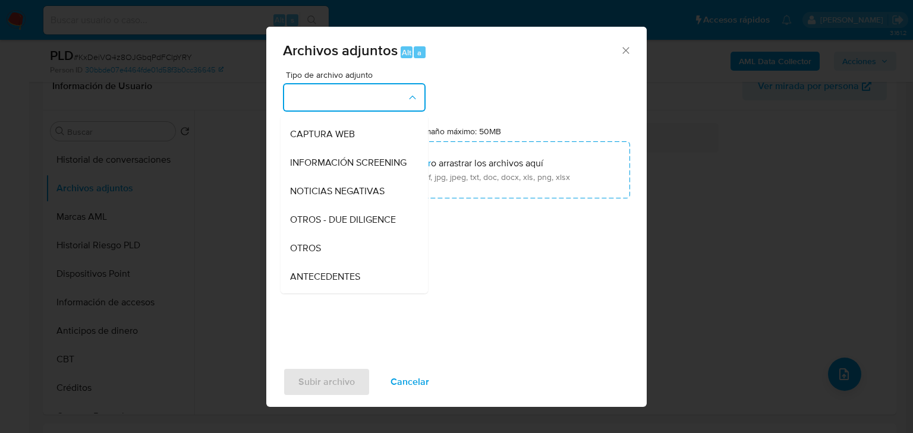
click at [323, 259] on div "OTROS" at bounding box center [350, 248] width 121 height 29
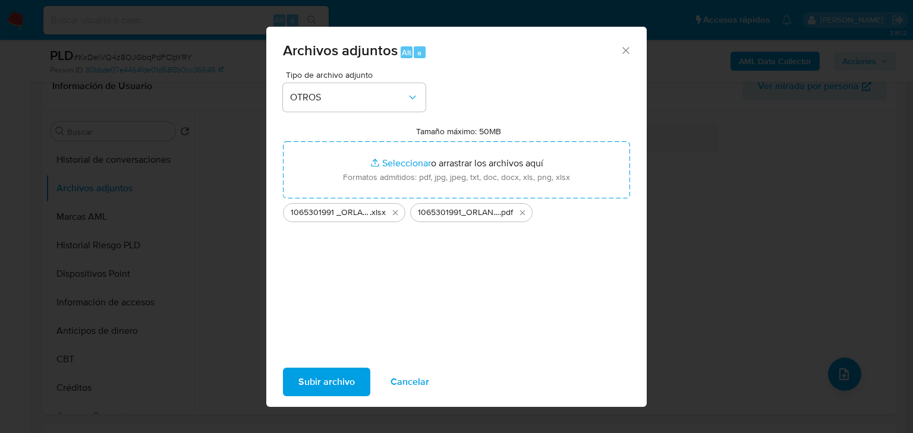
drag, startPoint x: 417, startPoint y: 186, endPoint x: 334, endPoint y: 378, distance: 209.2
click at [334, 378] on span "Subir archivo" at bounding box center [326, 382] width 56 height 26
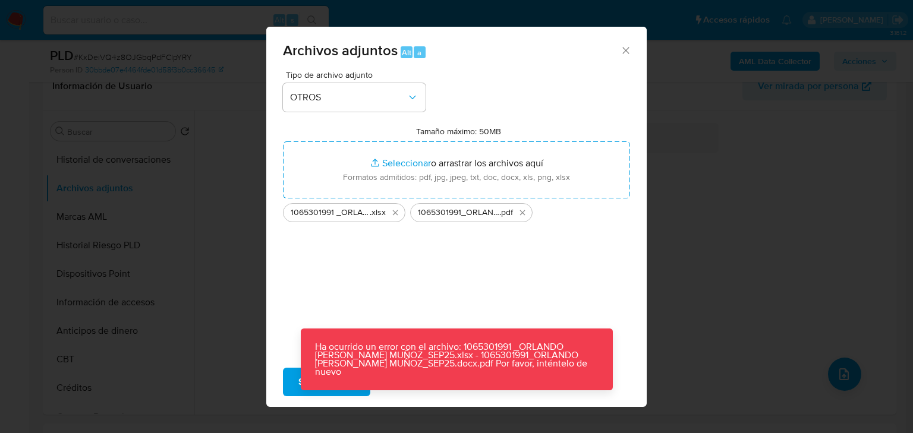
drag, startPoint x: 480, startPoint y: 304, endPoint x: 473, endPoint y: 305, distance: 6.6
click at [480, 304] on div "Tipo de archivo adjunto OTROS Tamaño máximo: 50MB Seleccionar archivos Seleccio…" at bounding box center [456, 211] width 347 height 280
click at [631, 52] on icon "Cerrar" at bounding box center [626, 51] width 12 height 12
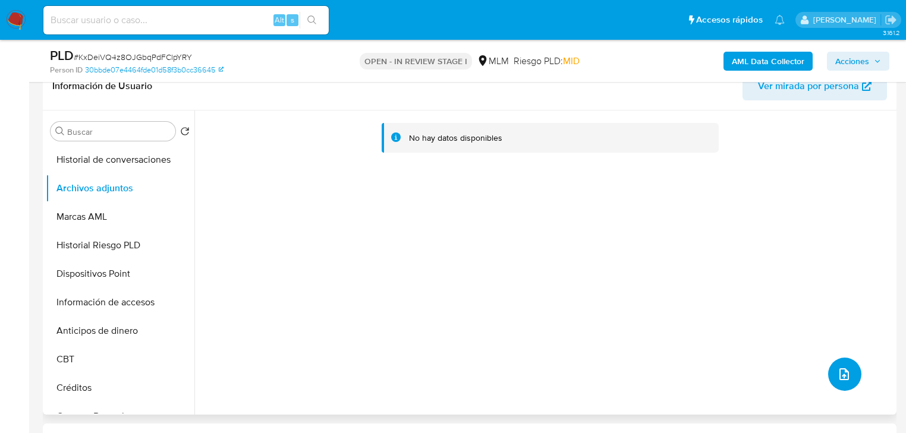
click at [844, 371] on icon "upload-file" at bounding box center [844, 374] width 14 height 14
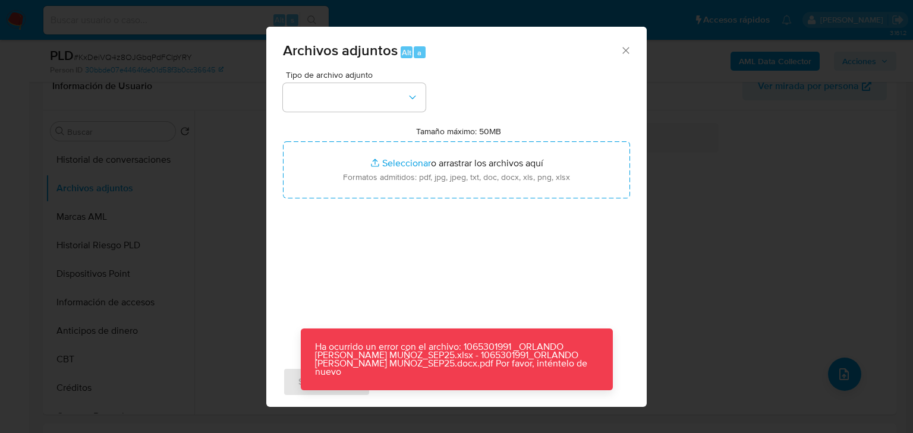
click at [625, 50] on icon "Cerrar" at bounding box center [626, 51] width 12 height 12
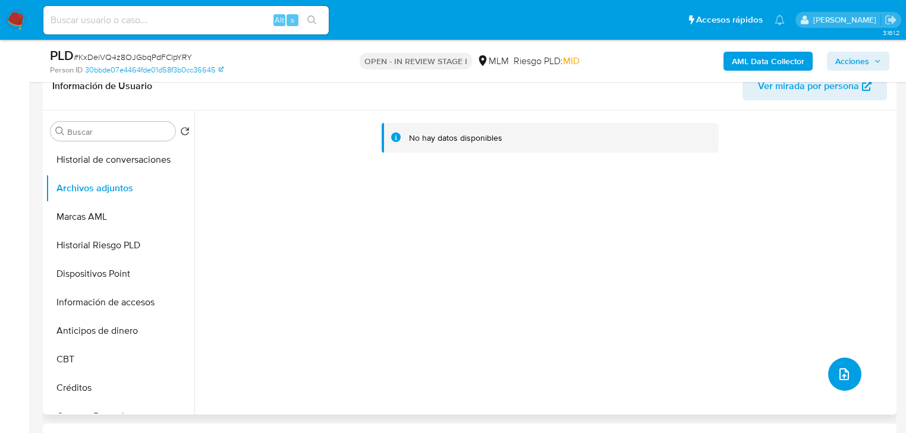
click at [837, 368] on span "upload-file" at bounding box center [844, 374] width 14 height 14
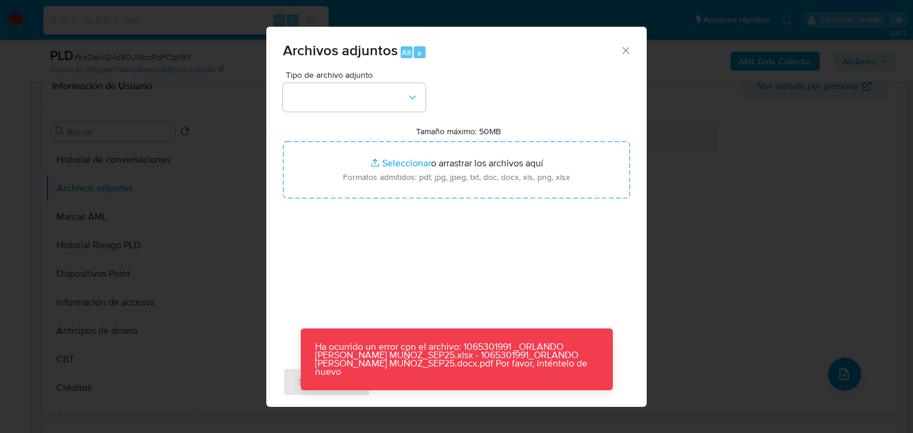
click at [628, 51] on icon "Cerrar" at bounding box center [626, 51] width 12 height 12
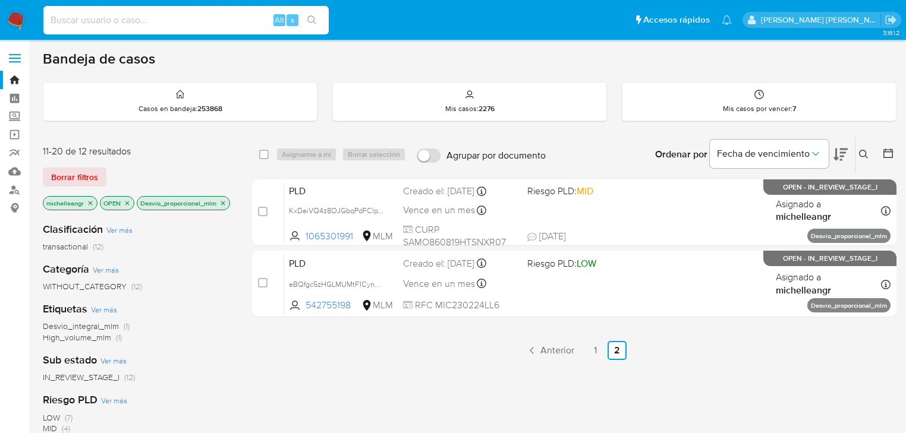
click at [94, 13] on input at bounding box center [185, 19] width 285 height 15
paste input "KxDeiVQ4z8OJGbqPdFClpYRY"
type input "KxDeiVQ4z8OJGbqPdFClpYRY"
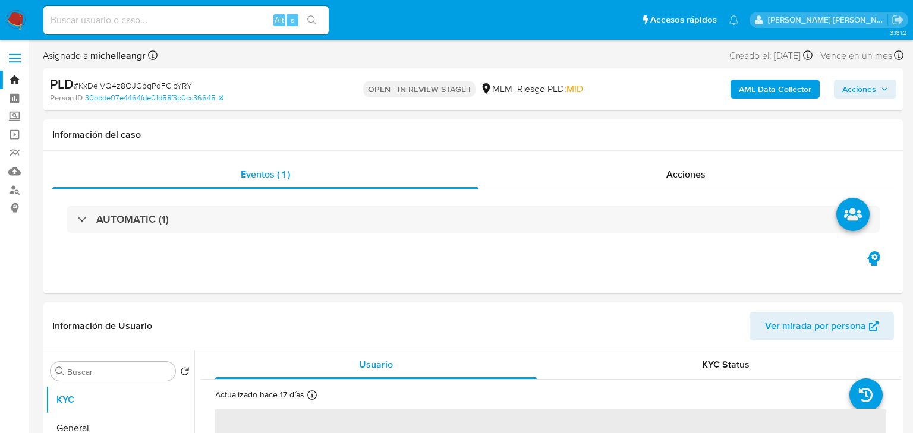
select select "10"
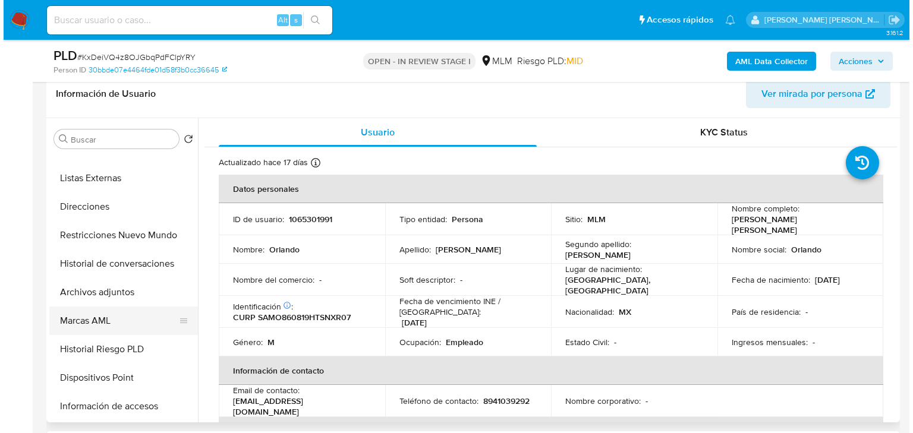
scroll to position [190, 0]
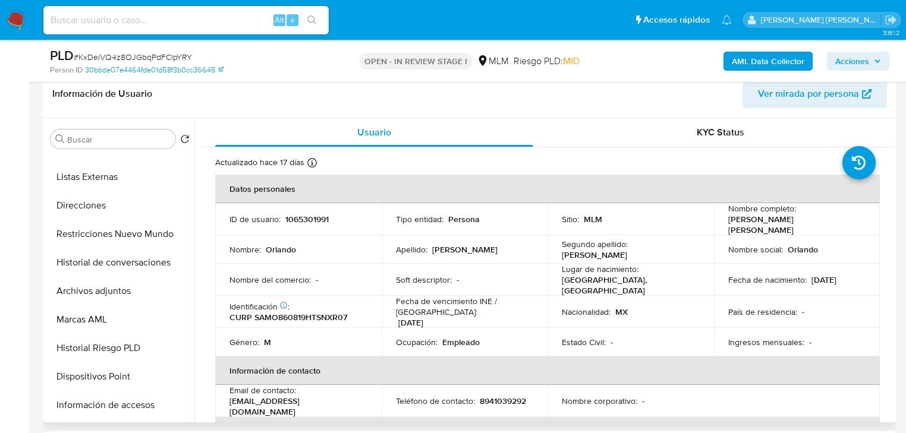
drag, startPoint x: 139, startPoint y: 292, endPoint x: 422, endPoint y: 299, distance: 282.9
click at [145, 292] on button "Archivos adjuntos" at bounding box center [120, 291] width 149 height 29
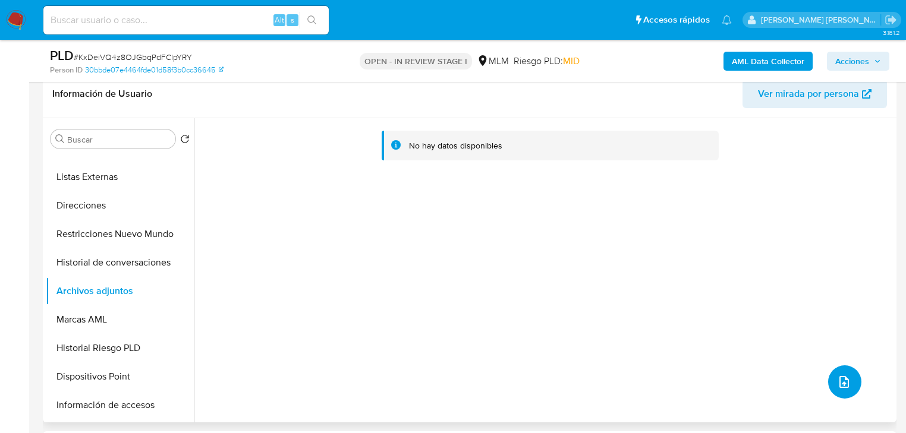
click at [841, 381] on icon "upload-file" at bounding box center [844, 382] width 14 height 14
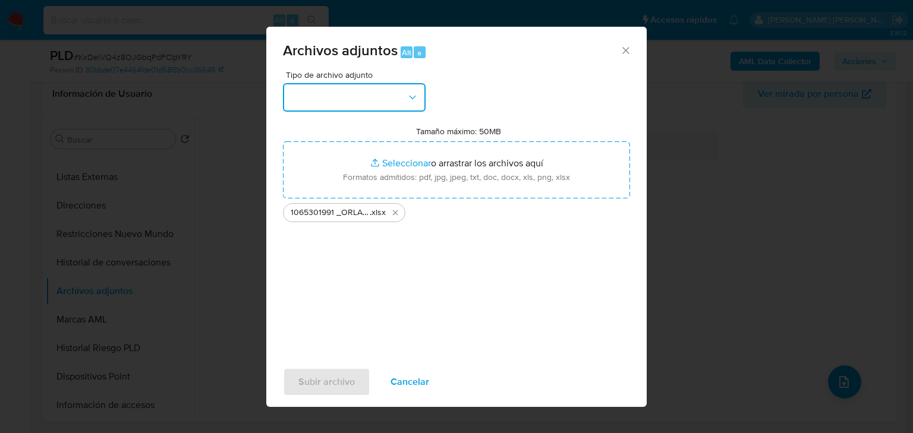
click at [354, 90] on button "button" at bounding box center [354, 97] width 143 height 29
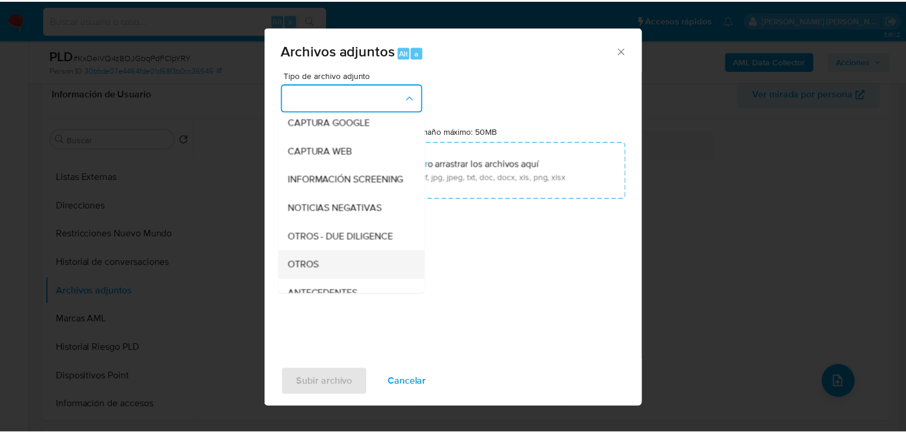
scroll to position [81, 0]
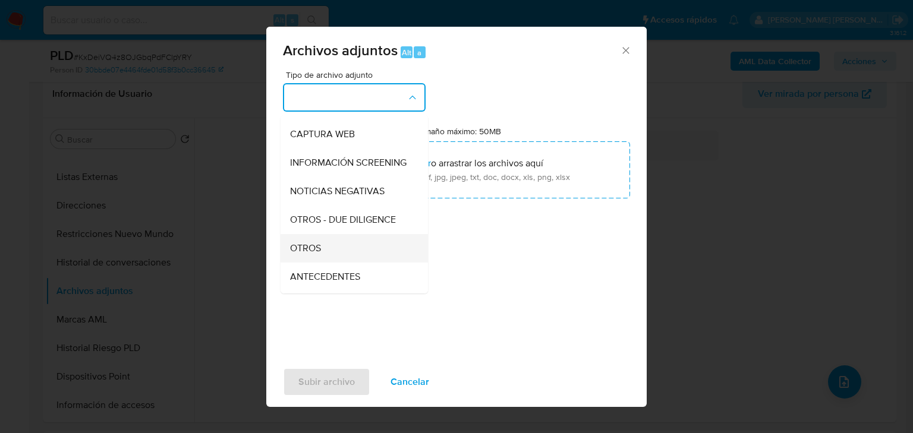
click at [337, 263] on div "OTROS" at bounding box center [350, 248] width 121 height 29
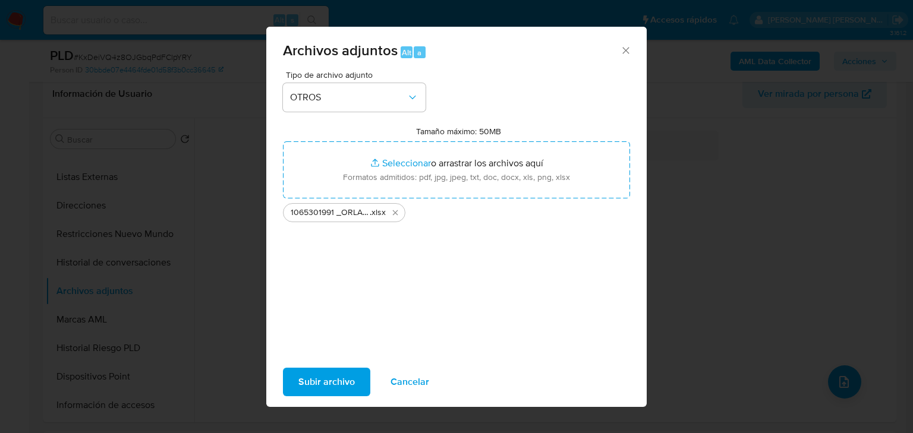
click at [320, 371] on span "Subir archivo" at bounding box center [326, 382] width 56 height 26
click at [332, 385] on span "Subir archivo" at bounding box center [326, 382] width 56 height 26
click at [391, 381] on span "Cancelar" at bounding box center [409, 382] width 39 height 26
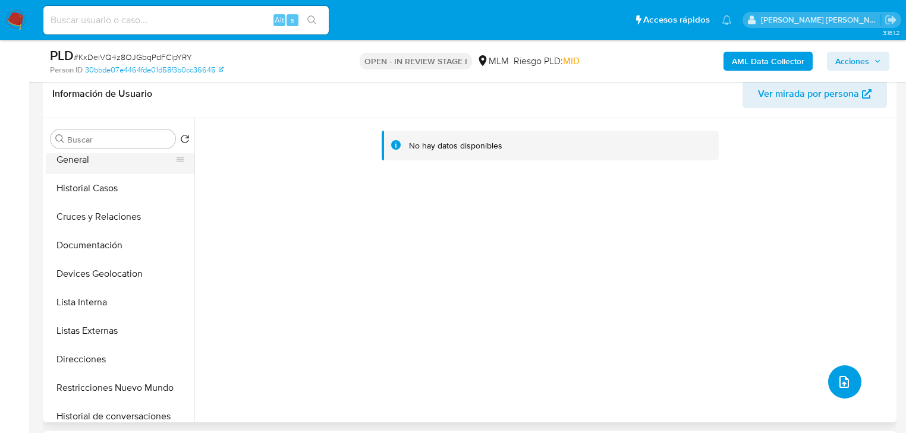
scroll to position [0, 0]
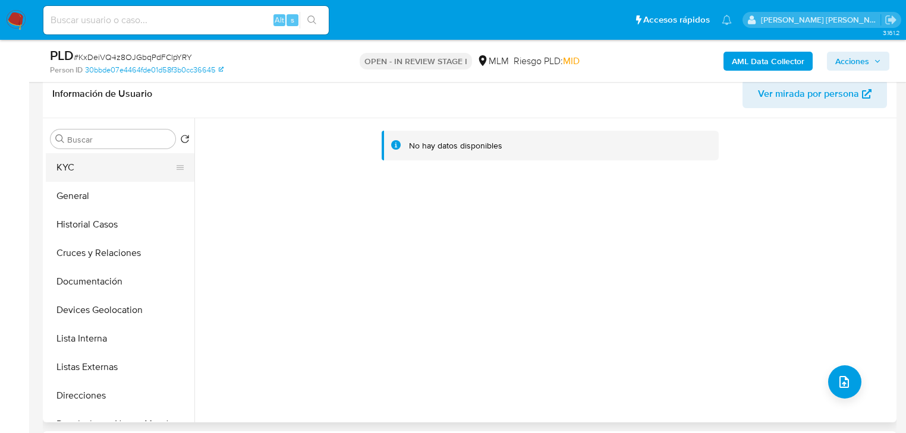
click at [113, 162] on button "KYC" at bounding box center [115, 167] width 139 height 29
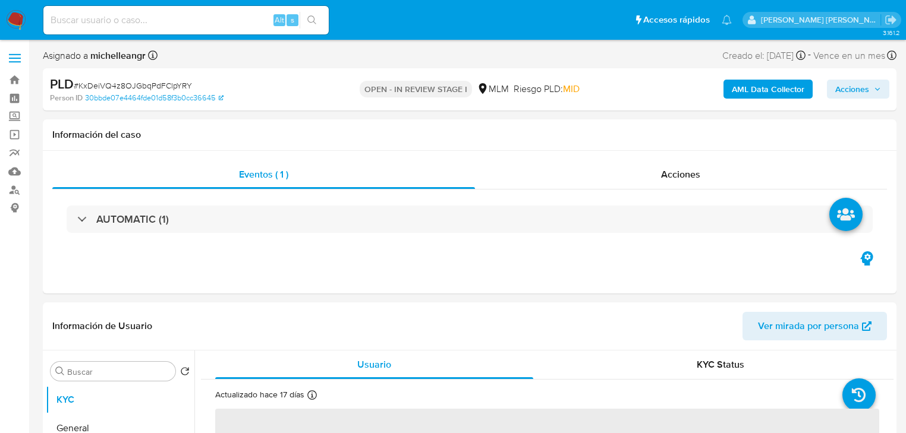
select select "10"
click at [132, 89] on span "# KxDeiVQ4z8OJGbqPdFClpYRY" at bounding box center [133, 86] width 118 height 12
copy span "KxDeiVQ4z8OJGbqPdFClpYRY"
click at [24, 21] on img at bounding box center [16, 20] width 20 height 20
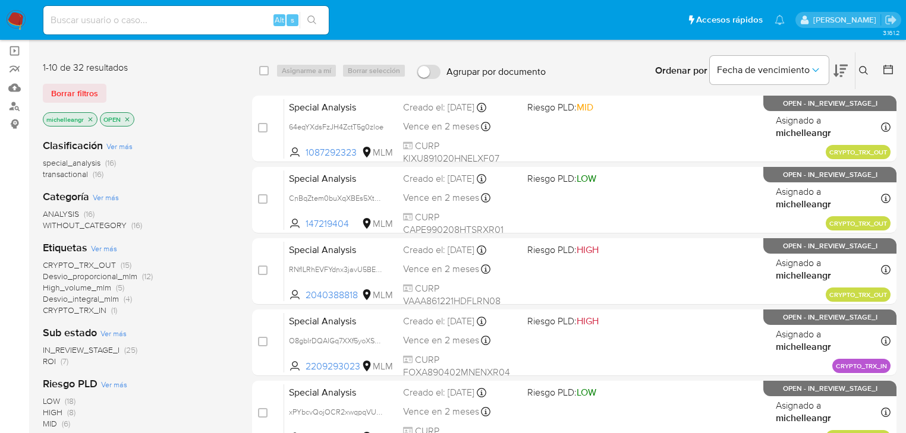
scroll to position [95, 0]
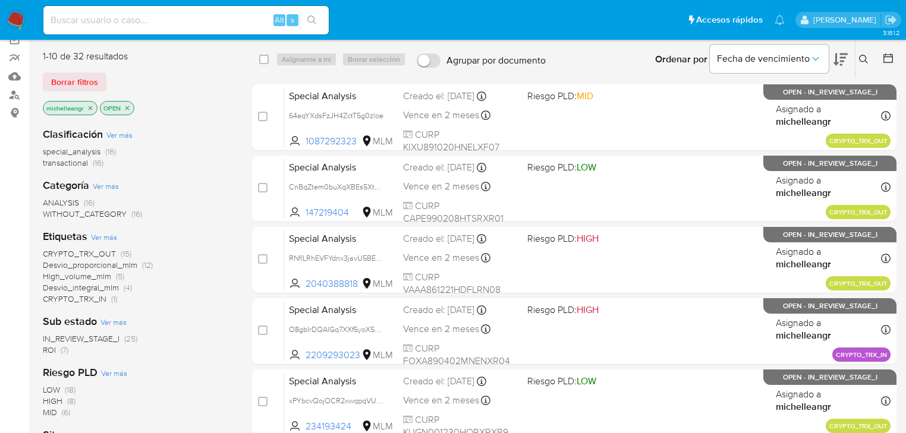
click at [137, 264] on span "Desvio_proporcional_mlm" at bounding box center [90, 265] width 94 height 12
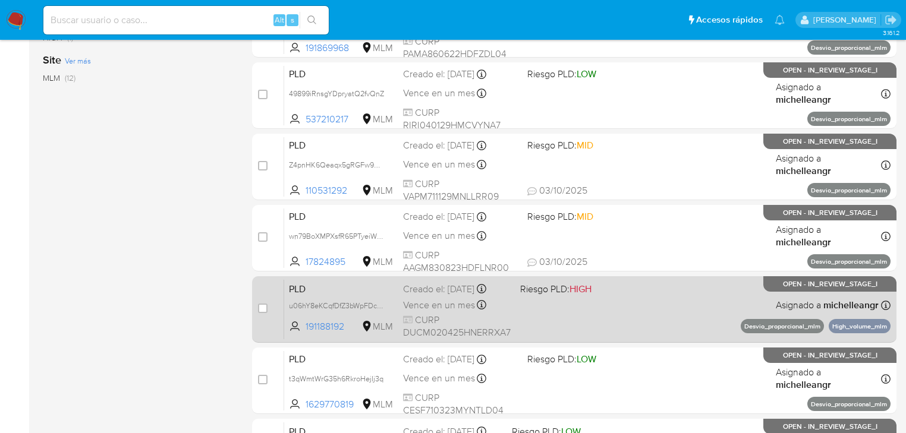
scroll to position [475, 0]
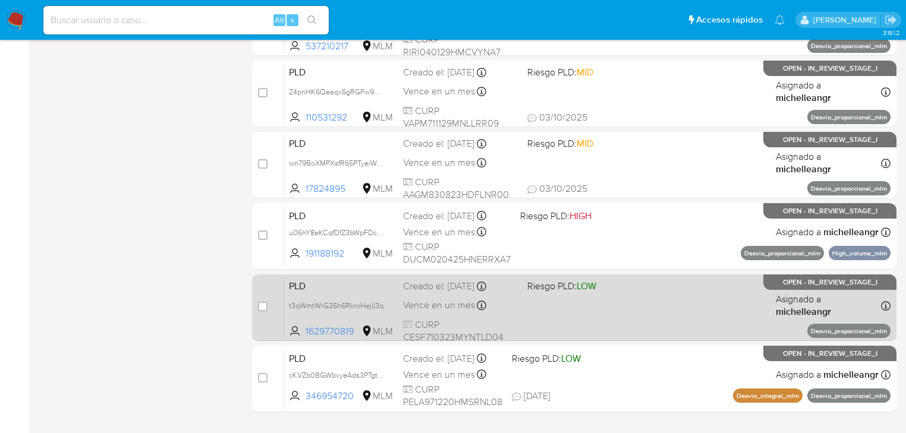
click at [385, 303] on span "t3qWmtWrG35h6RkroHejIj3q" at bounding box center [341, 305] width 105 height 13
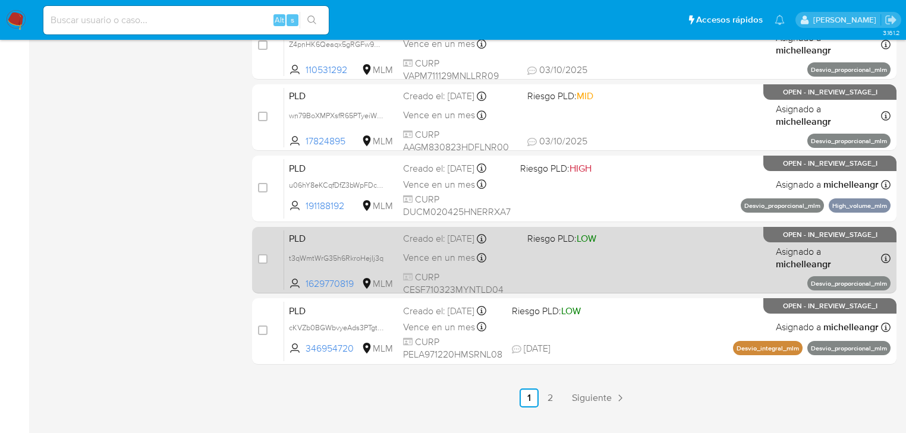
click at [345, 242] on span "PLD" at bounding box center [341, 237] width 105 height 15
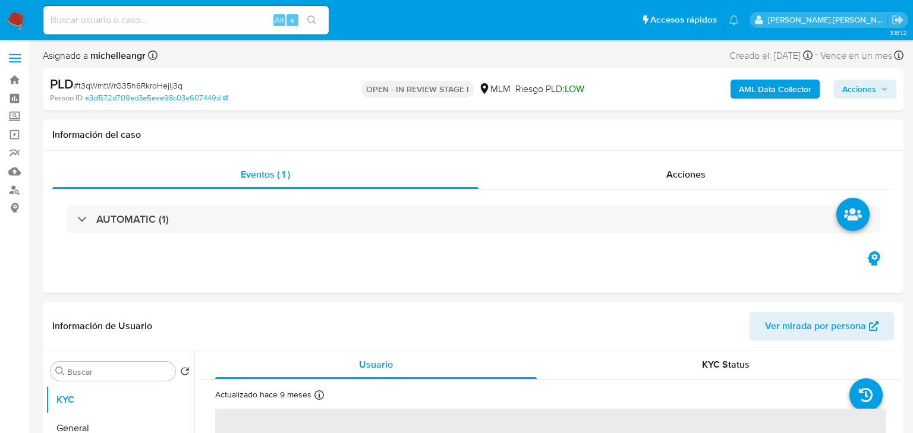
select select "10"
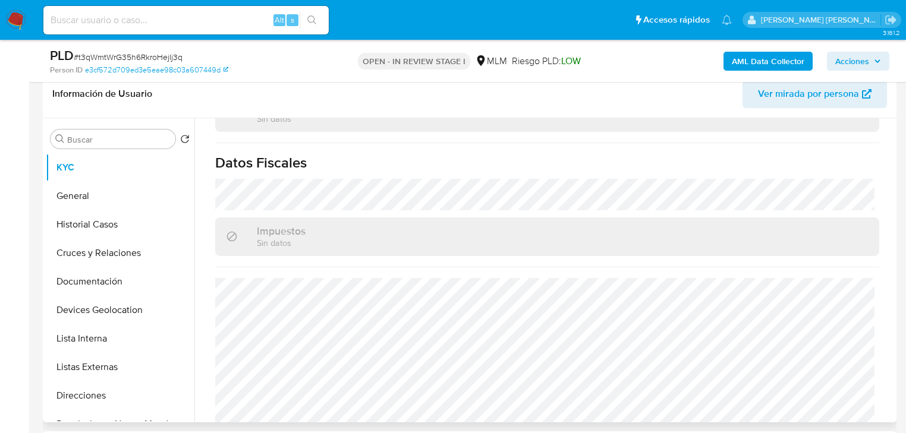
scroll to position [333, 0]
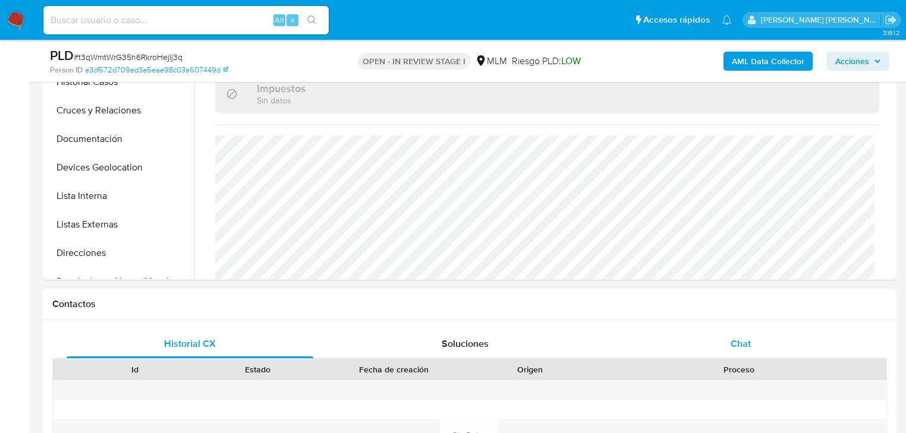
drag, startPoint x: 751, startPoint y: 345, endPoint x: 745, endPoint y: 345, distance: 6.5
click at [751, 345] on div "Chat" at bounding box center [740, 344] width 247 height 29
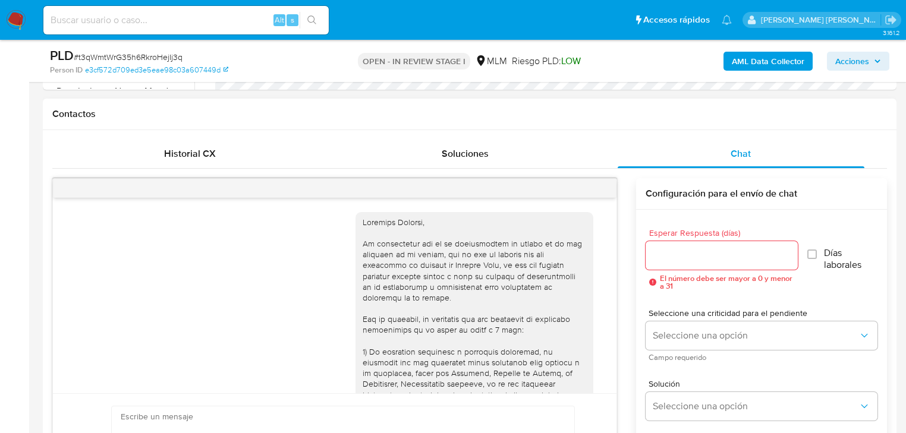
scroll to position [197, 0]
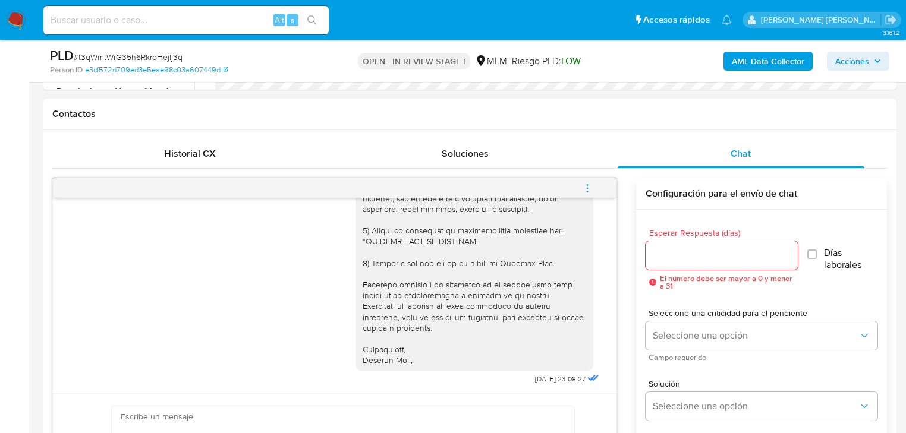
click at [587, 190] on icon "menu-action" at bounding box center [587, 188] width 11 height 11
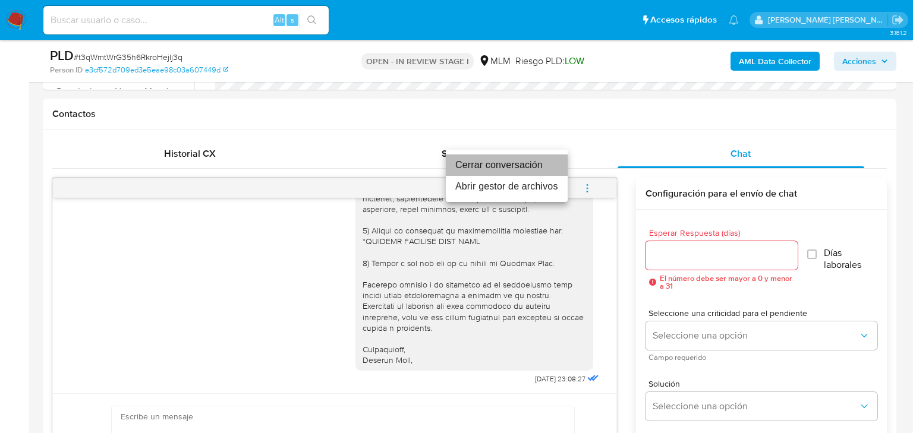
click at [497, 170] on li "Cerrar conversación" at bounding box center [507, 164] width 122 height 21
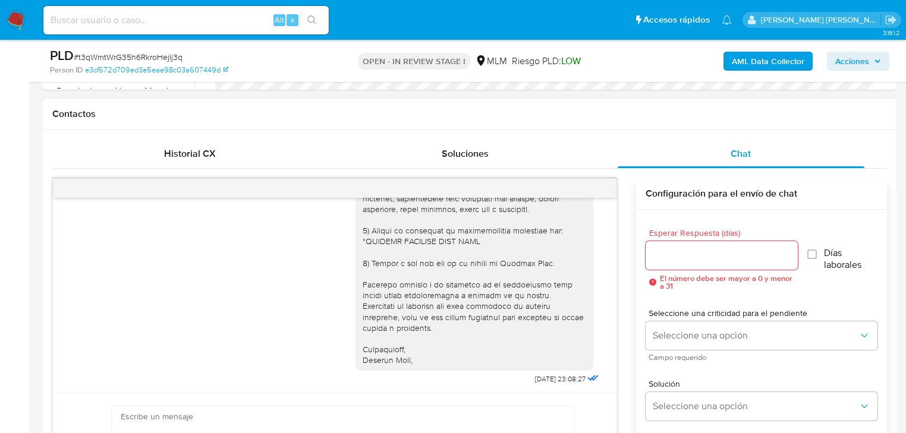
click at [623, 187] on div "[DATE] 23:08:27 Enviar Configuración para el envío de chat Esperar Respuesta ([…" at bounding box center [469, 344] width 834 height 333
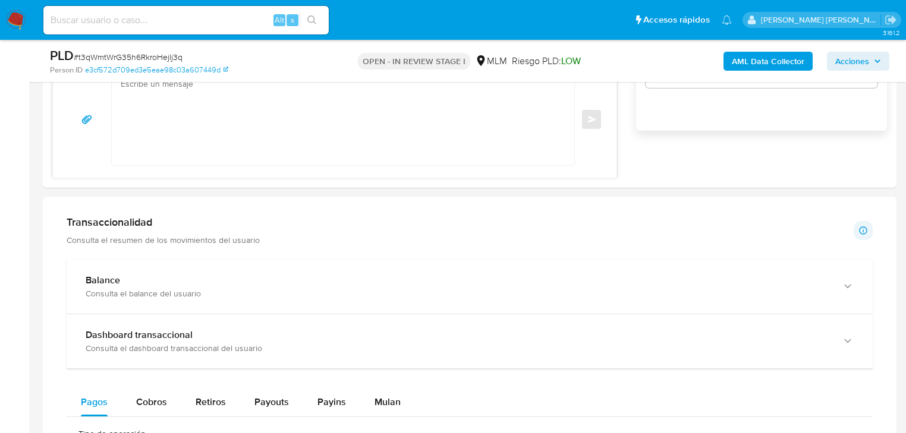
click at [437, 193] on div "Información de Usuario Ver mirada por persona Buscar Volver al orden por defect…" at bounding box center [469, 405] width 853 height 2001
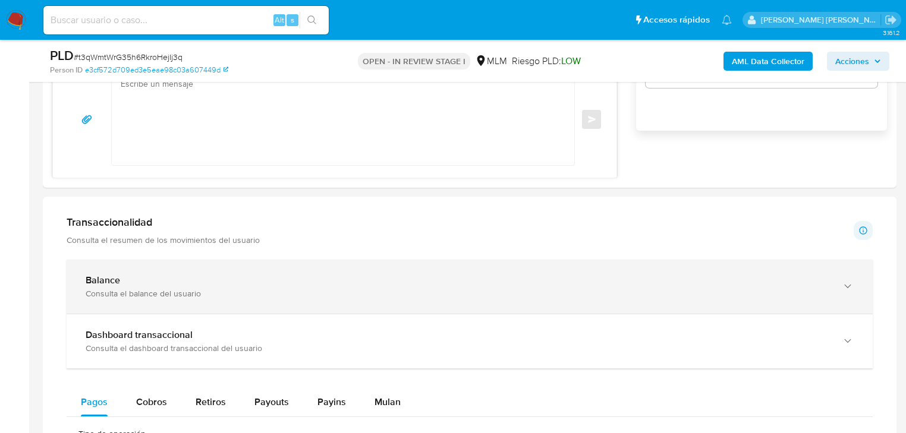
drag, startPoint x: 355, startPoint y: 285, endPoint x: 362, endPoint y: 280, distance: 9.1
click at [355, 283] on div "Balance Consulta el balance del usuario" at bounding box center [458, 287] width 744 height 24
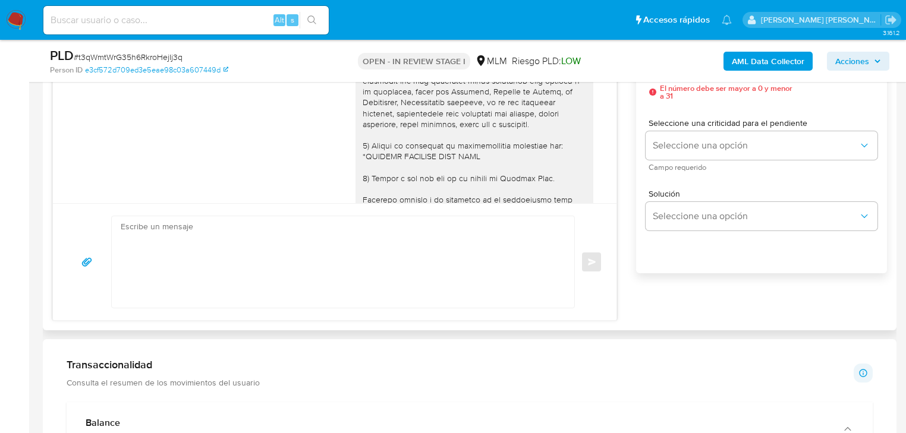
scroll to position [0, 0]
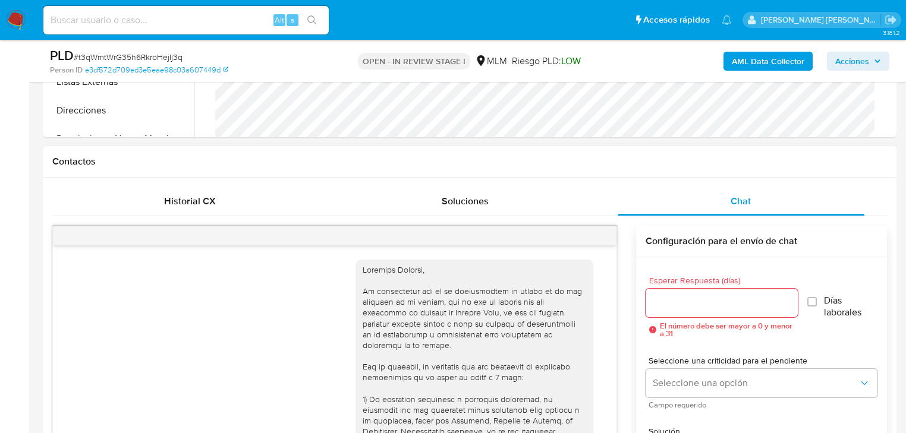
click at [578, 256] on div "23/09/2025 23:08:27" at bounding box center [478, 441] width 246 height 380
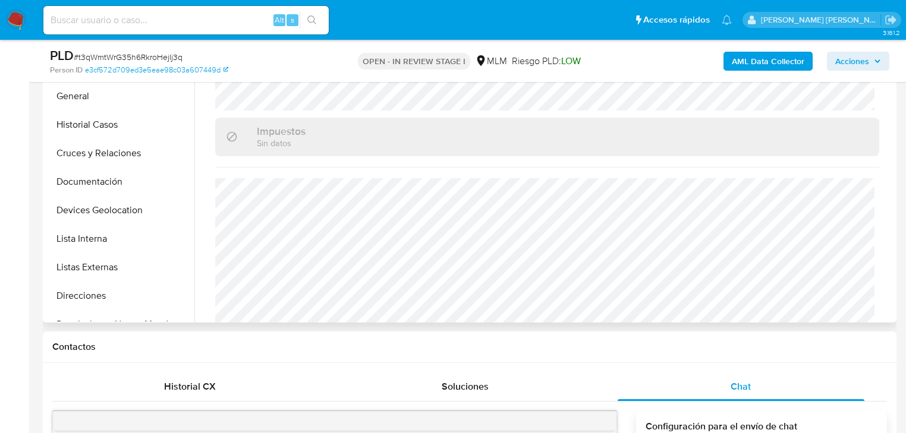
scroll to position [190, 0]
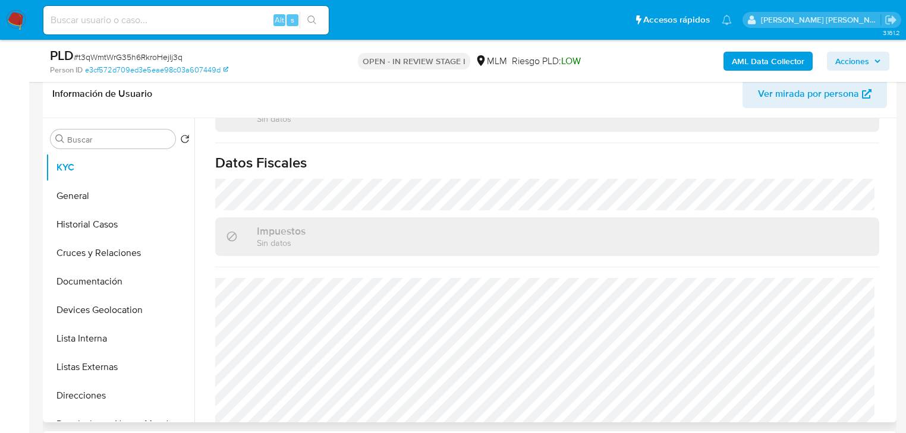
drag, startPoint x: 22, startPoint y: 310, endPoint x: 43, endPoint y: 311, distance: 21.4
click at [55, 314] on button "Devices Geolocation" at bounding box center [120, 310] width 149 height 29
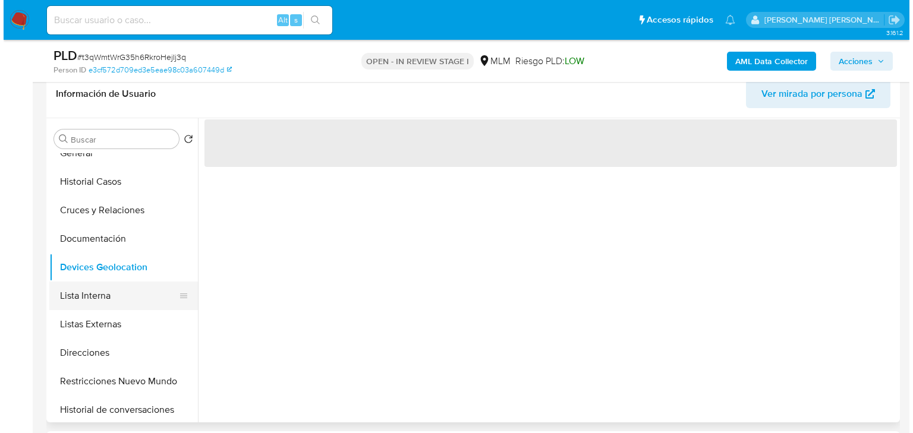
scroll to position [95, 0]
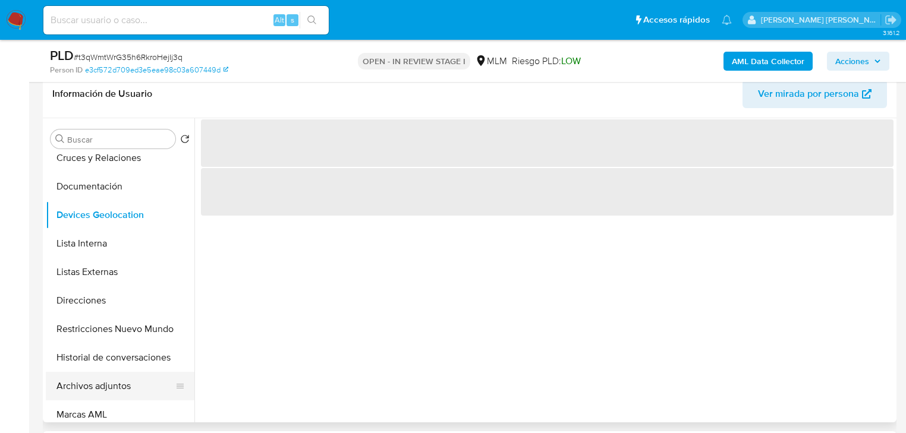
click at [125, 390] on button "Archivos adjuntos" at bounding box center [115, 386] width 139 height 29
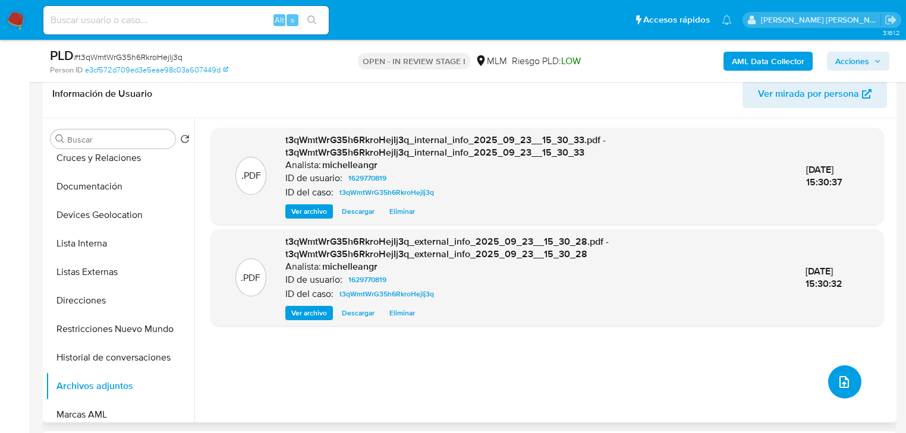
click at [837, 380] on icon "upload-file" at bounding box center [844, 382] width 14 height 14
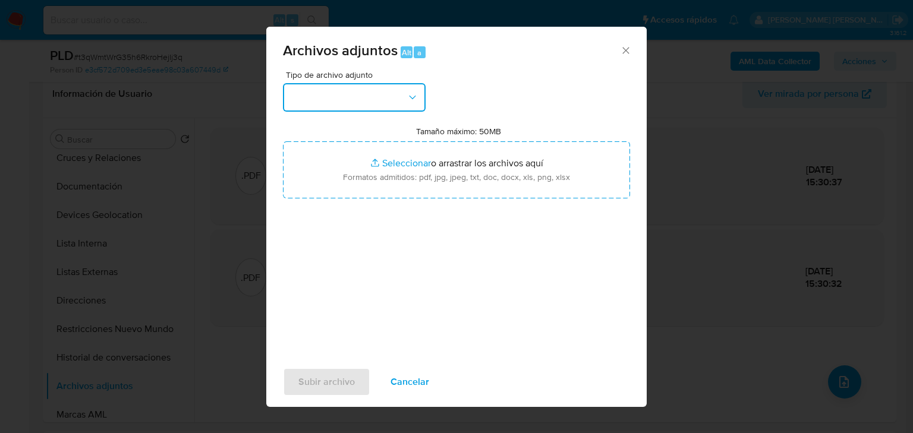
click at [346, 92] on button "button" at bounding box center [354, 97] width 143 height 29
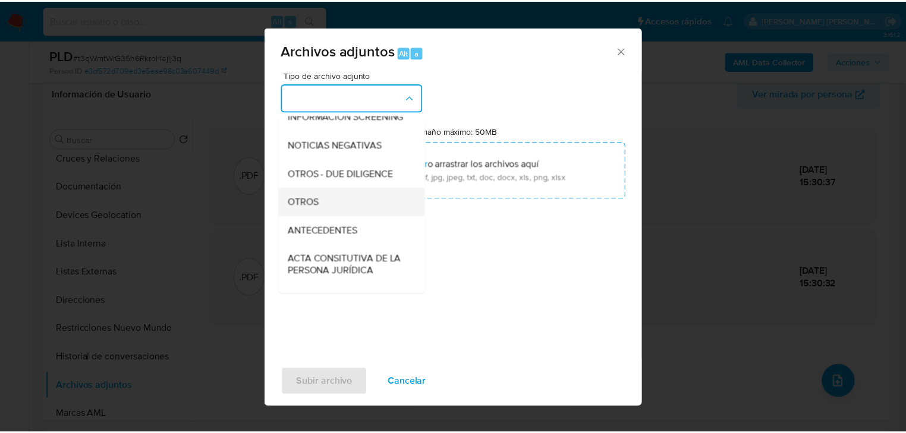
scroll to position [128, 0]
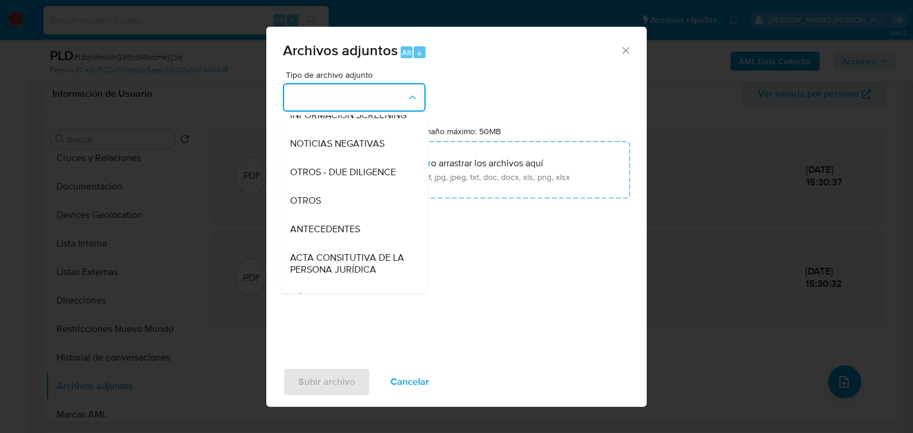
drag, startPoint x: 329, startPoint y: 222, endPoint x: 346, endPoint y: 252, distance: 34.3
click at [329, 215] on div "OTROS" at bounding box center [350, 201] width 121 height 29
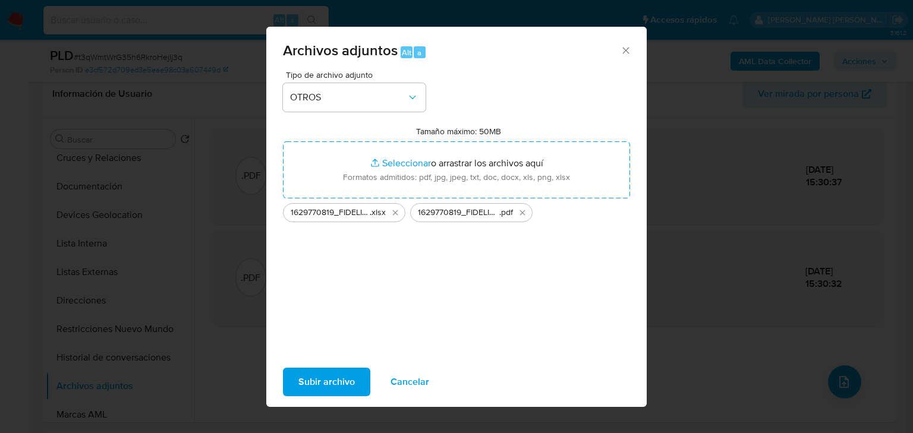
click at [330, 382] on span "Subir archivo" at bounding box center [326, 382] width 56 height 26
click at [328, 384] on span "Subir archivo" at bounding box center [326, 382] width 56 height 26
drag, startPoint x: 328, startPoint y: 380, endPoint x: 335, endPoint y: 378, distance: 7.5
click at [335, 378] on span "Subir archivo" at bounding box center [326, 382] width 56 height 26
click at [627, 52] on icon "Cerrar" at bounding box center [626, 51] width 12 height 12
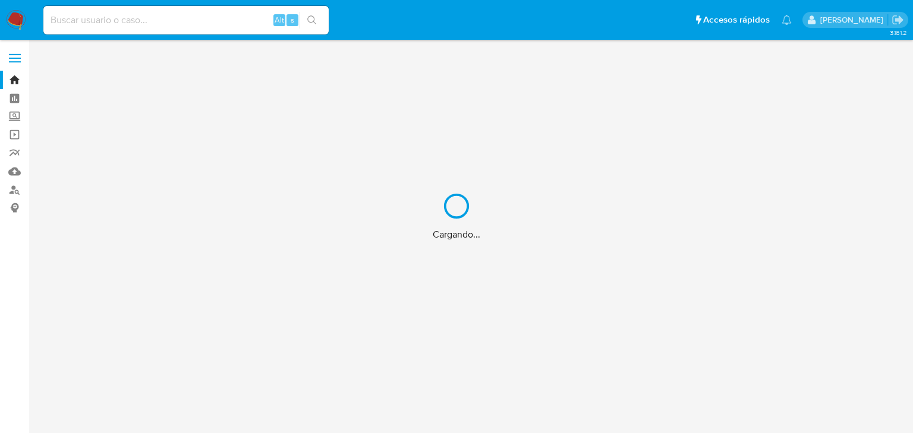
click at [146, 17] on div "Cargando..." at bounding box center [456, 216] width 913 height 433
click at [147, 18] on div "Cargando..." at bounding box center [456, 216] width 913 height 433
click at [147, 18] on input at bounding box center [185, 19] width 285 height 15
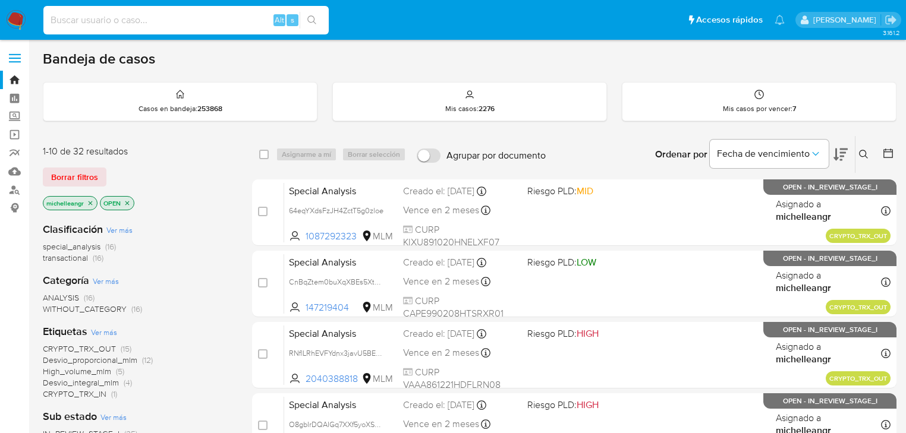
paste input "KxDeiVQ4z8OJGbqPdFClpYRY"
type input "KxDeiVQ4z8OJGbqPdFClpYRY"
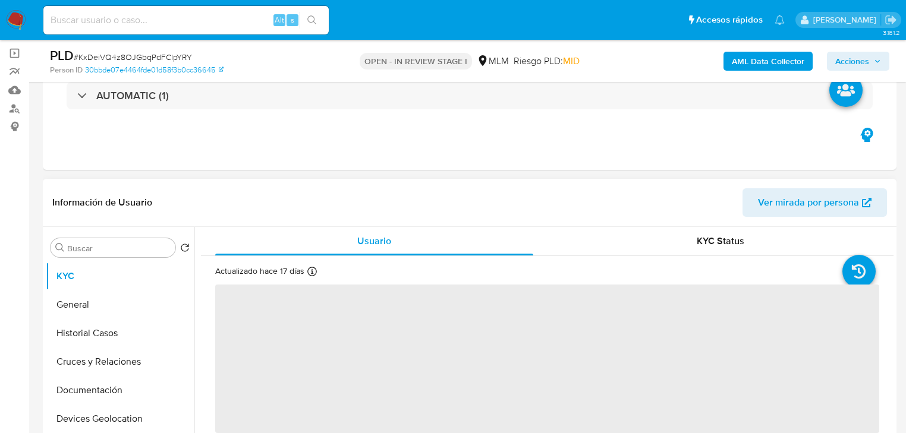
scroll to position [143, 0]
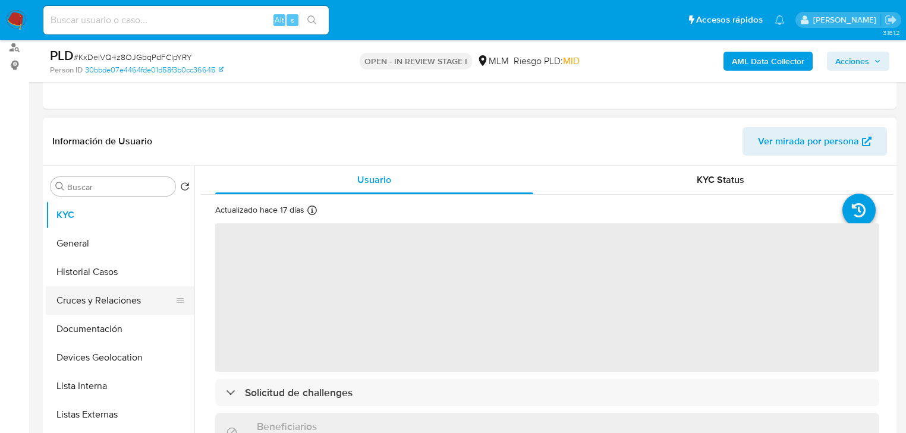
select select "10"
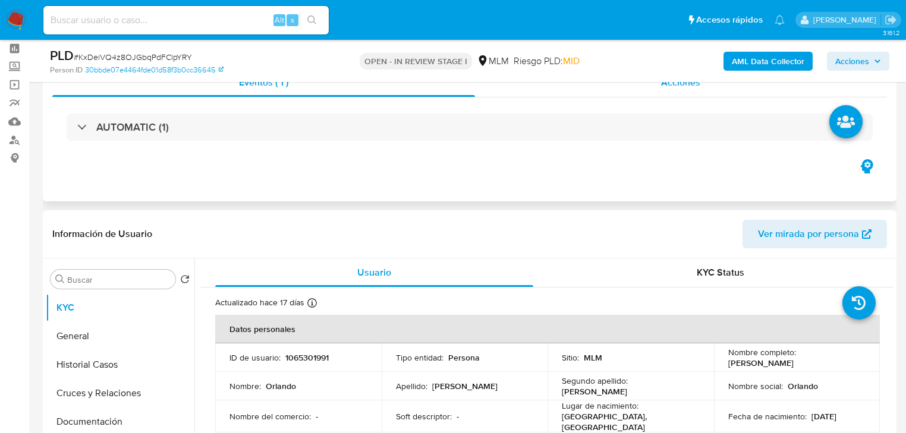
scroll to position [0, 0]
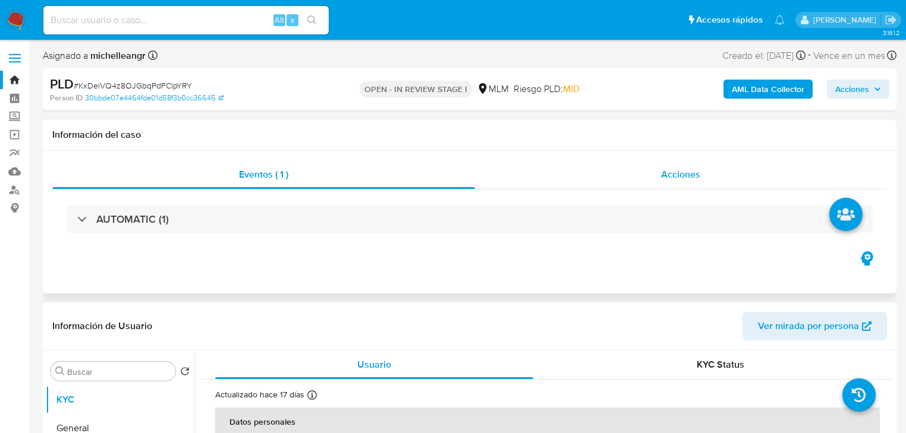
click at [692, 182] on div "Acciones" at bounding box center [681, 174] width 412 height 29
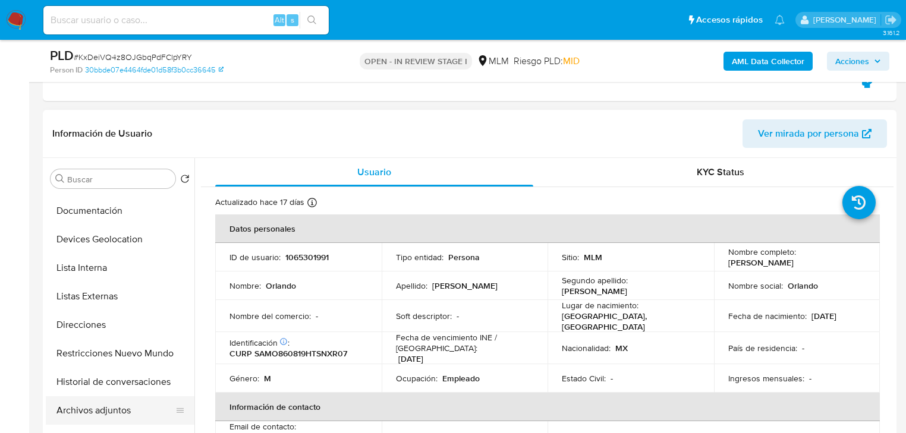
scroll to position [143, 0]
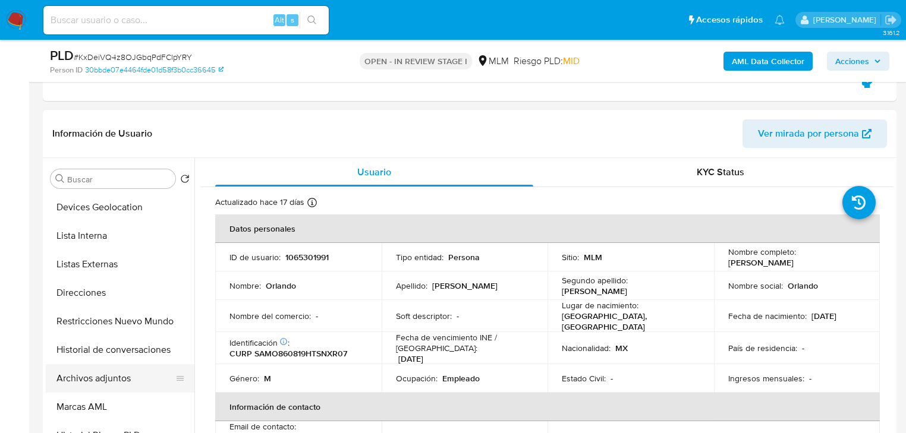
click at [123, 382] on button "Archivos adjuntos" at bounding box center [115, 378] width 139 height 29
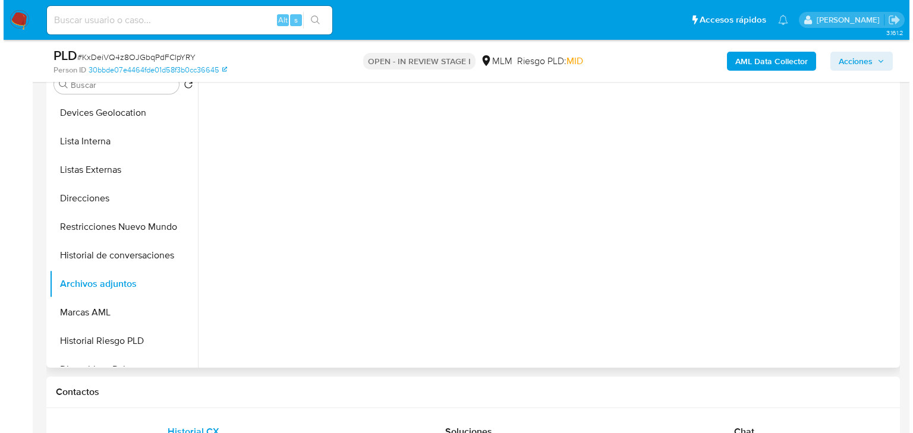
scroll to position [333, 0]
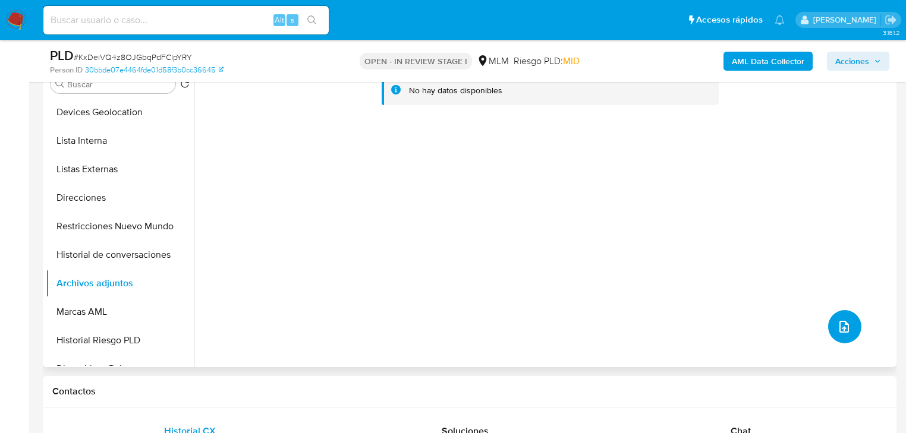
click at [838, 326] on icon "upload-file" at bounding box center [844, 327] width 14 height 14
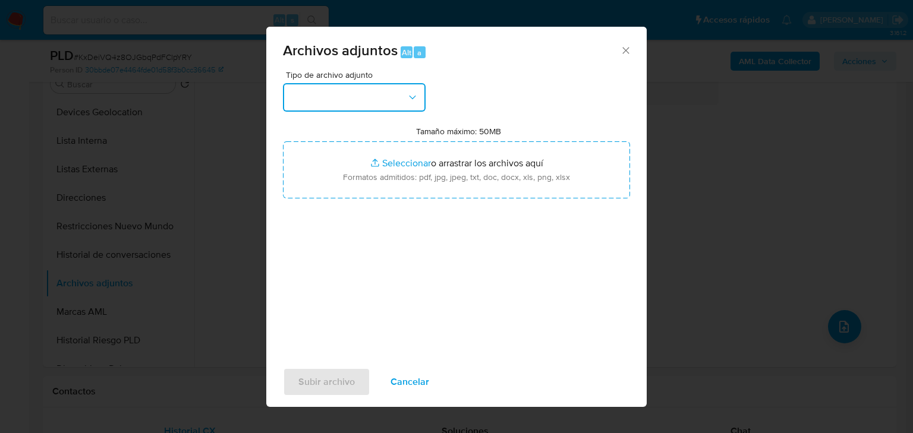
click at [357, 88] on button "button" at bounding box center [354, 97] width 143 height 29
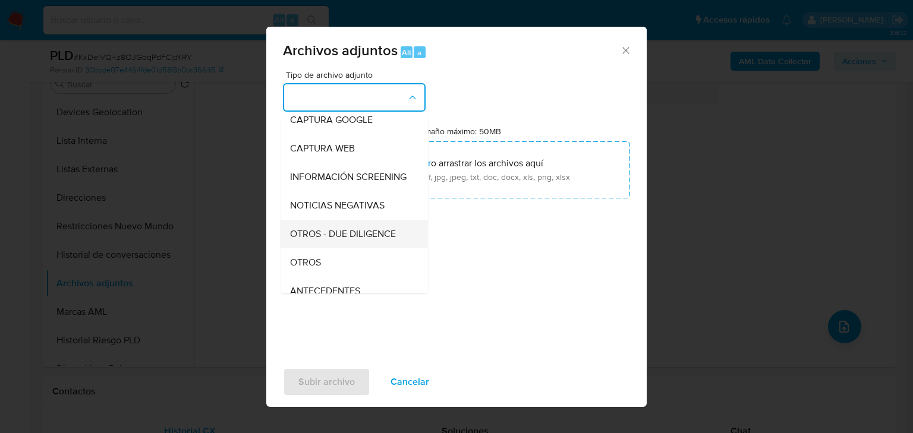
scroll to position [81, 0]
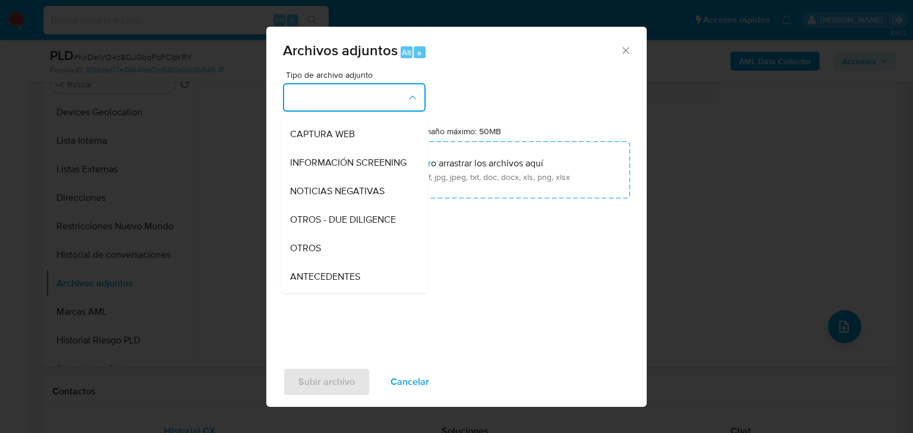
drag, startPoint x: 310, startPoint y: 252, endPoint x: 319, endPoint y: 240, distance: 14.9
click at [311, 251] on div "OTROS" at bounding box center [350, 248] width 121 height 29
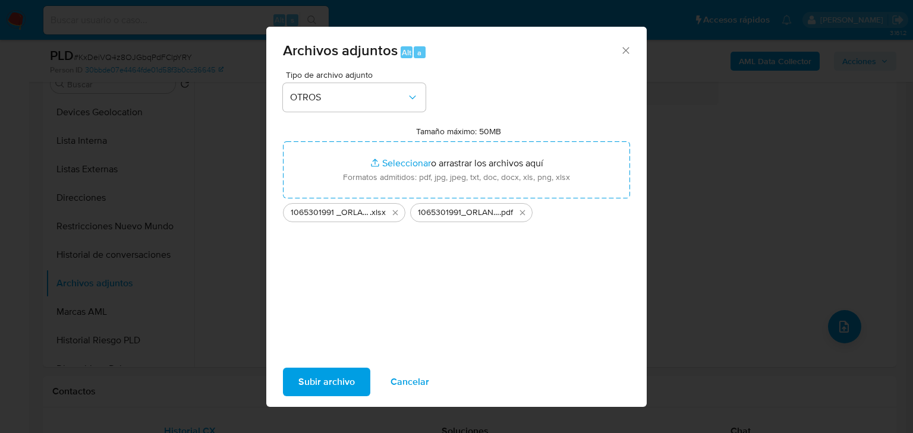
click at [336, 386] on span "Subir archivo" at bounding box center [326, 382] width 56 height 26
